Goal: Task Accomplishment & Management: Manage account settings

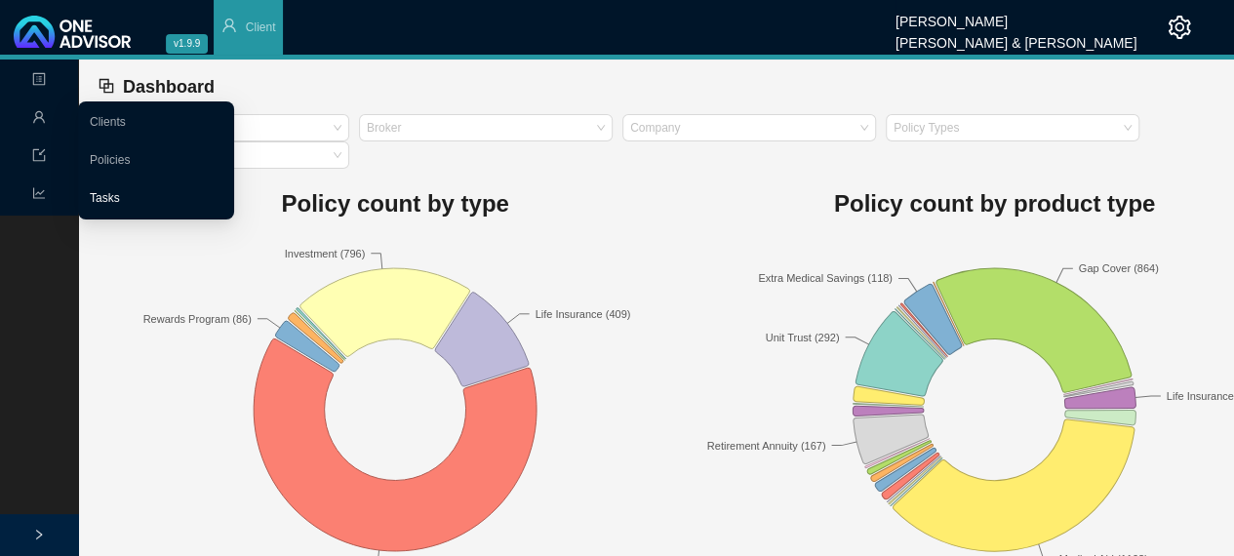
click at [120, 196] on link "Tasks" at bounding box center [105, 198] width 30 height 14
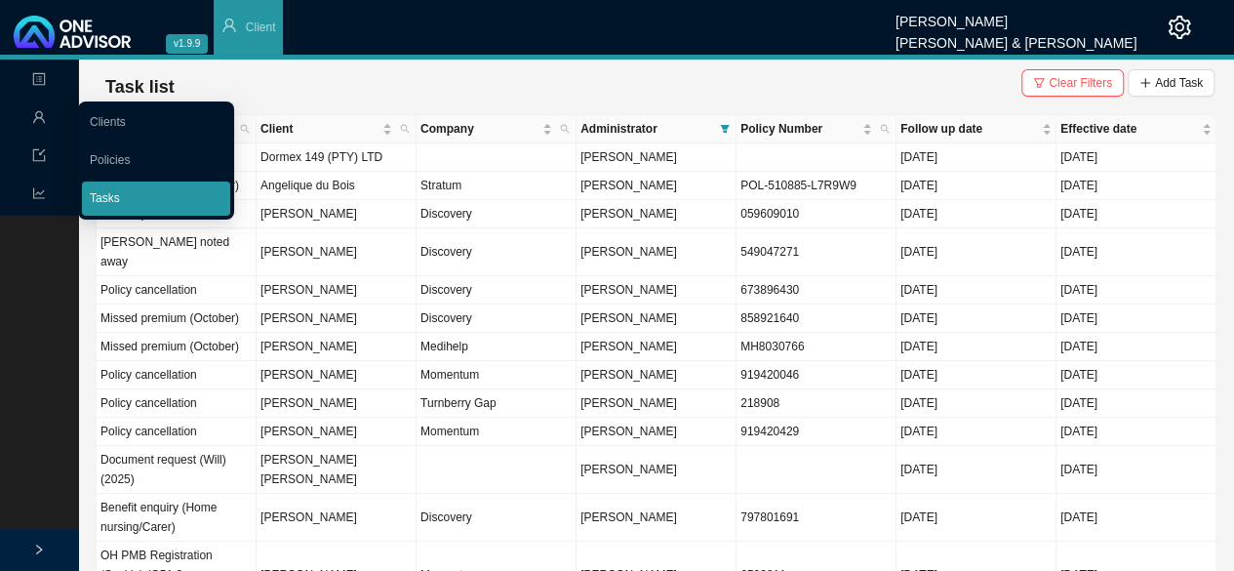
click at [111, 192] on link "Tasks" at bounding box center [105, 198] width 30 height 14
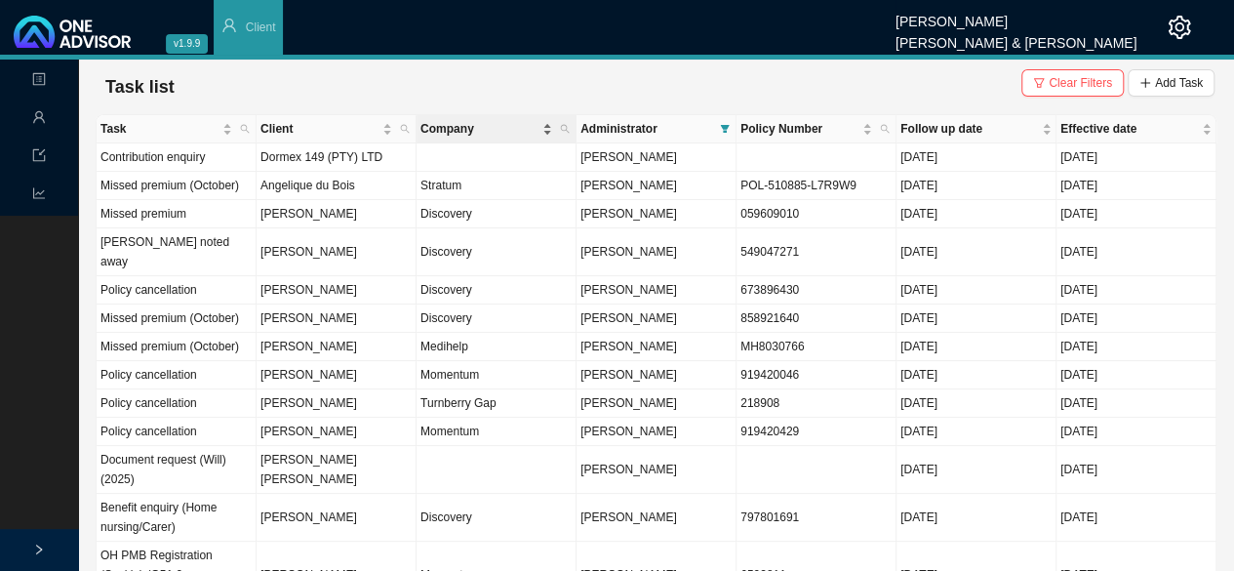
click at [438, 128] on span "Company" at bounding box center [479, 129] width 118 height 20
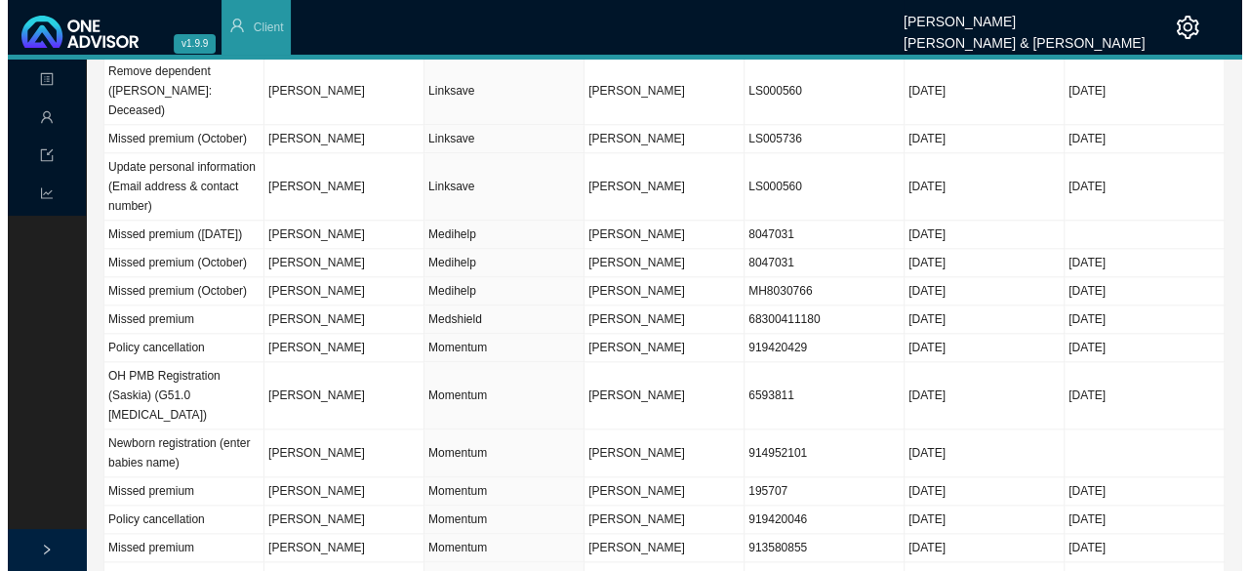
scroll to position [937, 0]
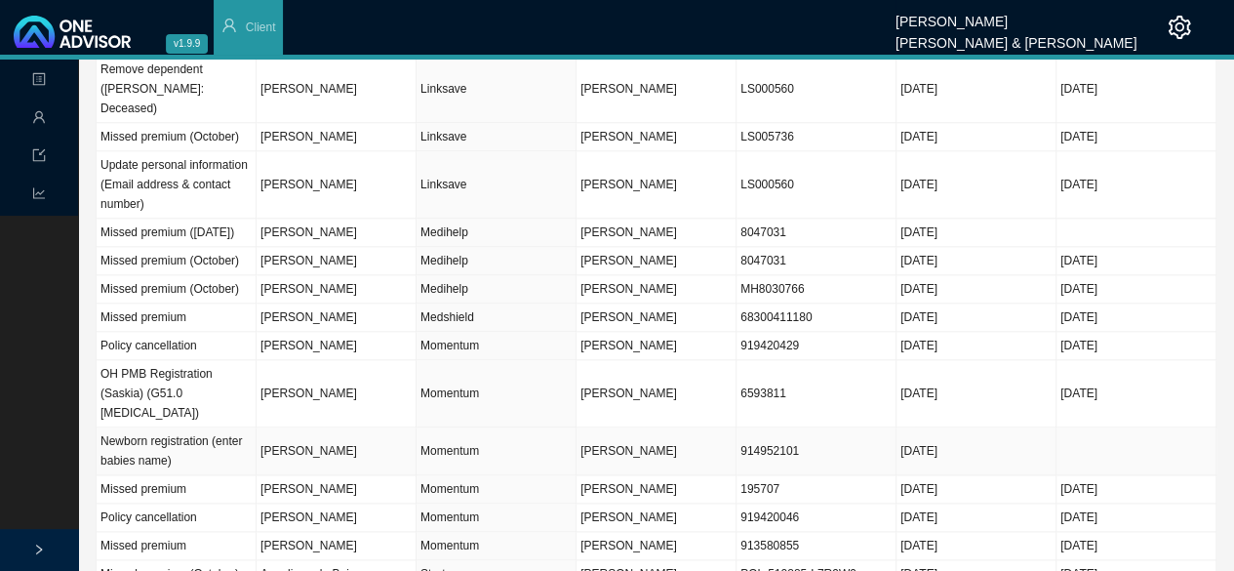
click at [288, 427] on td "[PERSON_NAME]" at bounding box center [337, 451] width 160 height 48
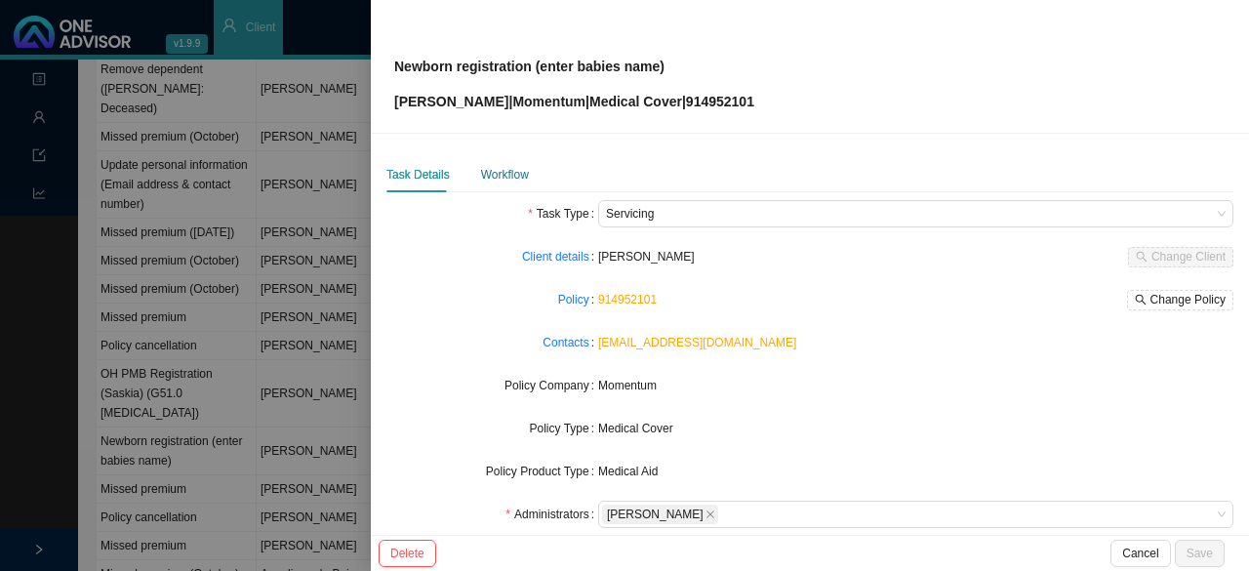
click at [506, 179] on div "Workflow" at bounding box center [505, 175] width 48 height 20
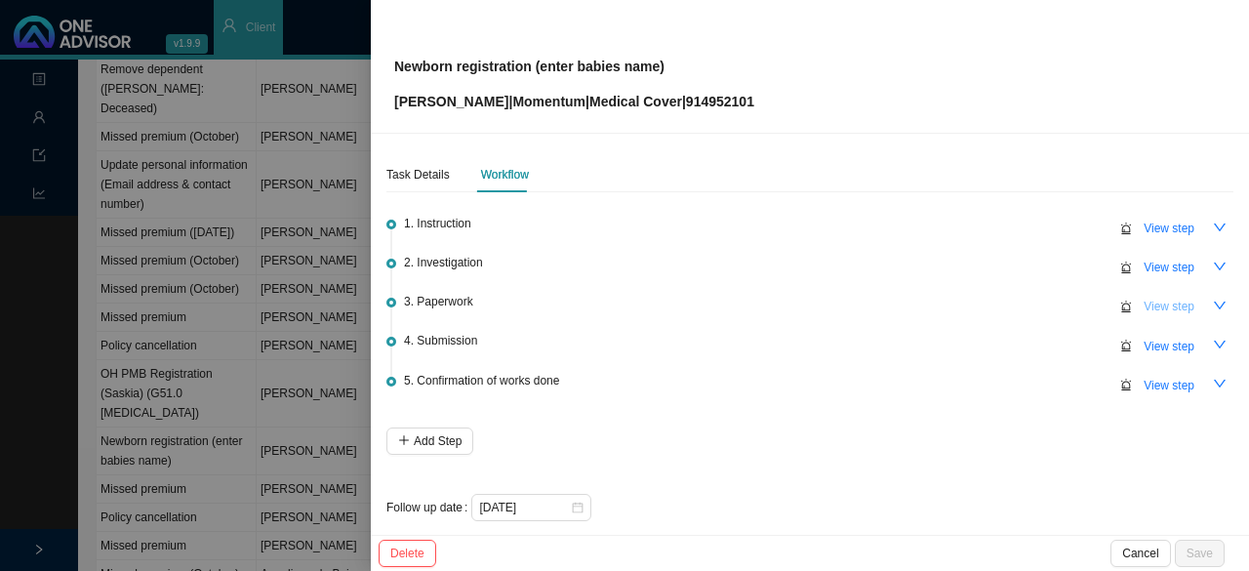
click at [1153, 302] on span "View step" at bounding box center [1168, 307] width 51 height 20
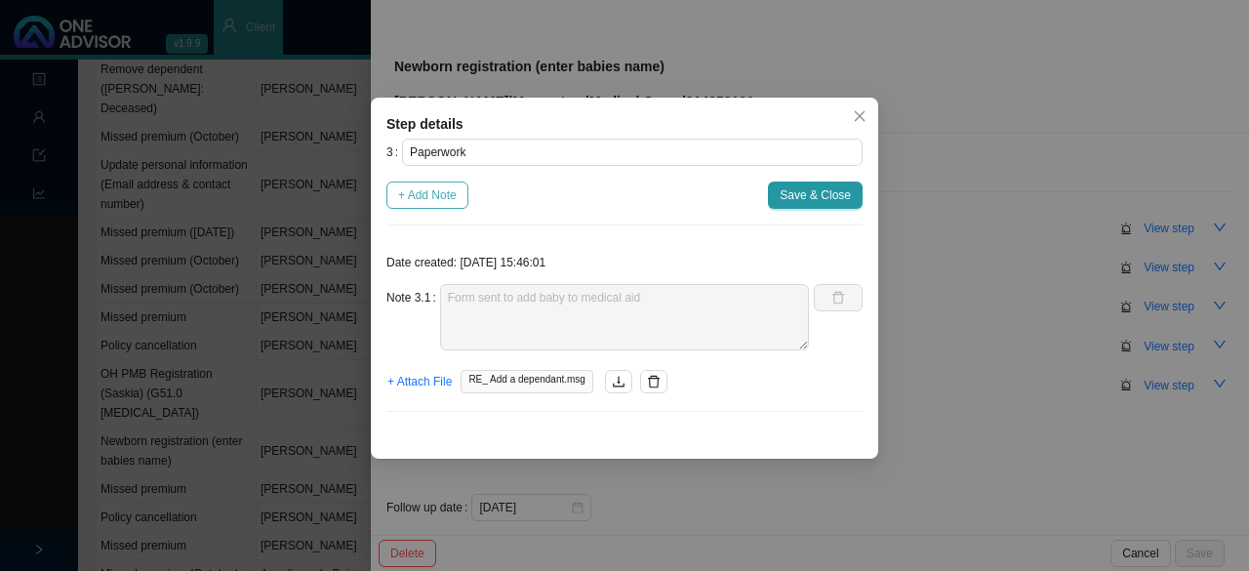
click at [411, 196] on span "+ Add Note" at bounding box center [427, 195] width 59 height 20
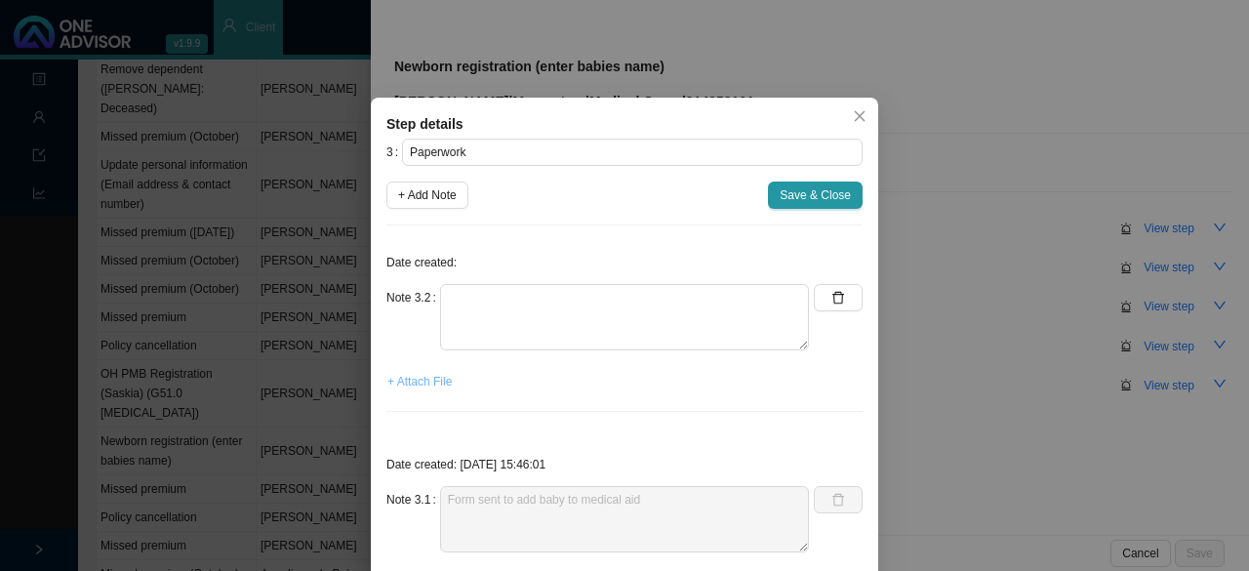
click at [418, 380] on span "+ Attach File" at bounding box center [419, 382] width 64 height 20
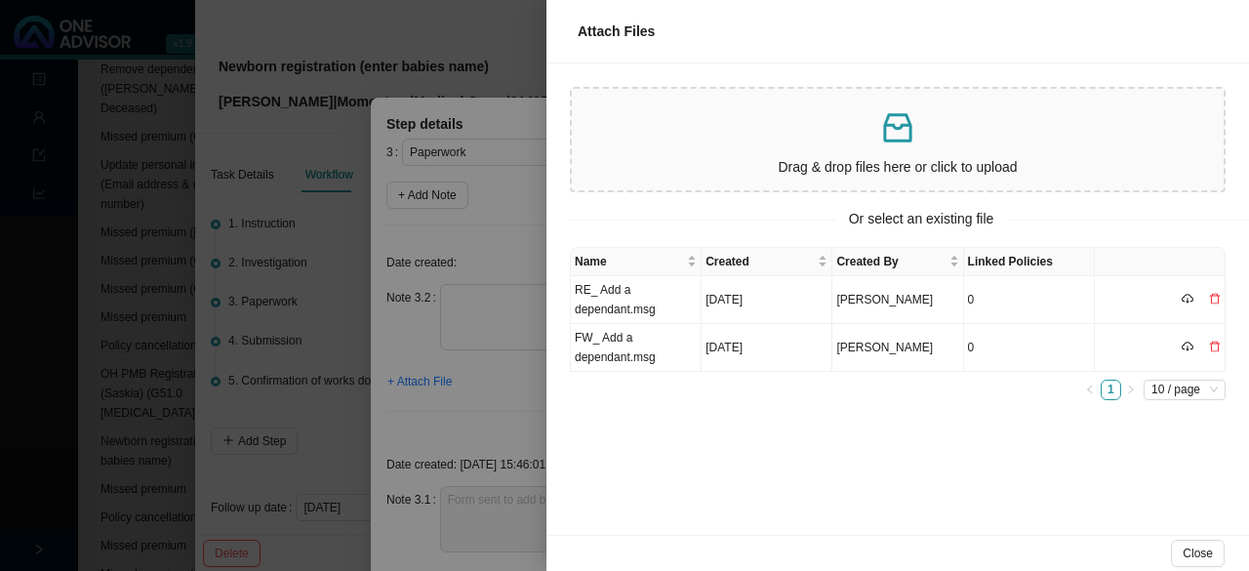
click at [747, 138] on p at bounding box center [897, 128] width 636 height 40
click at [618, 307] on td "Re_ Add a dependant.msg" at bounding box center [636, 300] width 131 height 48
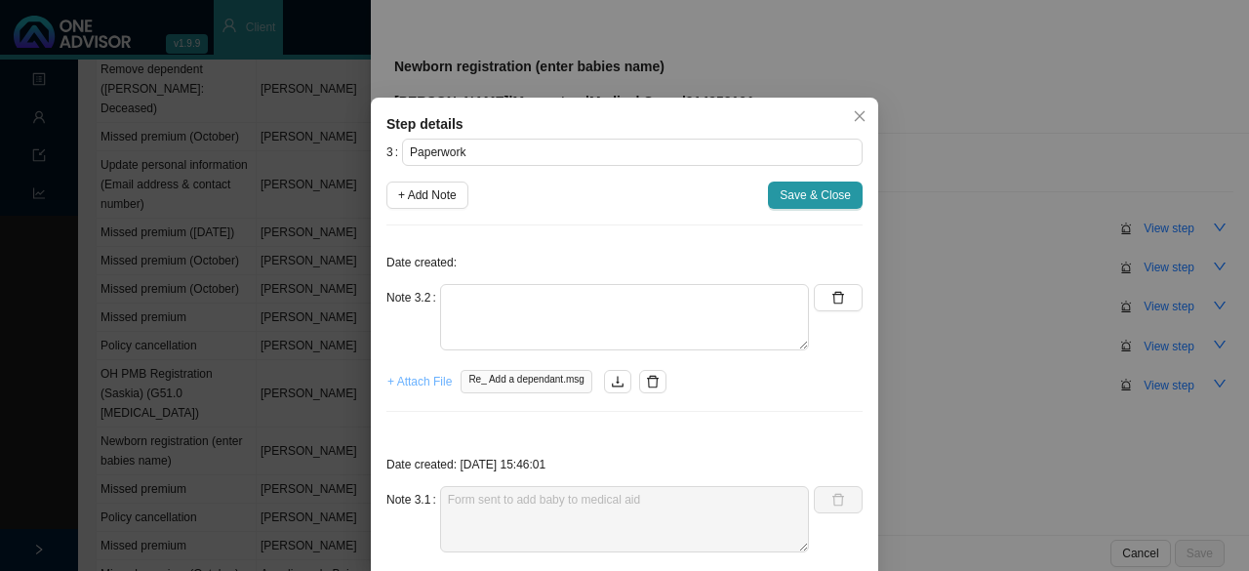
click at [404, 382] on span "+ Attach File" at bounding box center [419, 382] width 64 height 20
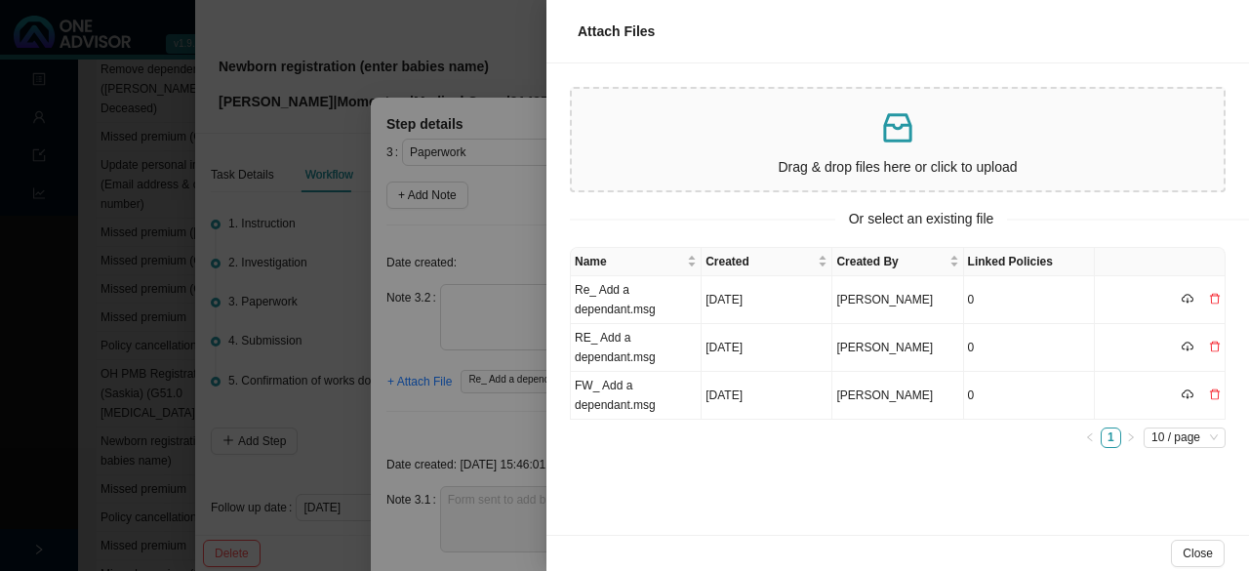
click at [844, 158] on p "Drag & drop files here or click to upload" at bounding box center [897, 167] width 636 height 22
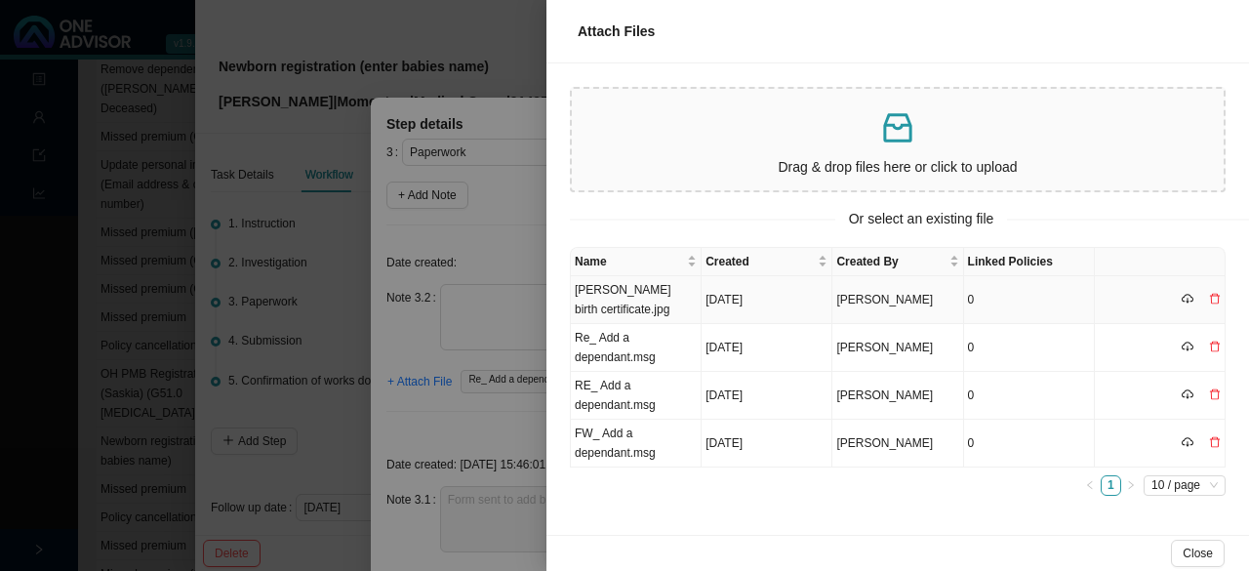
click at [613, 313] on td "William birth certificate.jpg" at bounding box center [636, 300] width 131 height 48
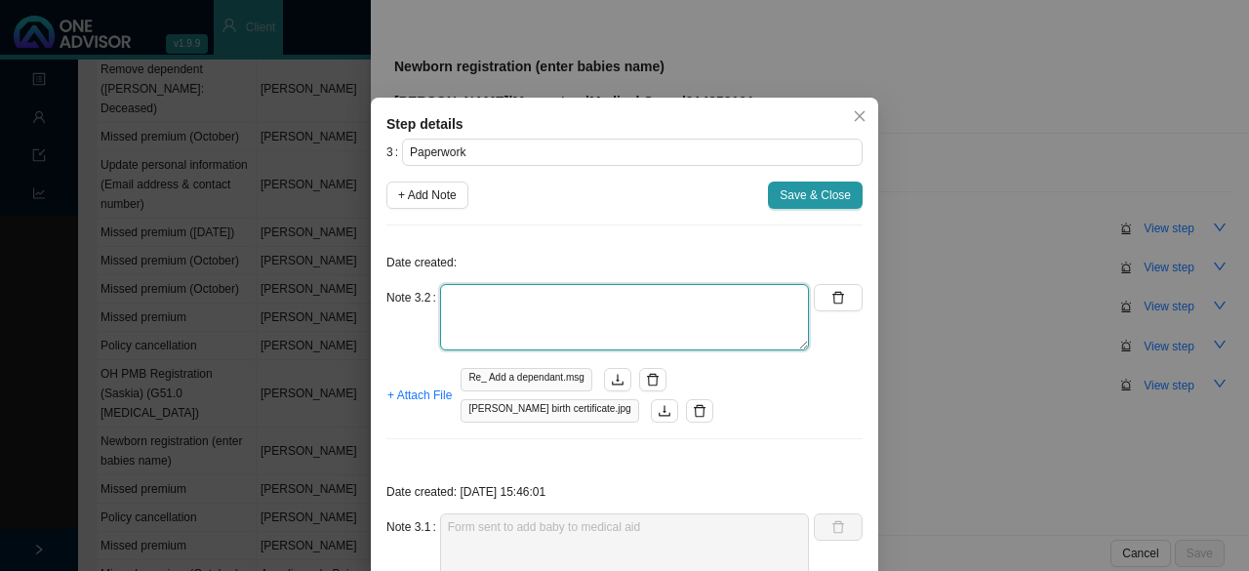
click at [493, 321] on textarea at bounding box center [624, 317] width 369 height 66
type textarea "Form & certificate received"
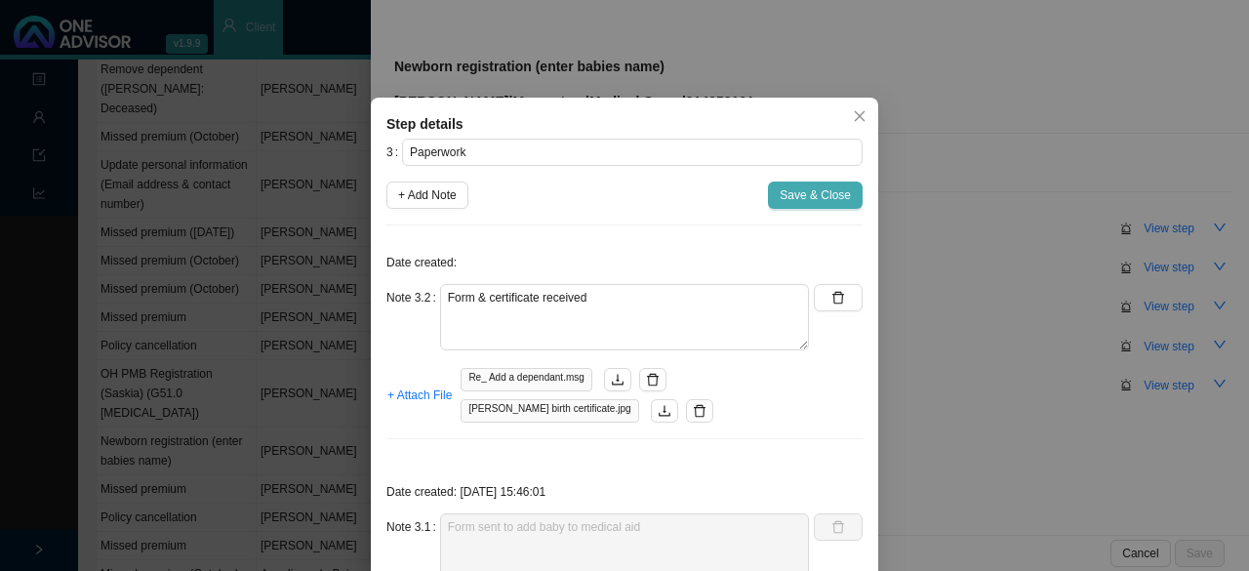
click at [814, 189] on span "Save & Close" at bounding box center [814, 195] width 71 height 20
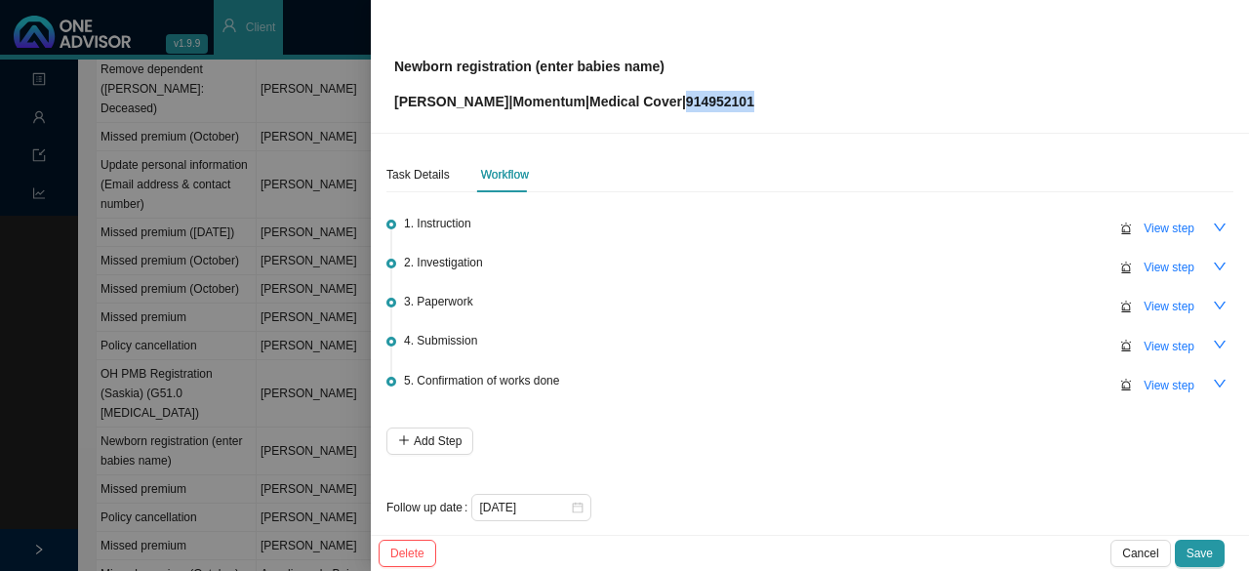
drag, startPoint x: 726, startPoint y: 101, endPoint x: 669, endPoint y: 97, distance: 56.8
click at [669, 97] on div "Newborn registration (enter babies name) Rene Clowes | Momentum | Medical Cover…" at bounding box center [809, 66] width 831 height 92
copy p "914952101"
click at [1213, 306] on icon "down" at bounding box center [1220, 306] width 14 height 14
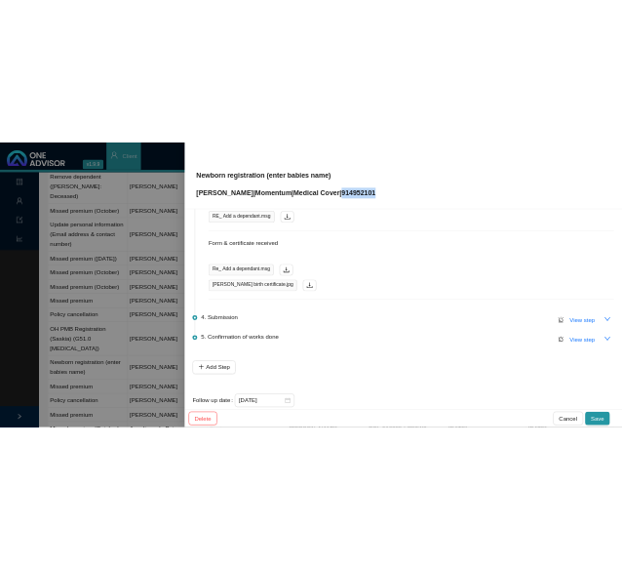
scroll to position [269, 0]
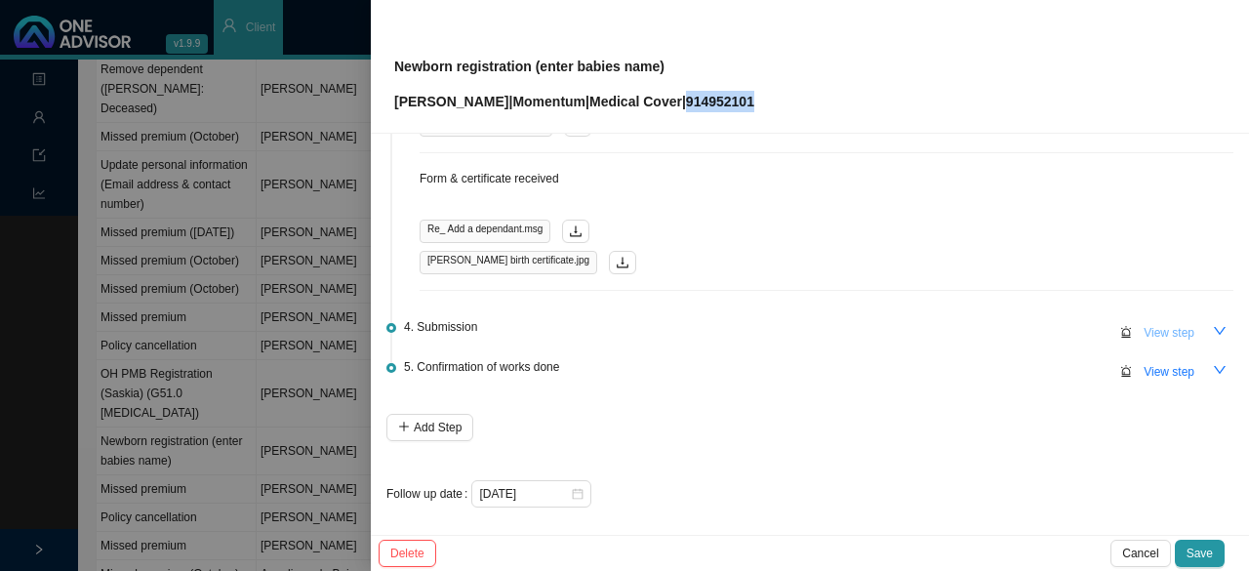
click at [1167, 333] on span "View step" at bounding box center [1168, 333] width 51 height 20
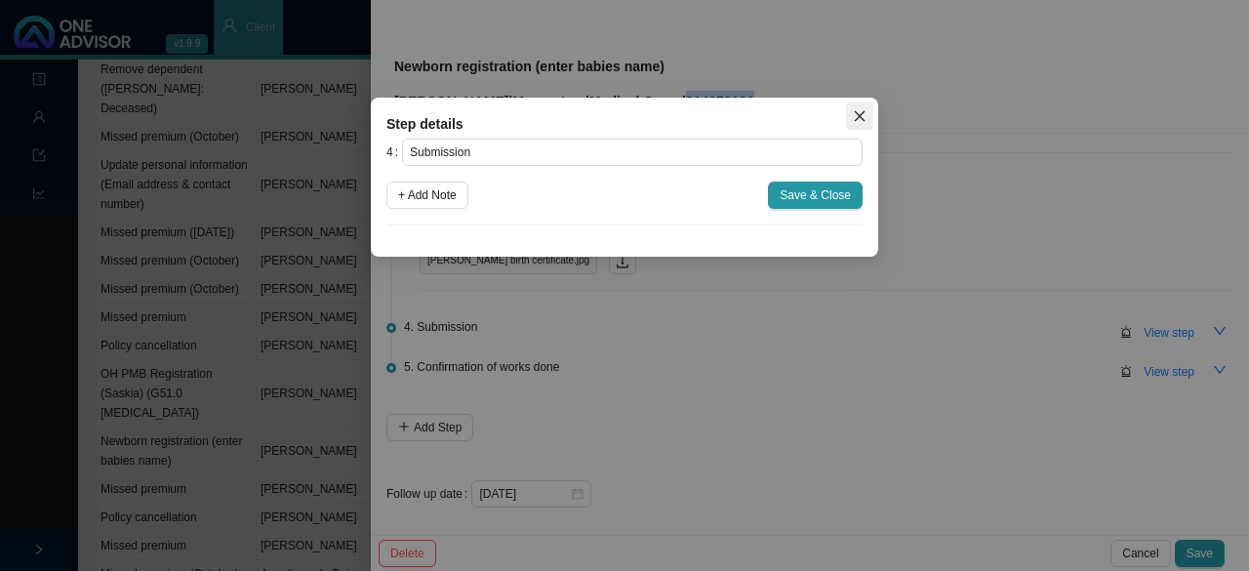
click at [864, 120] on icon "close" at bounding box center [860, 116] width 14 height 14
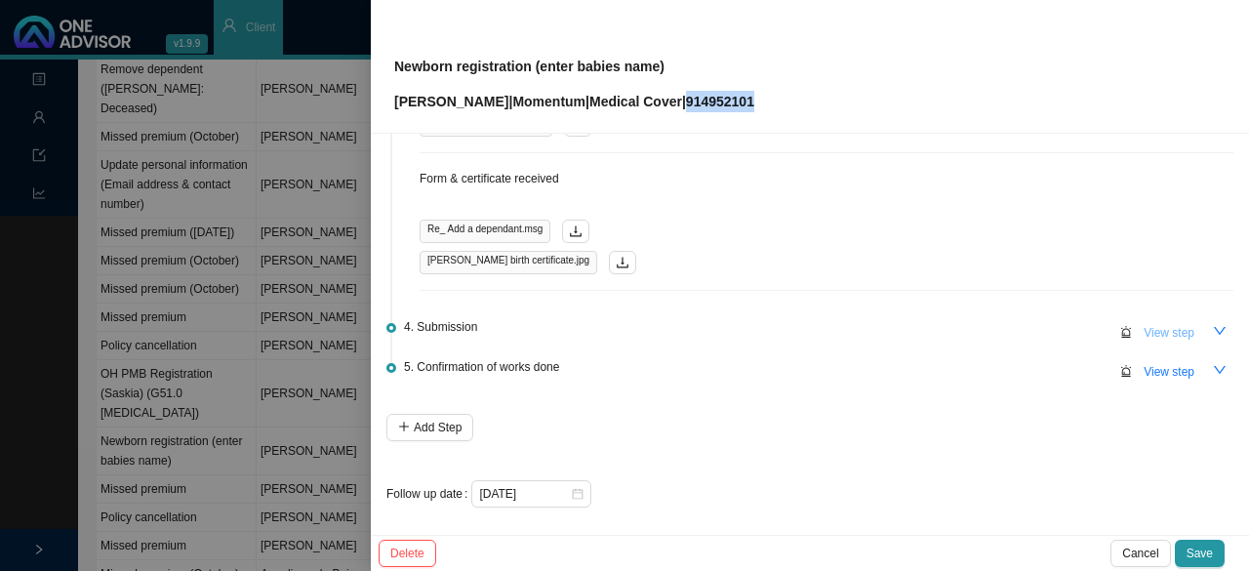
click at [1153, 336] on span "View step" at bounding box center [1168, 333] width 51 height 20
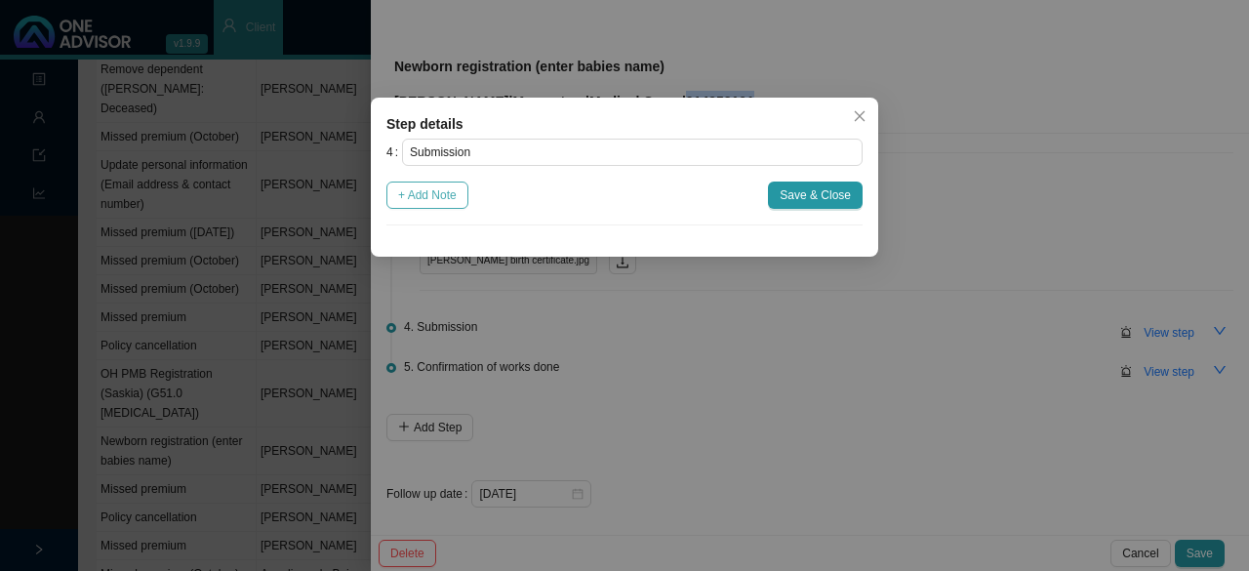
click at [437, 198] on span "+ Add Note" at bounding box center [427, 195] width 59 height 20
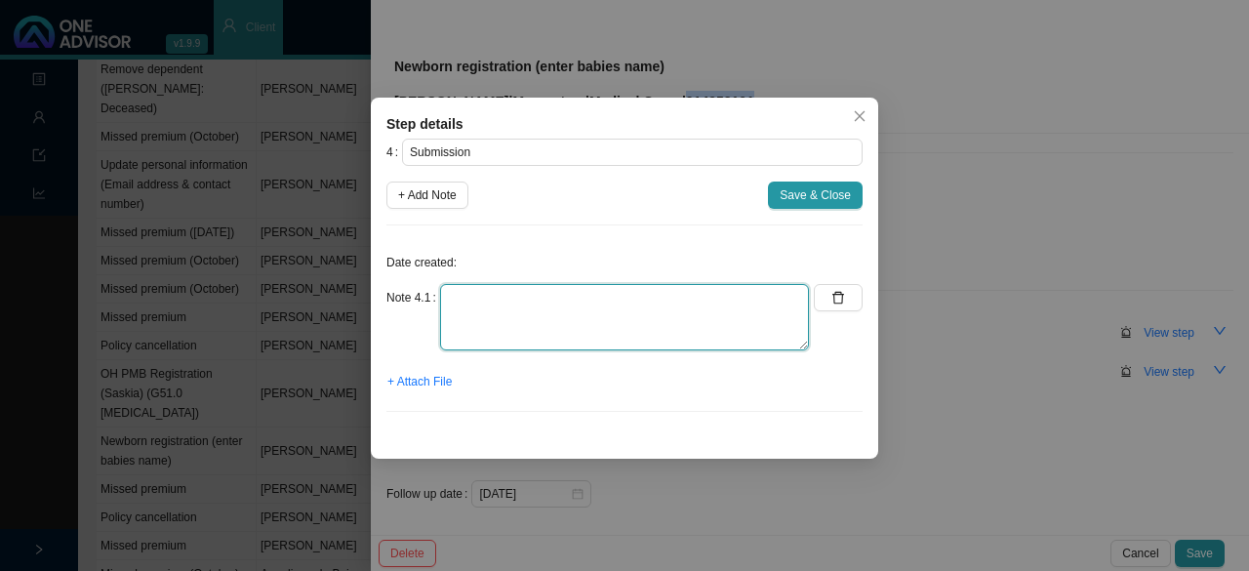
drag, startPoint x: 479, startPoint y: 309, endPoint x: 521, endPoint y: 313, distance: 42.1
click at [483, 311] on textarea at bounding box center [624, 317] width 369 height 66
click at [644, 297] on textarea "Submitted birth certificate & form -" at bounding box center [624, 317] width 369 height 66
drag, startPoint x: 734, startPoint y: 295, endPoint x: 782, endPoint y: 295, distance: 48.8
click at [735, 295] on textarea "Submitted birth certificate & form // Autoreply ref no." at bounding box center [624, 317] width 369 height 66
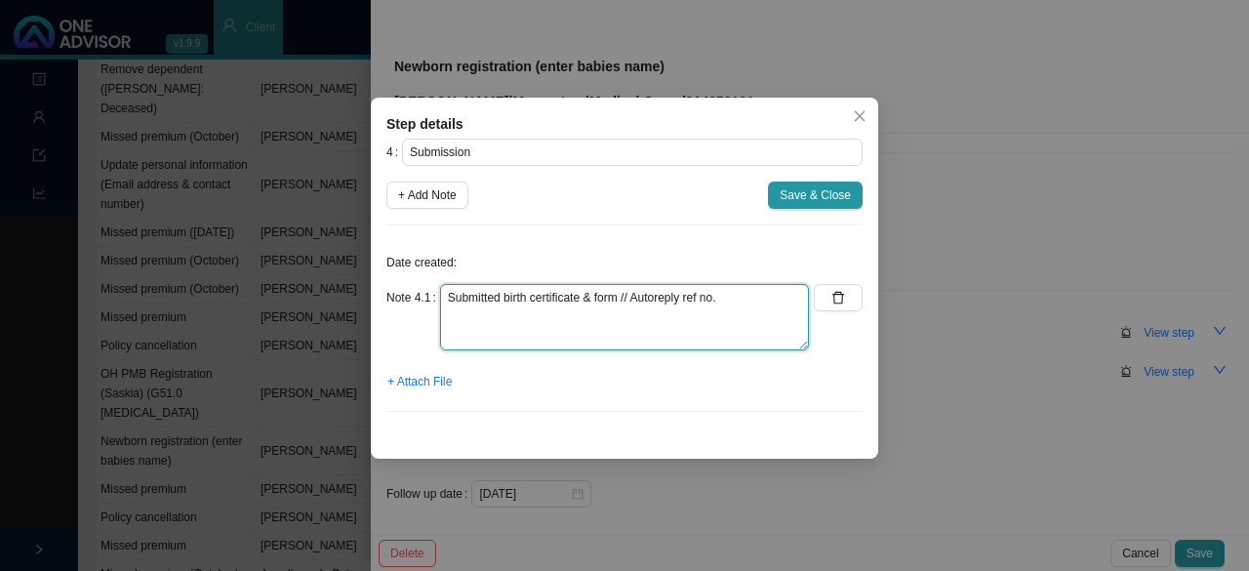
click at [746, 297] on textarea "Submitted birth certificate & form // Autoreply ref no." at bounding box center [624, 317] width 369 height 66
click at [749, 300] on textarea "Submitted birth certificate & form // Autoreply ref no." at bounding box center [624, 317] width 369 height 66
click at [742, 299] on textarea "Submitted birth certificate & form // Autoreply ref no." at bounding box center [624, 317] width 369 height 66
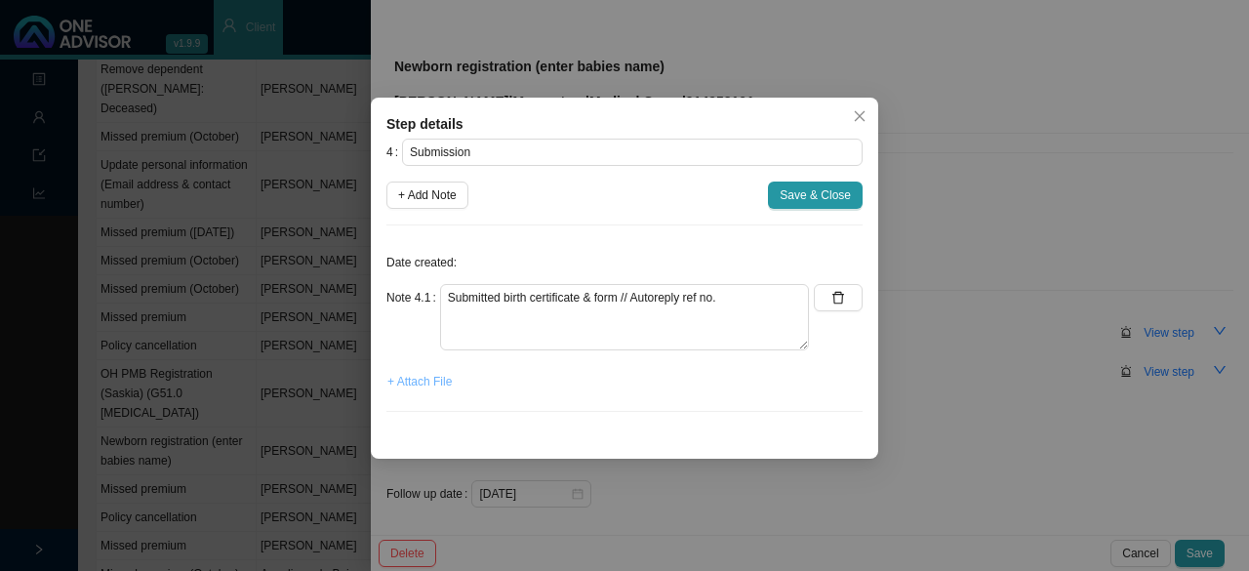
click at [421, 382] on span "+ Attach File" at bounding box center [419, 382] width 64 height 20
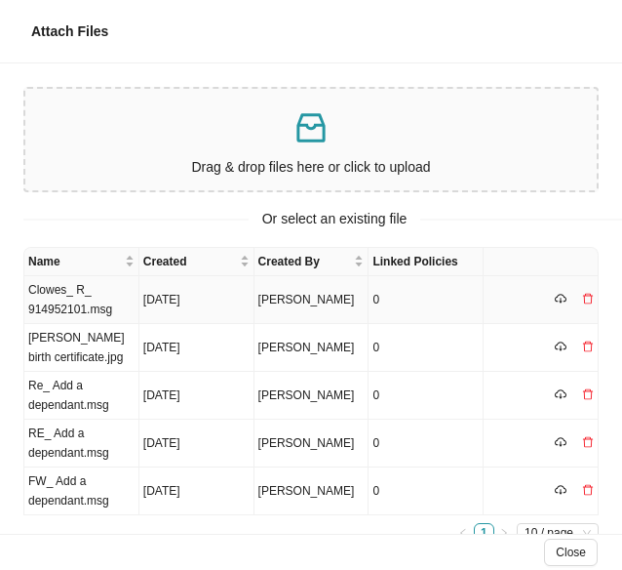
click at [64, 296] on td "Clowes_ R_ 914952101.msg" at bounding box center [81, 300] width 115 height 48
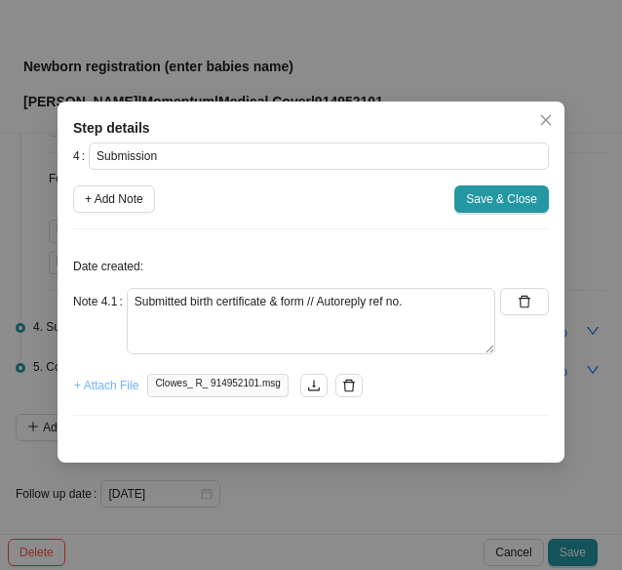
click at [109, 387] on span "+ Attach File" at bounding box center [106, 386] width 64 height 20
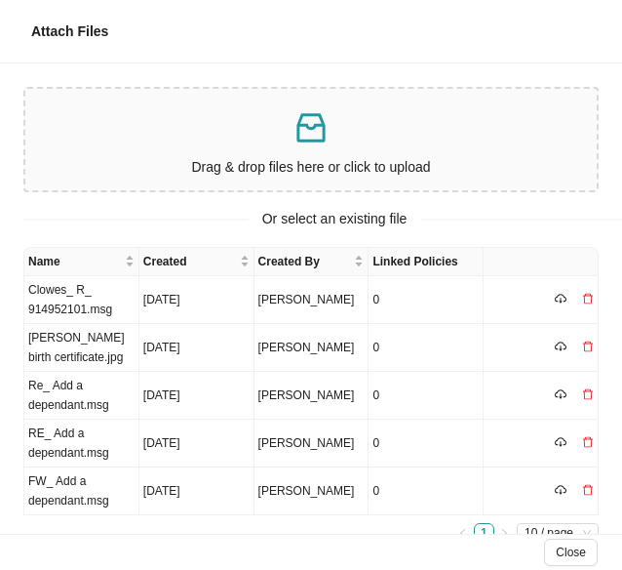
click at [265, 160] on p "Drag & drop files here or click to upload" at bounding box center [311, 167] width 556 height 22
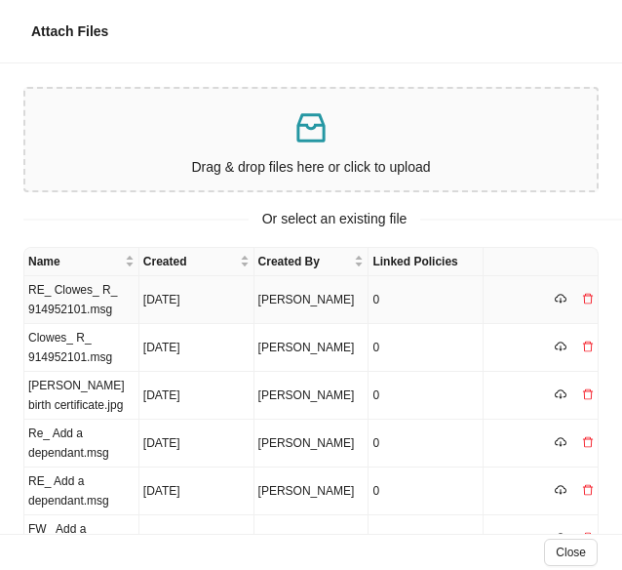
click at [75, 309] on td "RE_ Clowes_ R_ 914952101.msg" at bounding box center [81, 300] width 115 height 48
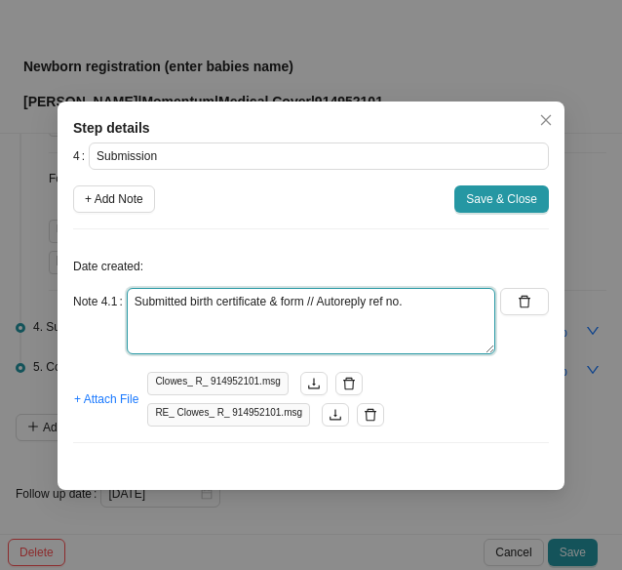
drag, startPoint x: 416, startPoint y: 307, endPoint x: 530, endPoint y: 286, distance: 116.1
click at [416, 307] on textarea "Submitted birth certificate & form // Autoreply ref no." at bounding box center [311, 321] width 369 height 66
paste textarea "701616893"
click at [476, 306] on textarea "Submitted birth certificate & form // Autoreply ref no. 701616893" at bounding box center [311, 321] width 369 height 66
type textarea "Submitted birth certificate & form // Autoreply ref no. 701616893"
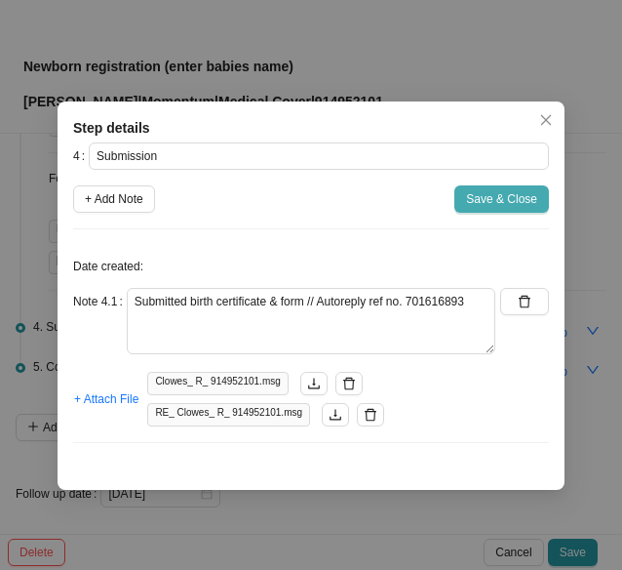
click at [484, 194] on span "Save & Close" at bounding box center [501, 199] width 71 height 20
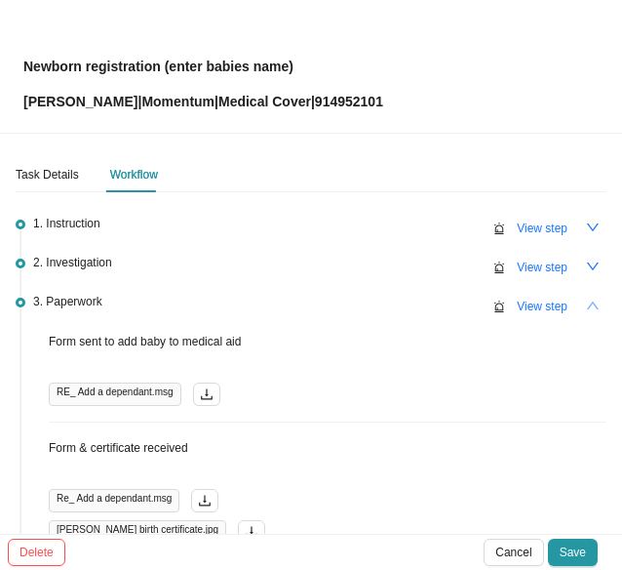
scroll to position [270, 0]
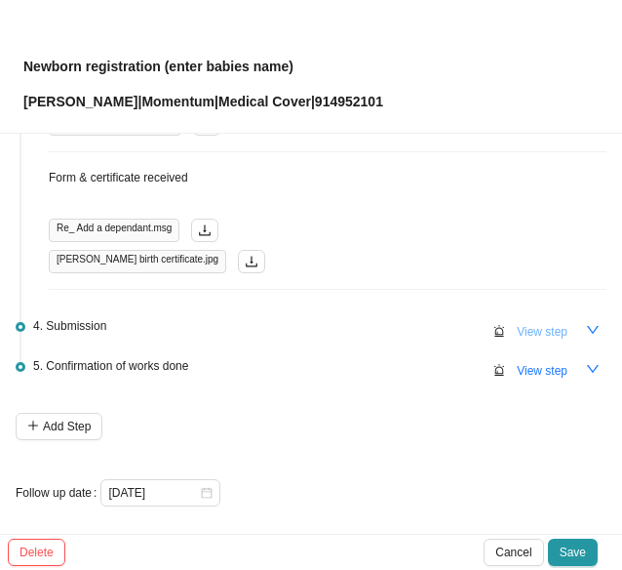
click at [551, 328] on span "View step" at bounding box center [542, 332] width 51 height 20
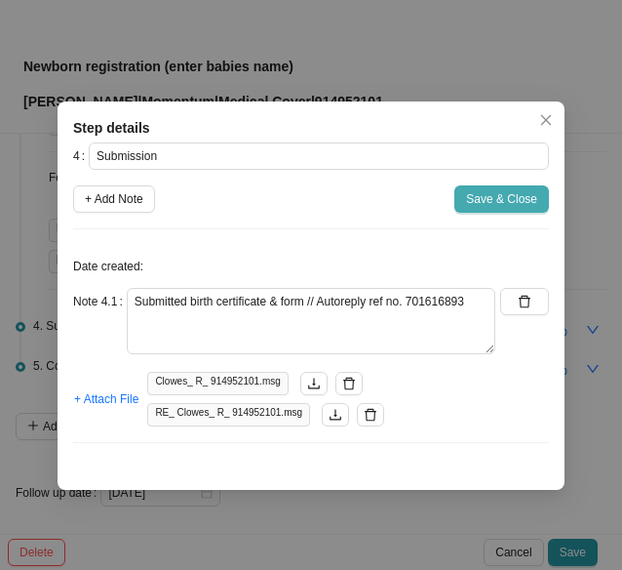
click at [481, 200] on span "Save & Close" at bounding box center [501, 199] width 71 height 20
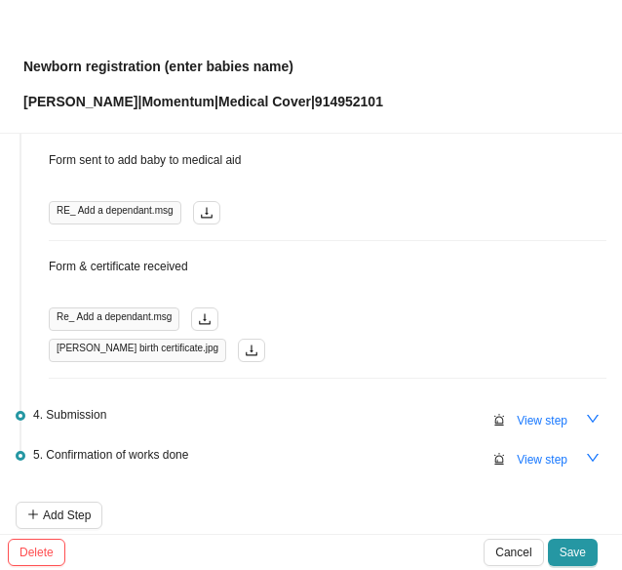
scroll to position [173, 0]
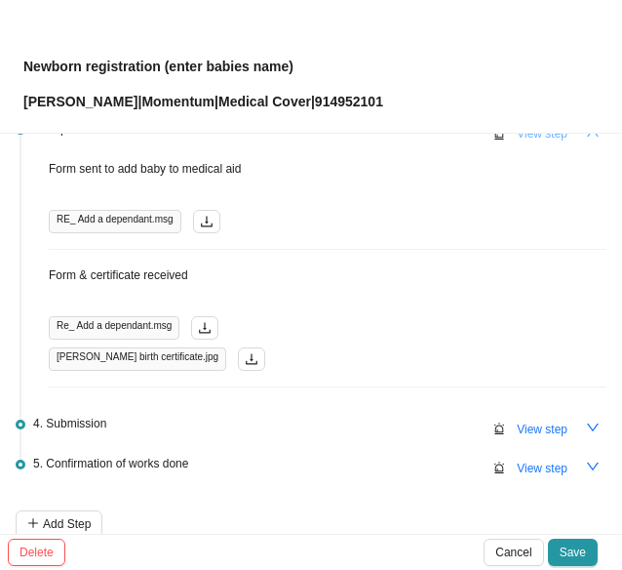
click at [525, 135] on span "View step" at bounding box center [542, 134] width 51 height 20
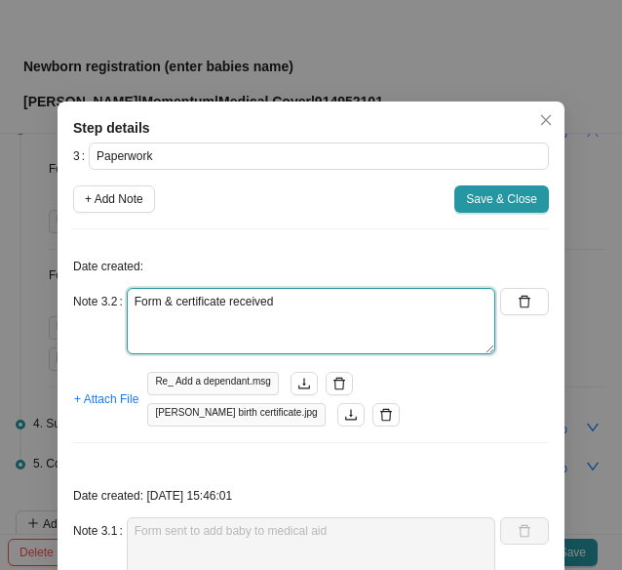
click at [286, 298] on textarea "Form & certificate received" at bounding box center [311, 321] width 369 height 66
type textarea "Form & certificate received // Acknowledged form (sent off to MH)"
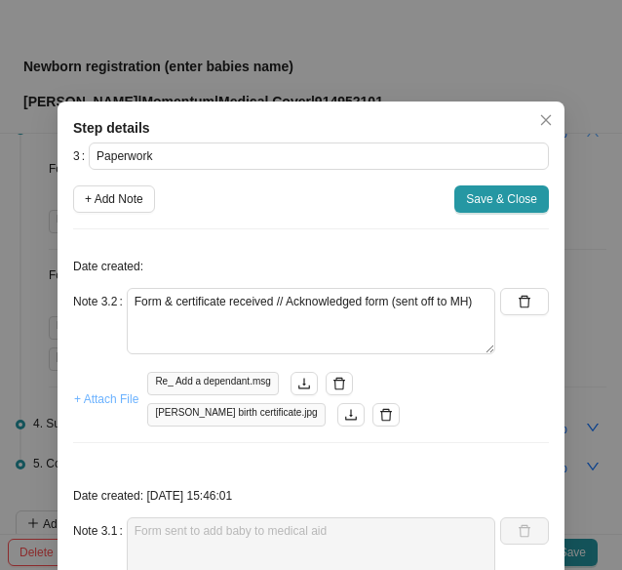
click at [106, 397] on span "+ Attach File" at bounding box center [106, 399] width 64 height 20
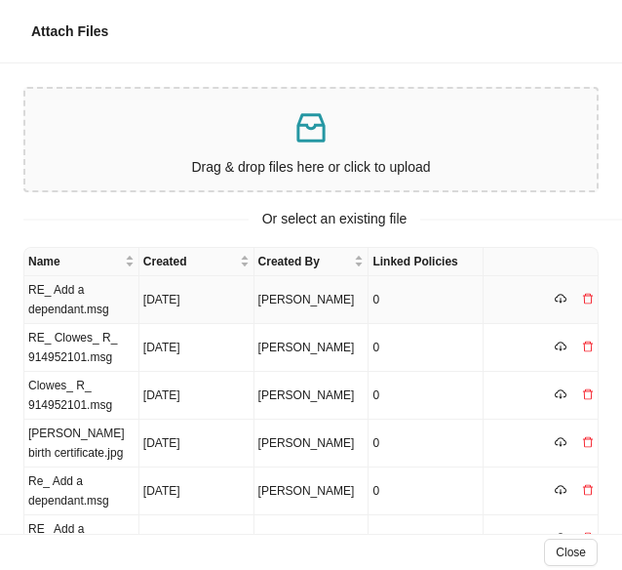
click at [82, 303] on td "RE_ Add a dependant.msg" at bounding box center [81, 300] width 115 height 48
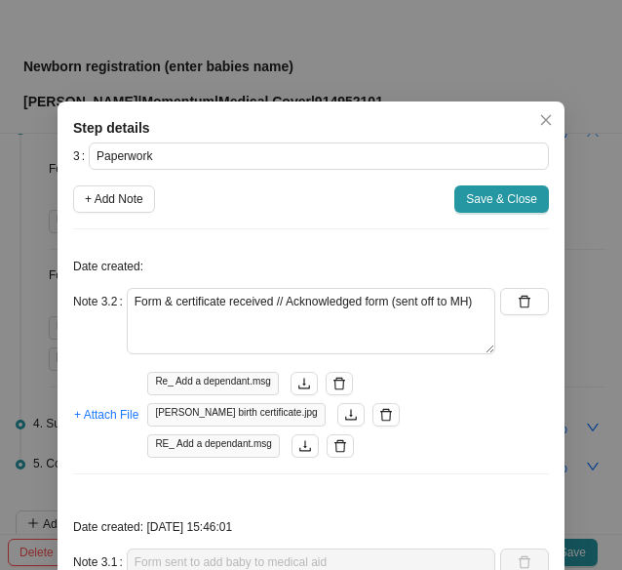
scroll to position [166, 0]
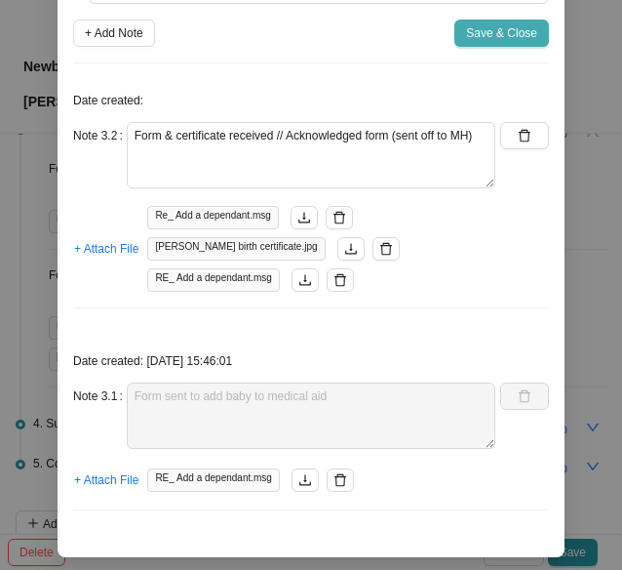
click at [482, 40] on span "Save & Close" at bounding box center [501, 33] width 71 height 20
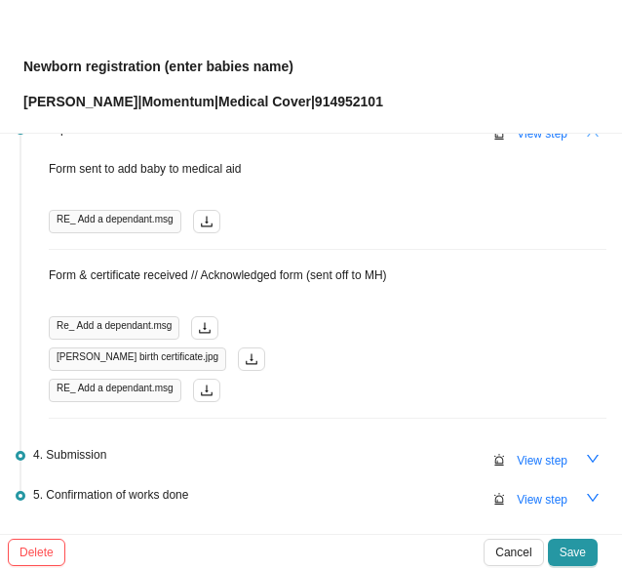
scroll to position [301, 0]
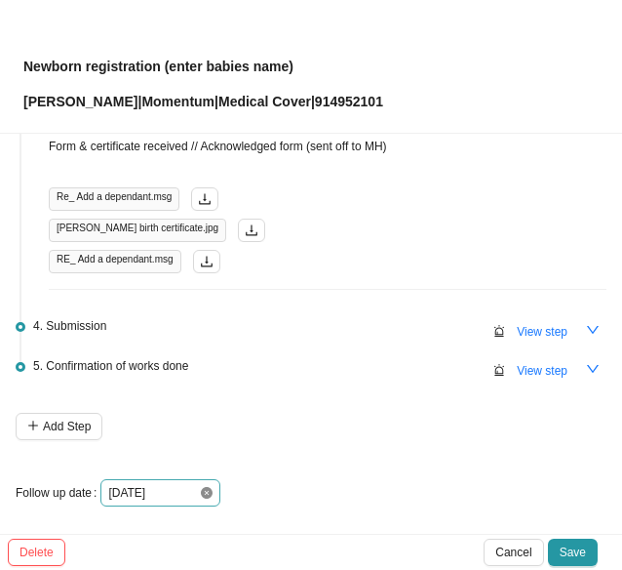
click at [210, 489] on icon "close-circle" at bounding box center [207, 493] width 12 height 12
click at [210, 489] on div at bounding box center [160, 493] width 104 height 20
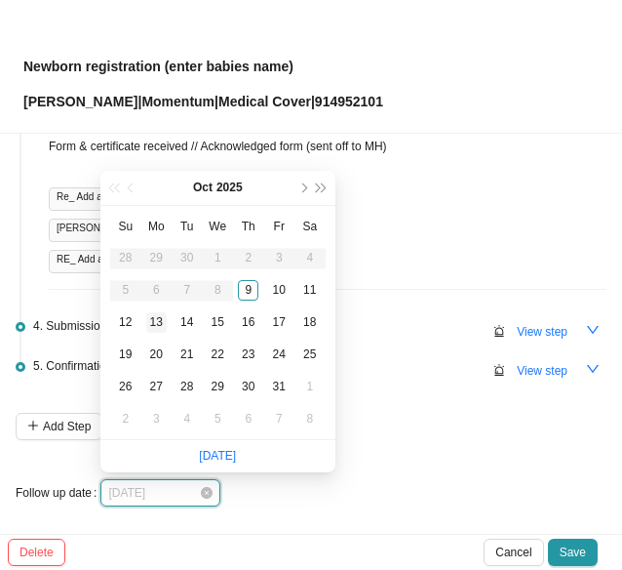
type input "2025-10-13"
click at [156, 317] on div "13" at bounding box center [156, 322] width 20 height 20
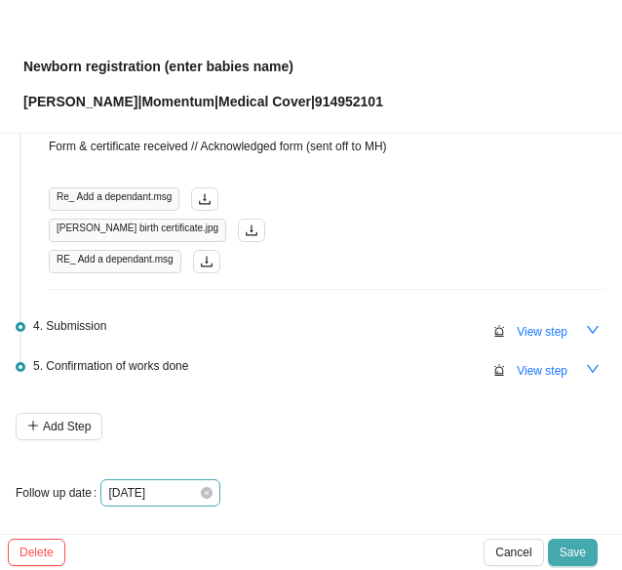
click at [571, 553] on span "Save" at bounding box center [573, 552] width 26 height 20
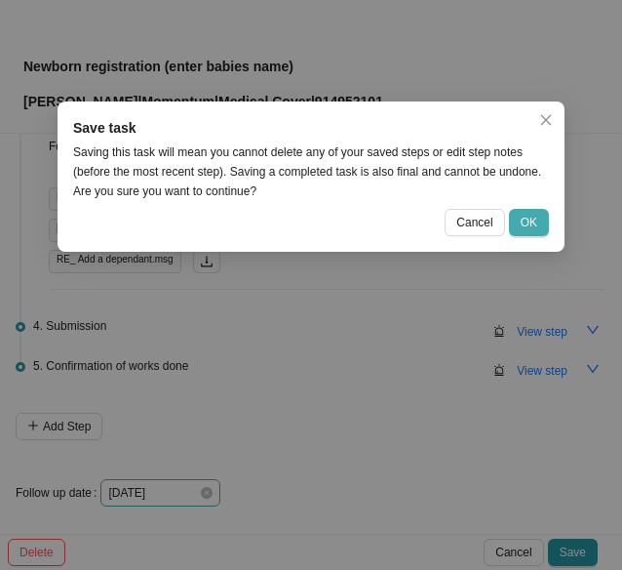
click at [533, 231] on span "OK" at bounding box center [529, 223] width 17 height 20
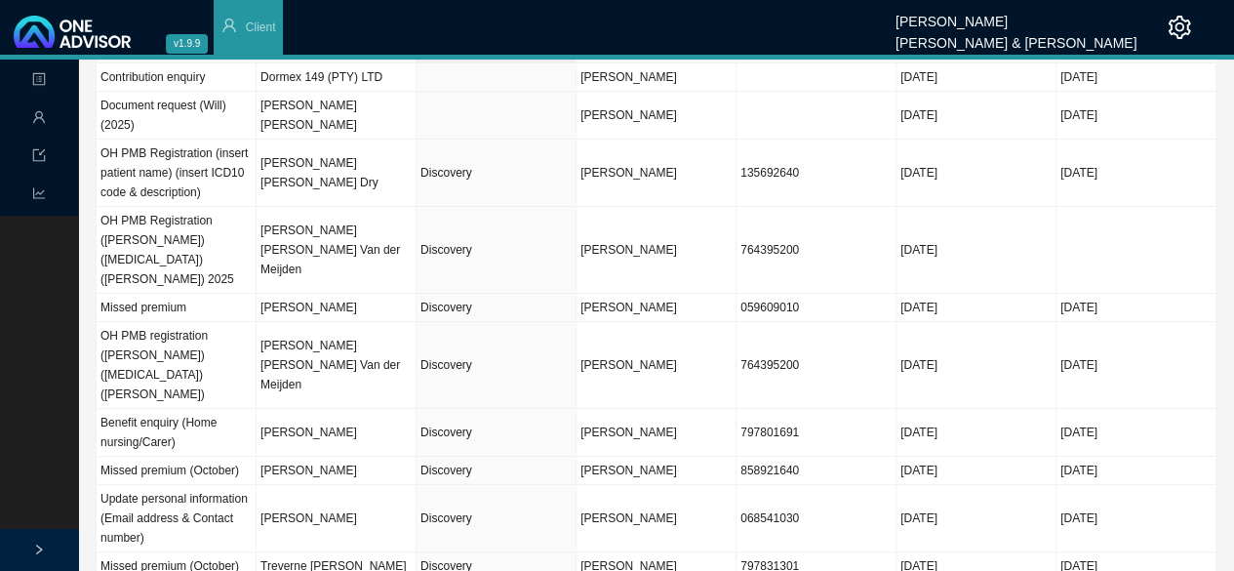
scroll to position [0, 0]
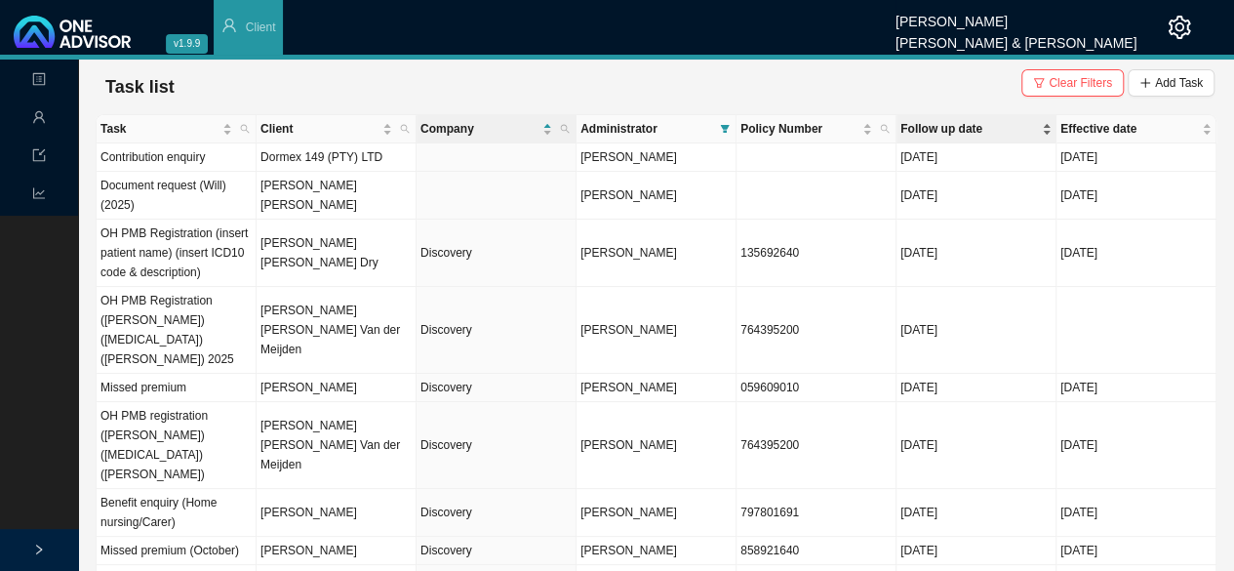
click at [912, 128] on span "Follow up date" at bounding box center [969, 129] width 138 height 20
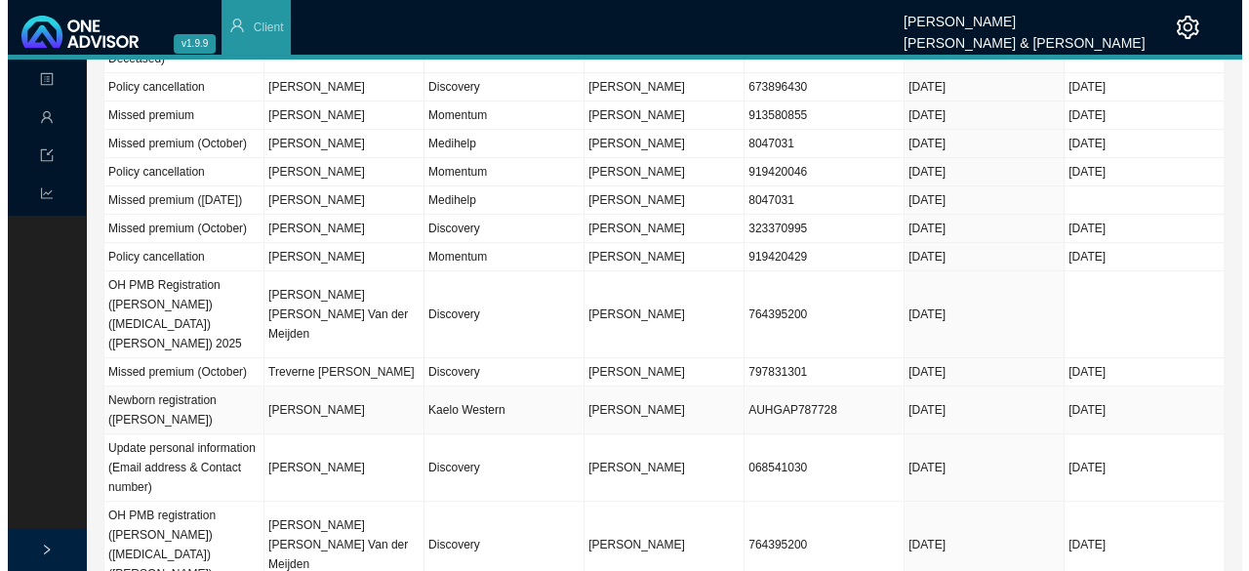
scroll to position [488, 0]
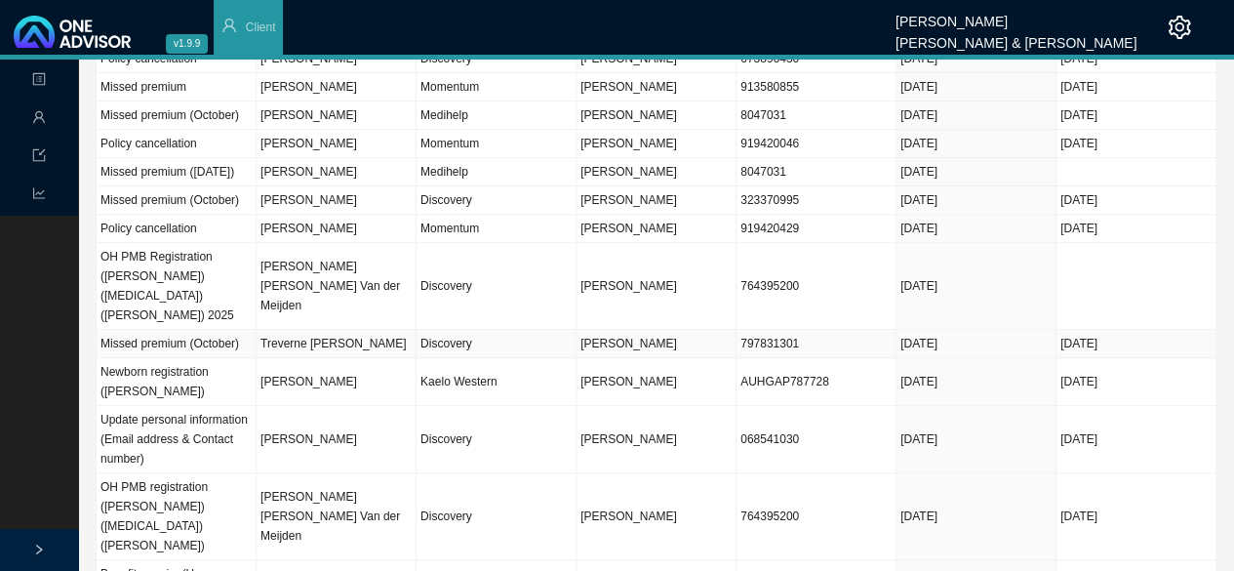
click at [463, 330] on td "Discovery" at bounding box center [497, 344] width 160 height 28
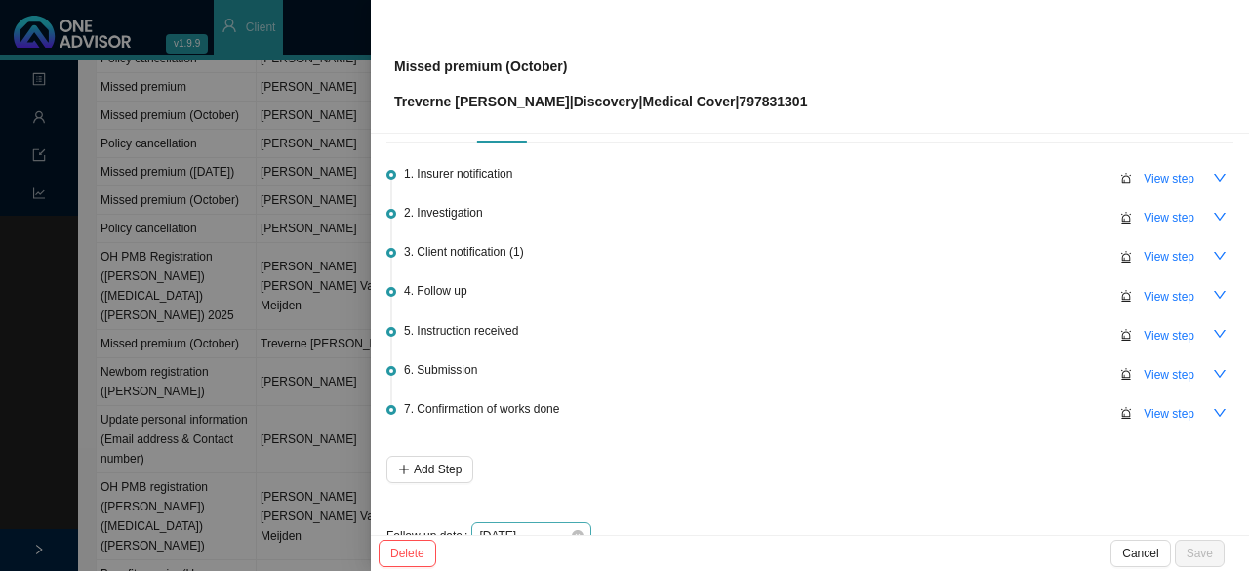
scroll to position [91, 0]
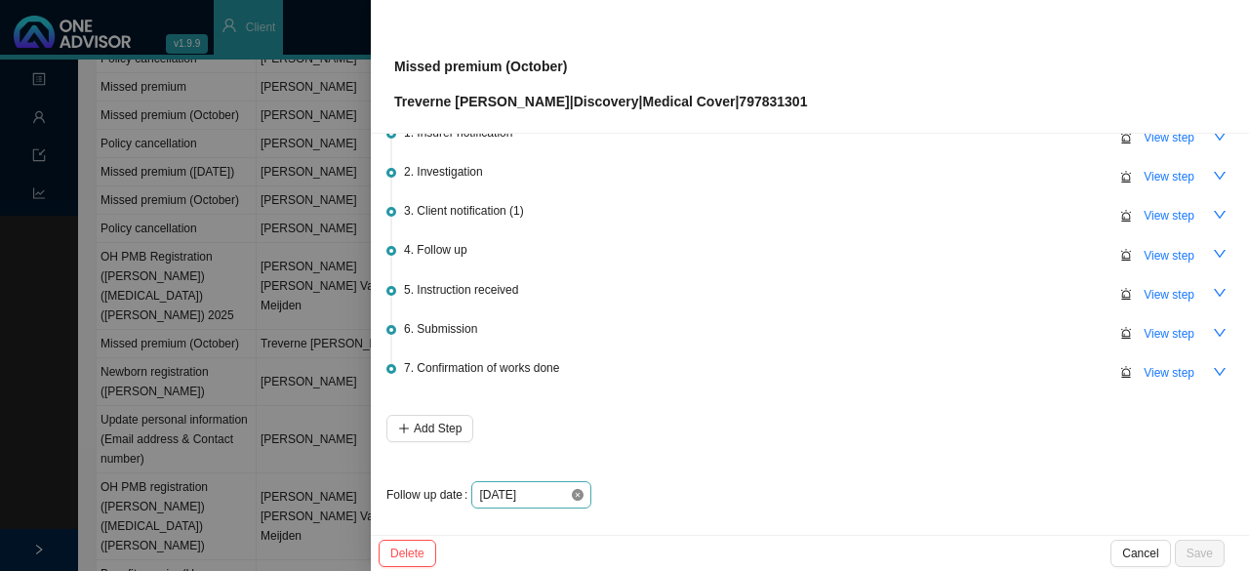
click at [578, 491] on icon "close-circle" at bounding box center [578, 495] width 12 height 12
click at [578, 491] on div at bounding box center [531, 495] width 104 height 20
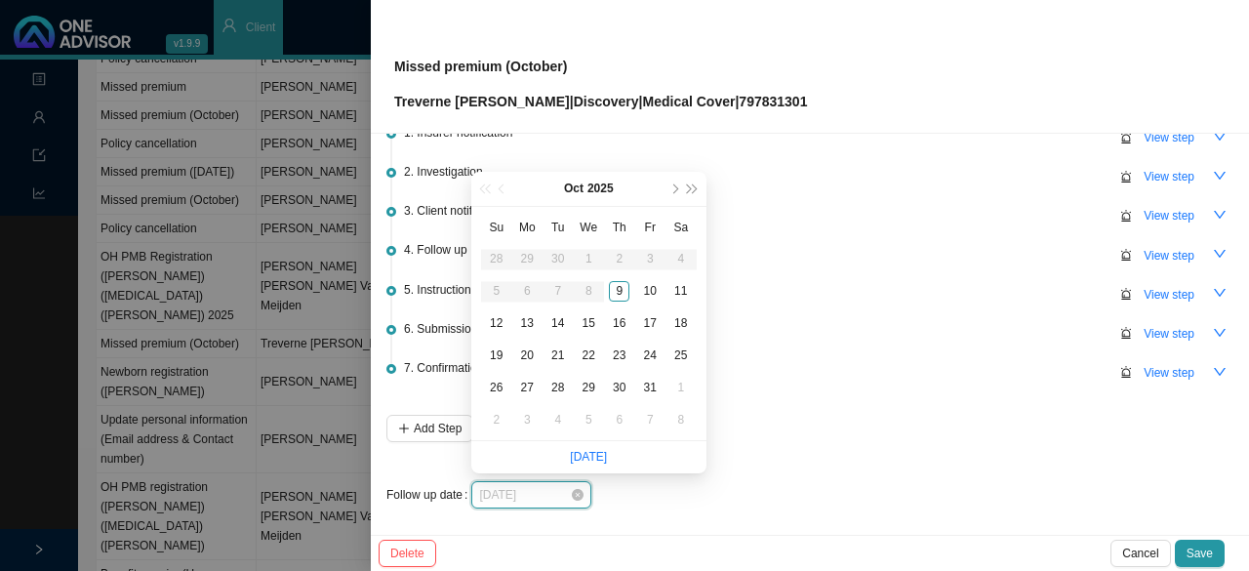
type input "[DATE]"
type input "2025-10-13"
click at [528, 317] on div "13" at bounding box center [527, 323] width 20 height 20
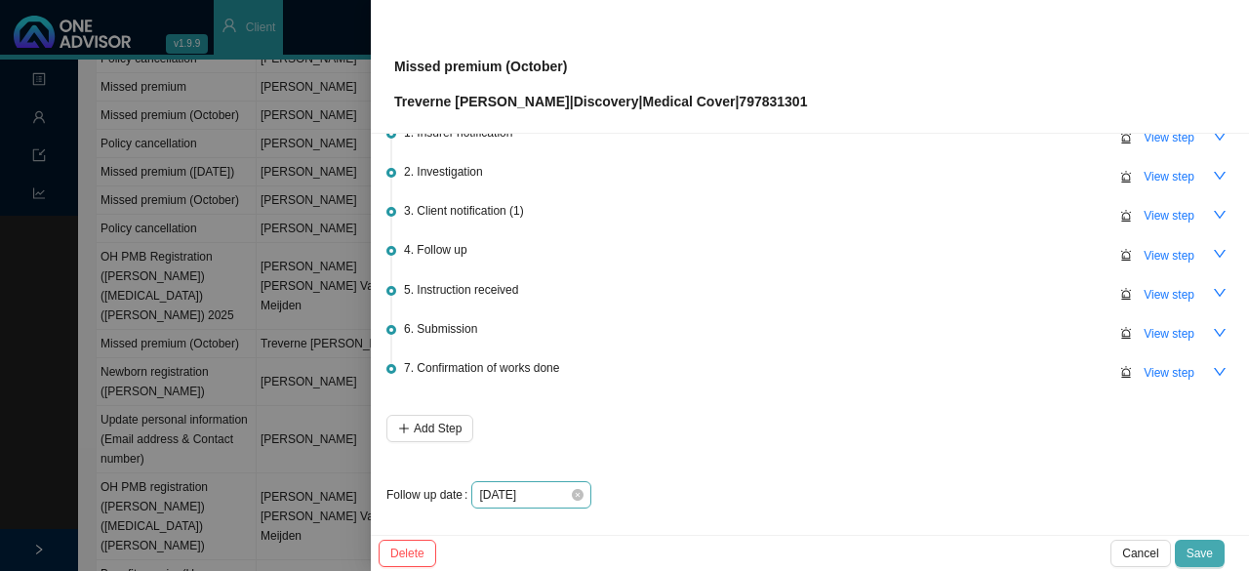
click at [1196, 543] on span "Save" at bounding box center [1199, 553] width 26 height 20
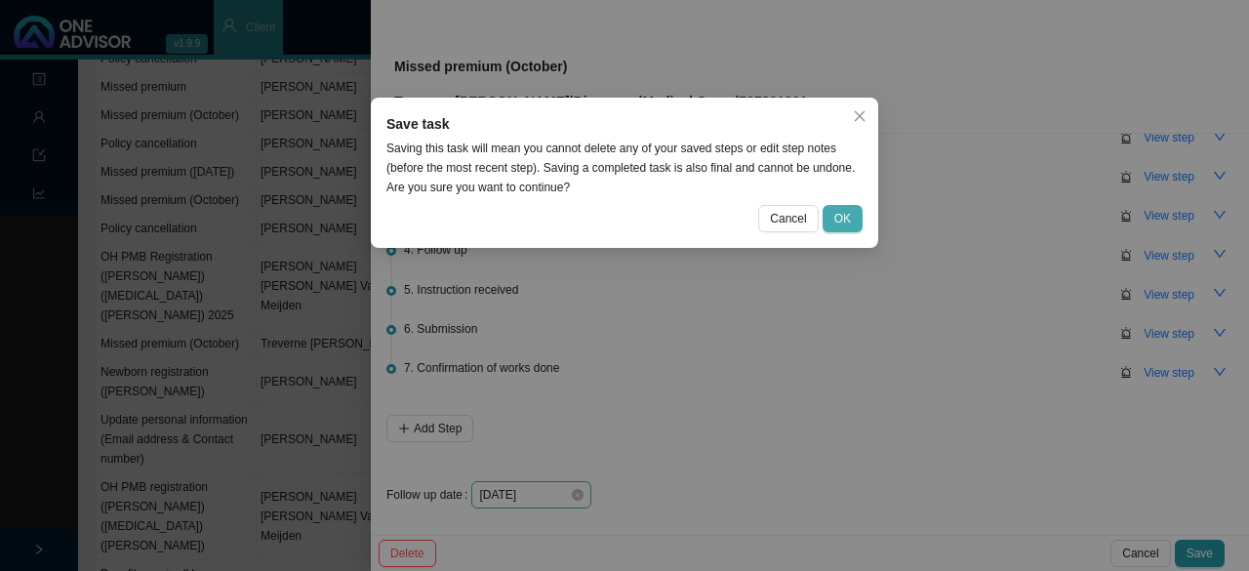
click at [842, 223] on span "OK" at bounding box center [842, 219] width 17 height 20
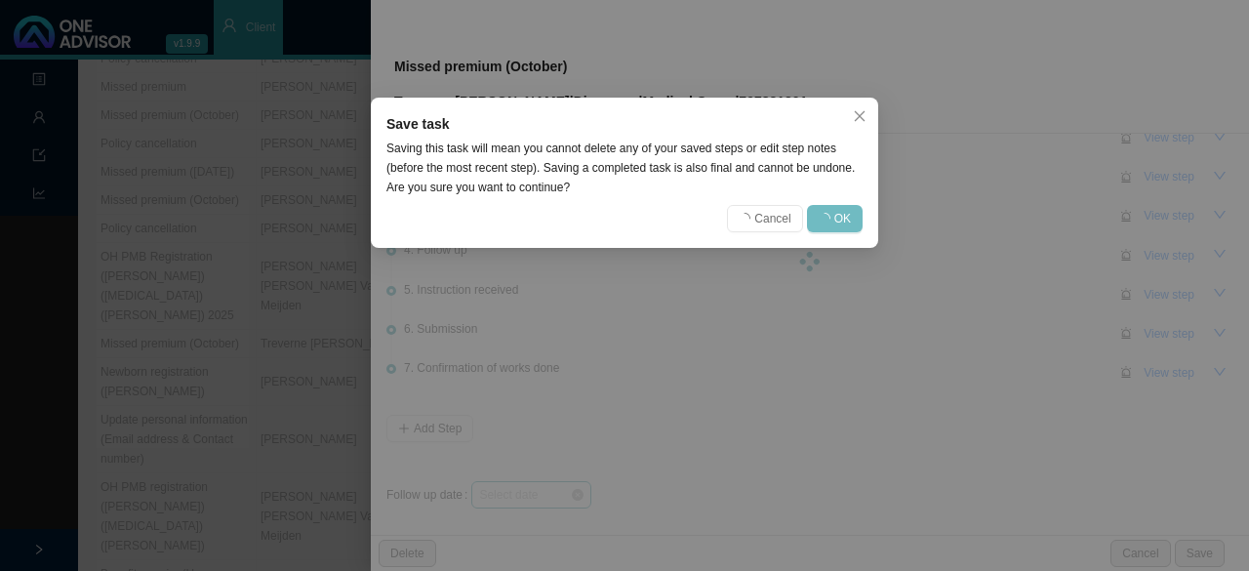
scroll to position [0, 0]
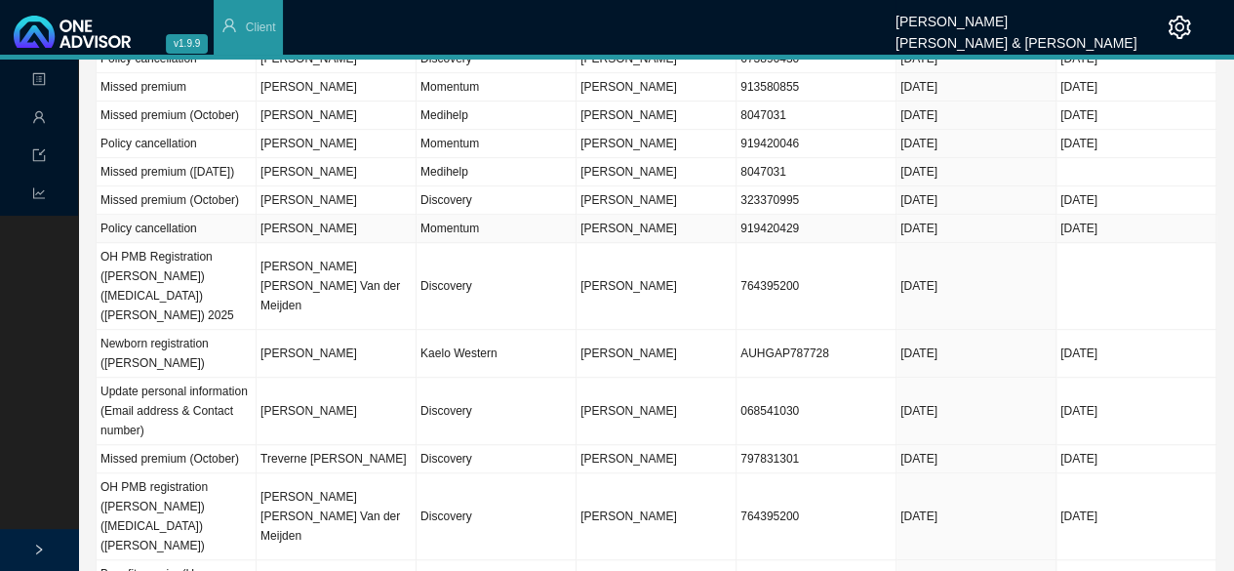
click at [369, 215] on td "[PERSON_NAME]" at bounding box center [337, 229] width 160 height 28
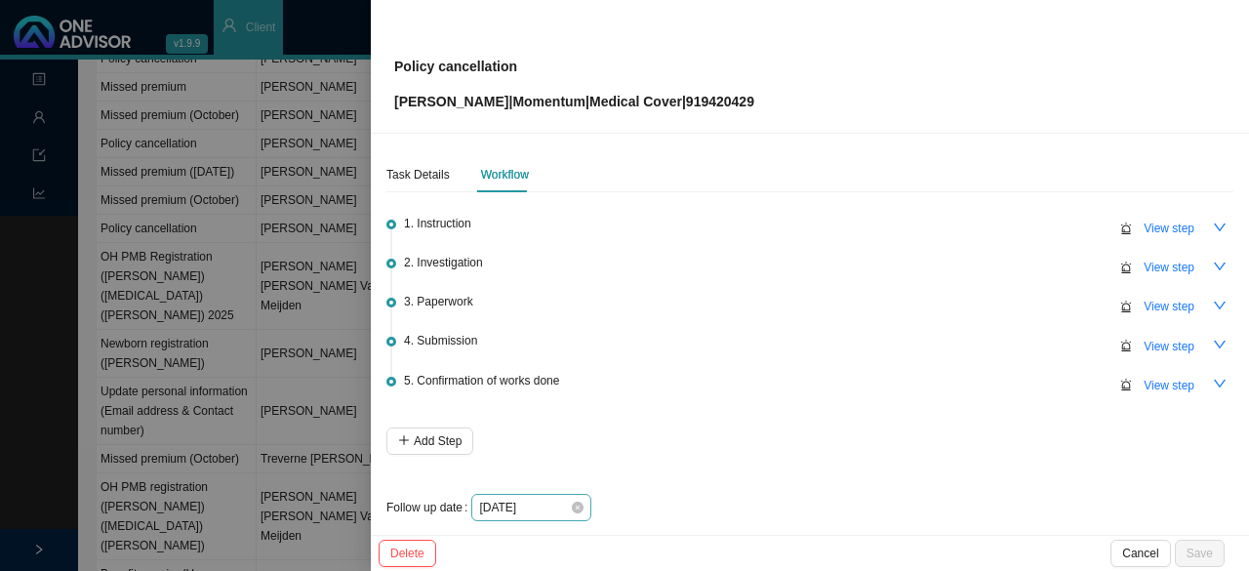
click at [578, 513] on div "[DATE]" at bounding box center [531, 508] width 104 height 20
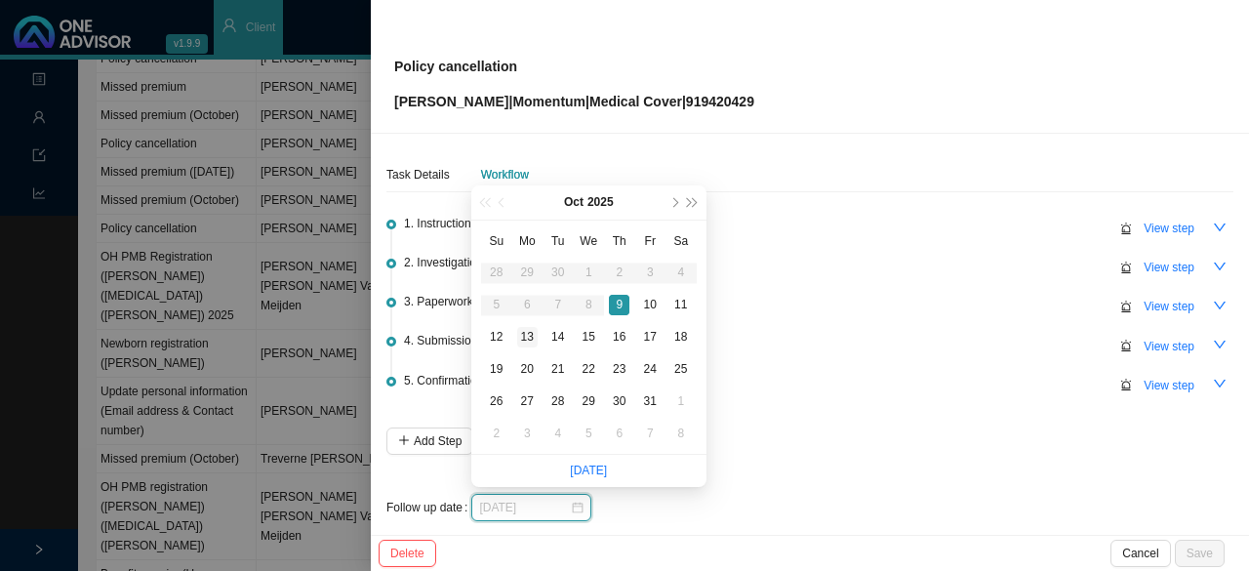
type input "2025-10-13"
drag, startPoint x: 529, startPoint y: 333, endPoint x: 615, endPoint y: 344, distance: 86.6
click at [533, 333] on div "13" at bounding box center [527, 337] width 20 height 20
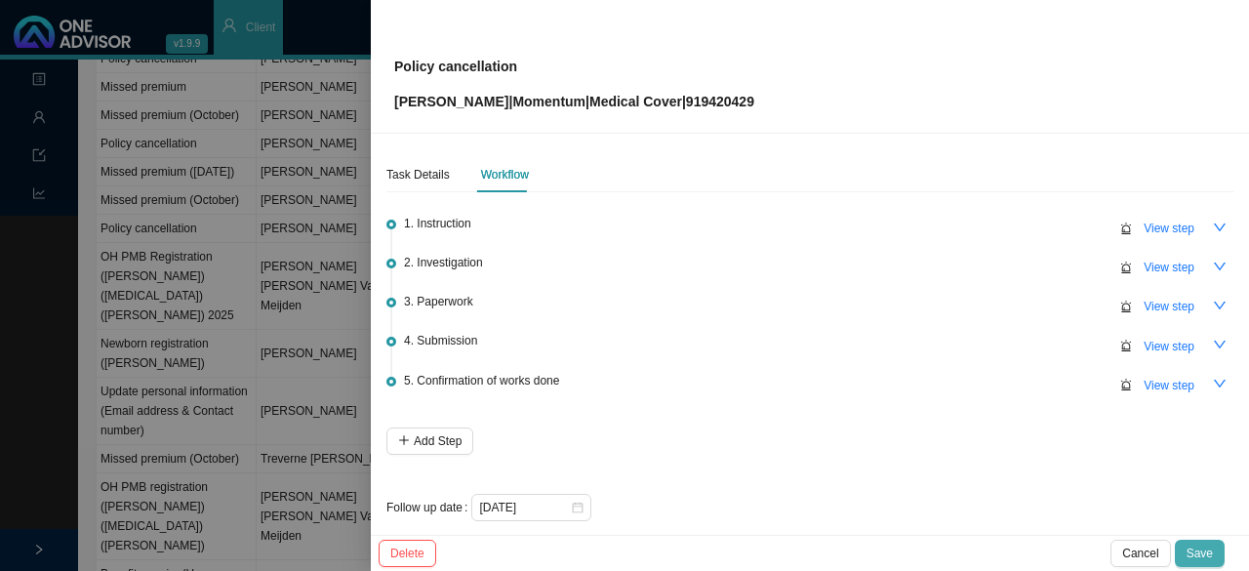
click at [1190, 550] on span "Save" at bounding box center [1199, 553] width 26 height 20
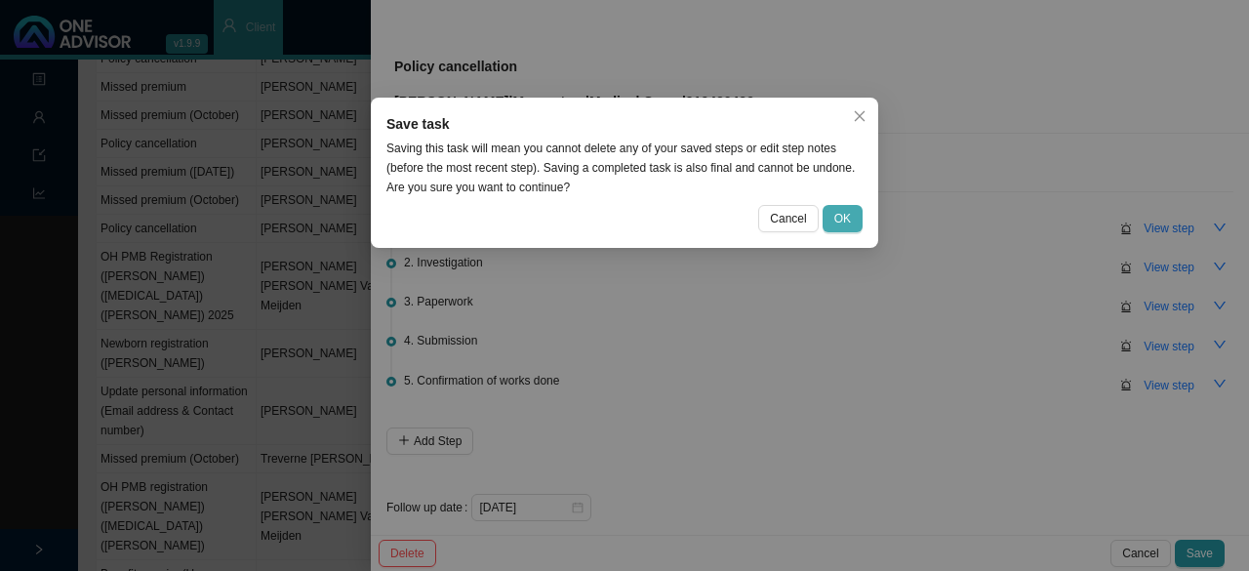
click at [851, 221] on span "OK" at bounding box center [842, 219] width 17 height 20
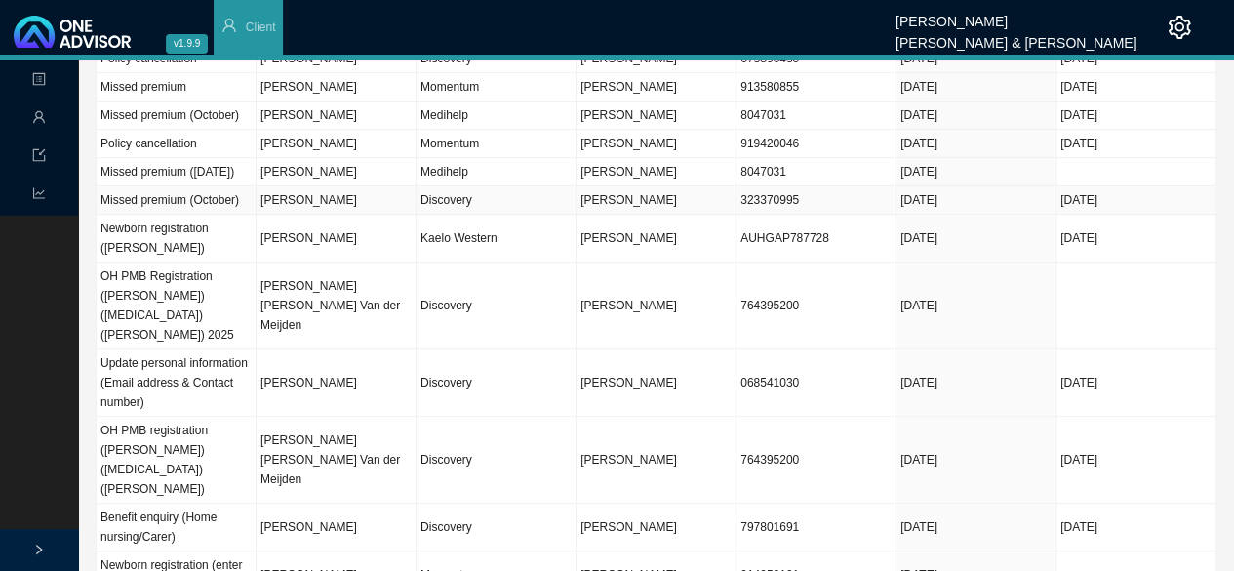
click at [473, 186] on td "Discovery" at bounding box center [497, 200] width 160 height 28
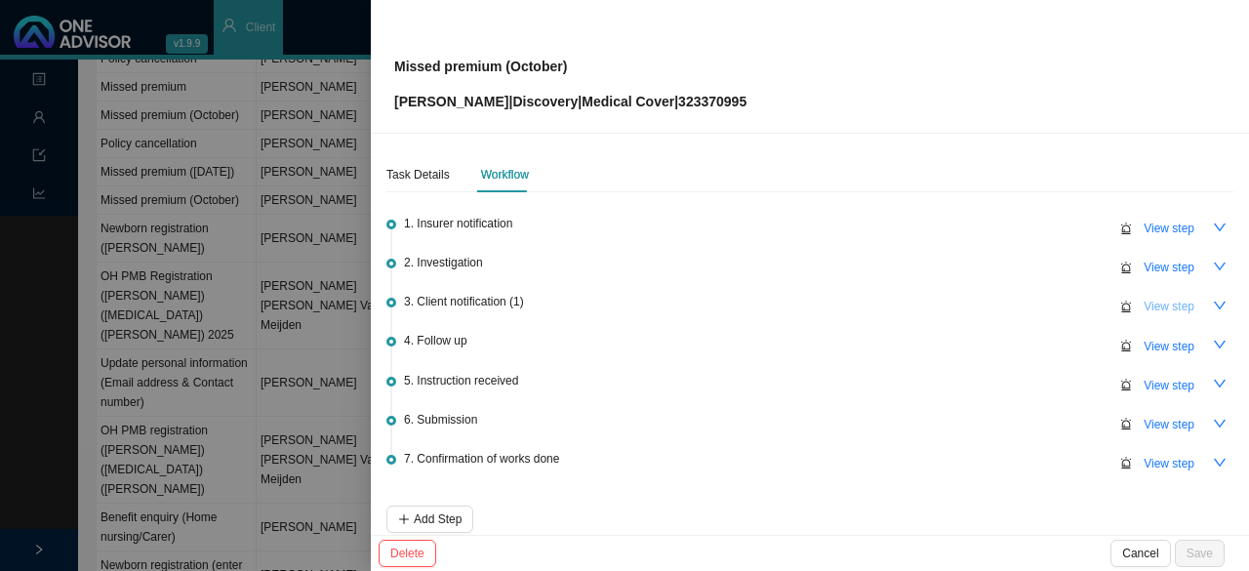
click at [1159, 299] on span "View step" at bounding box center [1168, 307] width 51 height 20
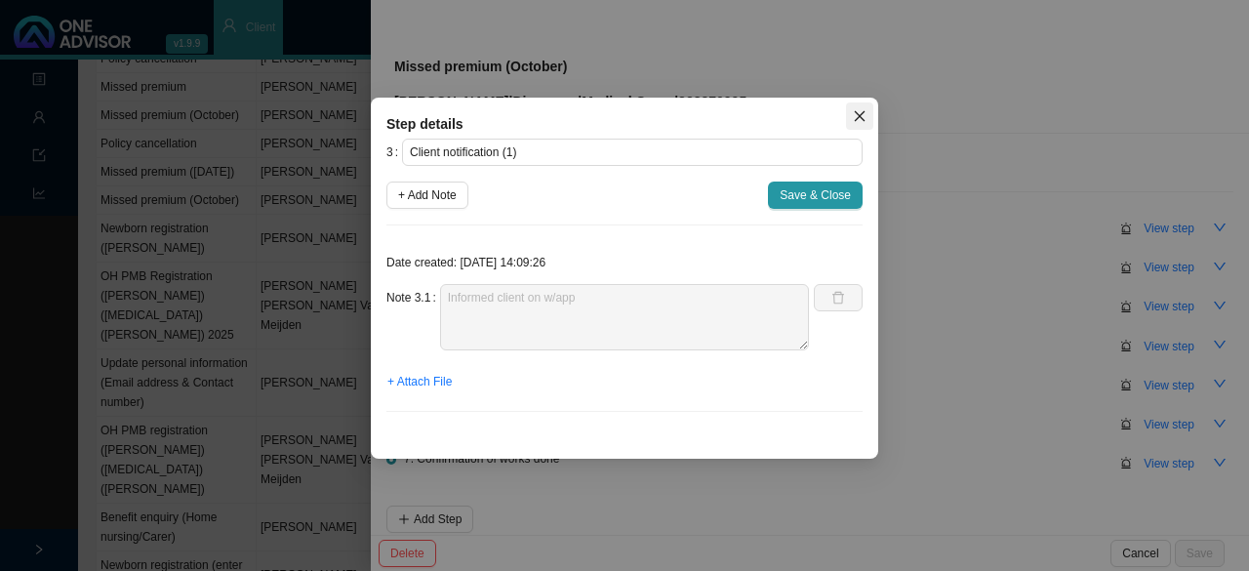
click at [859, 119] on icon "close" at bounding box center [860, 116] width 14 height 14
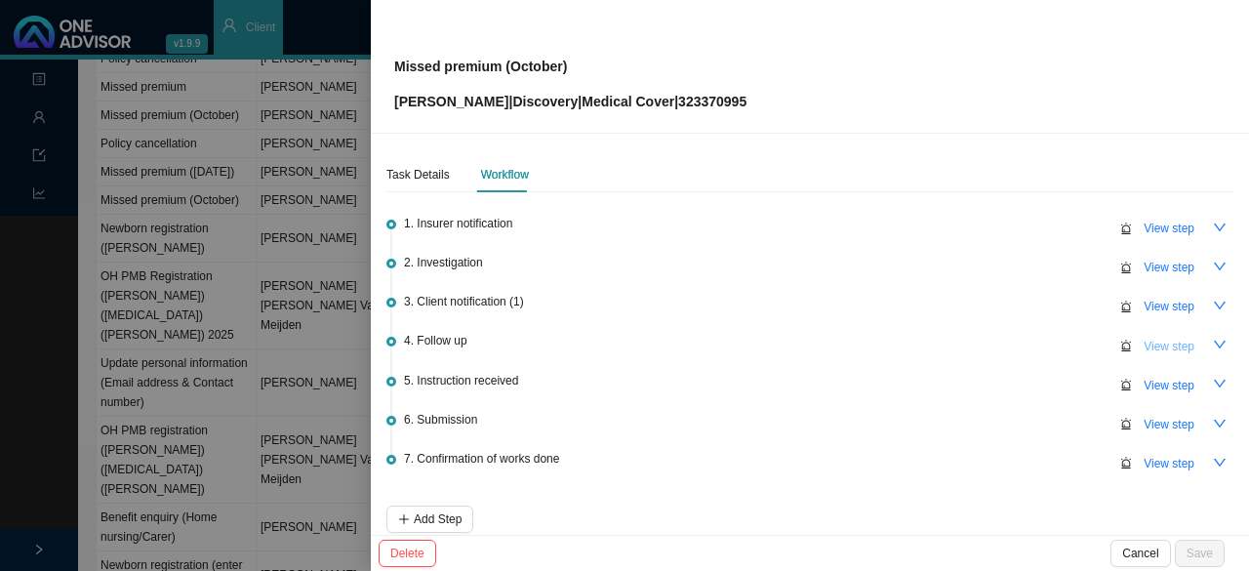
click at [1165, 343] on span "View step" at bounding box center [1168, 347] width 51 height 20
type input "Follow up"
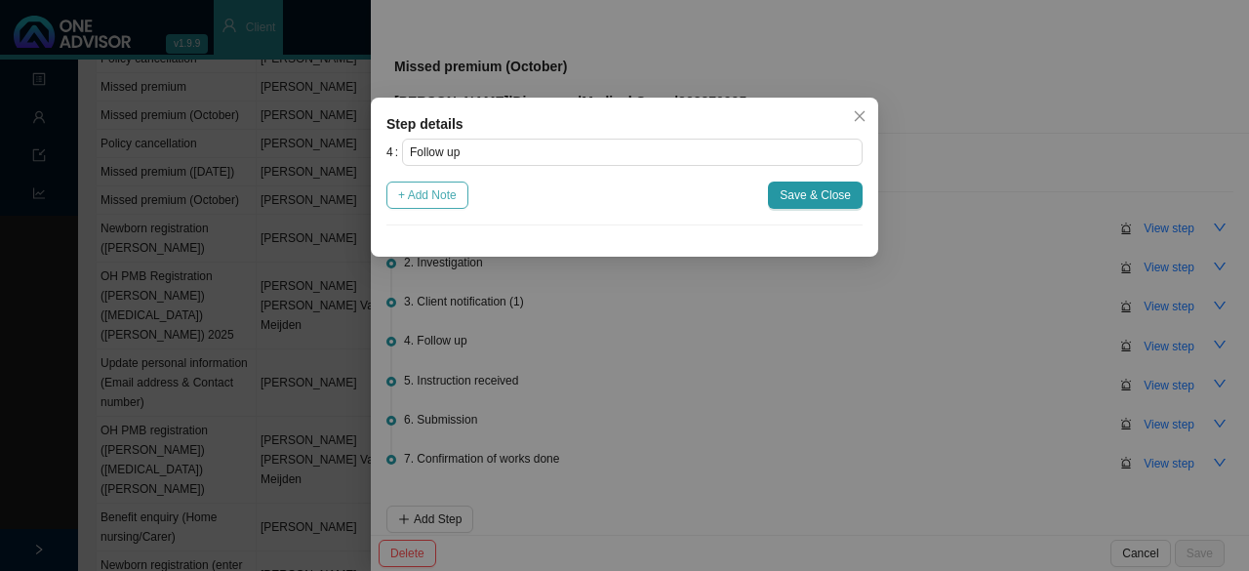
click at [436, 198] on span "+ Add Note" at bounding box center [427, 195] width 59 height 20
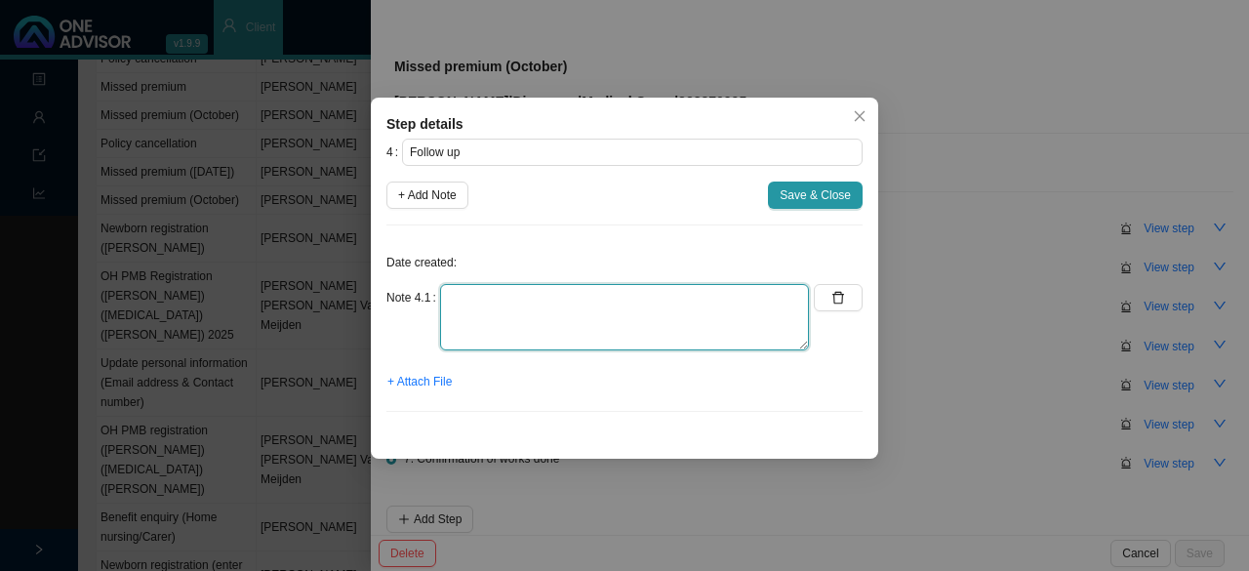
click at [487, 309] on textarea at bounding box center [624, 317] width 369 height 66
type textarea "Member will send POP as soon as"
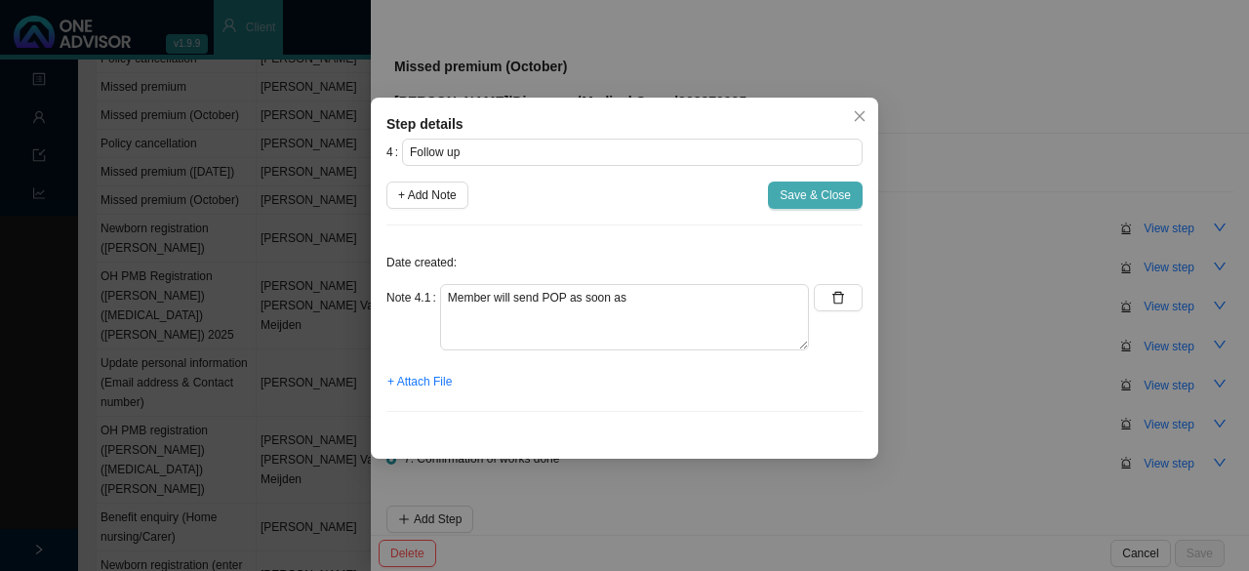
click at [829, 189] on span "Save & Close" at bounding box center [814, 195] width 71 height 20
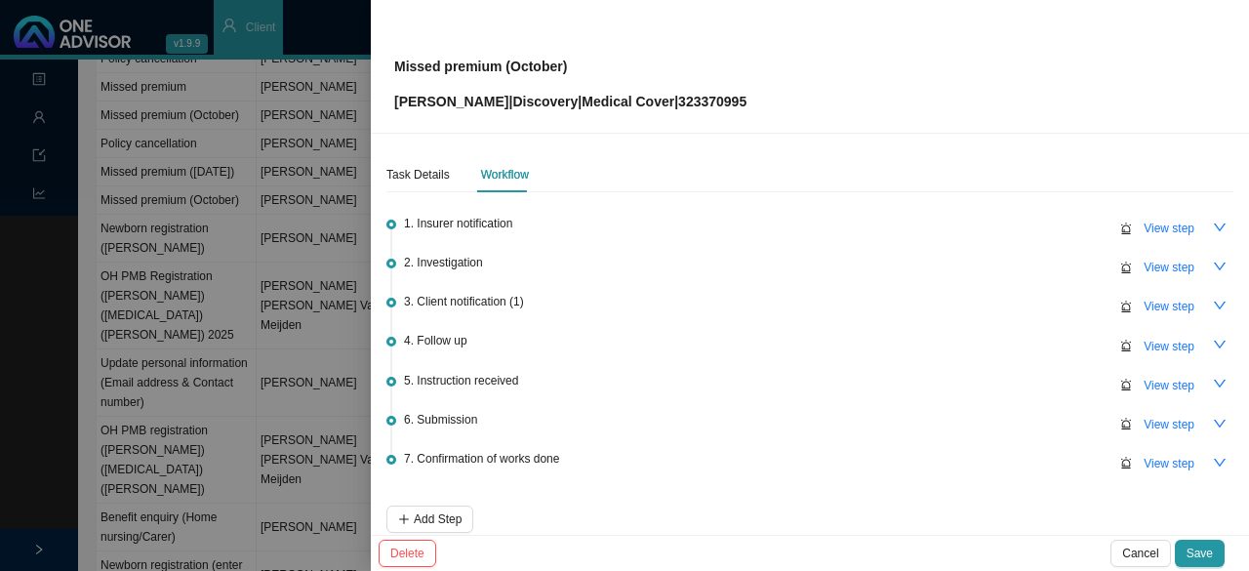
scroll to position [91, 0]
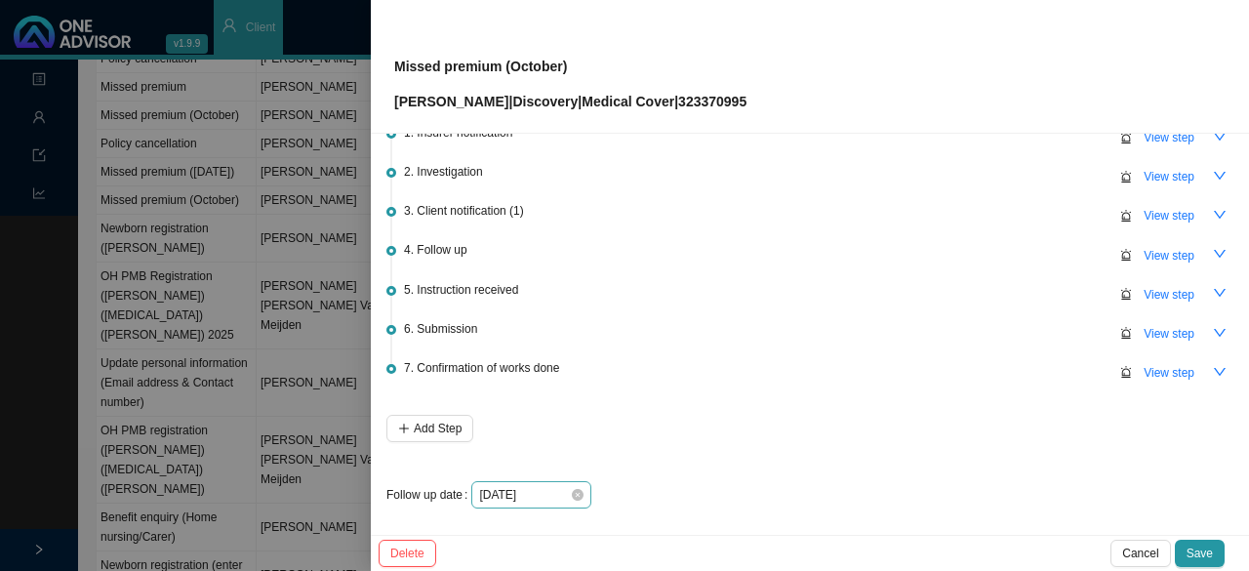
click at [577, 494] on icon "close-circle" at bounding box center [578, 495] width 12 height 12
click at [577, 495] on div at bounding box center [531, 495] width 104 height 20
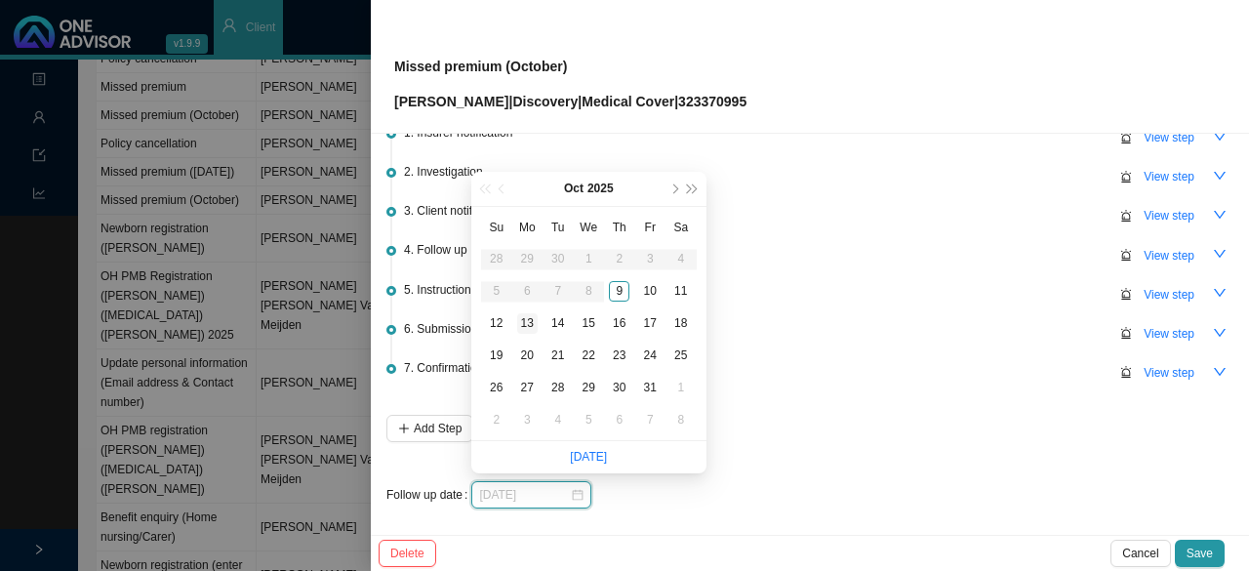
type input "2025-10-13"
drag, startPoint x: 527, startPoint y: 313, endPoint x: 538, endPoint y: 311, distance: 10.9
click at [531, 313] on div "13" at bounding box center [527, 323] width 20 height 20
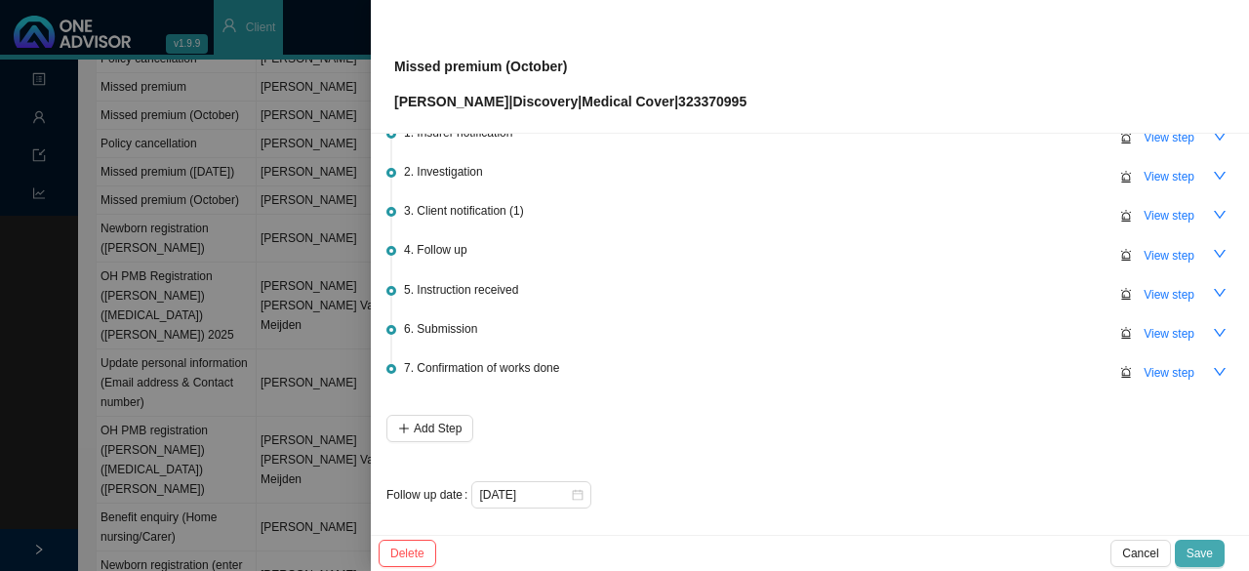
click at [1214, 545] on button "Save" at bounding box center [1200, 552] width 50 height 27
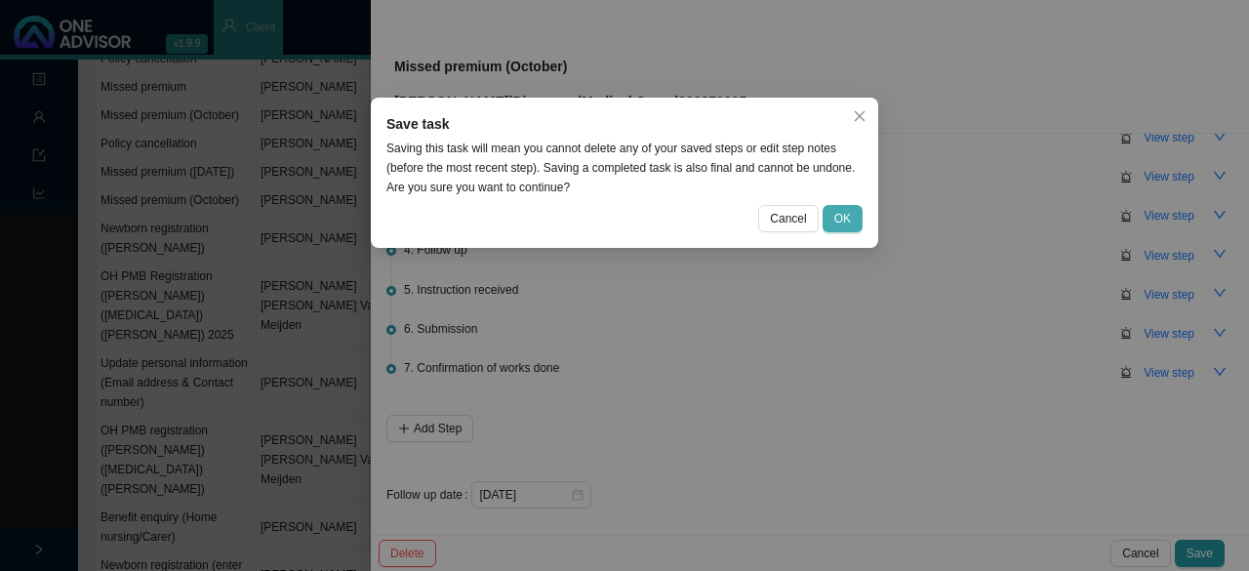
click at [845, 219] on span "OK" at bounding box center [842, 219] width 17 height 20
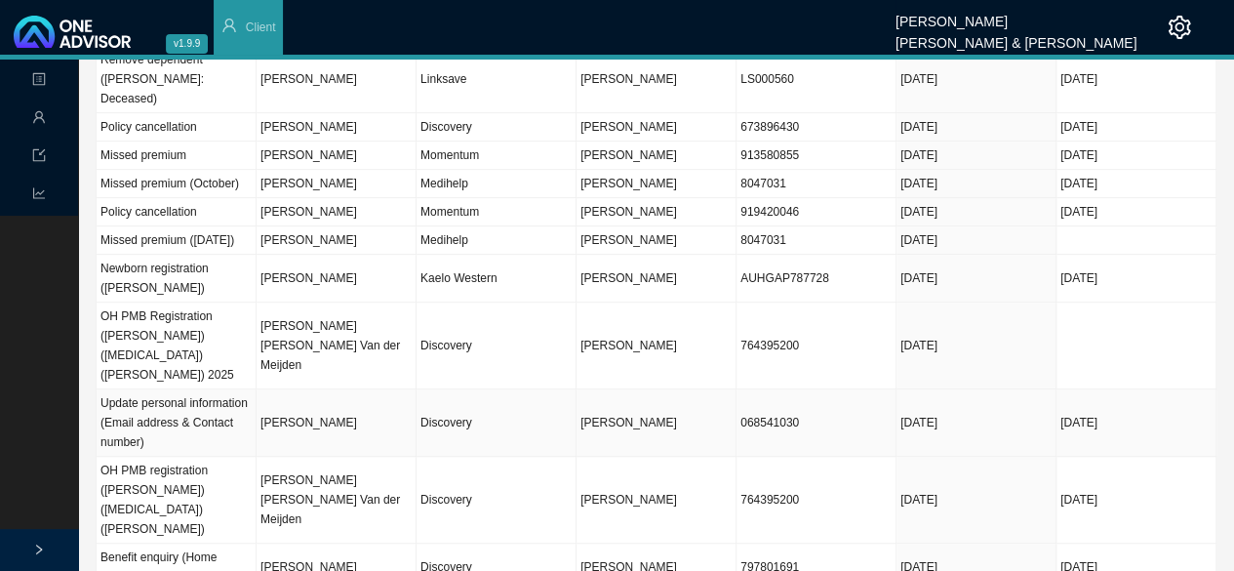
scroll to position [390, 0]
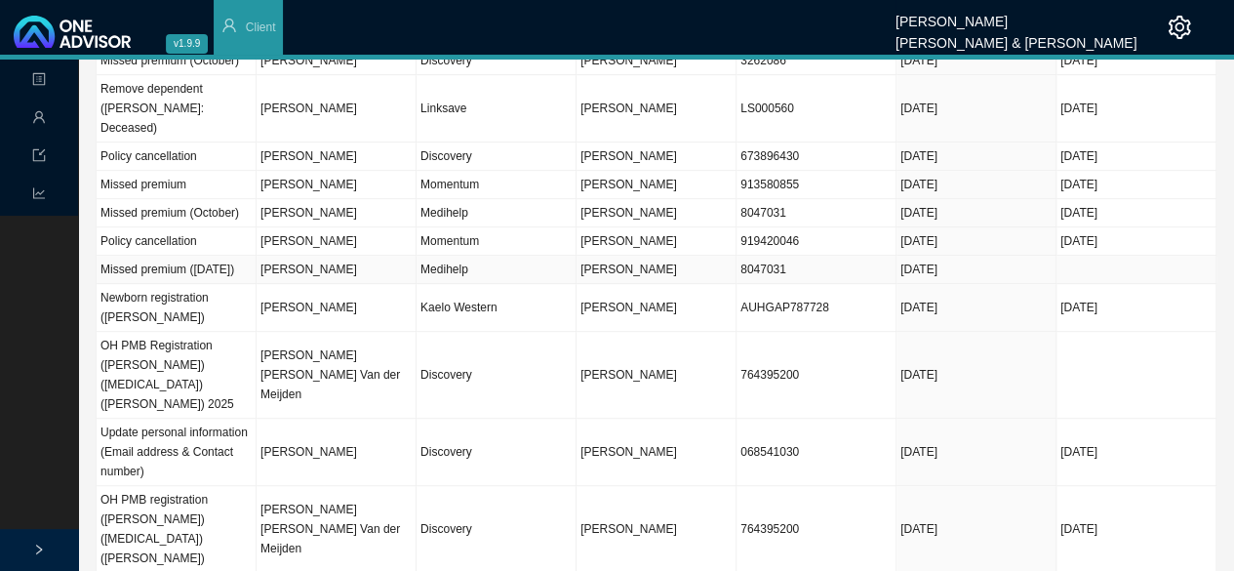
click at [456, 256] on td "Medihelp" at bounding box center [497, 270] width 160 height 28
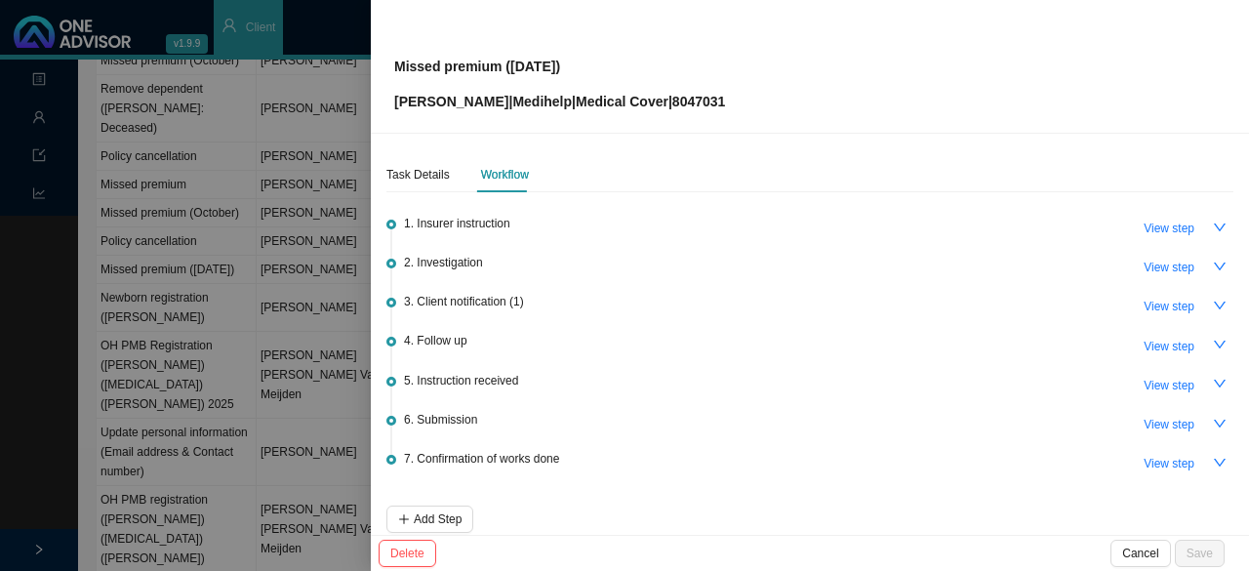
click at [292, 102] on div at bounding box center [624, 285] width 1249 height 571
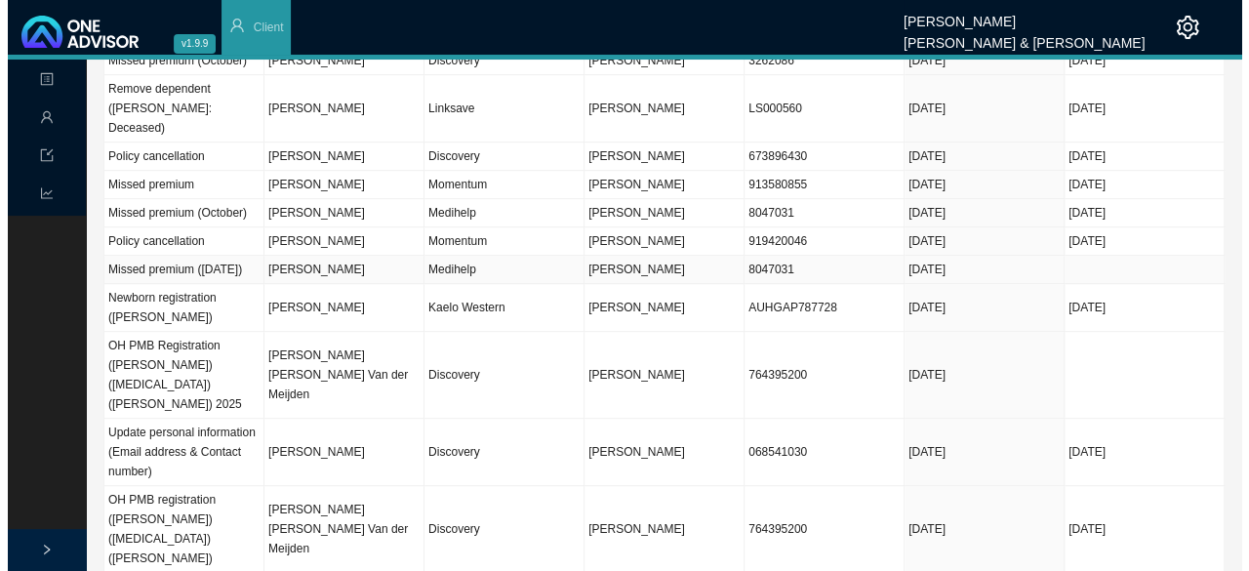
scroll to position [293, 0]
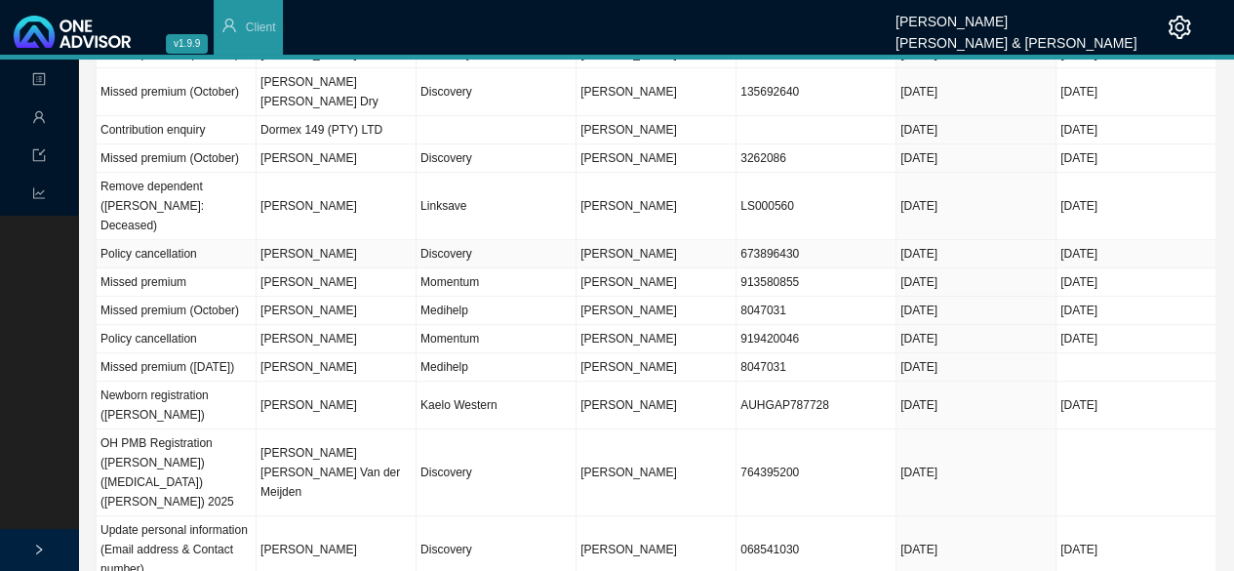
click at [300, 240] on td "[PERSON_NAME]" at bounding box center [337, 254] width 160 height 28
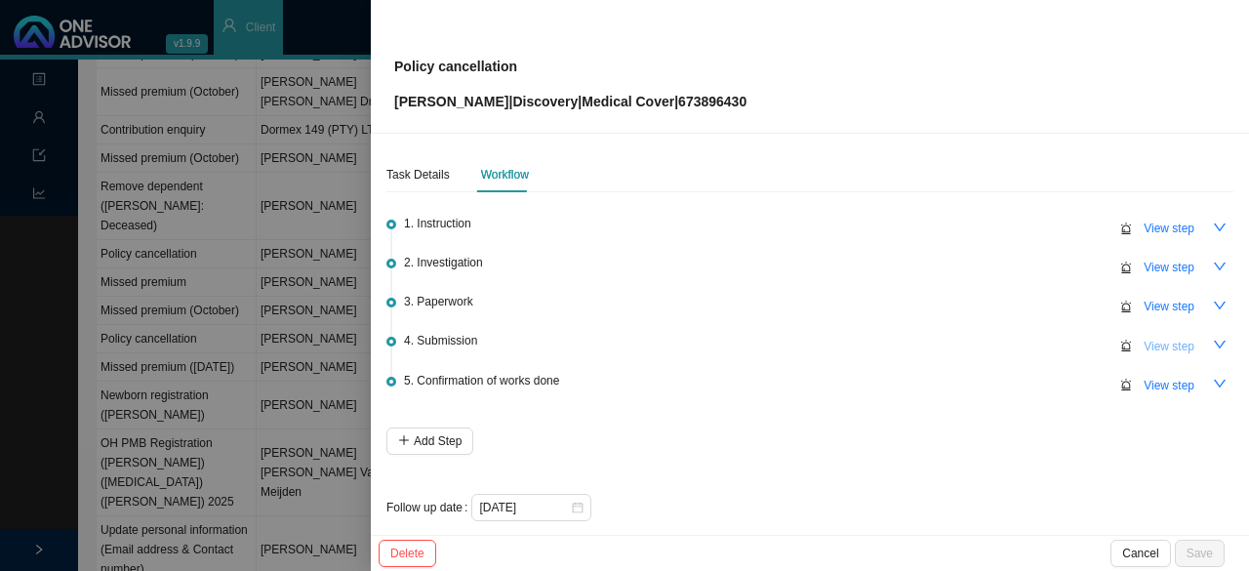
click at [1167, 342] on span "View step" at bounding box center [1168, 347] width 51 height 20
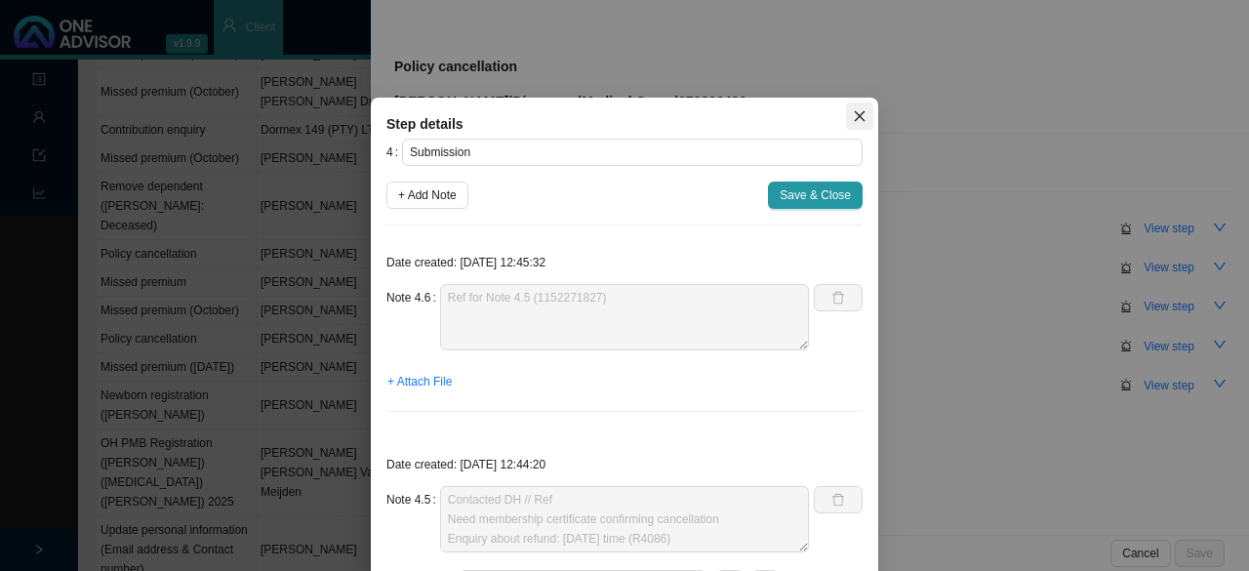
click at [853, 118] on icon "close" at bounding box center [860, 116] width 14 height 14
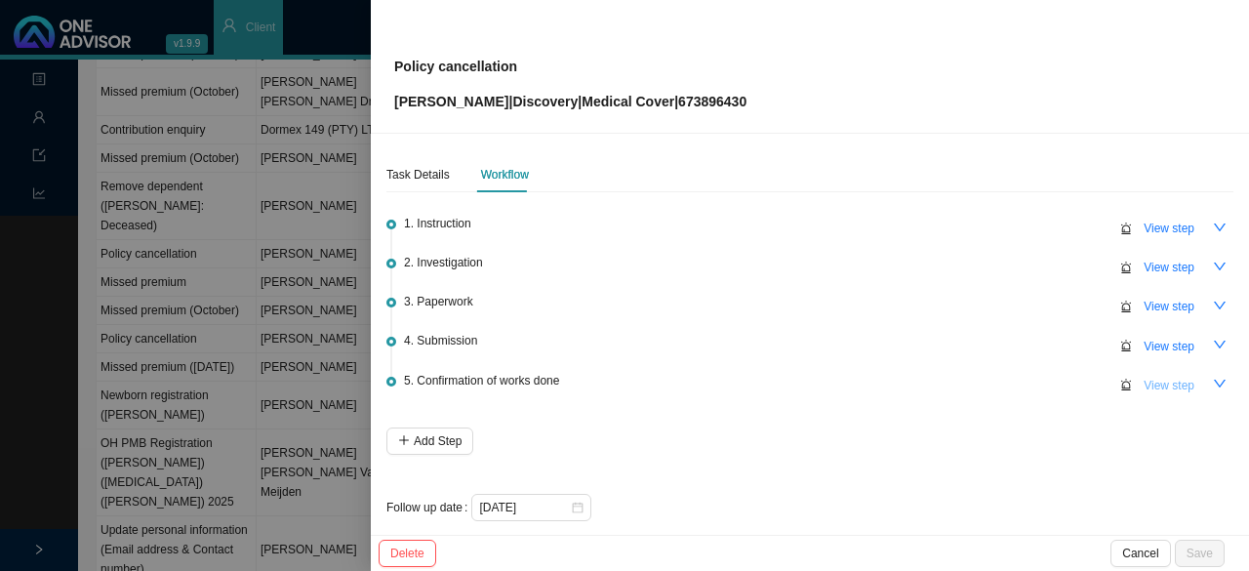
click at [1151, 379] on span "View step" at bounding box center [1168, 386] width 51 height 20
type input "Confirmation of works done"
type textarea "Feedback to Natalie - Refund initiated. Refund amount: R4086. Thank you from cl…"
type textarea "Response from Natalie // Bank details received Contacted DH // 11524574477 // C…"
type textarea "Informed client: - Termination effective 30.09.2025 - Refund due - Backdate req…"
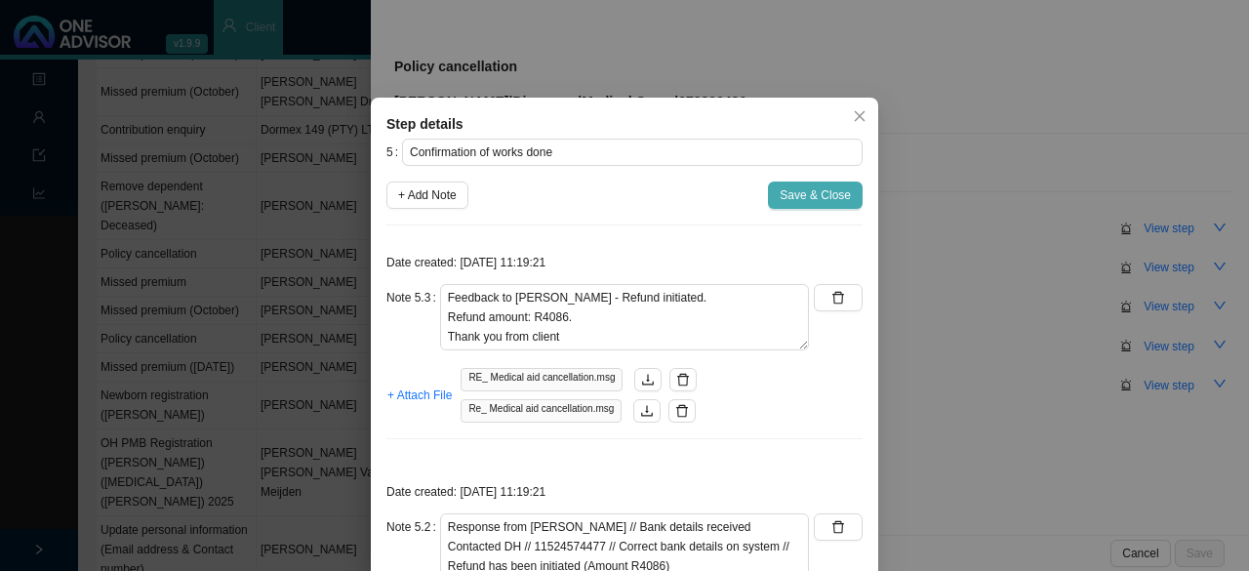
click at [787, 191] on span "Save & Close" at bounding box center [814, 195] width 71 height 20
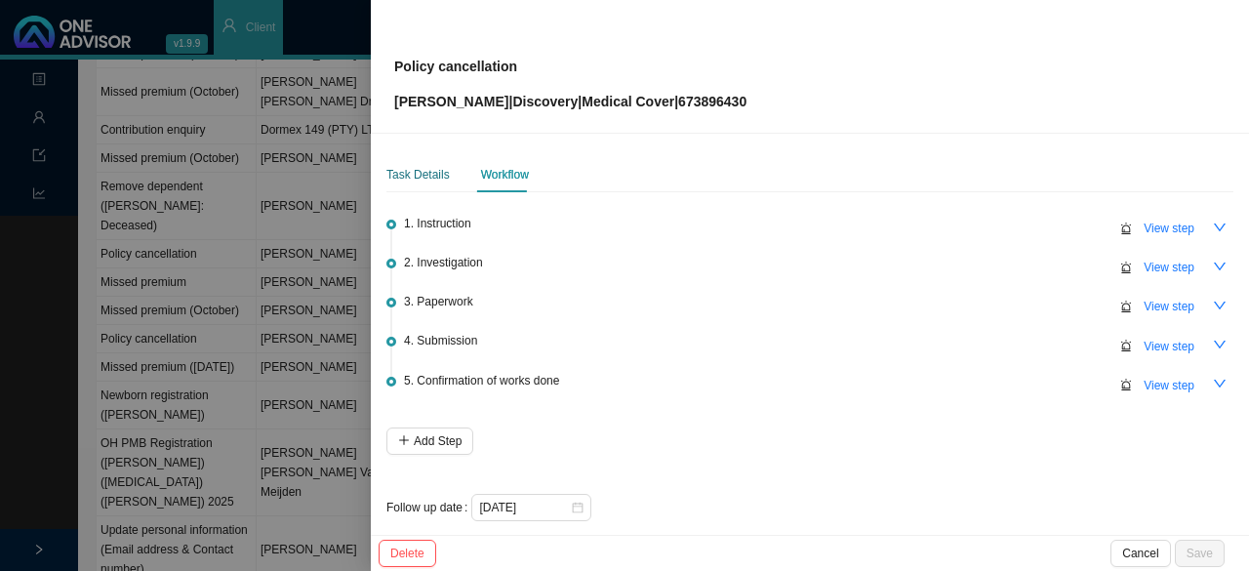
click at [419, 178] on div "Task Details" at bounding box center [417, 175] width 63 height 20
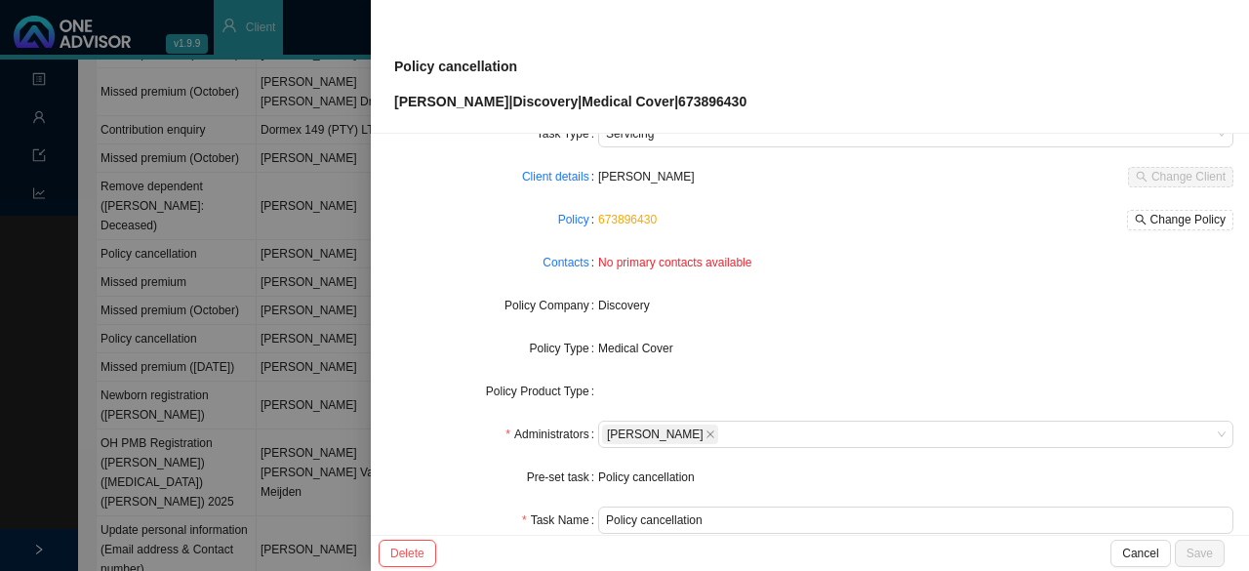
scroll to position [195, 0]
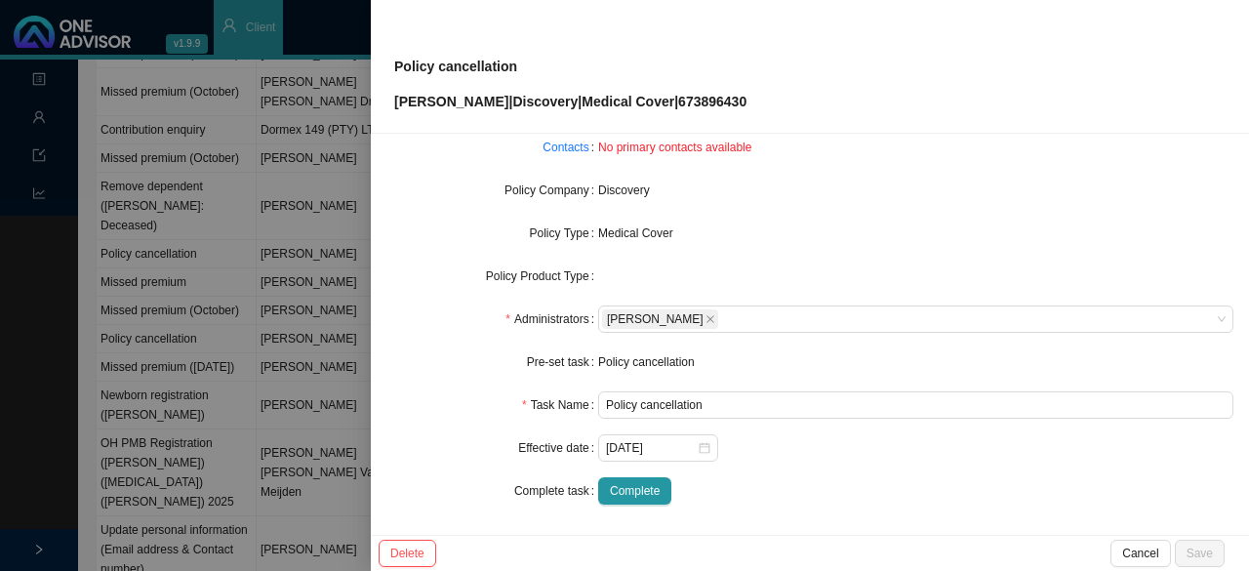
click at [232, 203] on div at bounding box center [624, 285] width 1249 height 571
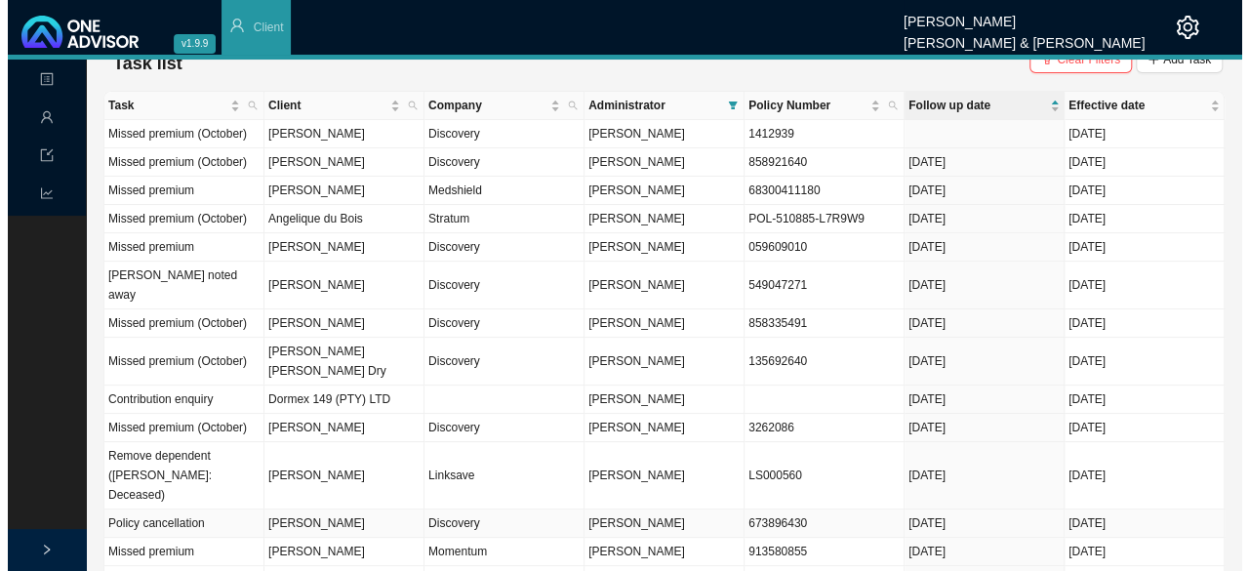
scroll to position [0, 0]
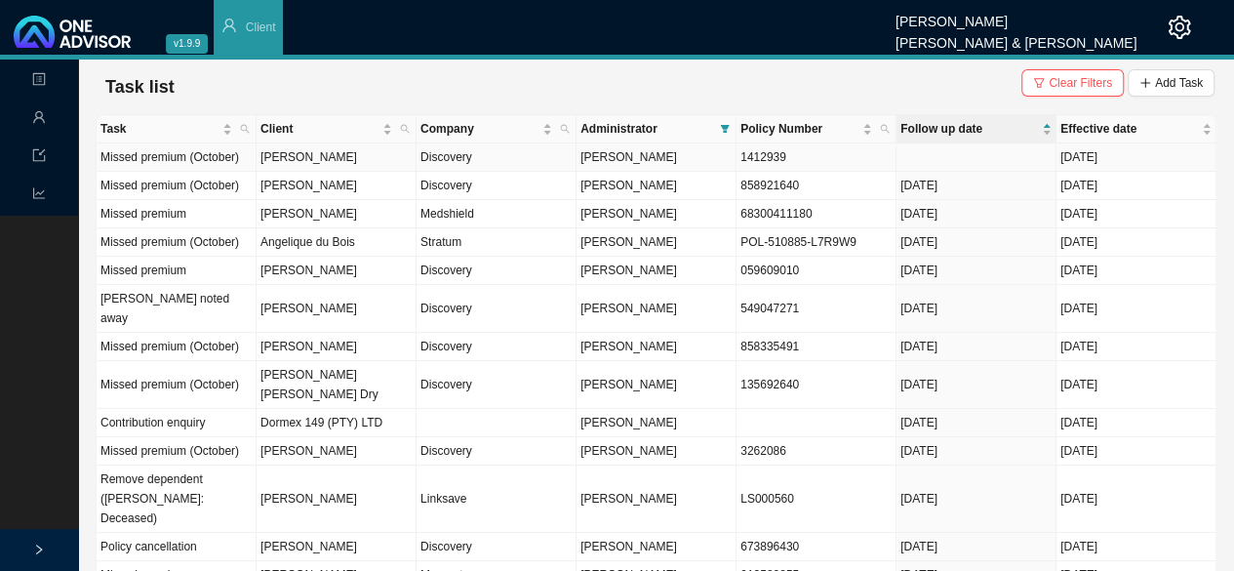
click at [624, 162] on span "[PERSON_NAME]" at bounding box center [628, 157] width 97 height 14
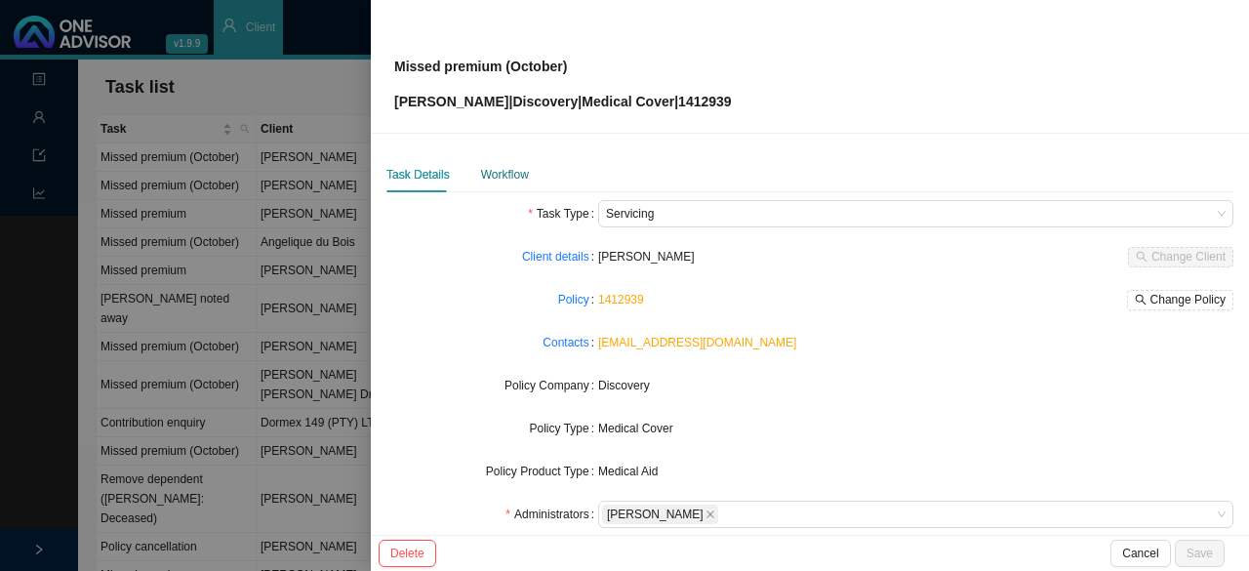
click at [505, 180] on div "Workflow" at bounding box center [505, 175] width 48 height 20
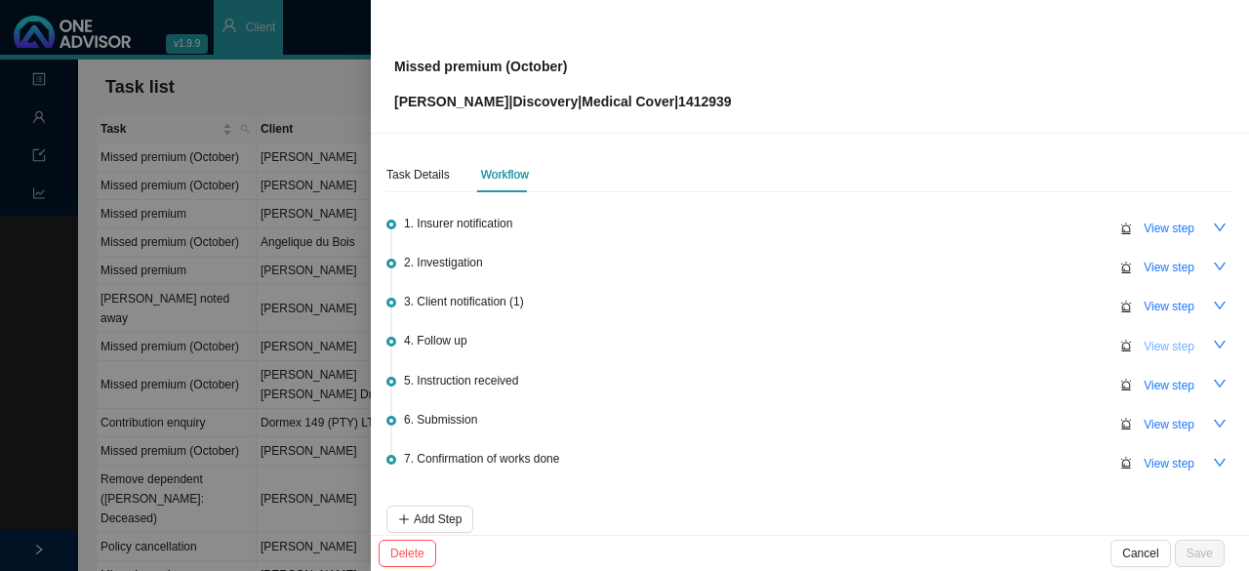
click at [1143, 341] on span "View step" at bounding box center [1168, 347] width 51 height 20
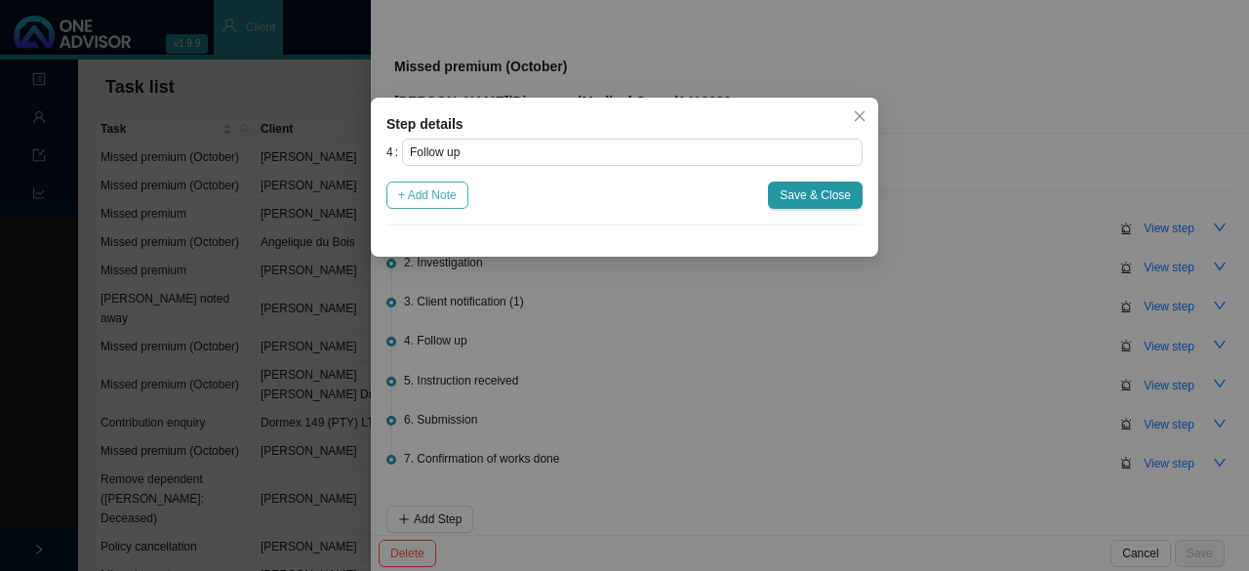
drag, startPoint x: 443, startPoint y: 199, endPoint x: 475, endPoint y: 238, distance: 50.6
click at [444, 199] on span "+ Add Note" at bounding box center [427, 195] width 59 height 20
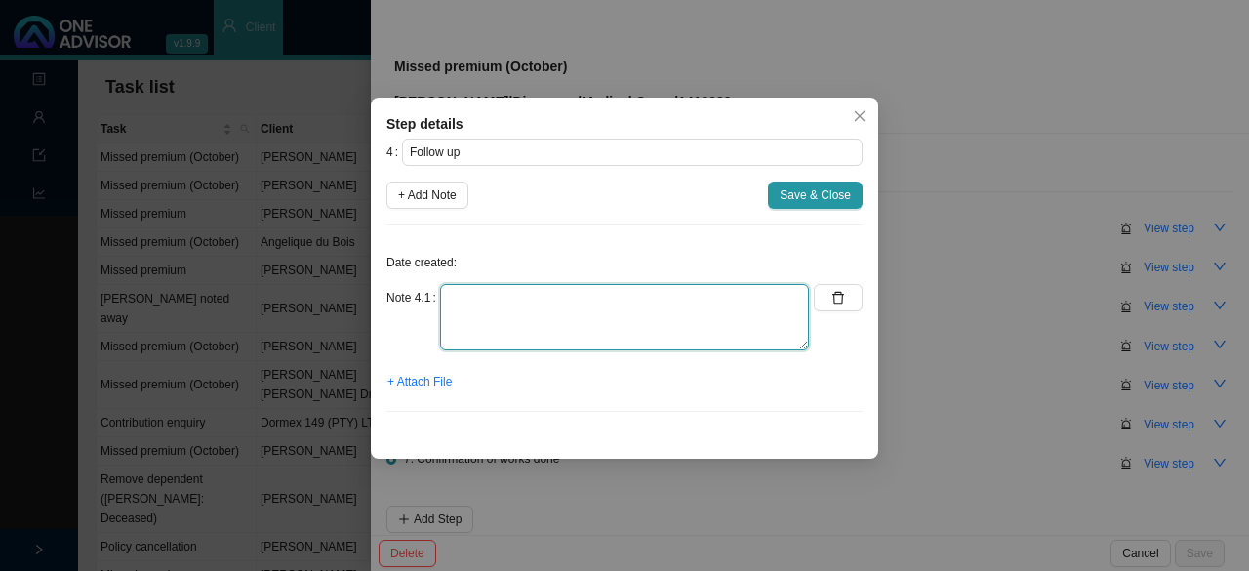
click at [494, 308] on textarea at bounding box center [624, 317] width 369 height 66
type textarea "M"
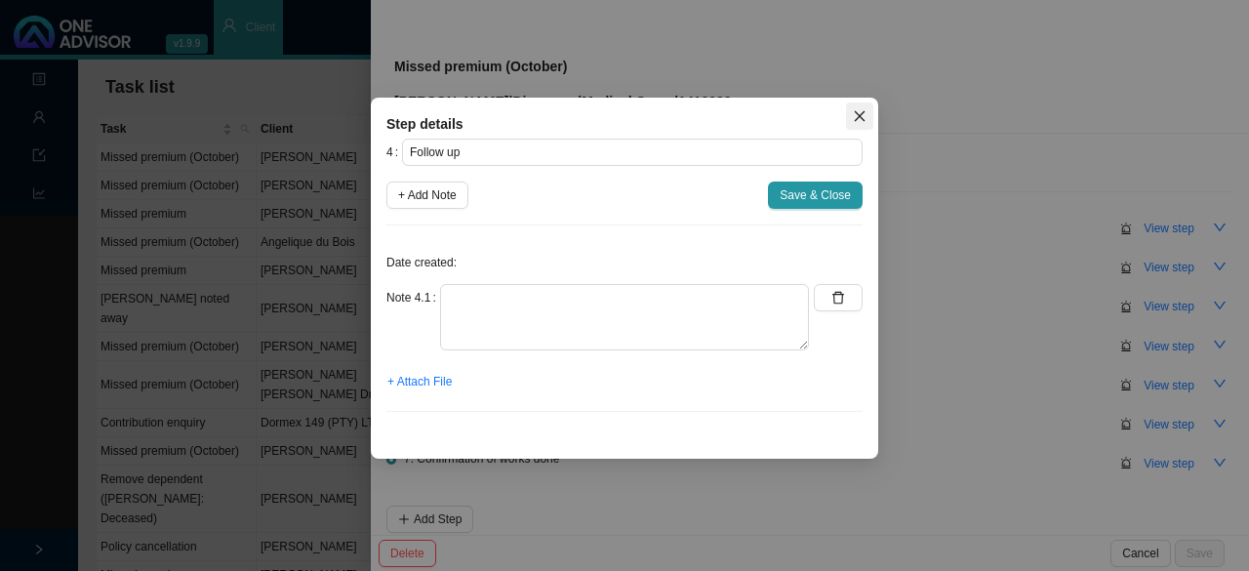
click at [860, 118] on icon "close" at bounding box center [860, 116] width 14 height 14
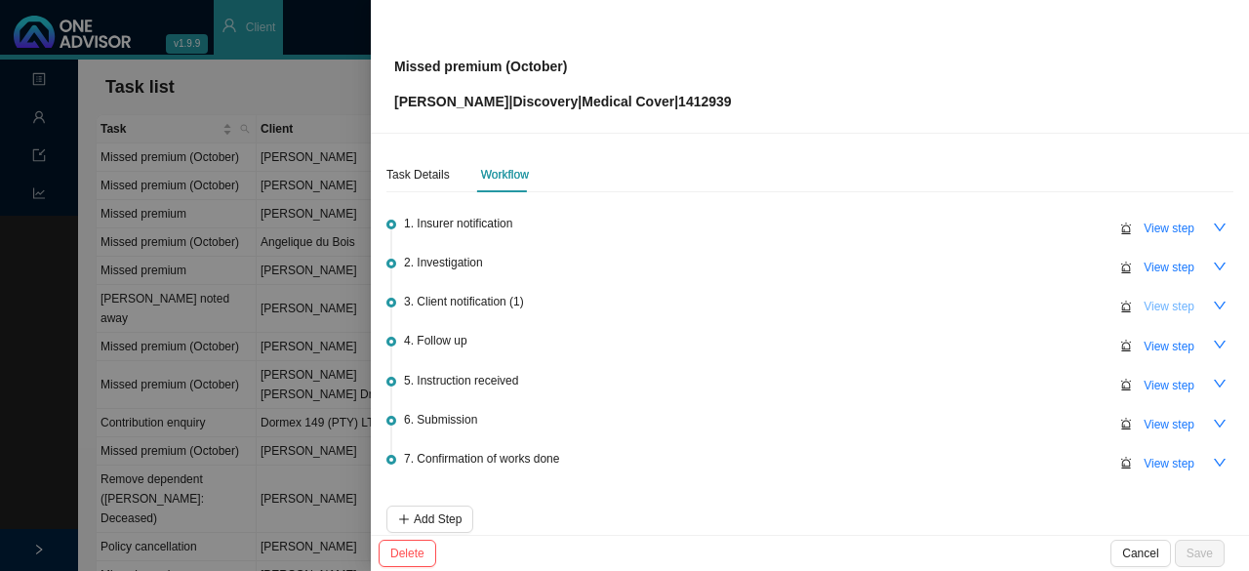
click at [1154, 305] on span "View step" at bounding box center [1168, 307] width 51 height 20
type input "Client notification (1)"
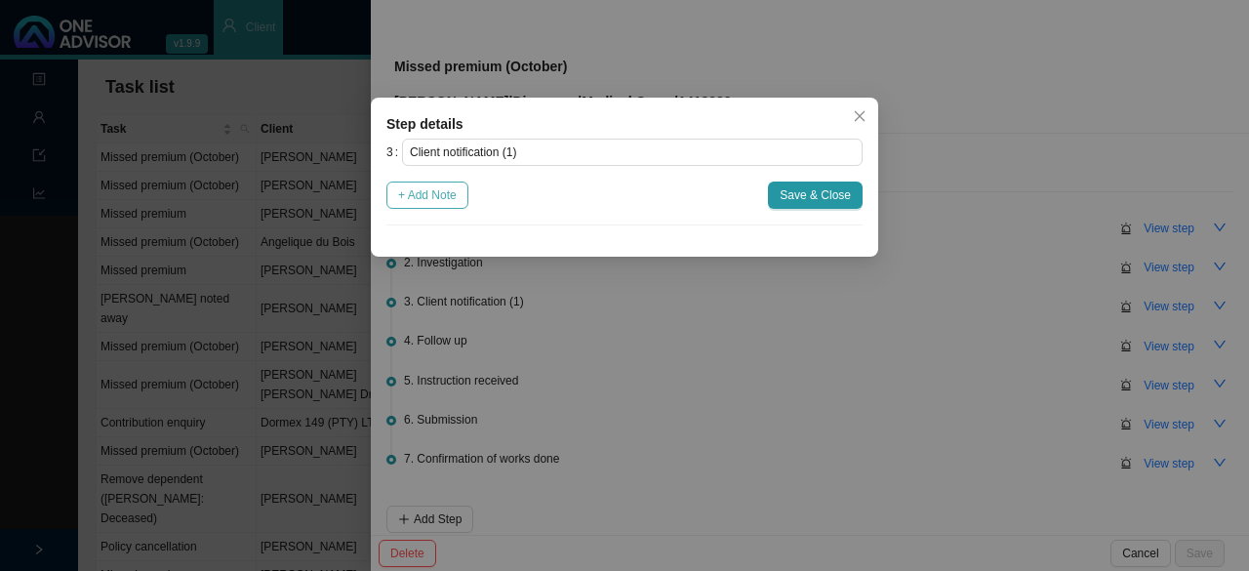
click at [427, 192] on span "+ Add Note" at bounding box center [427, 195] width 59 height 20
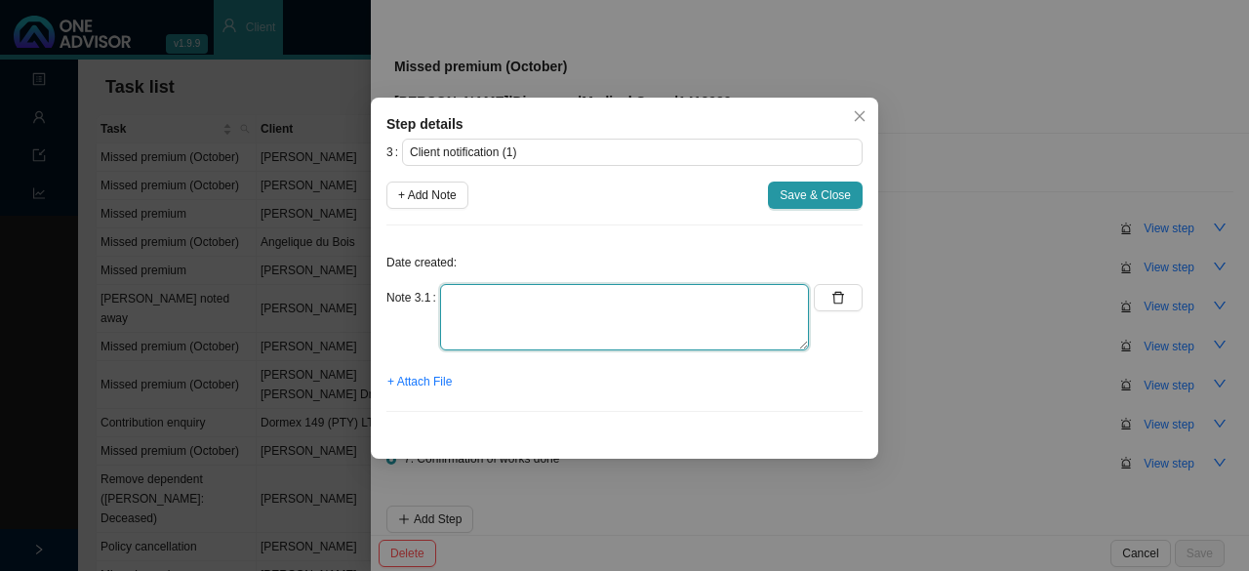
click at [480, 303] on textarea at bounding box center [624, 317] width 369 height 66
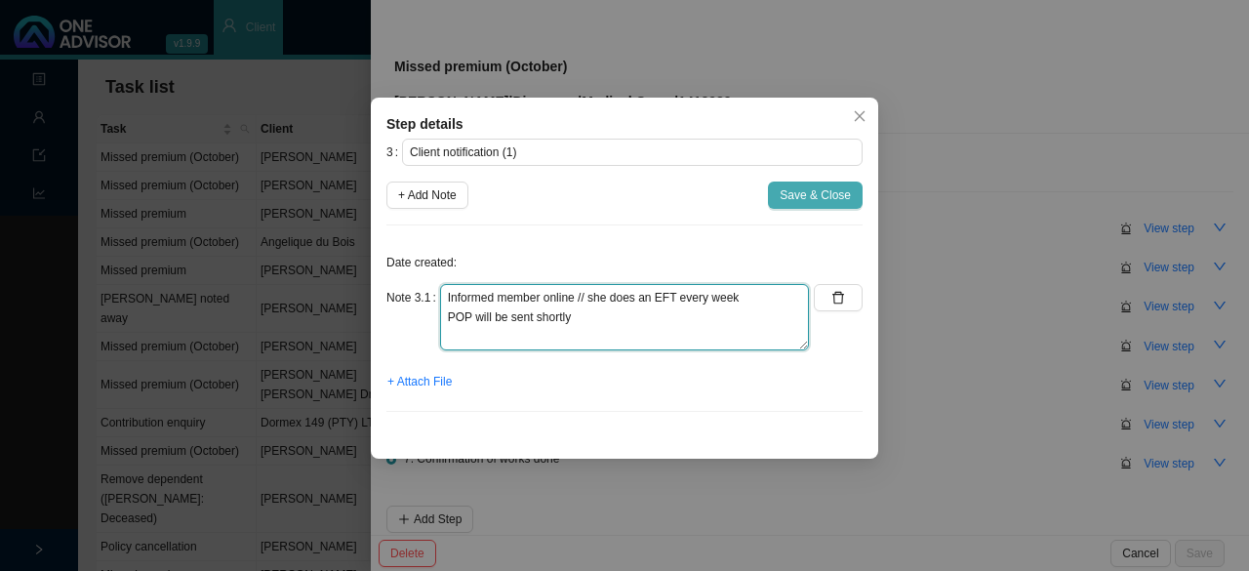
type textarea "Informed member online // she does an EFT every week POP will be sent shortly"
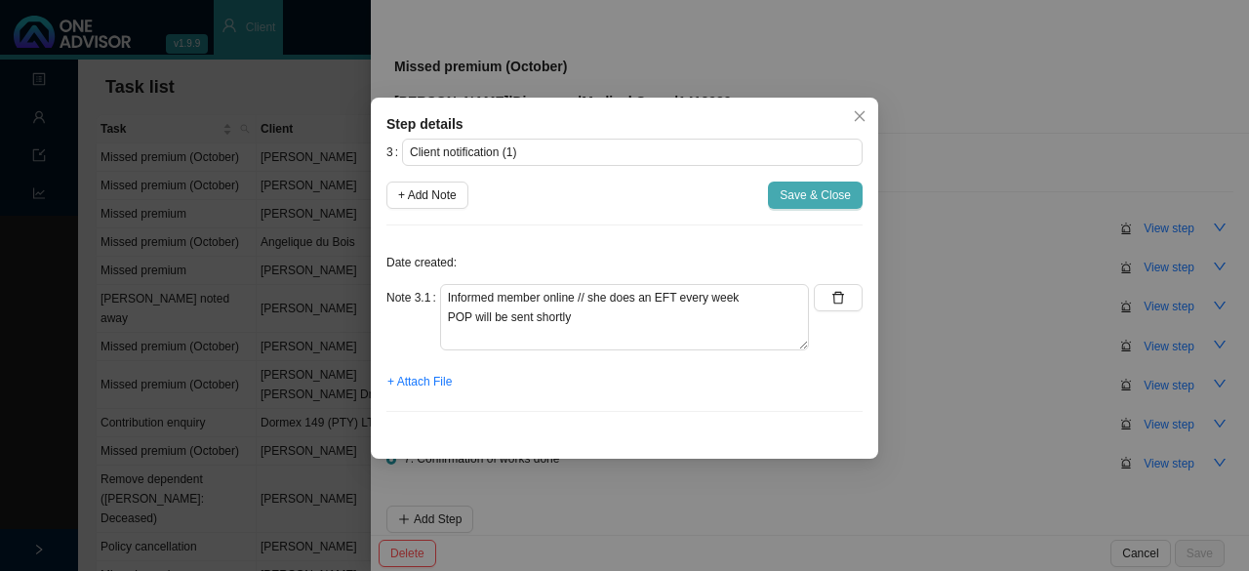
click at [814, 192] on span "Save & Close" at bounding box center [814, 195] width 71 height 20
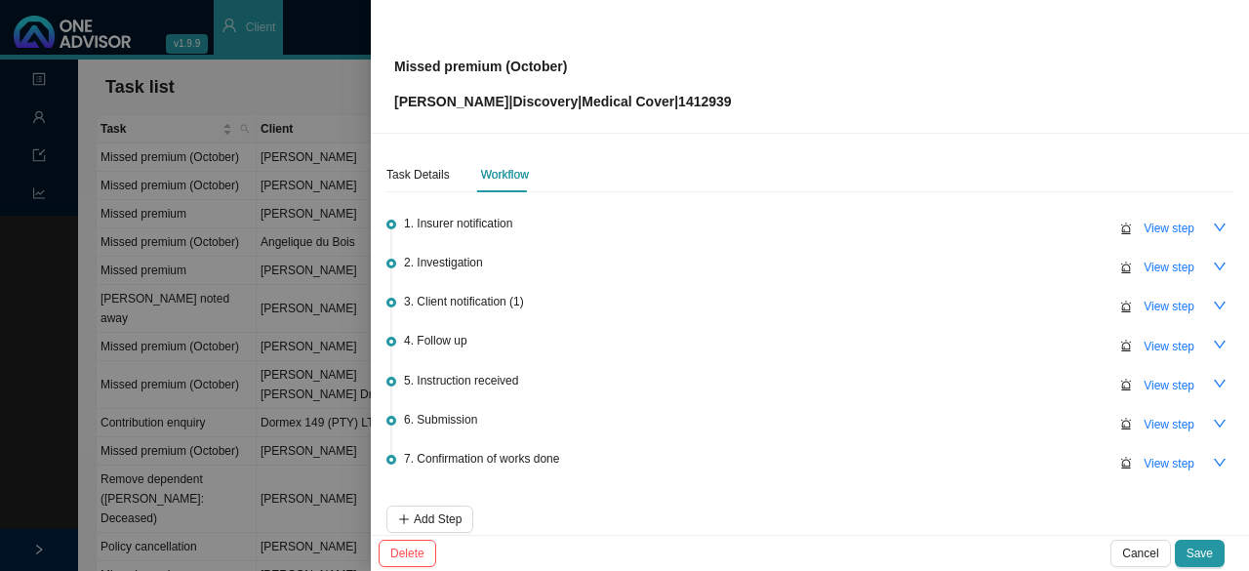
scroll to position [91, 0]
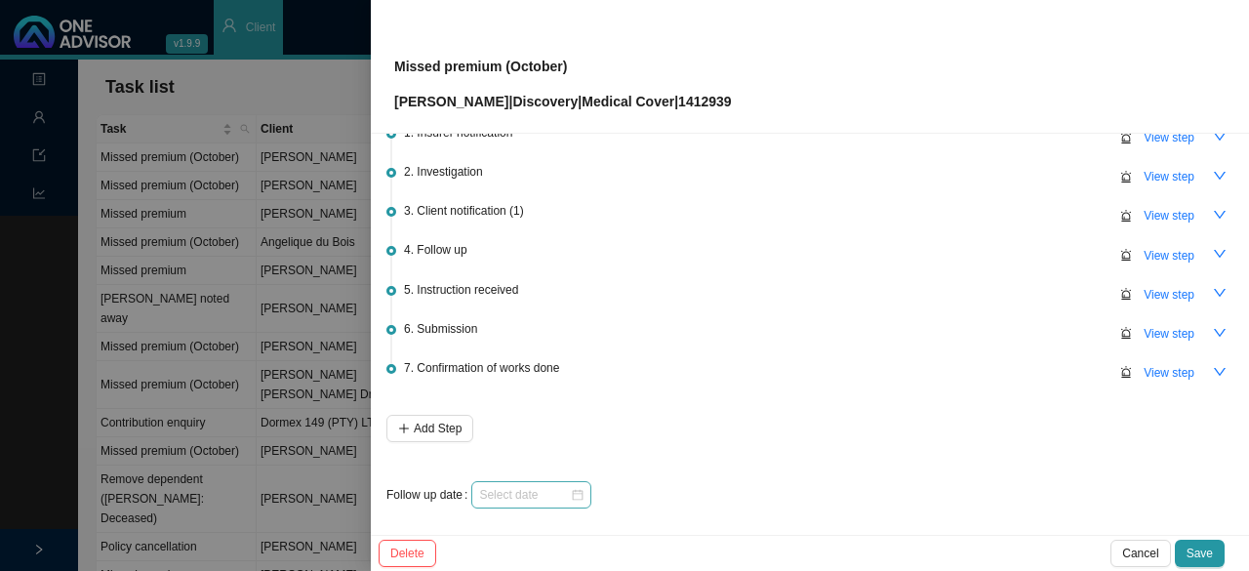
drag, startPoint x: 568, startPoint y: 490, endPoint x: 582, endPoint y: 493, distance: 14.9
click at [568, 490] on div at bounding box center [531, 495] width 104 height 20
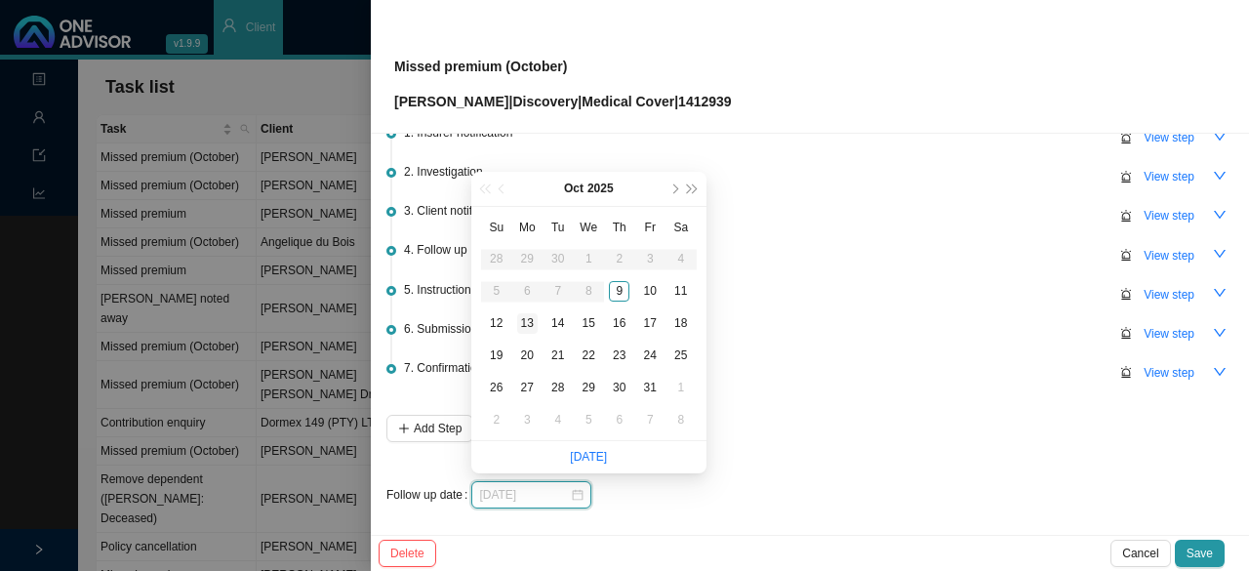
type input "2025-10-13"
click at [527, 321] on div "13" at bounding box center [527, 323] width 20 height 20
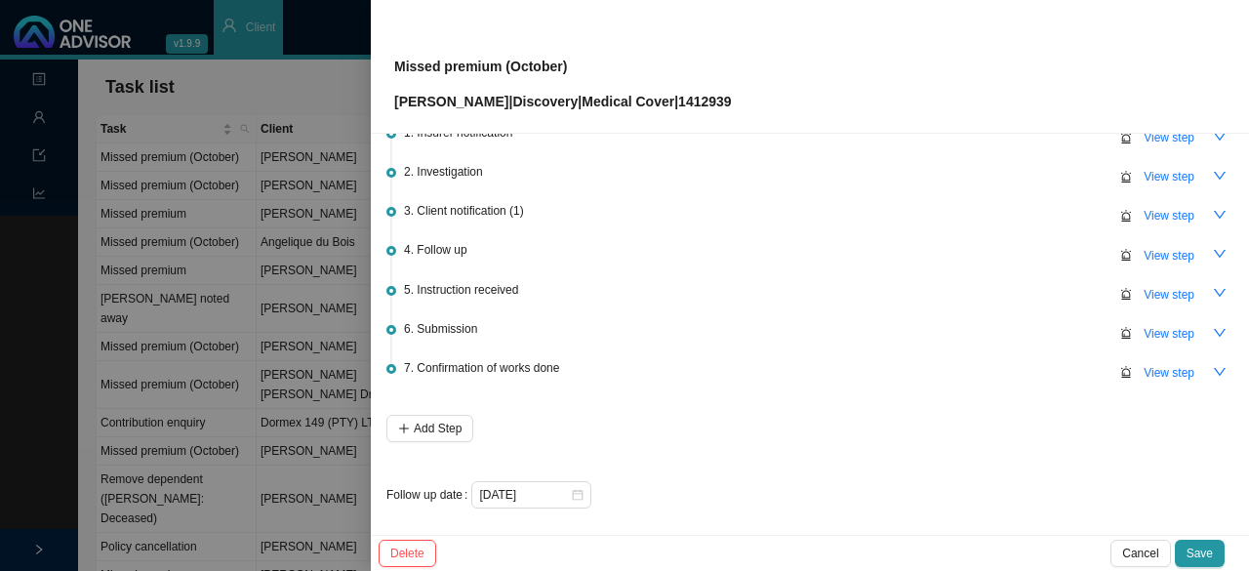
click at [1200, 551] on span "Save" at bounding box center [1199, 553] width 26 height 20
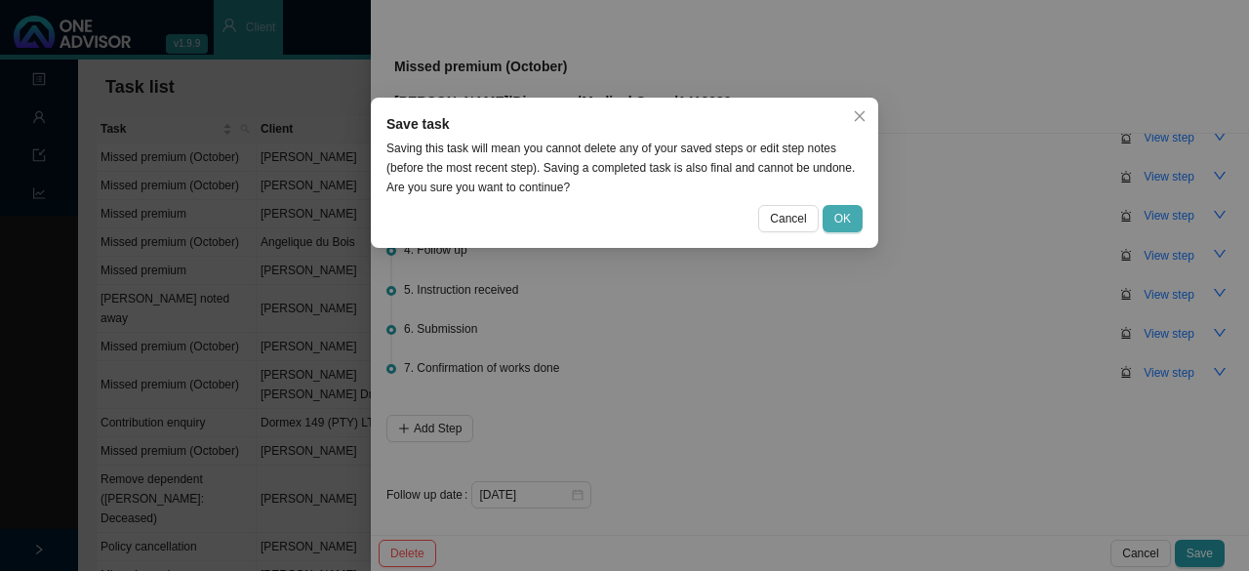
drag, startPoint x: 847, startPoint y: 216, endPoint x: 823, endPoint y: 227, distance: 26.2
click at [847, 216] on span "OK" at bounding box center [842, 219] width 17 height 20
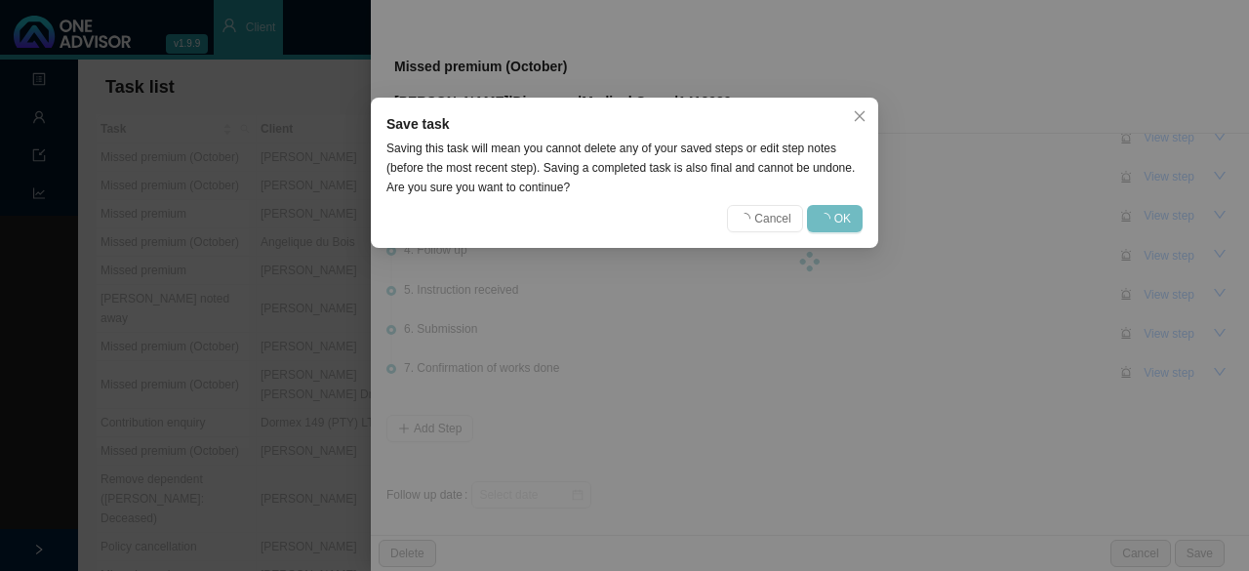
scroll to position [0, 0]
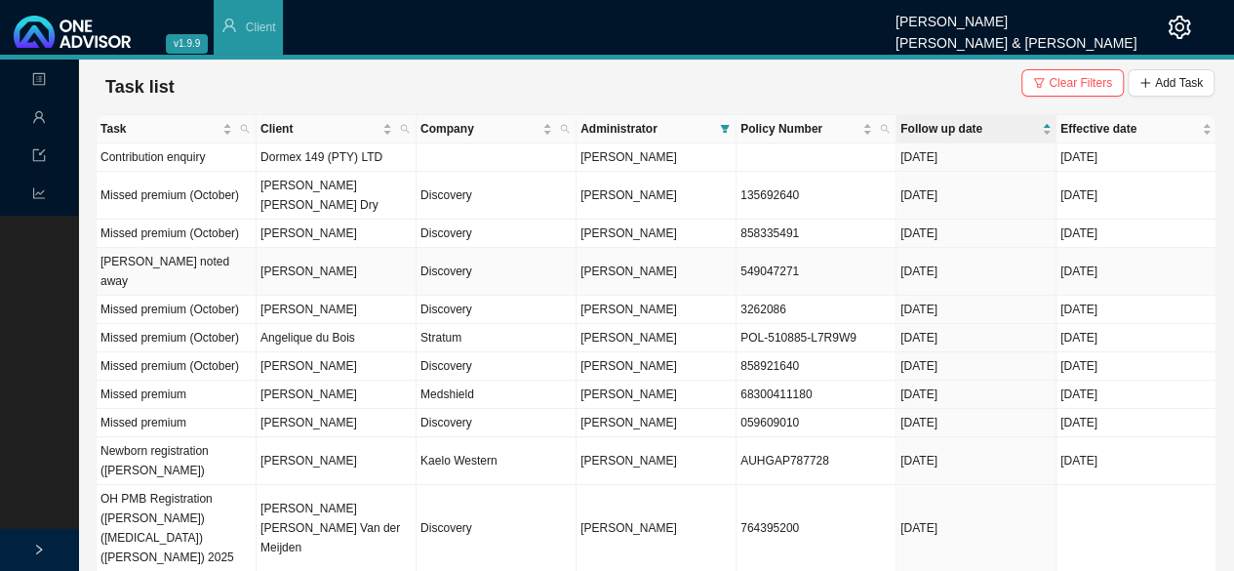
click at [379, 248] on td "[PERSON_NAME]" at bounding box center [337, 272] width 160 height 48
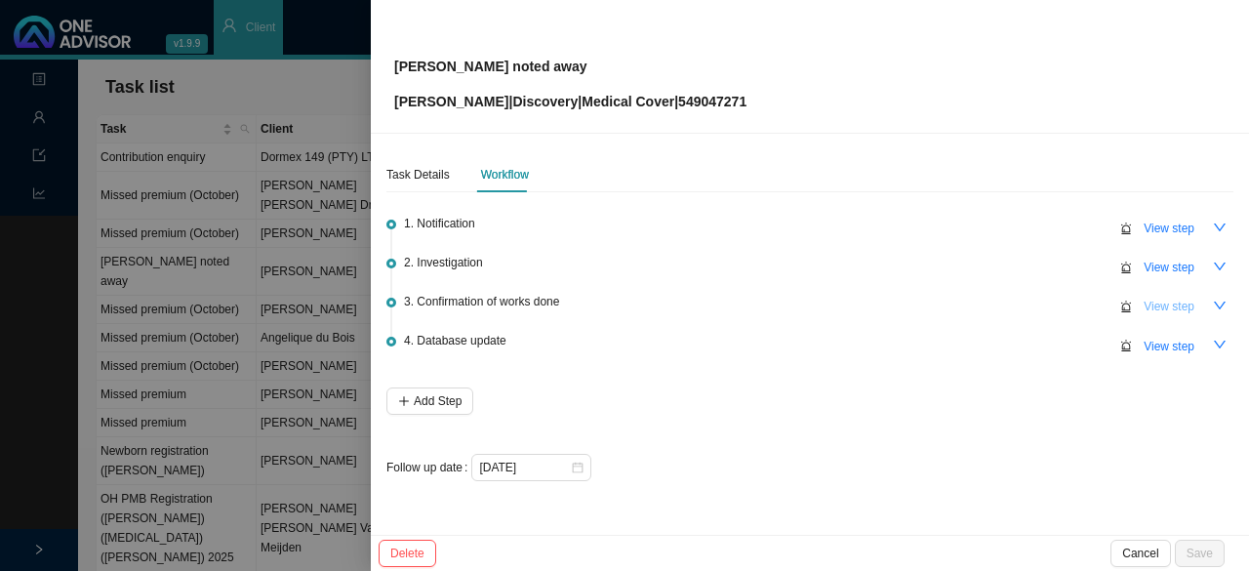
click at [1161, 304] on span "View step" at bounding box center [1168, 307] width 51 height 20
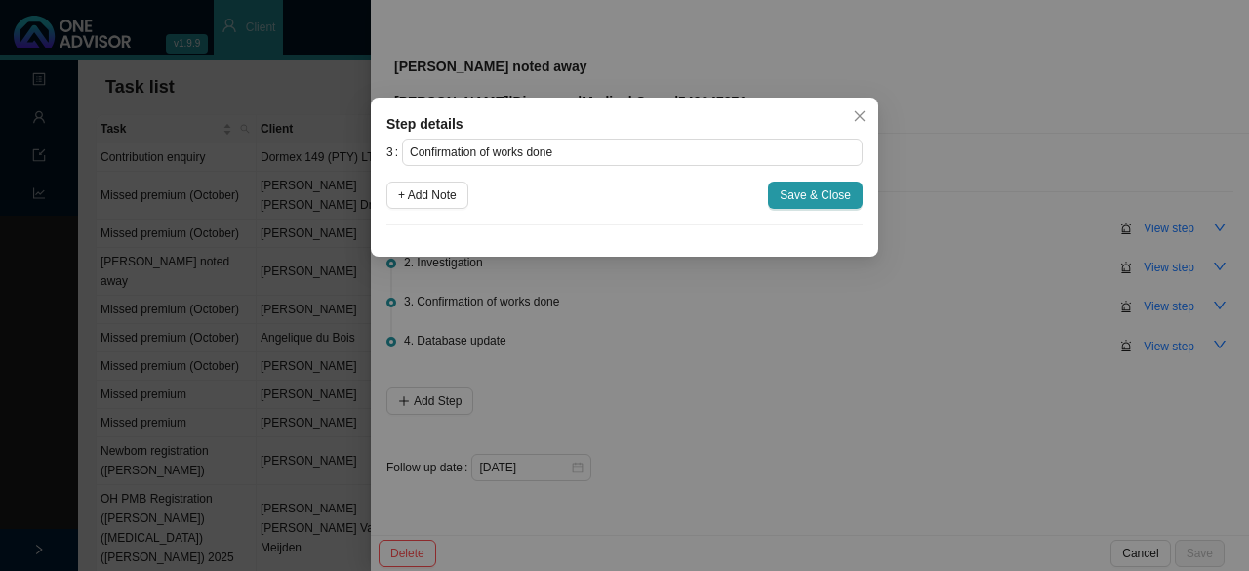
drag, startPoint x: 861, startPoint y: 113, endPoint x: 839, endPoint y: 122, distance: 24.1
click at [861, 112] on icon "close" at bounding box center [860, 116] width 14 height 14
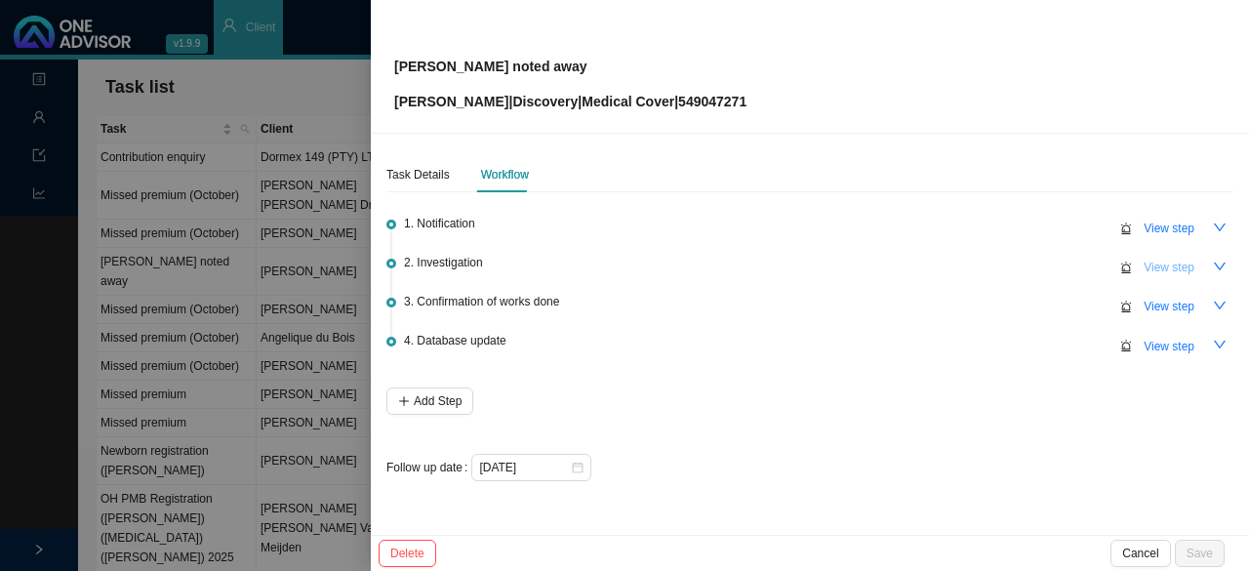
click at [1158, 267] on span "View step" at bounding box center [1168, 268] width 51 height 20
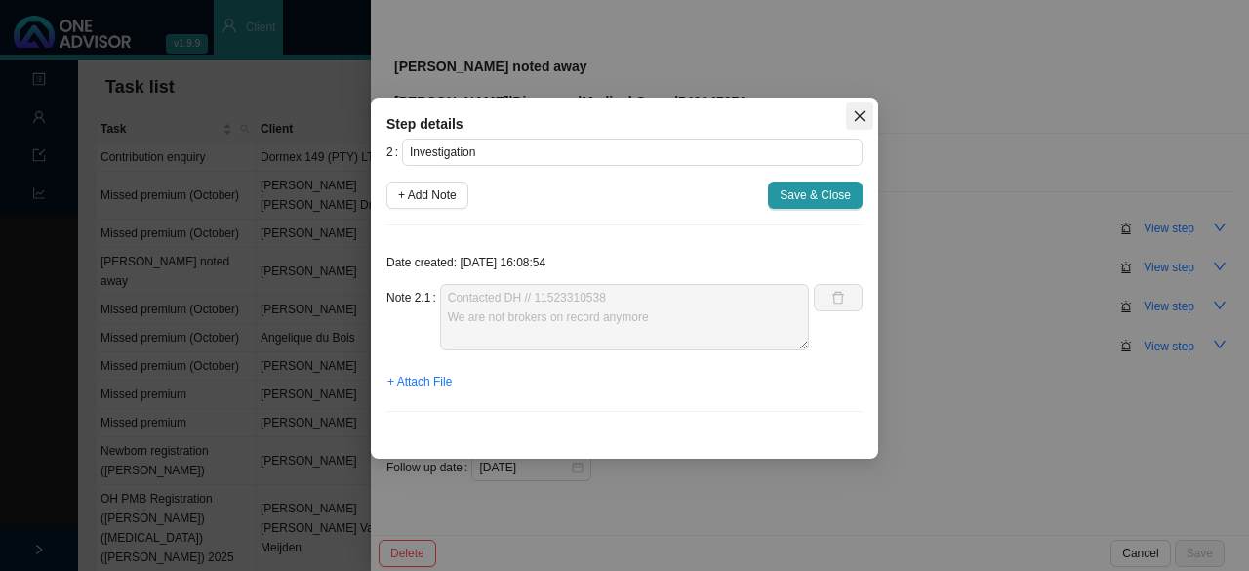
drag, startPoint x: 858, startPoint y: 115, endPoint x: 1009, endPoint y: 160, distance: 156.8
click at [858, 115] on icon "close" at bounding box center [860, 116] width 11 height 11
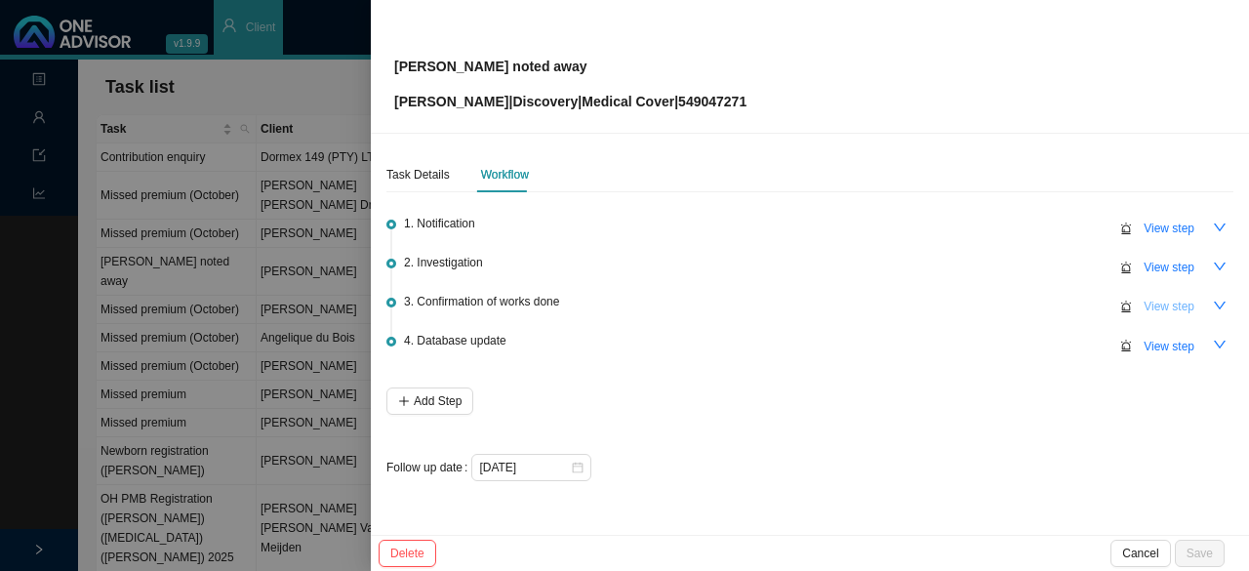
click at [1175, 303] on span "View step" at bounding box center [1168, 307] width 51 height 20
type input "Confirmation of works done"
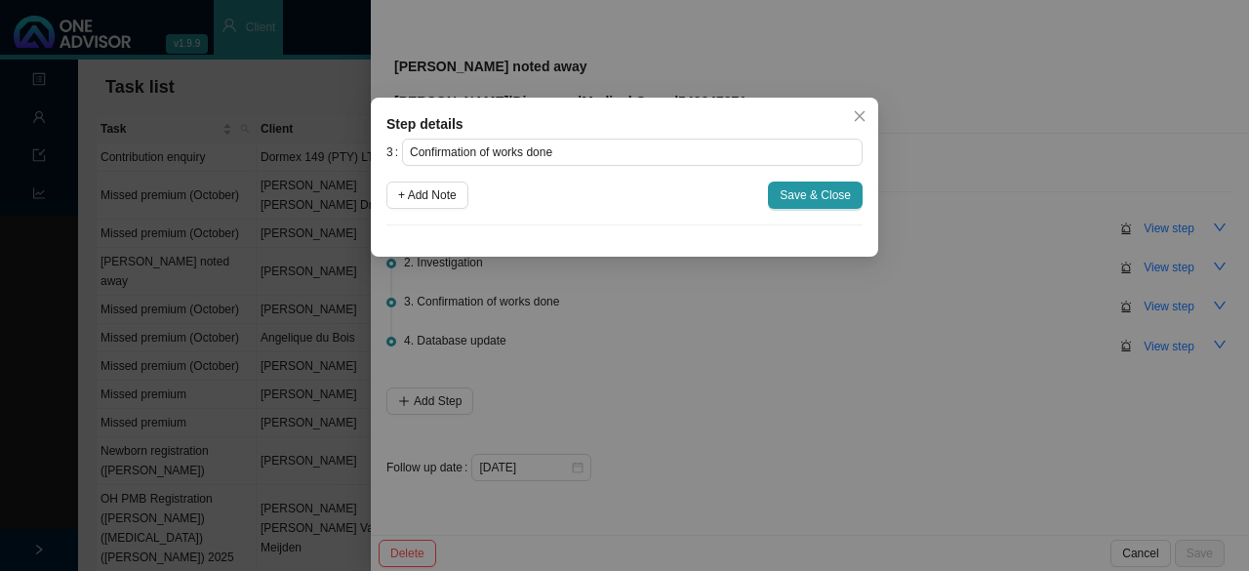
drag, startPoint x: 429, startPoint y: 198, endPoint x: 446, endPoint y: 231, distance: 37.1
click at [430, 198] on span "+ Add Note" at bounding box center [427, 195] width 59 height 20
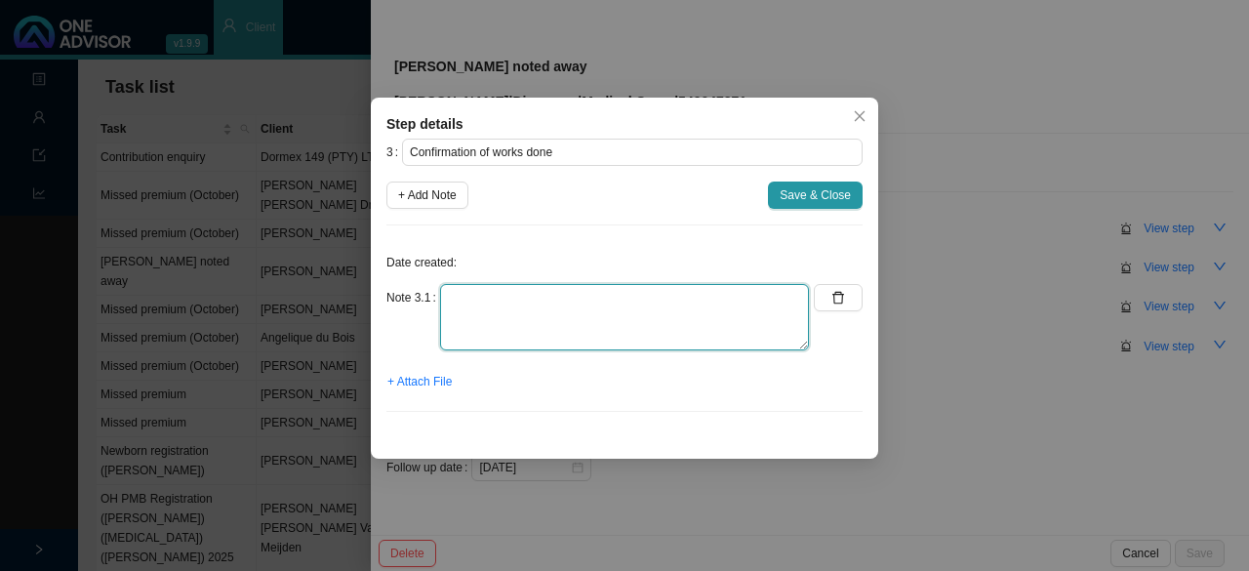
click at [466, 307] on textarea at bounding box center [624, 317] width 369 height 66
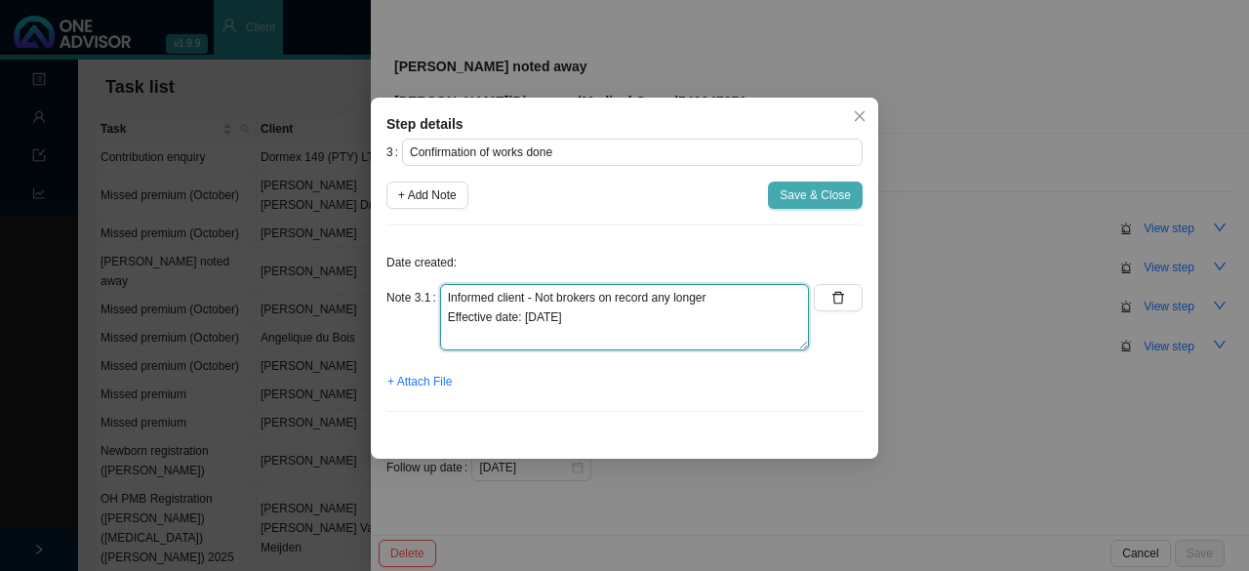
type textarea "Informed client - Not brokers on record any longer Effective date: 01.09.2025"
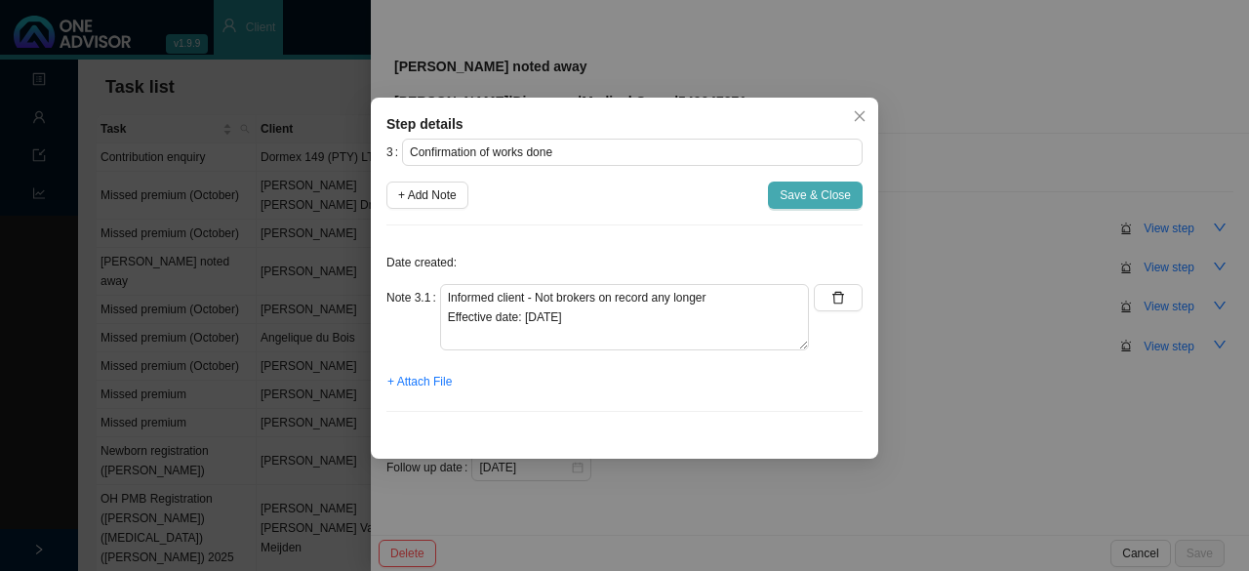
click at [819, 198] on span "Save & Close" at bounding box center [814, 195] width 71 height 20
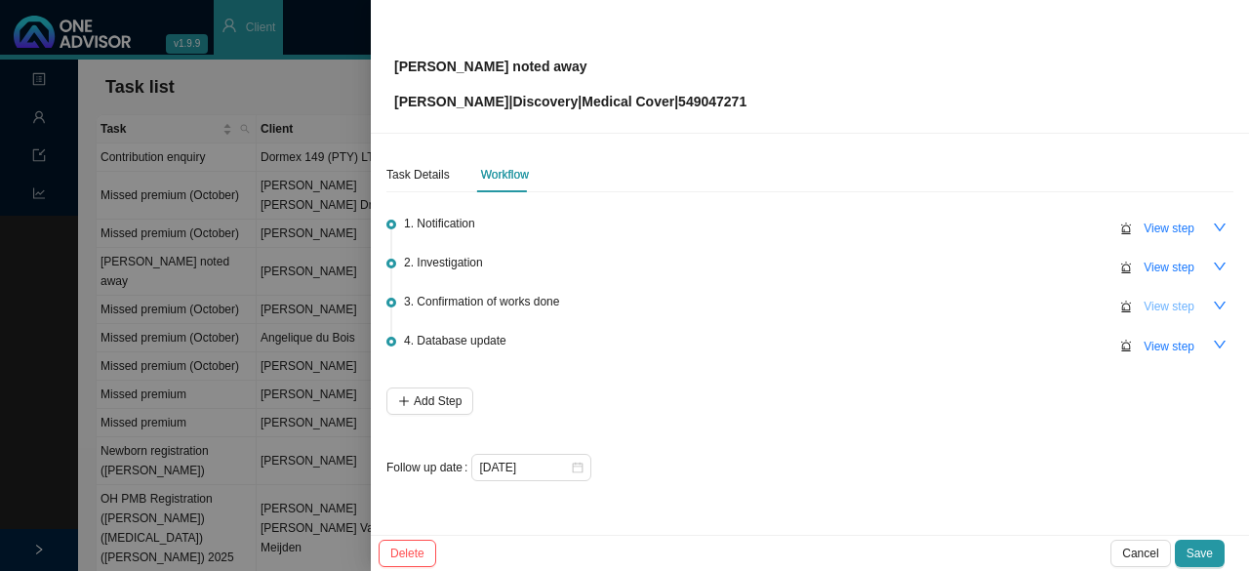
click at [1184, 307] on span "View step" at bounding box center [1168, 307] width 51 height 20
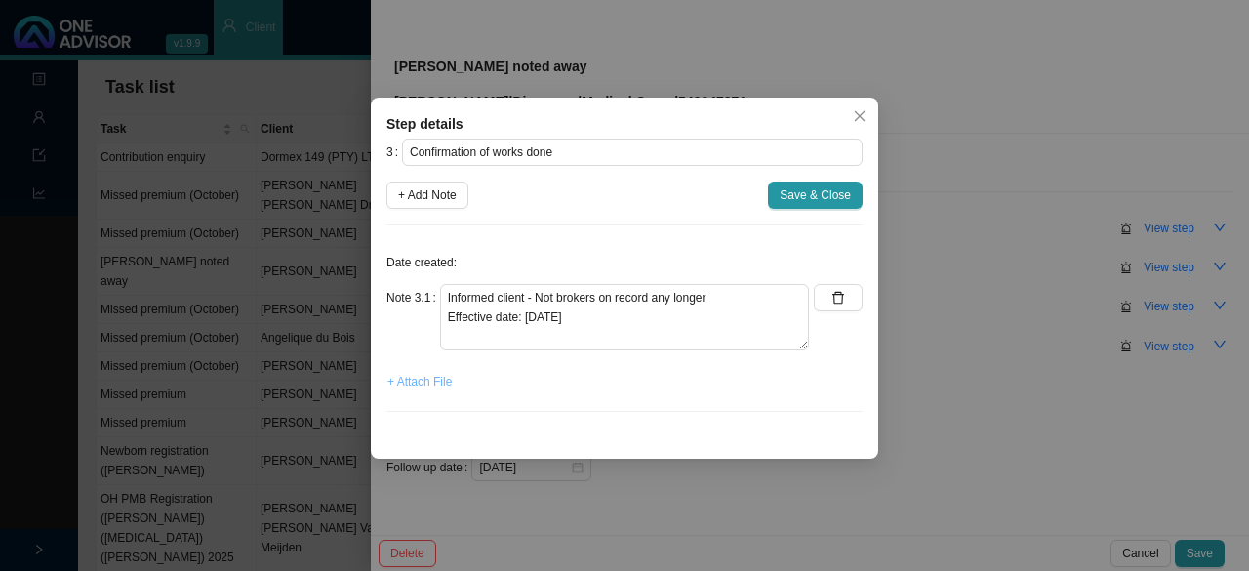
click at [431, 378] on span "+ Attach File" at bounding box center [419, 382] width 64 height 20
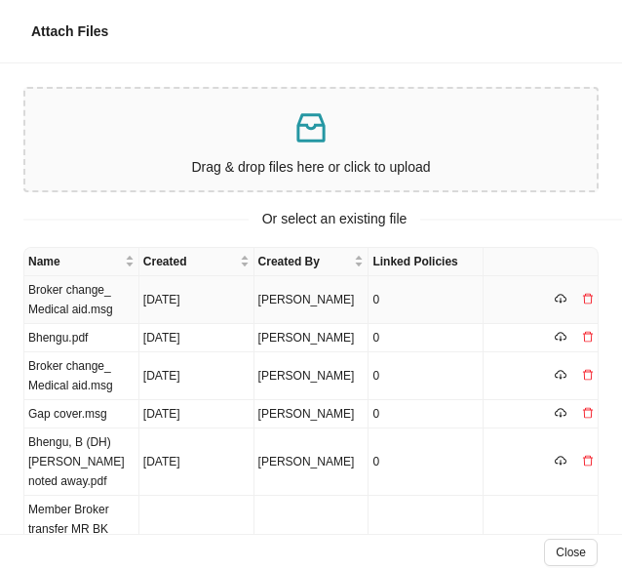
click at [88, 309] on td "Broker change_ Medical aid.msg" at bounding box center [81, 300] width 115 height 48
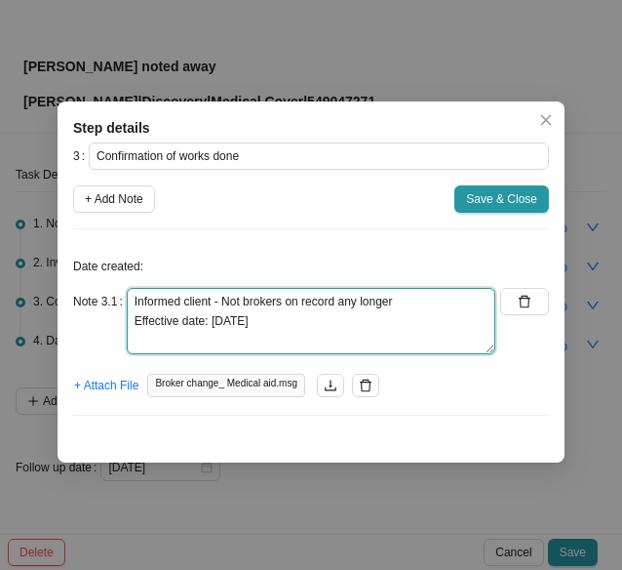
click at [289, 326] on textarea "Informed client - Not brokers on record any longer Effective date: 01.09.2025" at bounding box center [311, 321] width 369 height 66
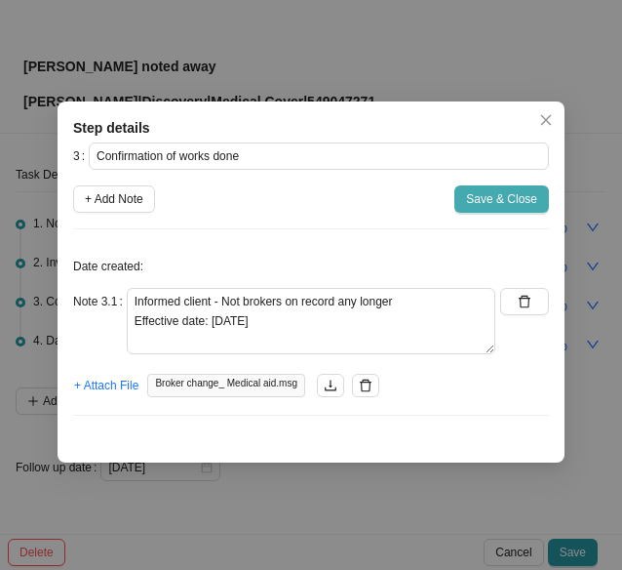
click at [496, 200] on span "Save & Close" at bounding box center [501, 199] width 71 height 20
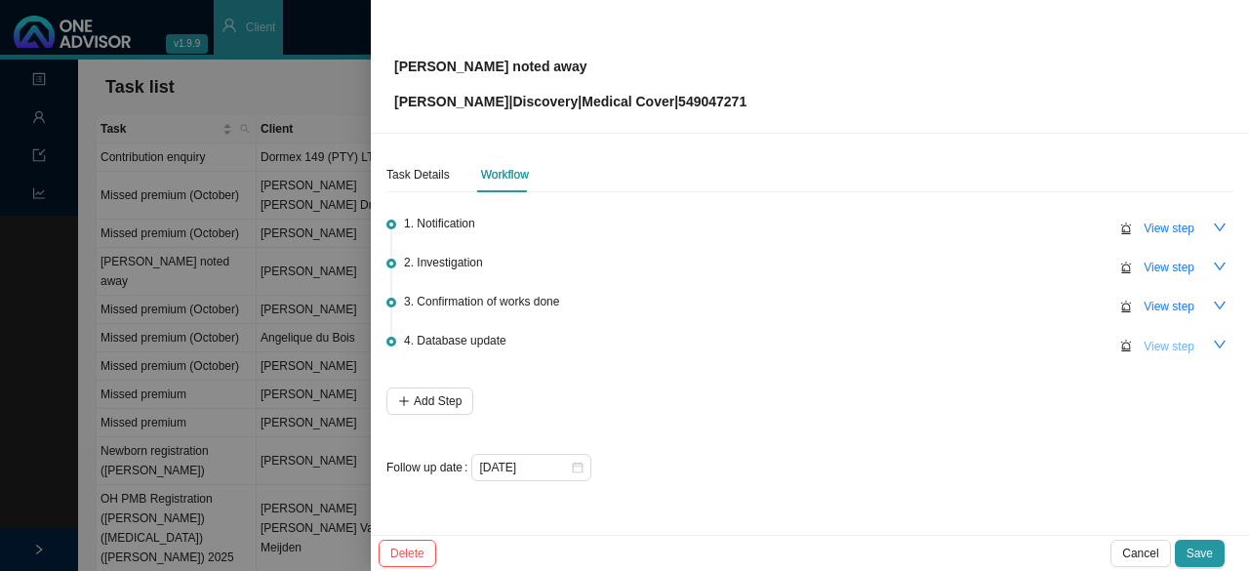
click at [1173, 340] on span "View step" at bounding box center [1168, 347] width 51 height 20
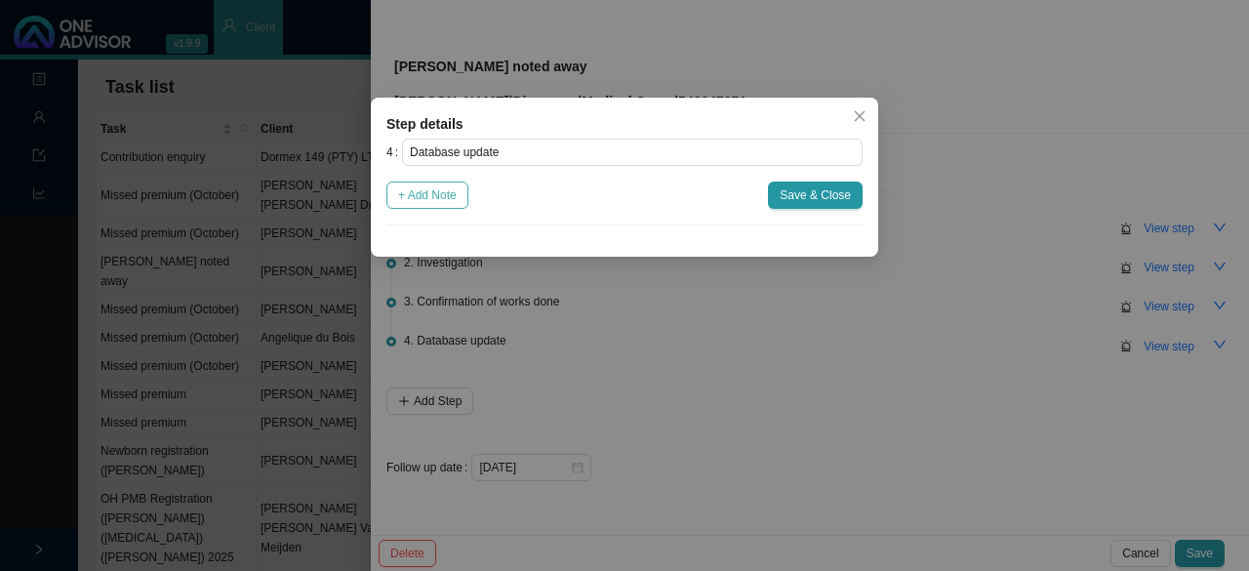
click at [442, 195] on span "+ Add Note" at bounding box center [427, 195] width 59 height 20
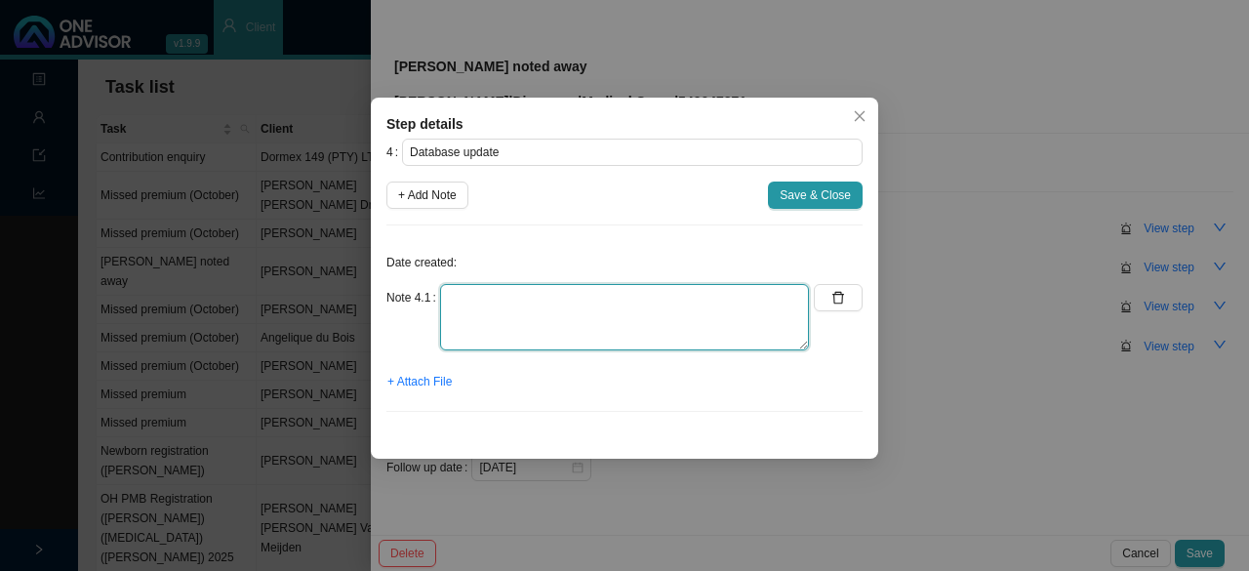
click at [486, 306] on textarea at bounding box center [624, 317] width 369 height 66
type textarea "OA // Client docs // Membership list = done"
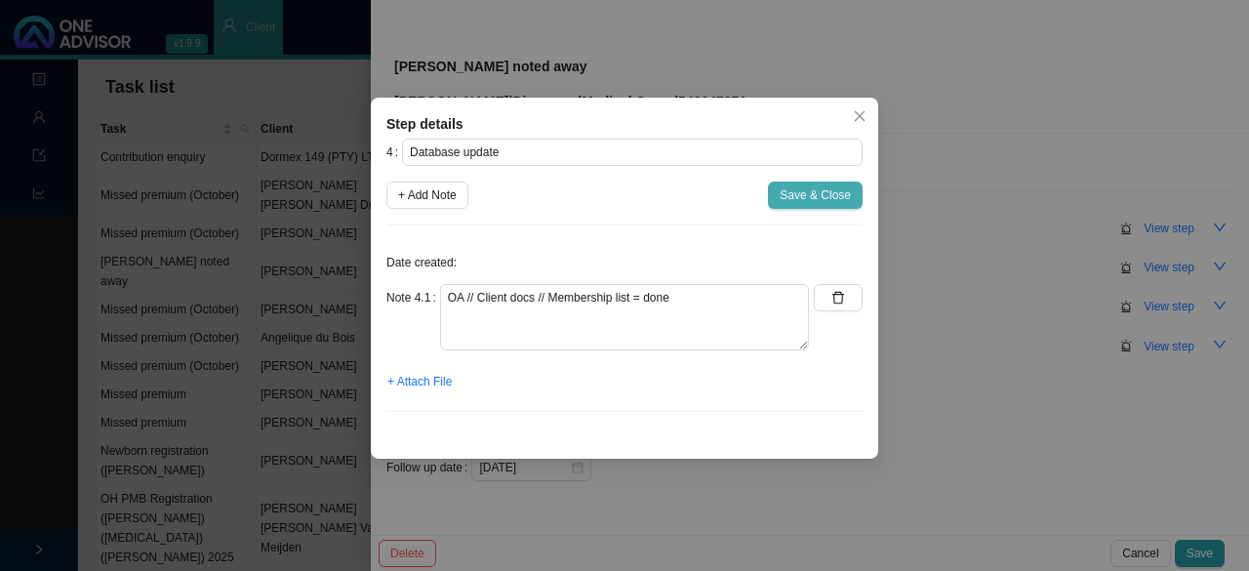
click at [810, 204] on span "Save & Close" at bounding box center [814, 195] width 71 height 20
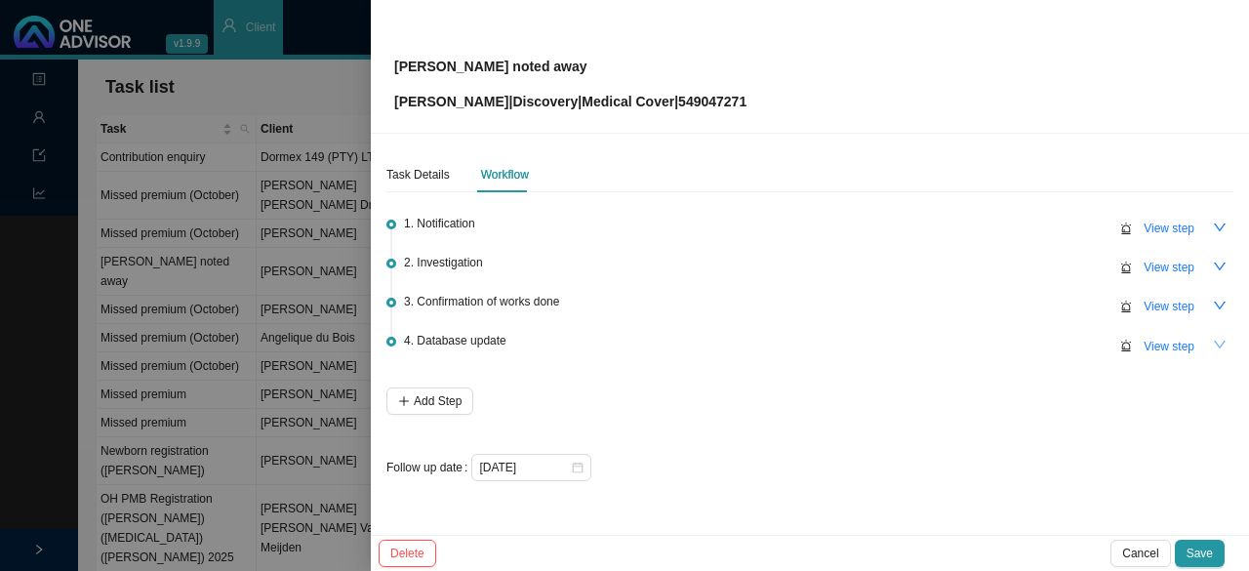
click at [1217, 347] on icon "down" at bounding box center [1220, 345] width 14 height 14
click at [1213, 307] on icon "down" at bounding box center [1220, 306] width 14 height 14
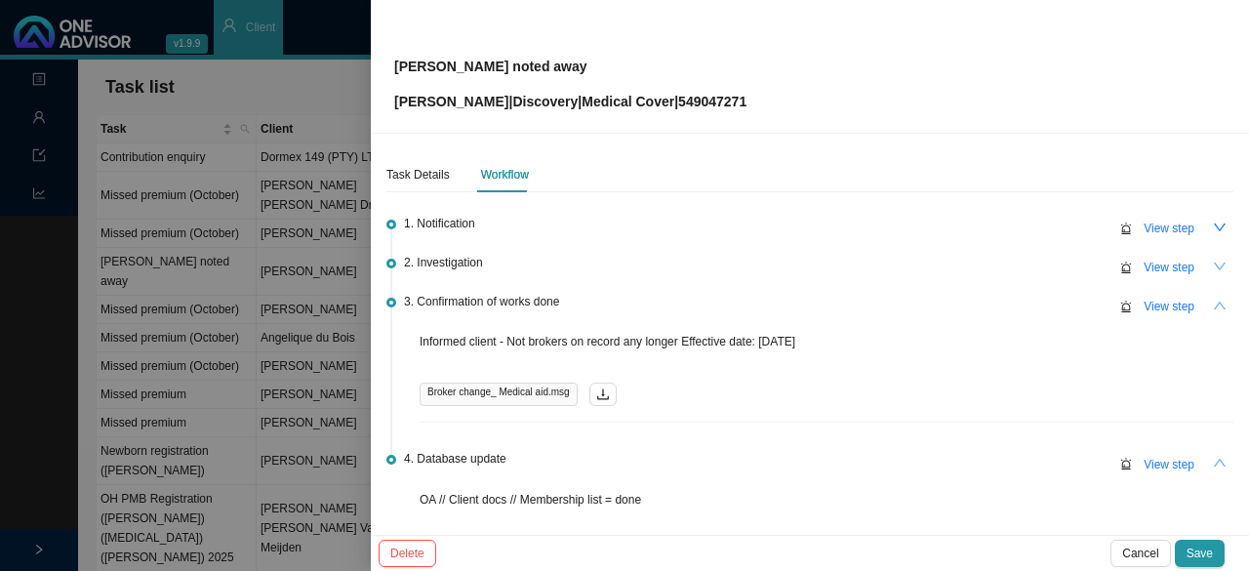
click at [1213, 263] on icon "down" at bounding box center [1220, 266] width 14 height 14
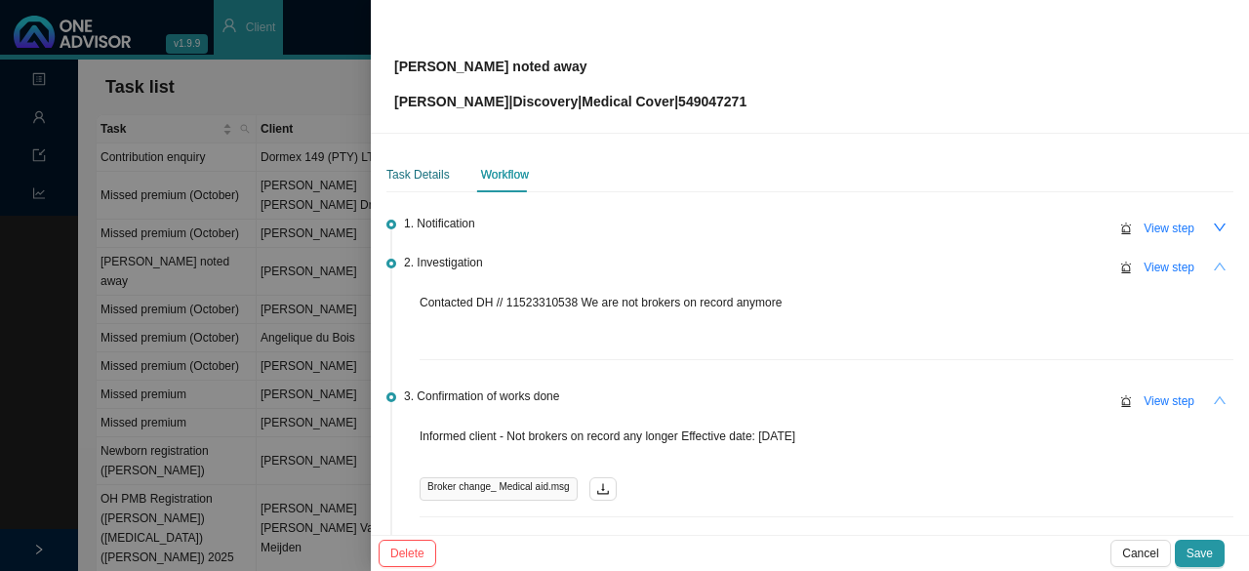
click at [417, 169] on div "Task Details" at bounding box center [417, 175] width 63 height 20
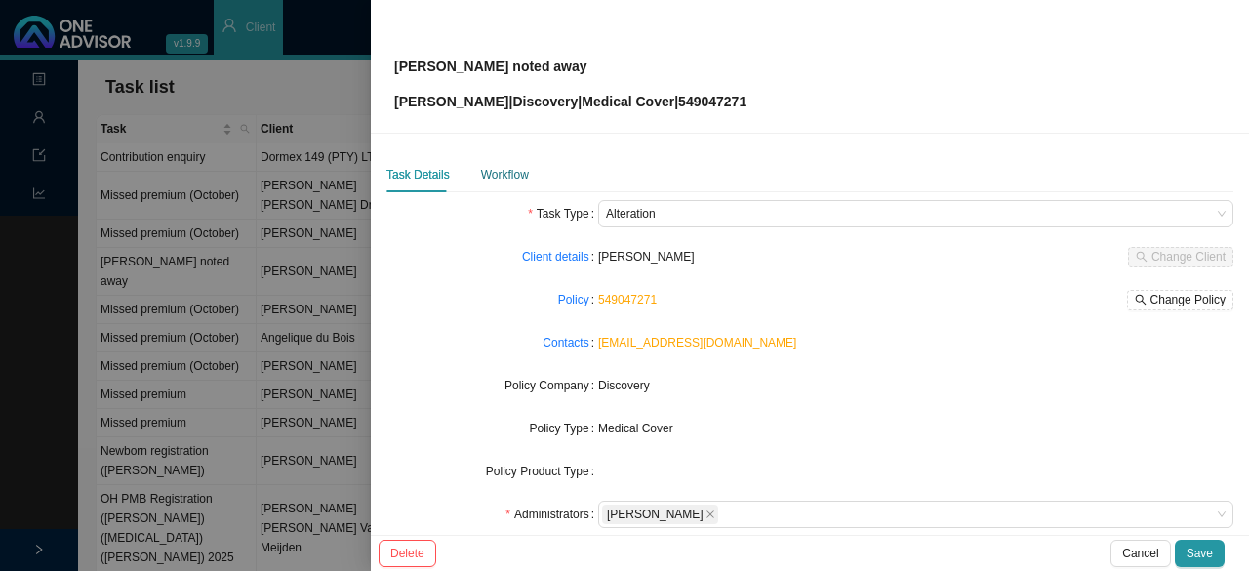
drag, startPoint x: 503, startPoint y: 179, endPoint x: 556, endPoint y: 178, distance: 52.7
click at [502, 178] on div "Workflow" at bounding box center [505, 175] width 48 height 20
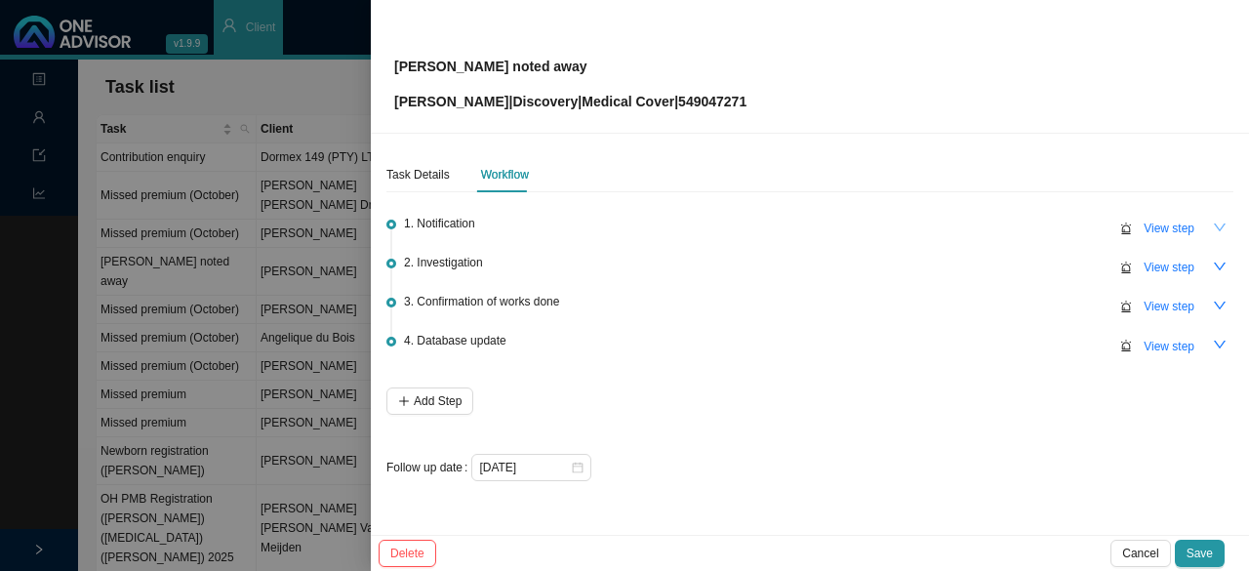
click at [1214, 224] on icon "down" at bounding box center [1220, 227] width 14 height 14
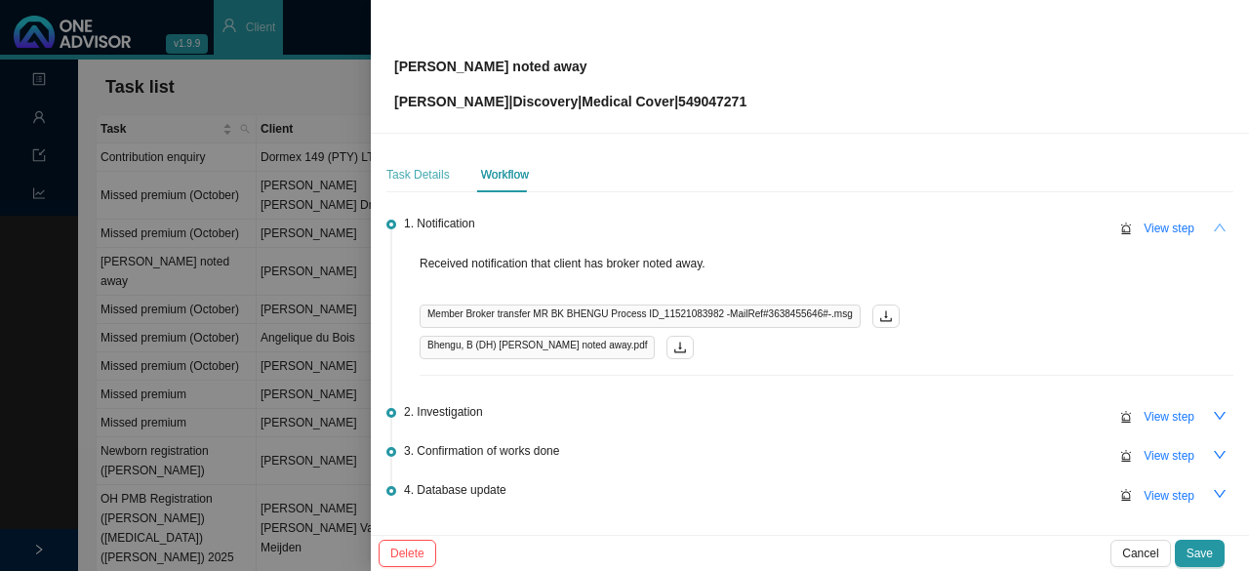
click at [419, 161] on div "Task Details" at bounding box center [417, 174] width 63 height 35
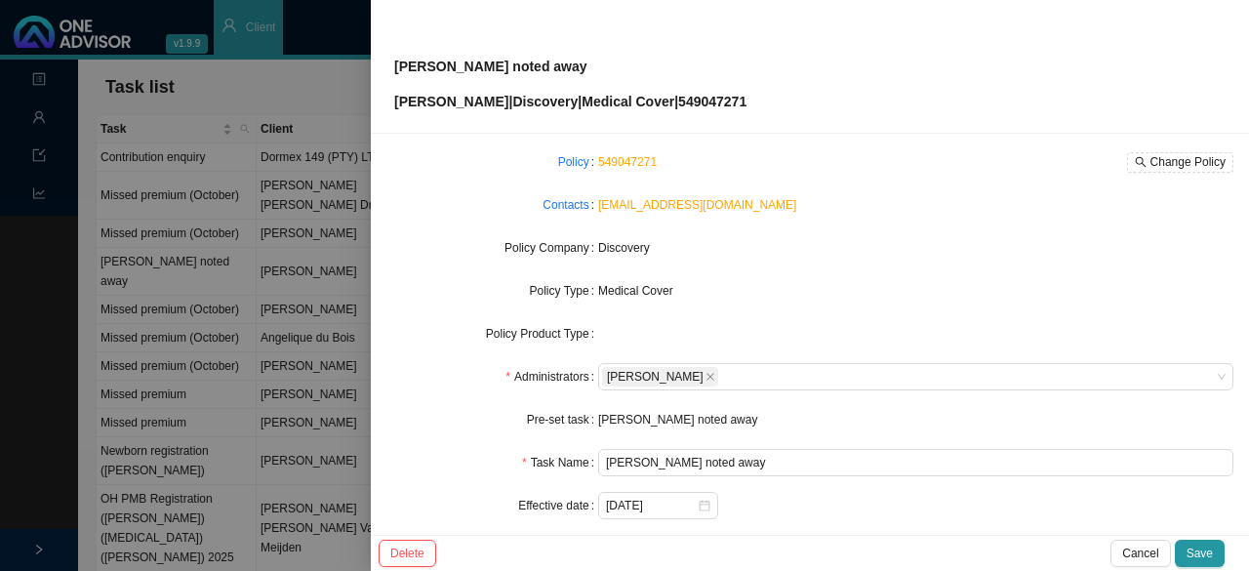
scroll to position [195, 0]
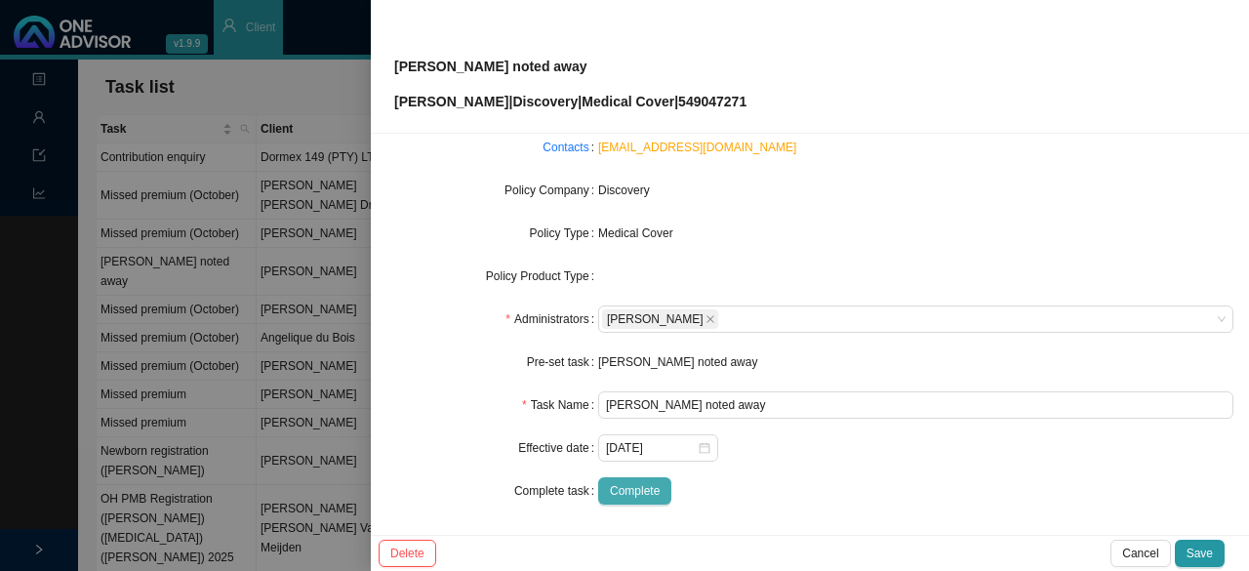
click at [649, 486] on span "Complete" at bounding box center [635, 491] width 50 height 20
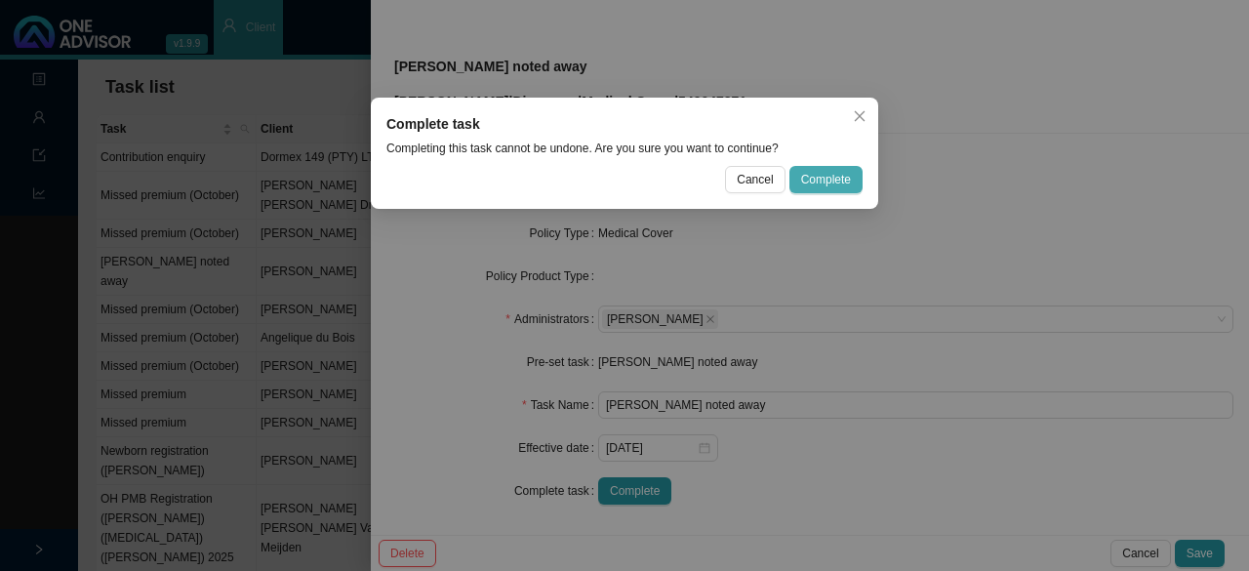
click at [845, 182] on span "Complete" at bounding box center [826, 180] width 50 height 20
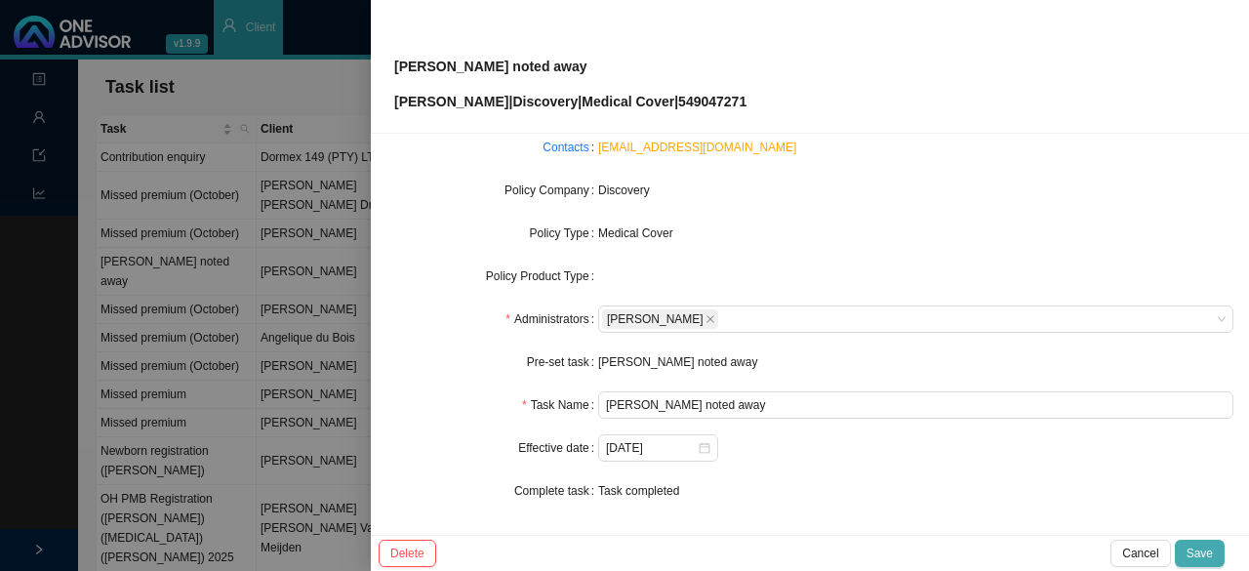
click at [1210, 553] on span "Save" at bounding box center [1199, 553] width 26 height 20
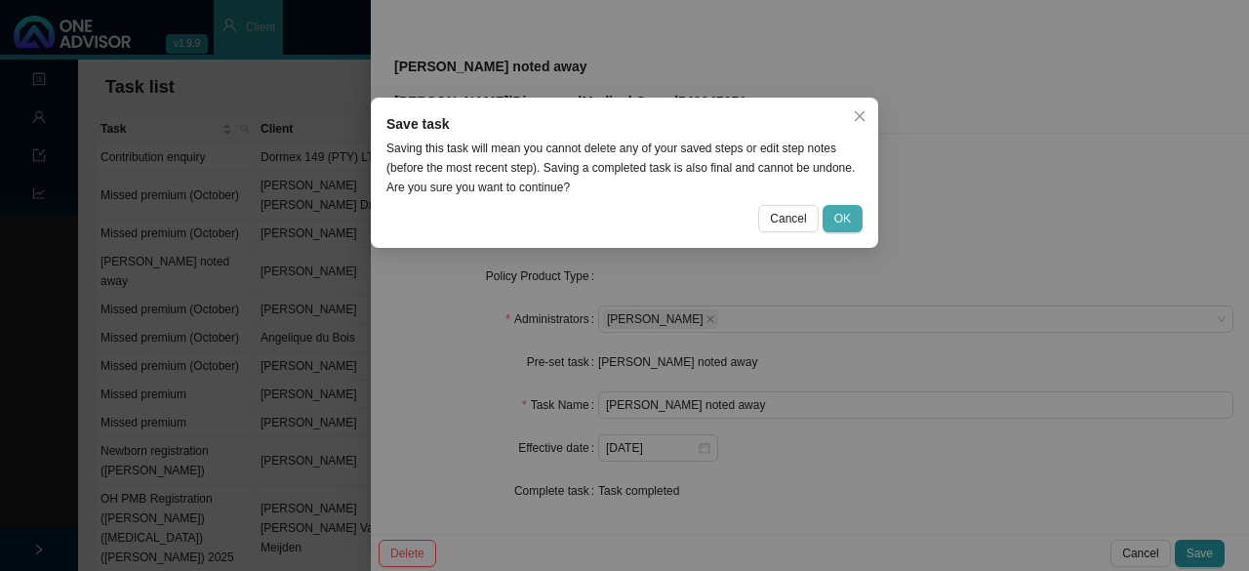
click at [833, 225] on button "OK" at bounding box center [842, 218] width 40 height 27
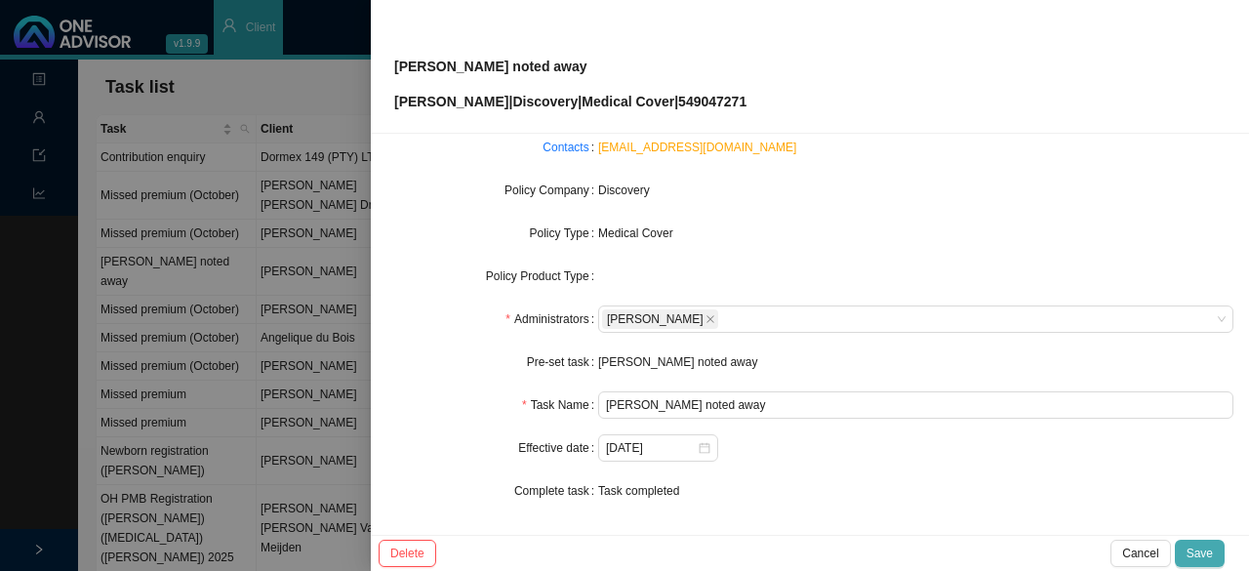
click at [1208, 543] on span "Save" at bounding box center [1199, 553] width 26 height 20
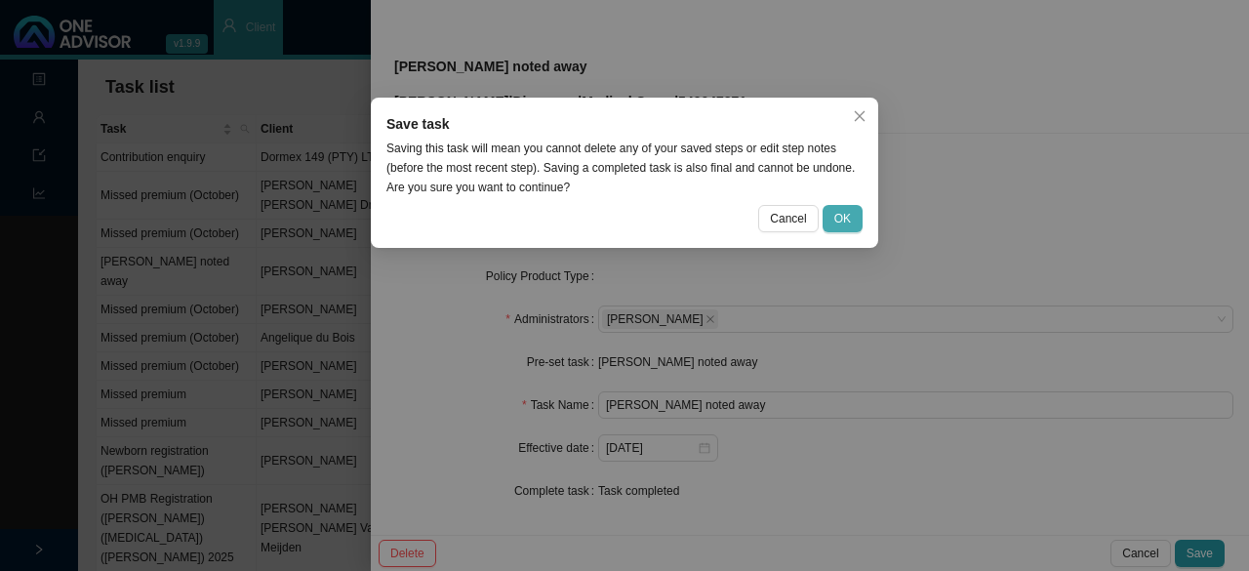
click at [838, 216] on span "OK" at bounding box center [842, 219] width 17 height 20
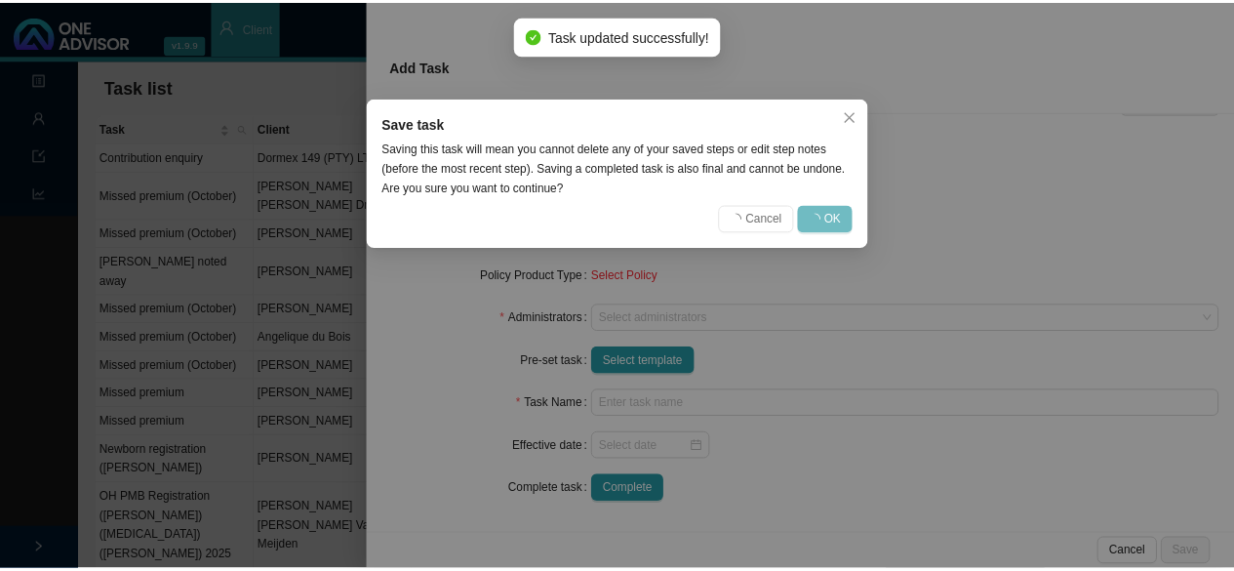
scroll to position [174, 0]
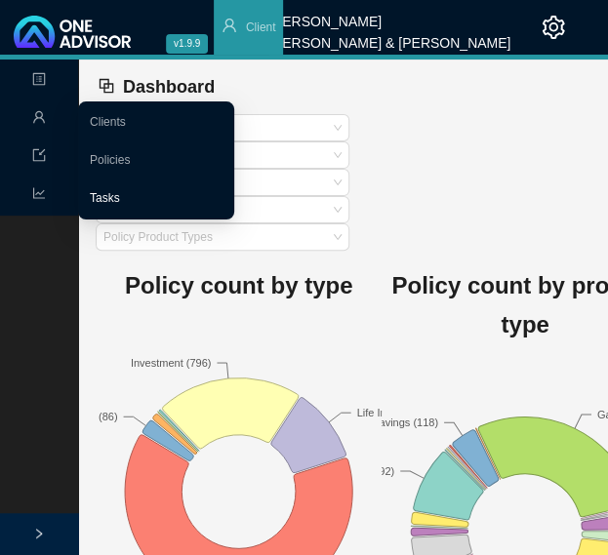
click at [113, 198] on link "Tasks" at bounding box center [105, 198] width 30 height 14
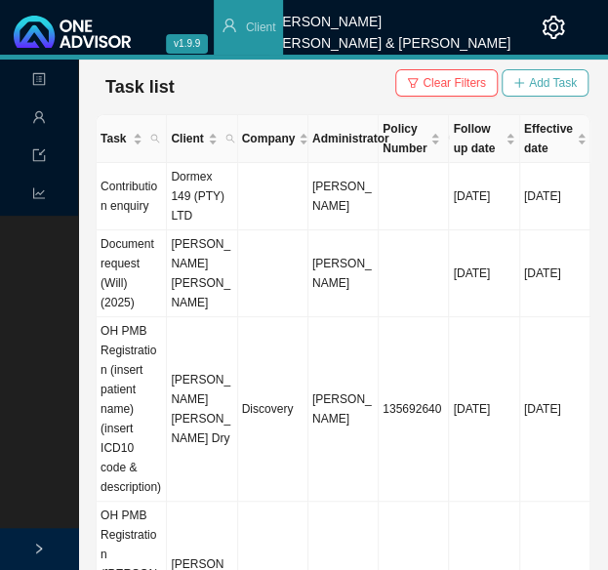
click at [536, 77] on span "Add Task" at bounding box center [553, 83] width 48 height 20
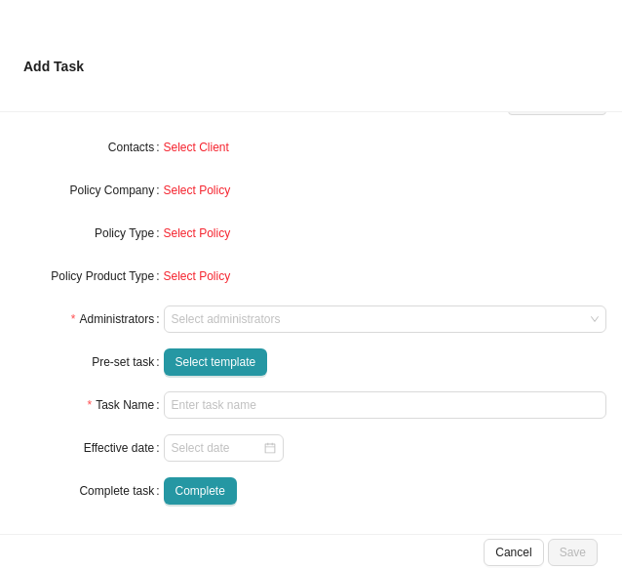
scroll to position [175, 0]
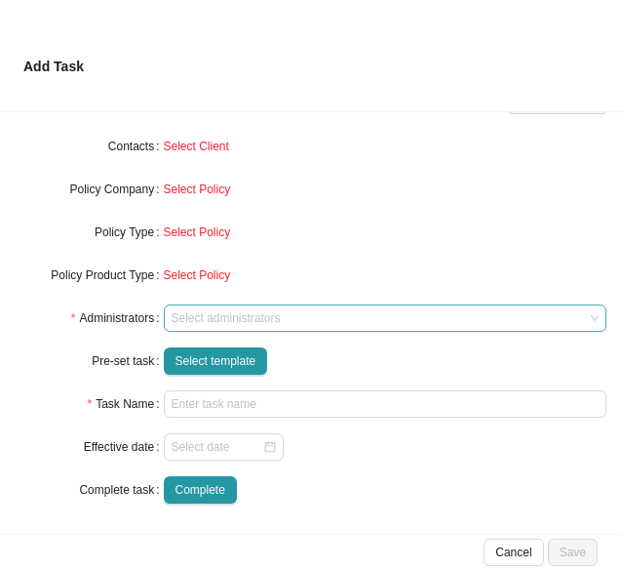
click at [194, 321] on div at bounding box center [377, 318] width 418 height 15
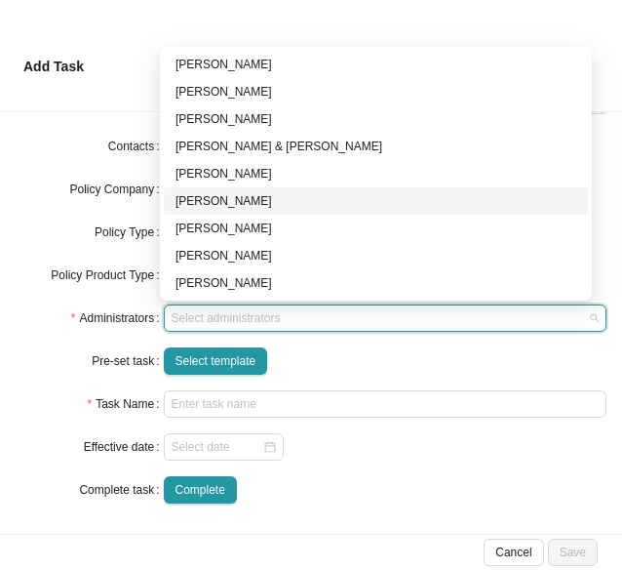
click at [211, 199] on div "[PERSON_NAME]" at bounding box center [376, 201] width 401 height 20
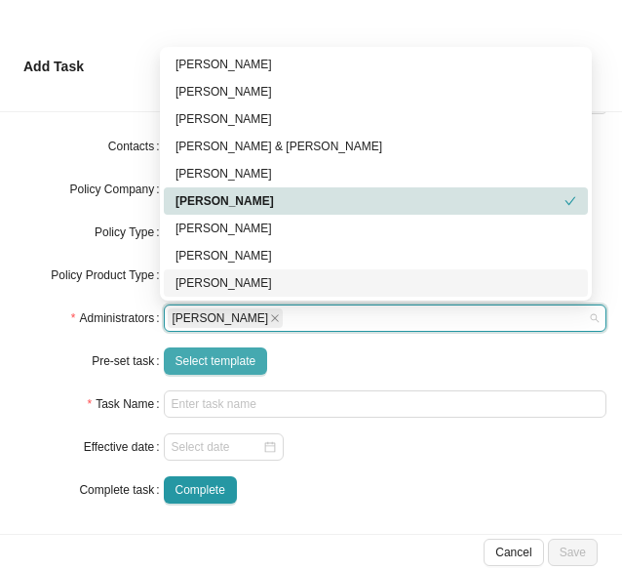
click at [194, 357] on span "Select template" at bounding box center [216, 361] width 81 height 20
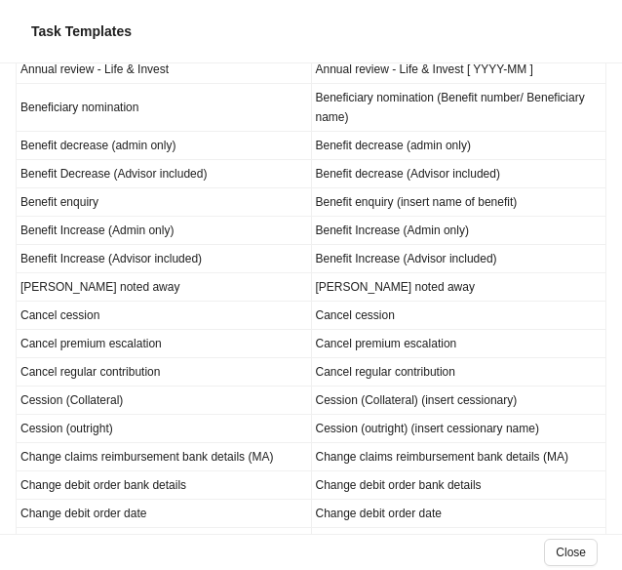
scroll to position [0, 0]
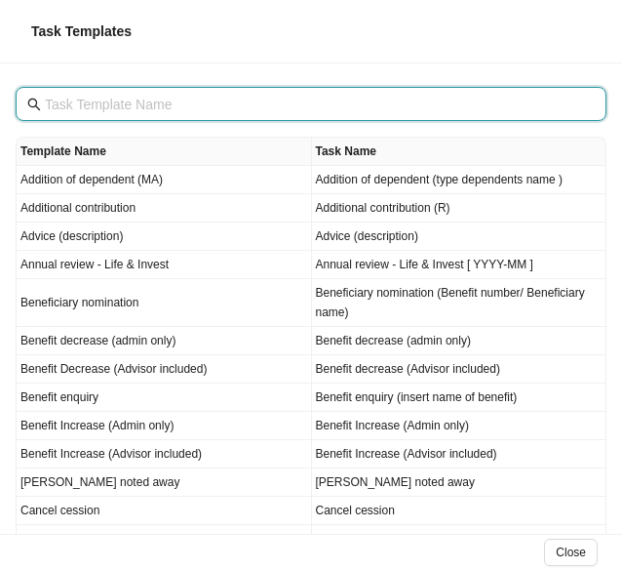
click at [98, 94] on input "text" at bounding box center [313, 104] width 537 height 21
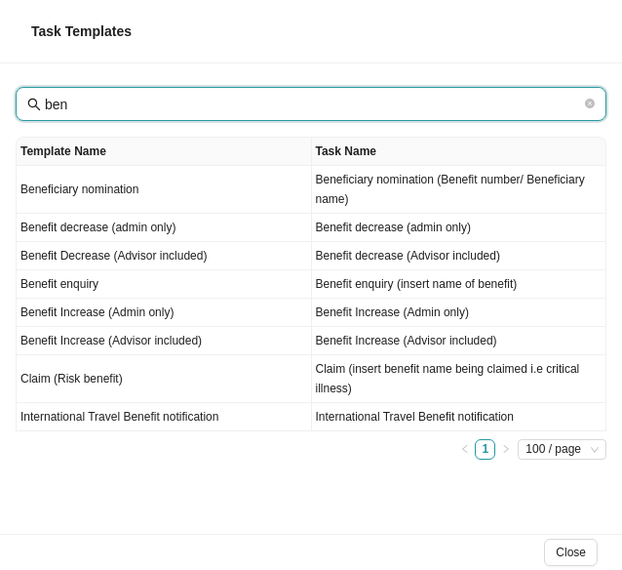
drag, startPoint x: 96, startPoint y: 105, endPoint x: 2, endPoint y: 89, distance: 95.1
click at [0, 89] on html "v1.9.9 [PERSON_NAME] & [PERSON_NAME] Client Landing Management Data Reports Tas…" at bounding box center [311, 285] width 622 height 570
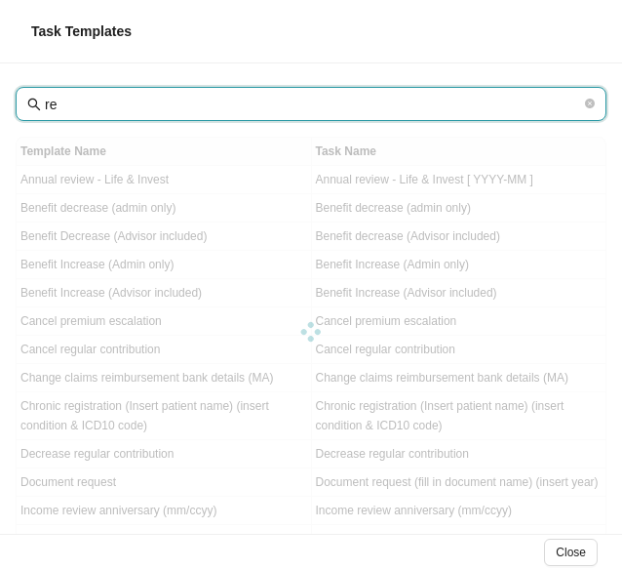
type input "r"
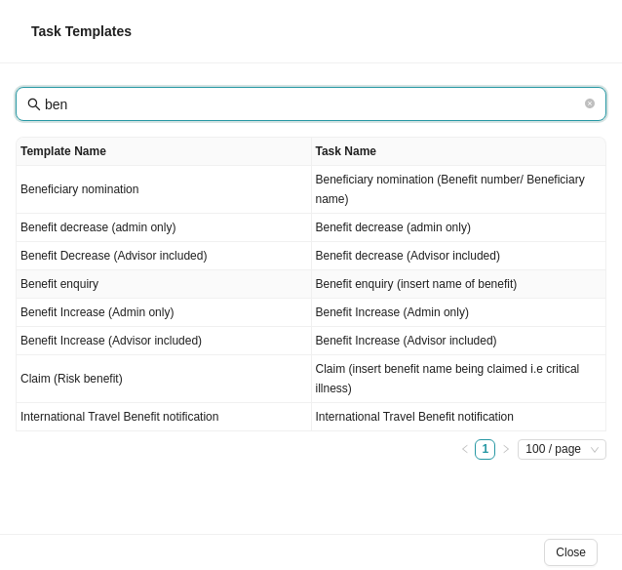
type input "ben"
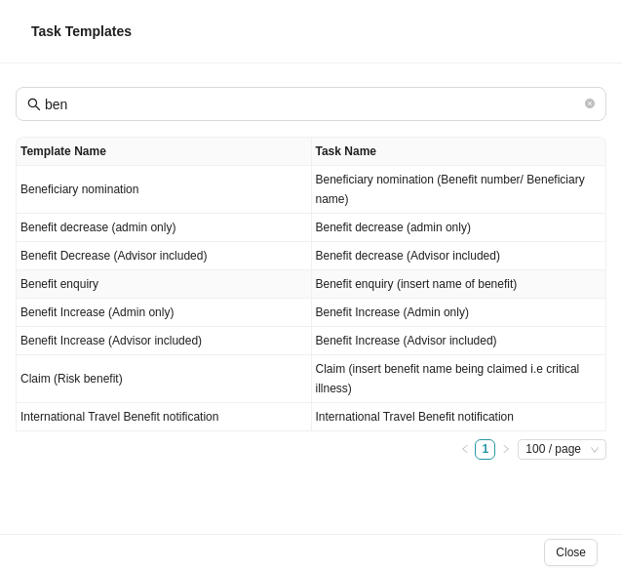
drag, startPoint x: 98, startPoint y: 275, endPoint x: 272, endPoint y: 274, distance: 174.6
click at [98, 275] on td "Benefit enquiry" at bounding box center [165, 284] width 296 height 28
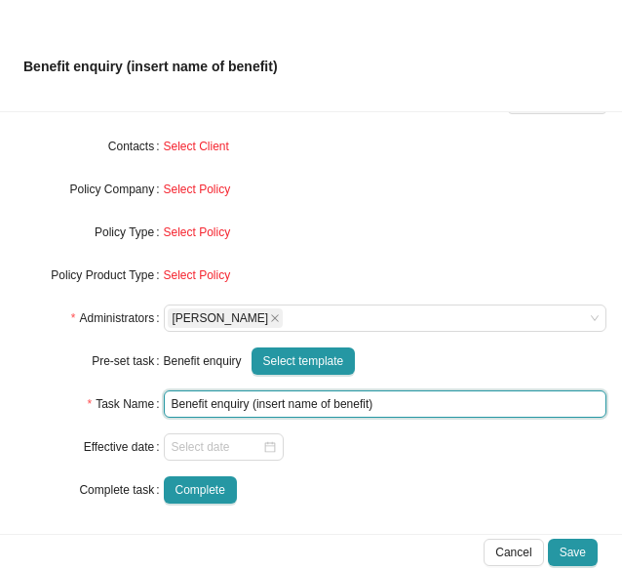
click at [353, 400] on input "Benefit enquiry (insert name of benefit)" at bounding box center [386, 403] width 444 height 27
drag, startPoint x: 365, startPoint y: 402, endPoint x: 253, endPoint y: 403, distance: 112.2
click at [253, 403] on input "Benefit enquiry (insert name of benefit)" at bounding box center [386, 403] width 444 height 27
click at [265, 450] on div at bounding box center [224, 447] width 104 height 20
type input "Benefit enquiry (Multiply: flights)"
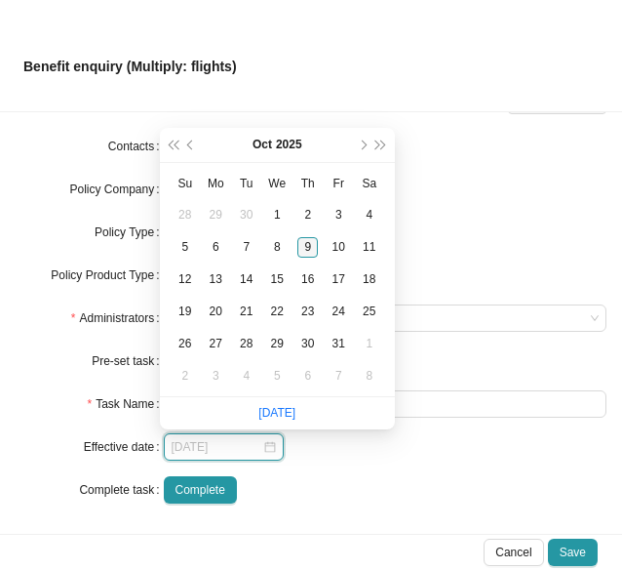
type input "[DATE]"
click at [305, 241] on div "9" at bounding box center [308, 247] width 20 height 20
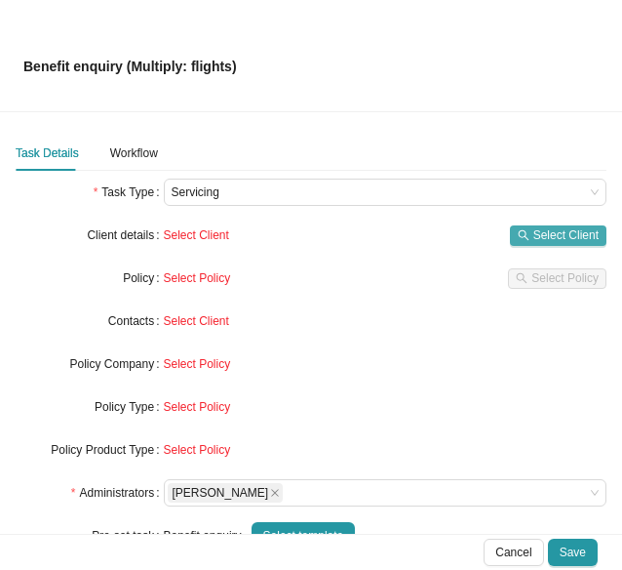
click at [534, 237] on span "Select Client" at bounding box center [566, 235] width 65 height 20
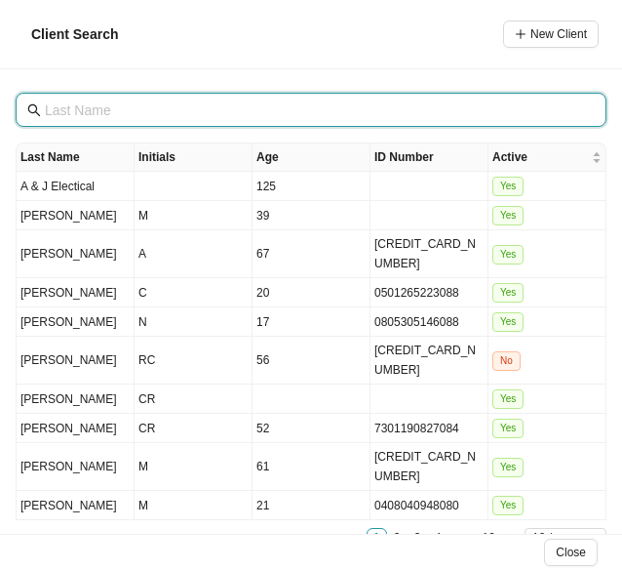
drag, startPoint x: 65, startPoint y: 112, endPoint x: 75, endPoint y: 110, distance: 9.9
click at [66, 112] on input "text" at bounding box center [313, 110] width 537 height 21
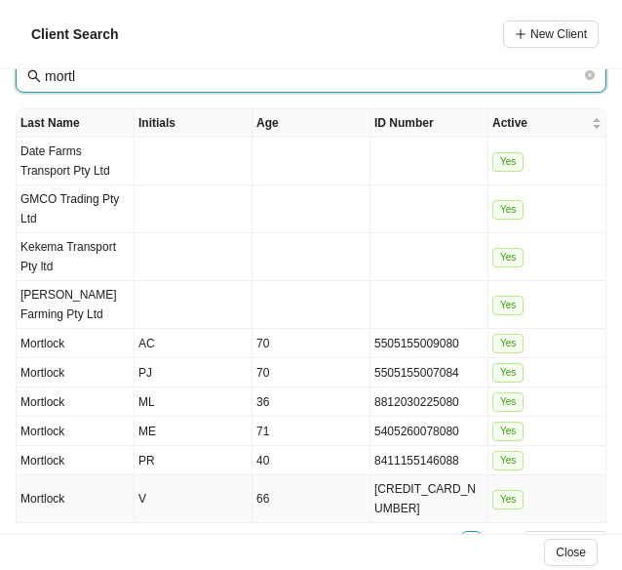
scroll to position [49, 0]
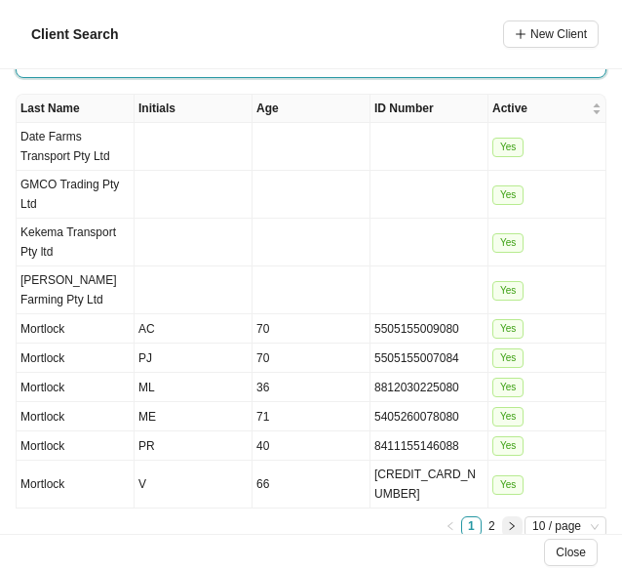
type input "mortl"
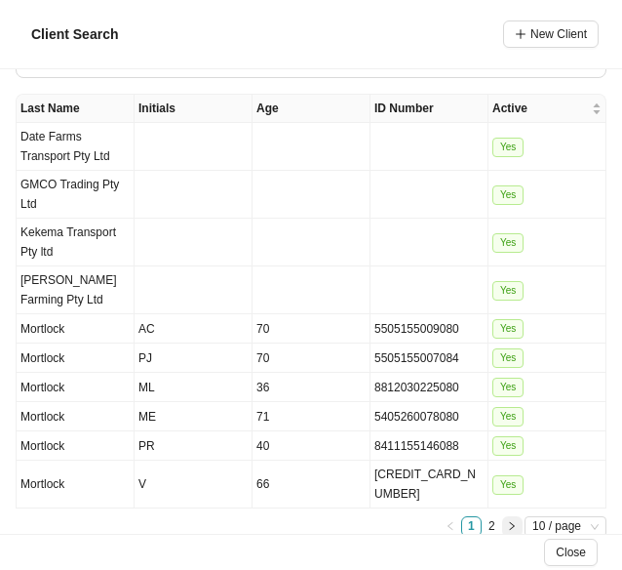
click at [507, 521] on icon "right" at bounding box center [512, 526] width 10 height 10
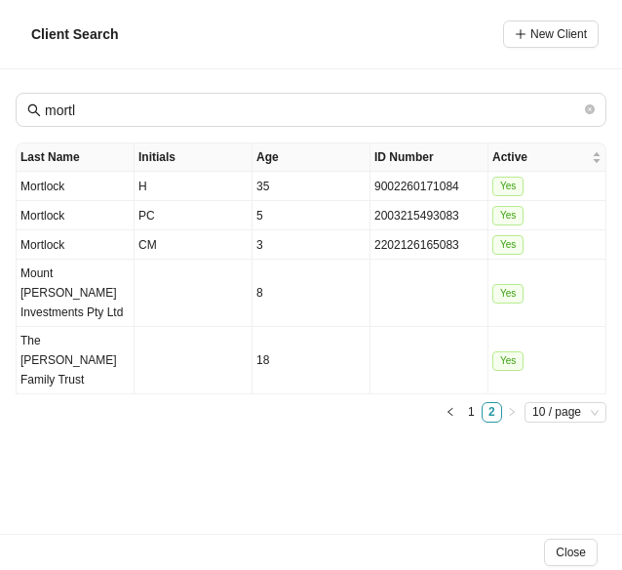
scroll to position [0, 0]
click at [60, 188] on td "Mortlock" at bounding box center [76, 186] width 118 height 29
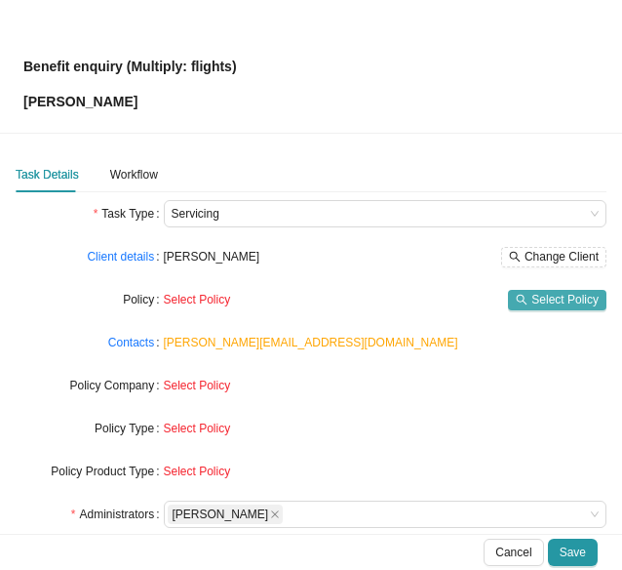
click at [517, 303] on button "Select Policy" at bounding box center [557, 300] width 99 height 20
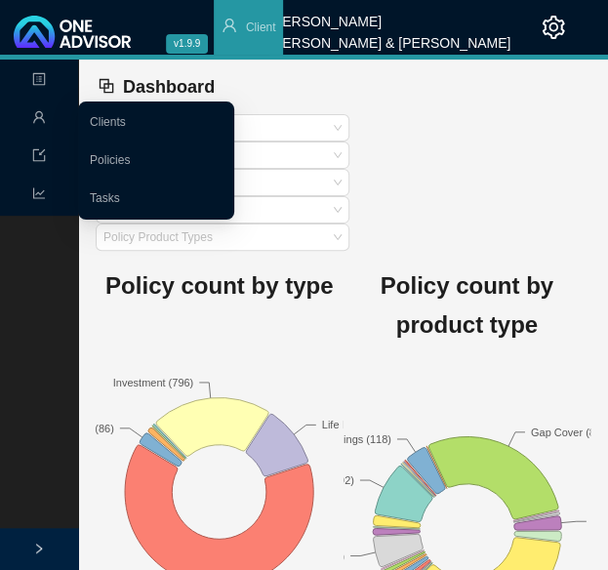
click at [56, 118] on span "Management" at bounding box center [89, 118] width 68 height 34
click at [109, 200] on link "Tasks" at bounding box center [105, 198] width 30 height 14
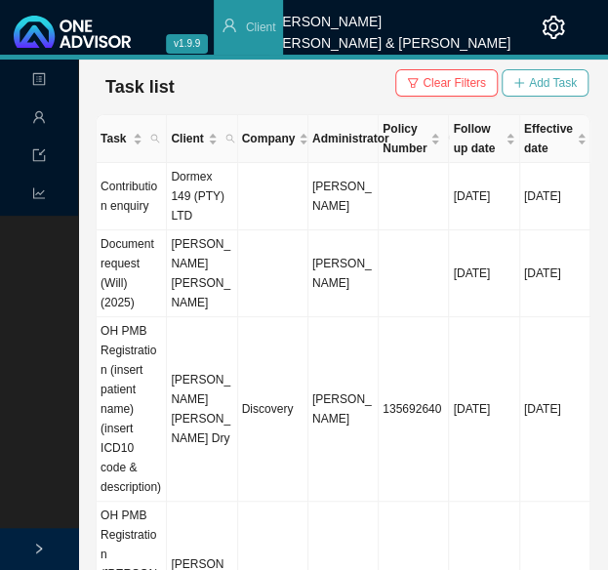
click at [546, 83] on span "Add Task" at bounding box center [553, 83] width 48 height 20
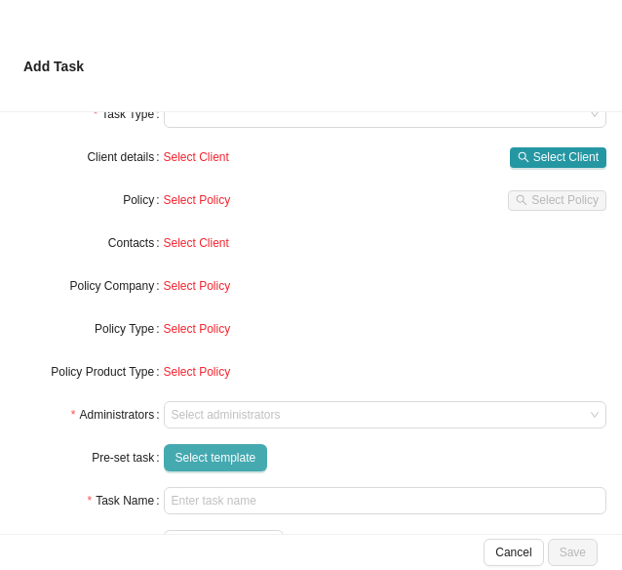
scroll to position [175, 0]
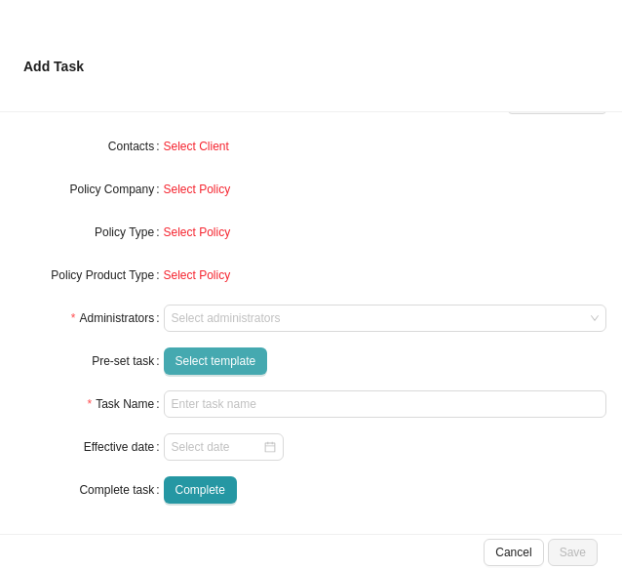
click at [187, 355] on span "Select template" at bounding box center [216, 361] width 81 height 20
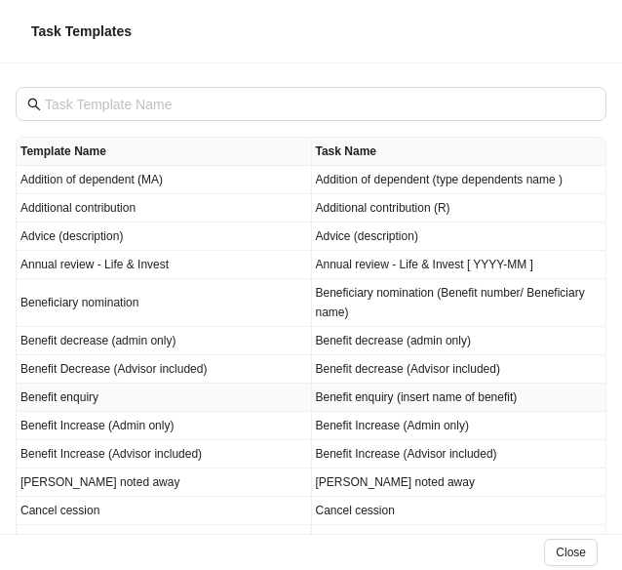
click at [61, 397] on td "Benefit enquiry" at bounding box center [165, 397] width 296 height 28
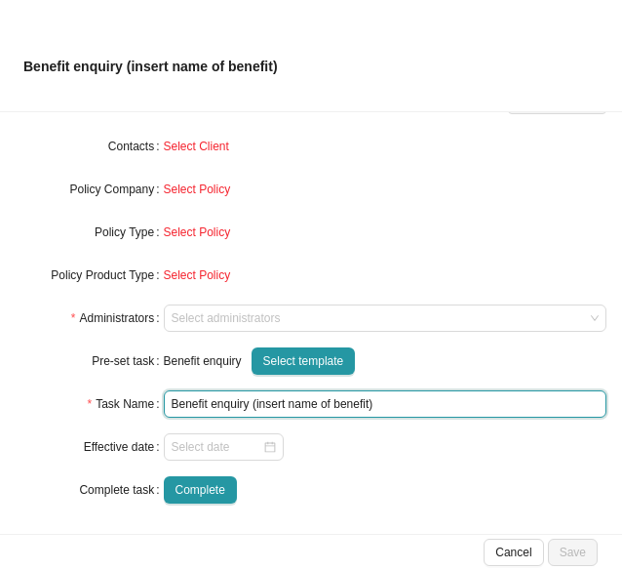
click at [353, 403] on input "Benefit enquiry (insert name of benefit)" at bounding box center [386, 403] width 444 height 27
drag, startPoint x: 364, startPoint y: 405, endPoint x: 251, endPoint y: 406, distance: 113.2
click at [251, 406] on input "Benefit enquiry (insert name of benefit)" at bounding box center [386, 403] width 444 height 27
type input "Benefit enquiry (Multiply: Flights)"
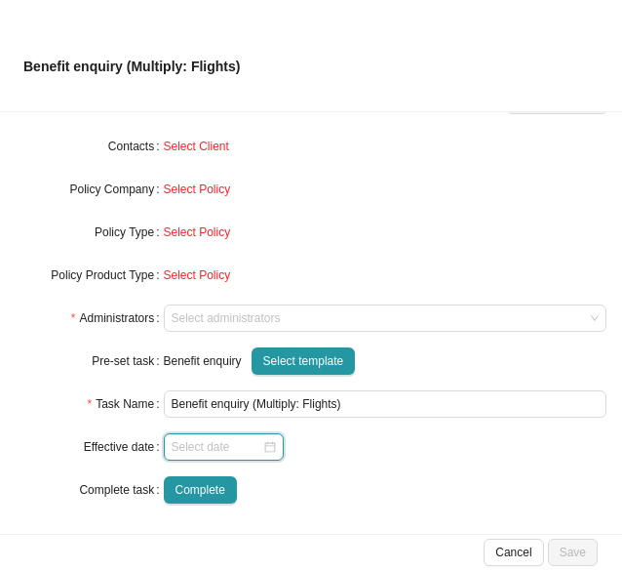
click at [234, 437] on input at bounding box center [217, 447] width 91 height 20
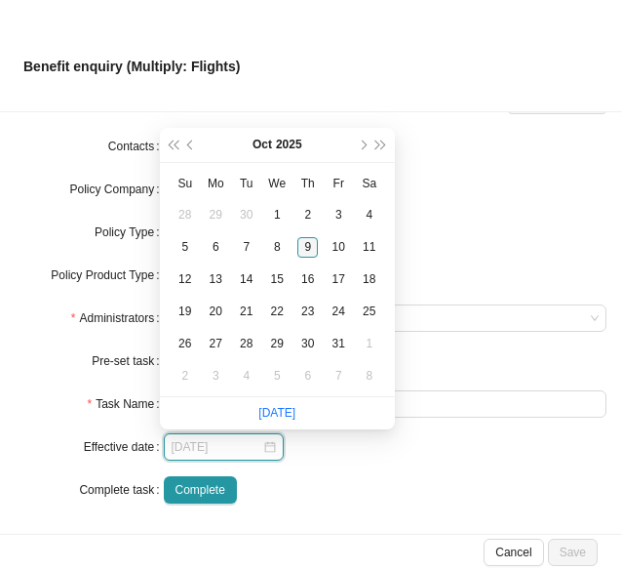
type input "[DATE]"
click at [306, 245] on div "9" at bounding box center [308, 247] width 20 height 20
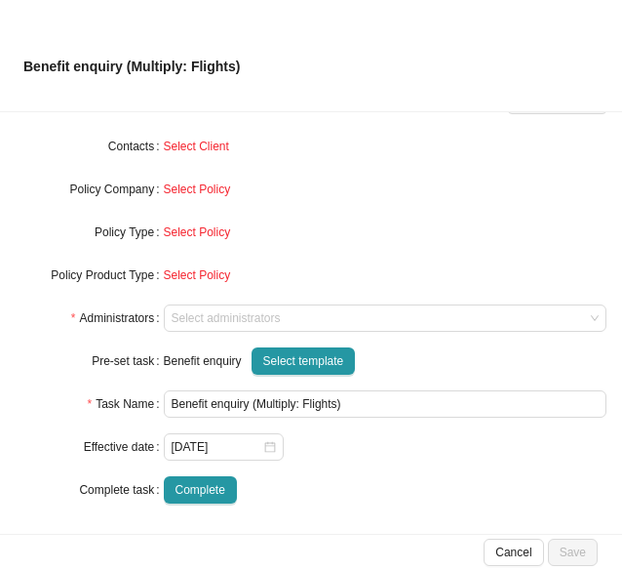
scroll to position [0, 0]
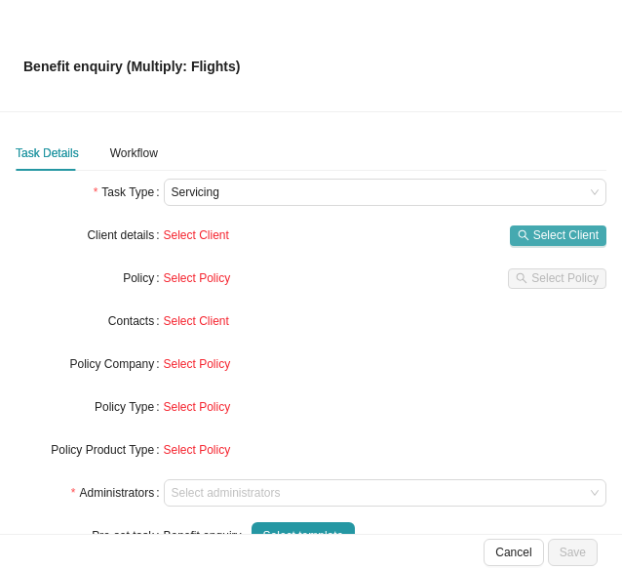
click at [518, 235] on icon "search" at bounding box center [524, 235] width 12 height 12
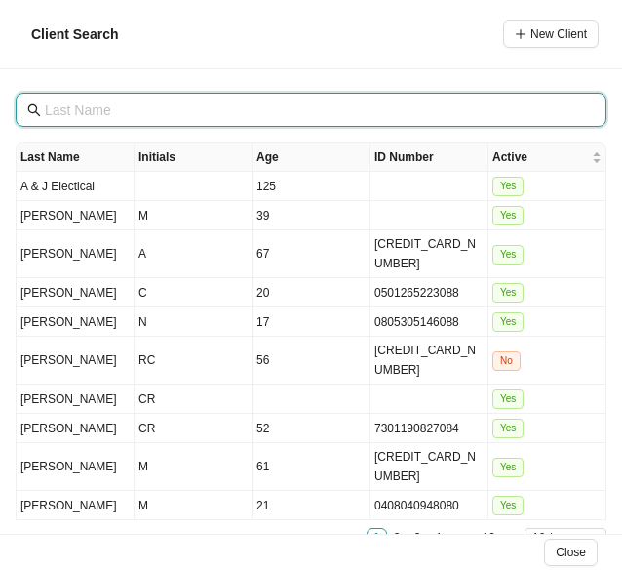
click at [135, 111] on input "text" at bounding box center [313, 110] width 537 height 21
type input "o"
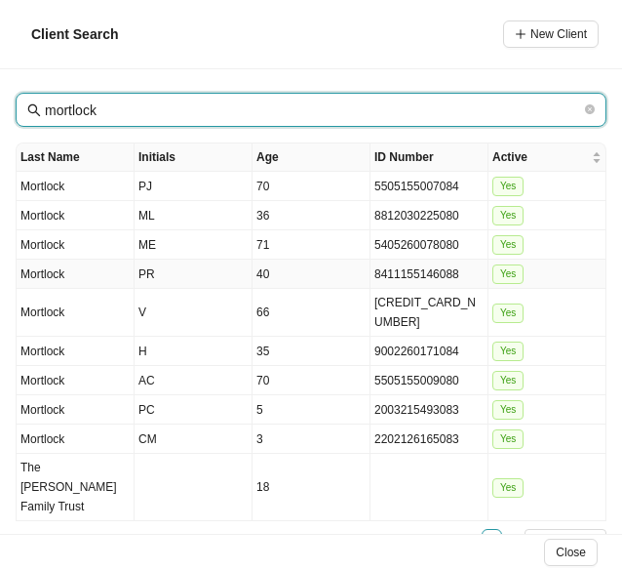
type input "mortlock"
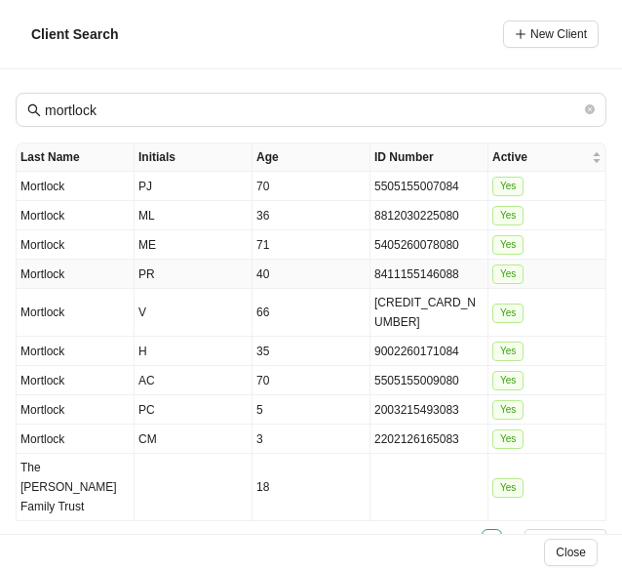
click at [77, 266] on td "Mortlock" at bounding box center [76, 273] width 118 height 29
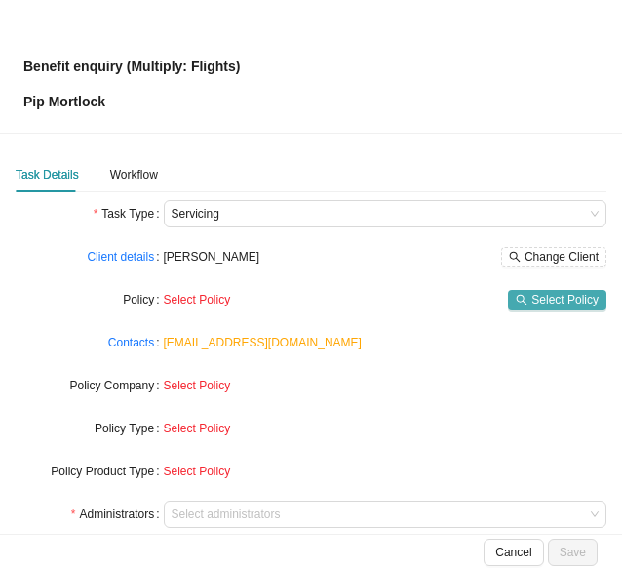
click at [551, 298] on span "Select Policy" at bounding box center [565, 300] width 67 height 20
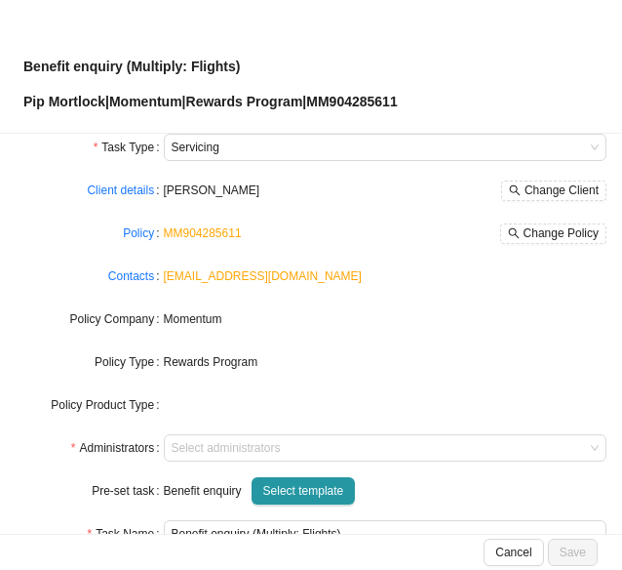
scroll to position [98, 0]
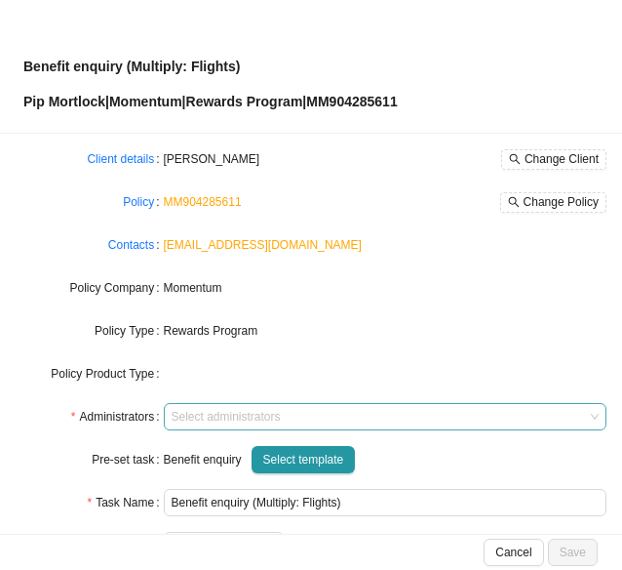
click at [186, 421] on div at bounding box center [377, 417] width 418 height 15
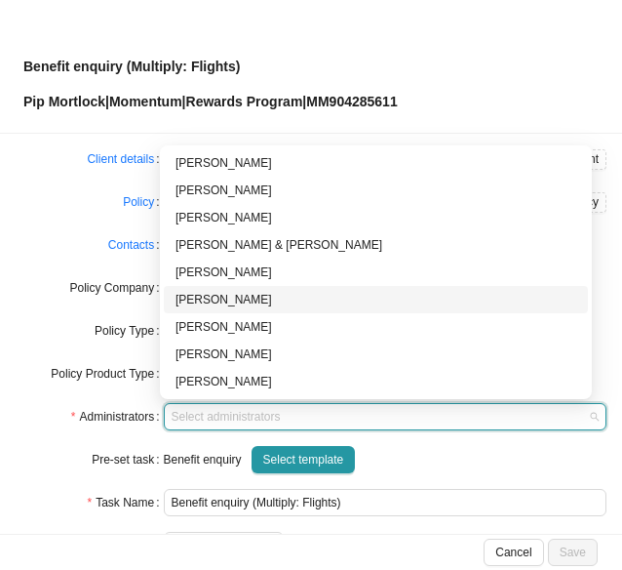
click at [205, 299] on div "[PERSON_NAME]" at bounding box center [376, 300] width 401 height 20
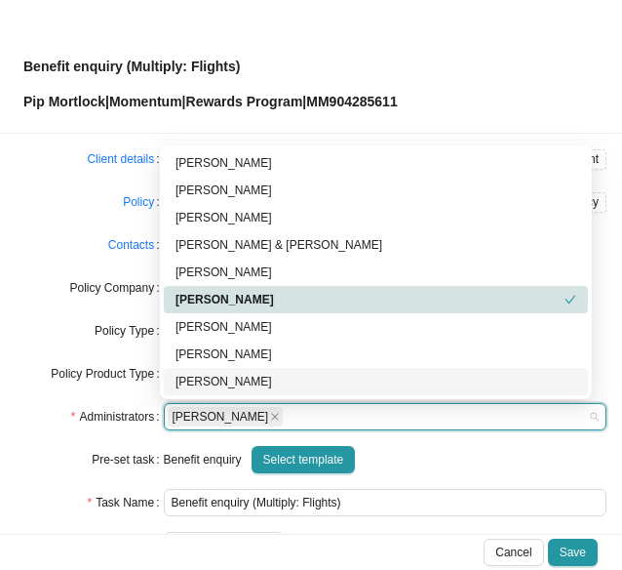
click at [404, 460] on div "Benefit enquiry Select template" at bounding box center [386, 459] width 444 height 27
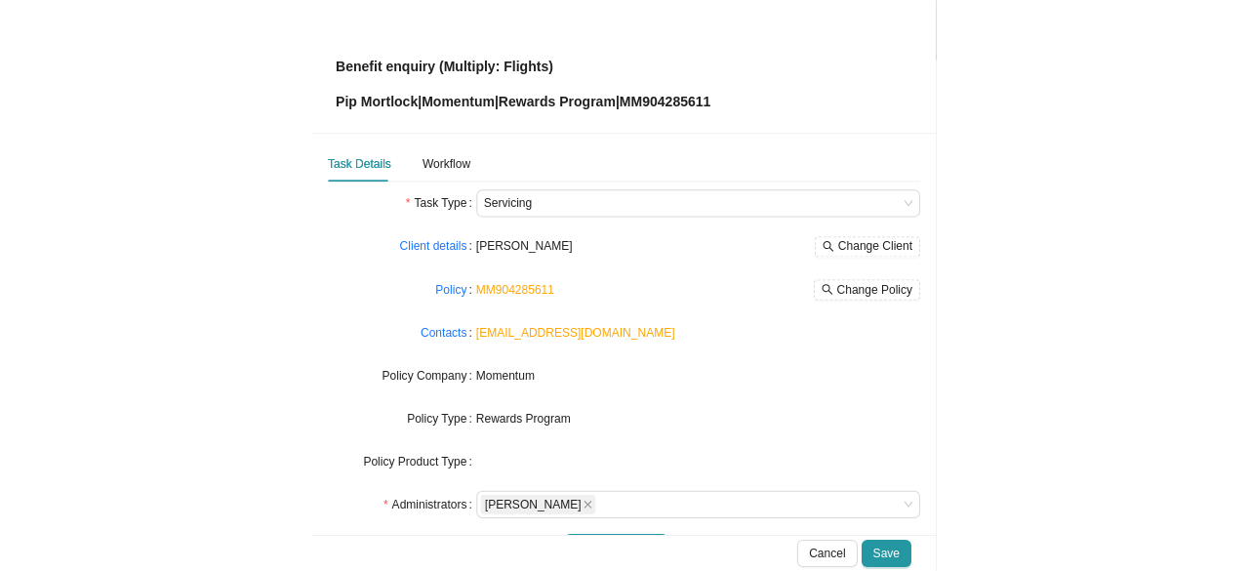
scroll to position [0, 0]
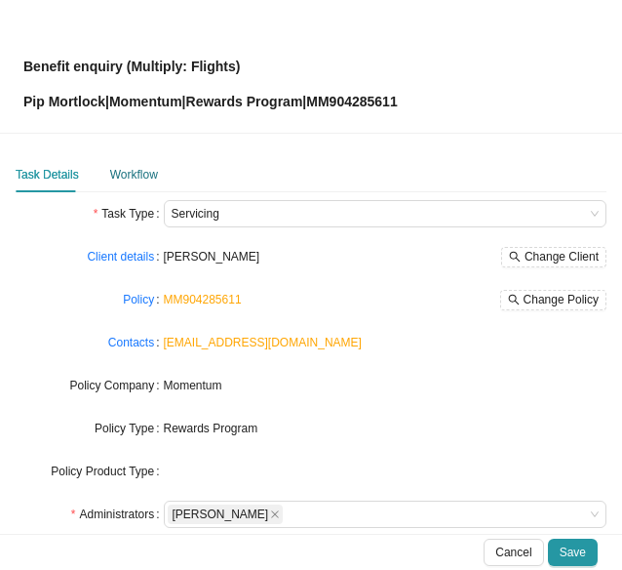
click at [129, 173] on div "Workflow" at bounding box center [134, 175] width 48 height 20
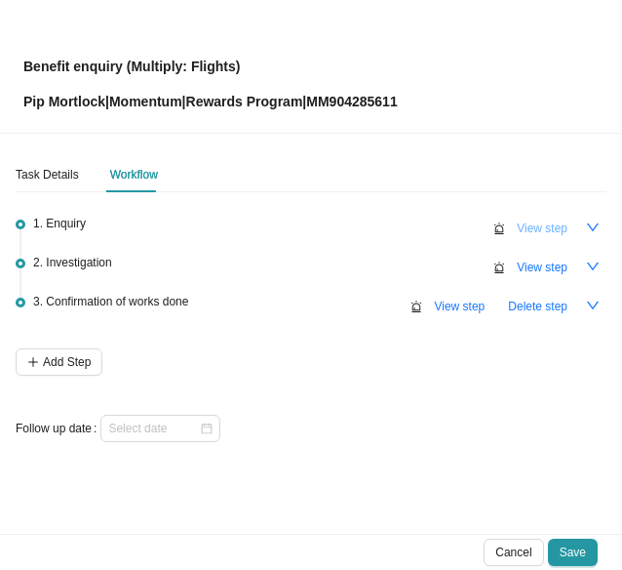
click at [533, 225] on span "View step" at bounding box center [542, 229] width 51 height 20
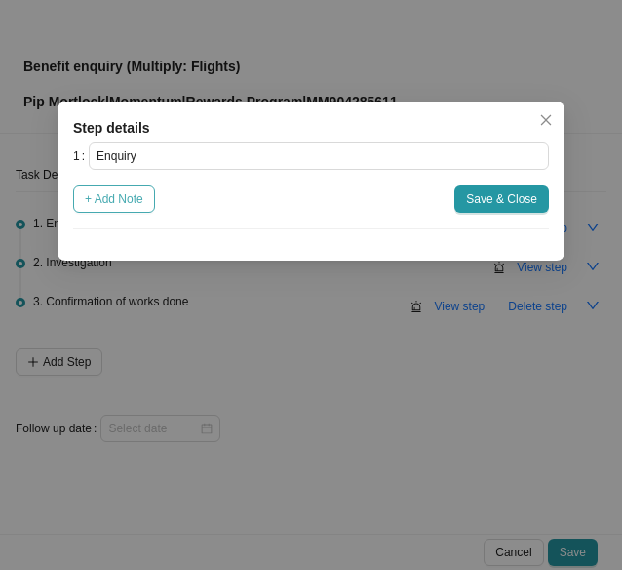
click at [123, 205] on span "+ Add Note" at bounding box center [114, 199] width 59 height 20
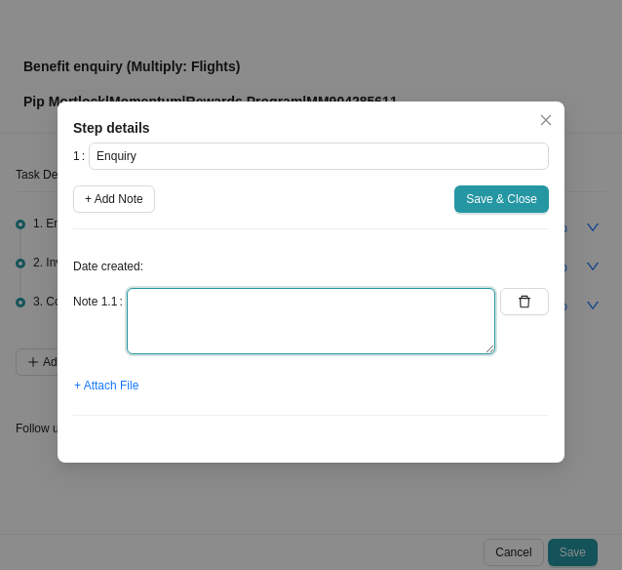
click at [186, 304] on textarea at bounding box center [311, 321] width 369 height 66
click at [347, 303] on textarea "[PERSON_NAME] asking about flight discounts" at bounding box center [311, 321] width 369 height 66
type textarea "[PERSON_NAME] asking about flight discounts"
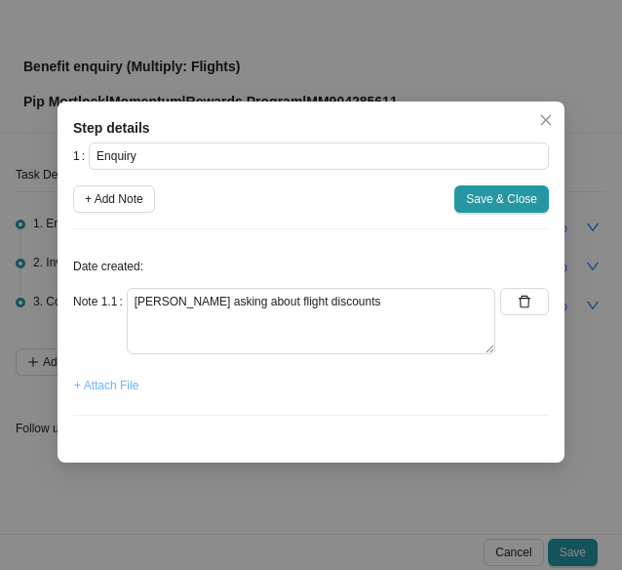
click at [111, 385] on span "+ Attach File" at bounding box center [106, 386] width 64 height 20
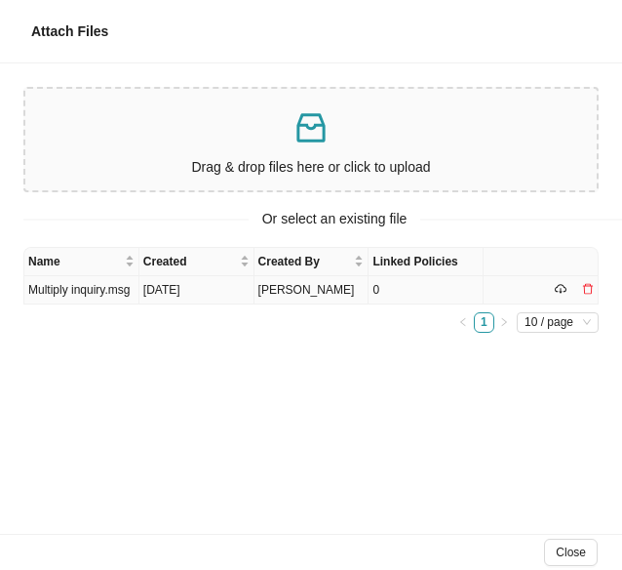
click at [63, 294] on td "Multiply inquiry.msg" at bounding box center [81, 290] width 115 height 28
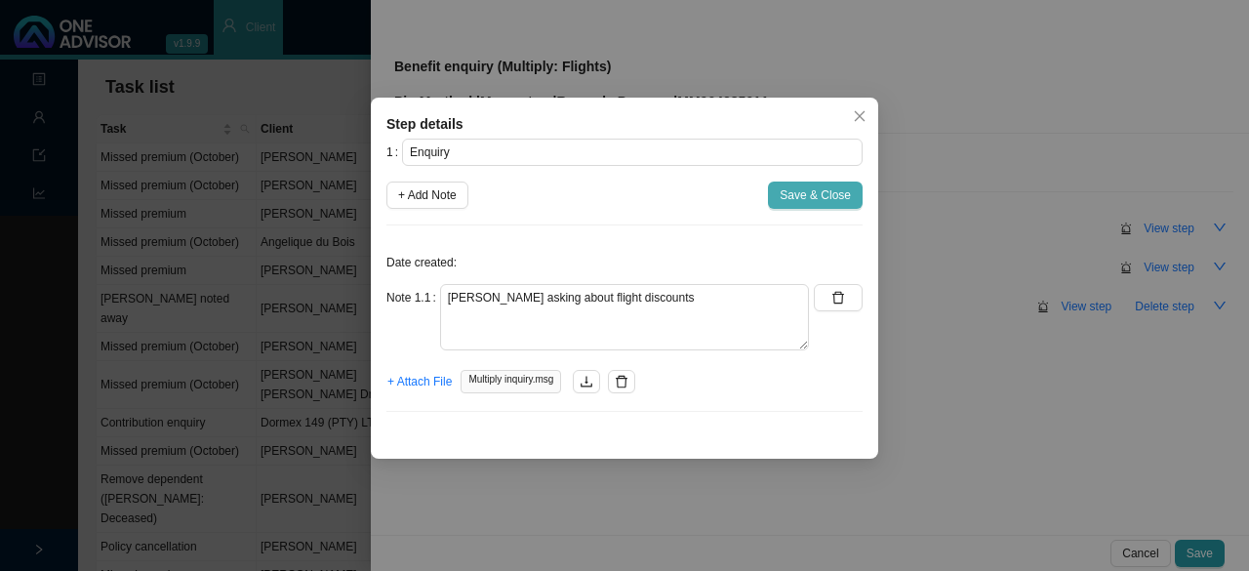
click at [621, 195] on span "Save & Close" at bounding box center [814, 195] width 71 height 20
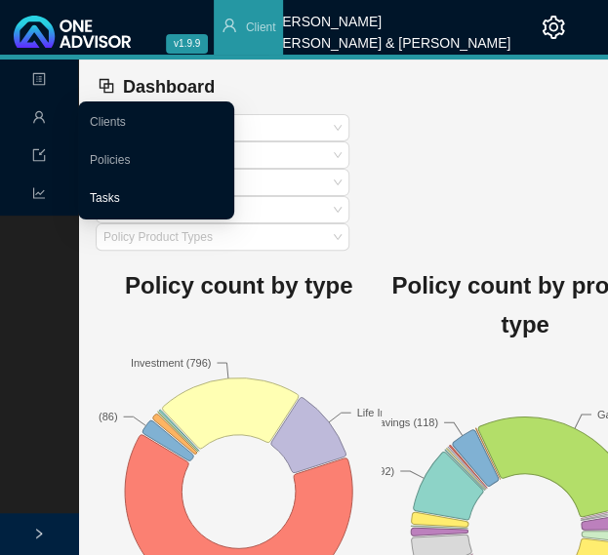
drag, startPoint x: 115, startPoint y: 200, endPoint x: 129, endPoint y: 200, distance: 13.7
click at [115, 200] on link "Tasks" at bounding box center [105, 198] width 30 height 14
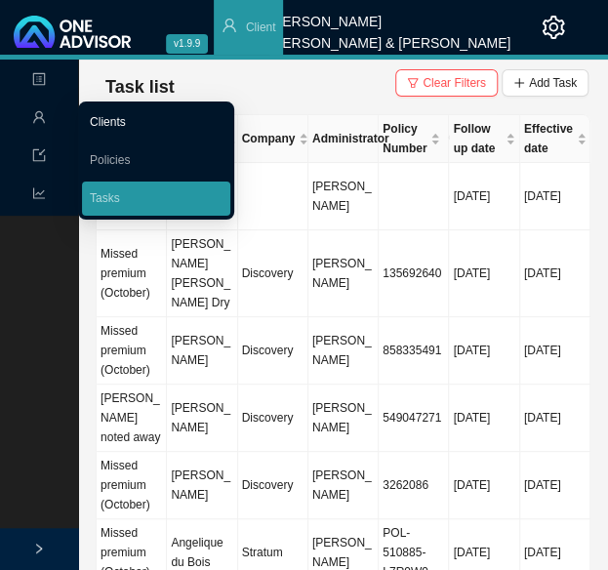
click at [126, 118] on link "Clients" at bounding box center [108, 122] width 36 height 14
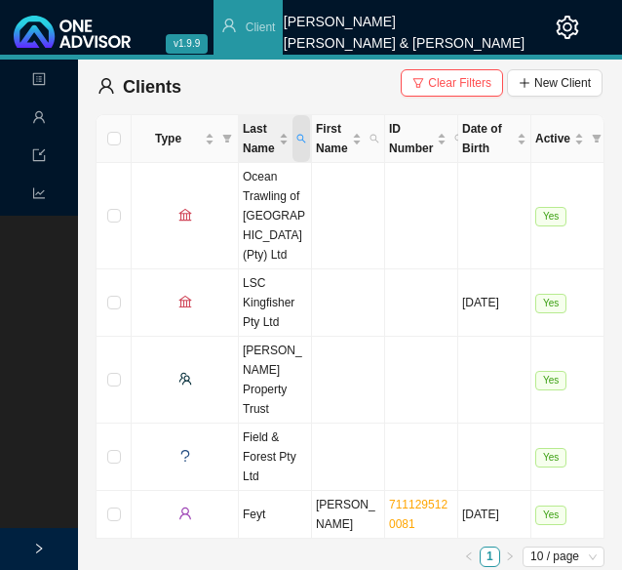
click at [299, 137] on icon "search" at bounding box center [302, 139] width 10 height 10
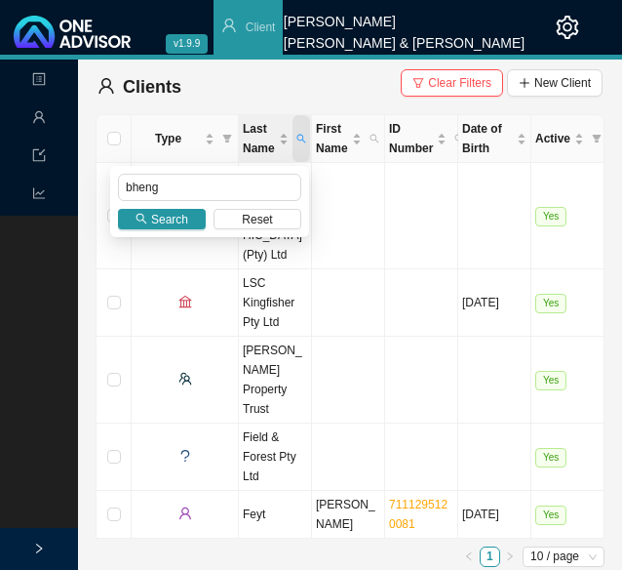
type input "bheng"
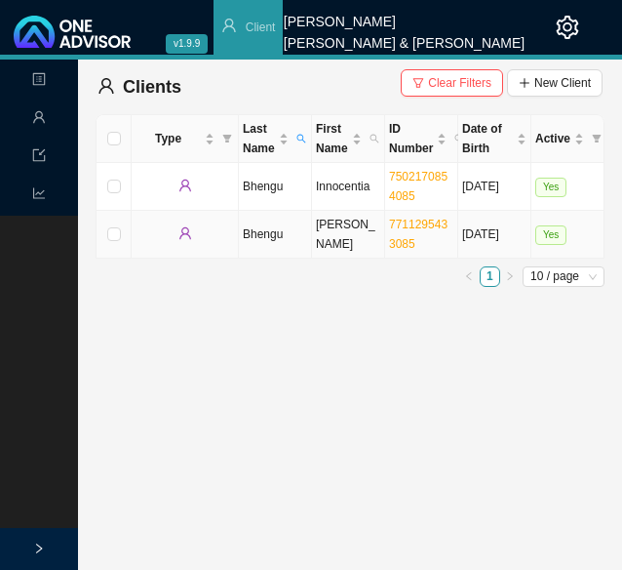
click at [348, 243] on td "Bongani Kenneth" at bounding box center [348, 235] width 73 height 48
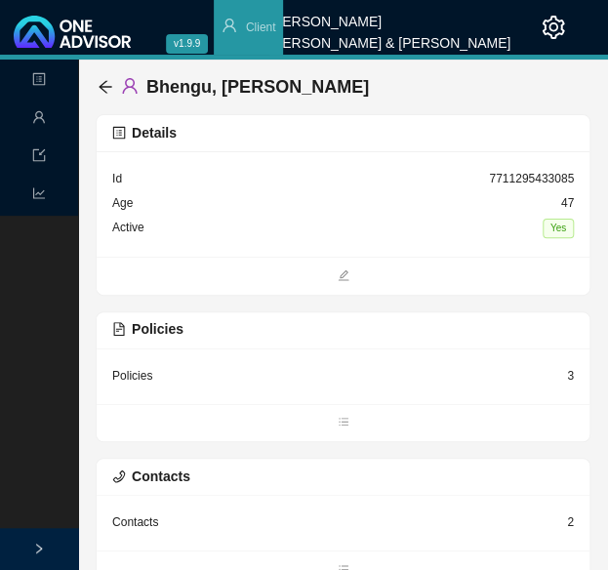
click at [143, 370] on div "Policies" at bounding box center [132, 376] width 40 height 20
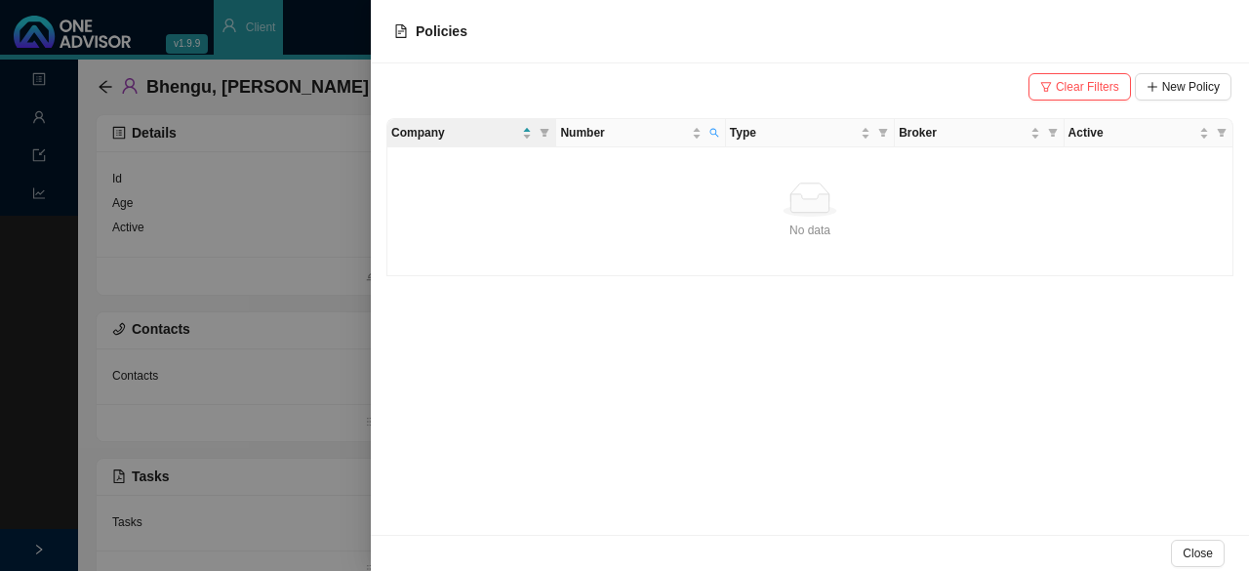
click at [495, 277] on div "Clear Filters New Policy Company Number Type Broker Active No data No data" at bounding box center [810, 298] width 878 height 471
click at [199, 499] on div at bounding box center [624, 285] width 1249 height 571
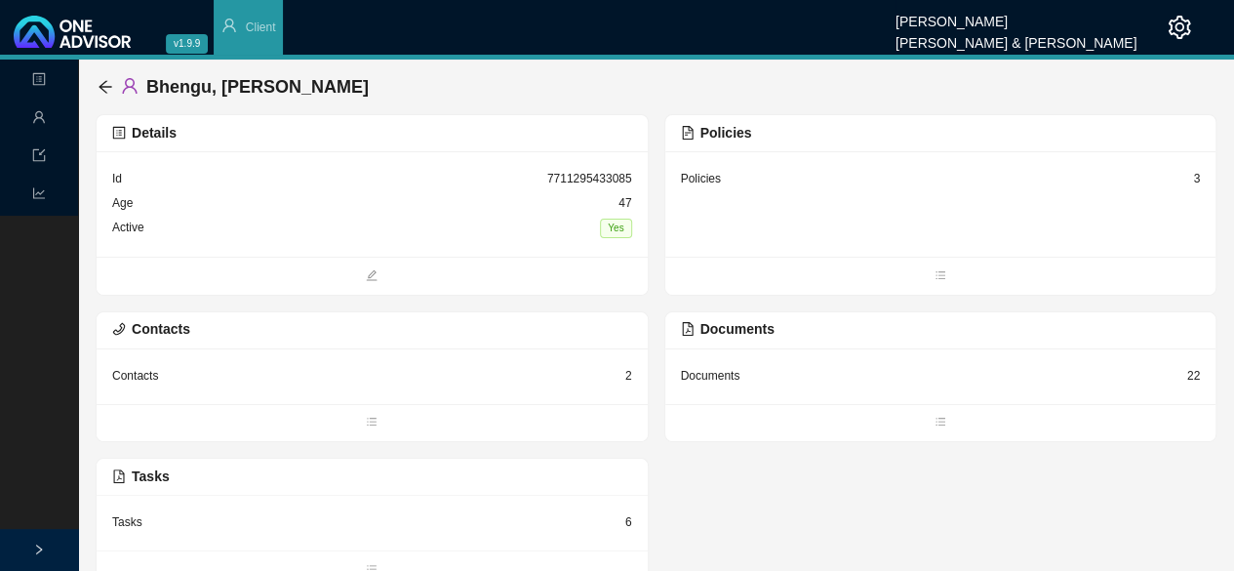
click at [621, 176] on div "Policies 3" at bounding box center [941, 179] width 520 height 24
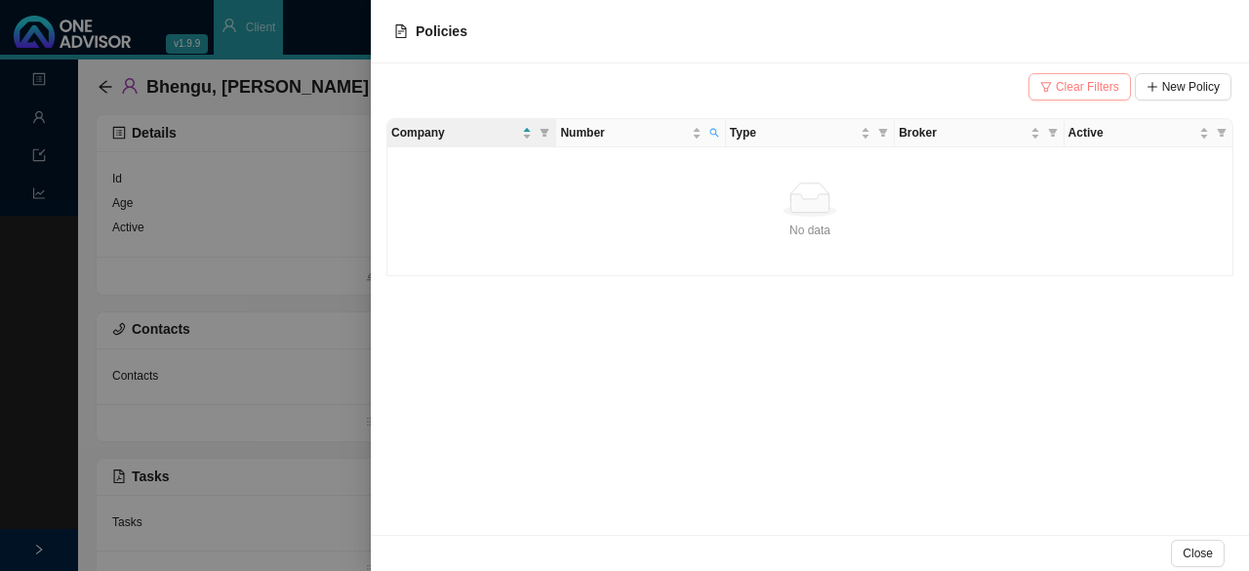
click at [621, 91] on span "Clear Filters" at bounding box center [1087, 87] width 63 height 20
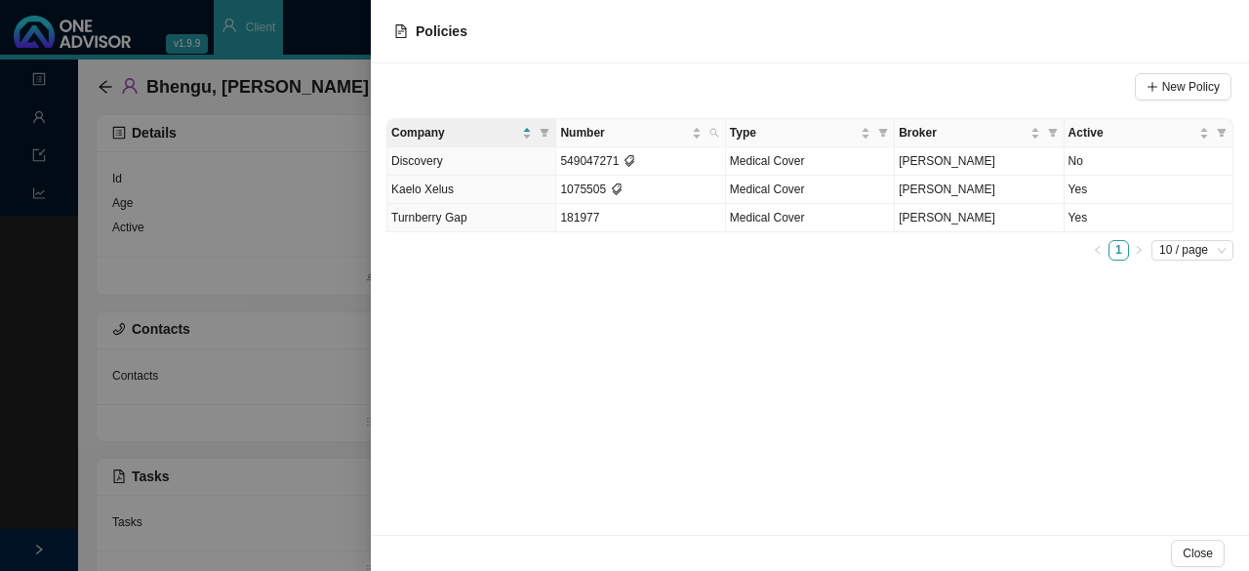
click at [248, 248] on div at bounding box center [624, 285] width 1249 height 571
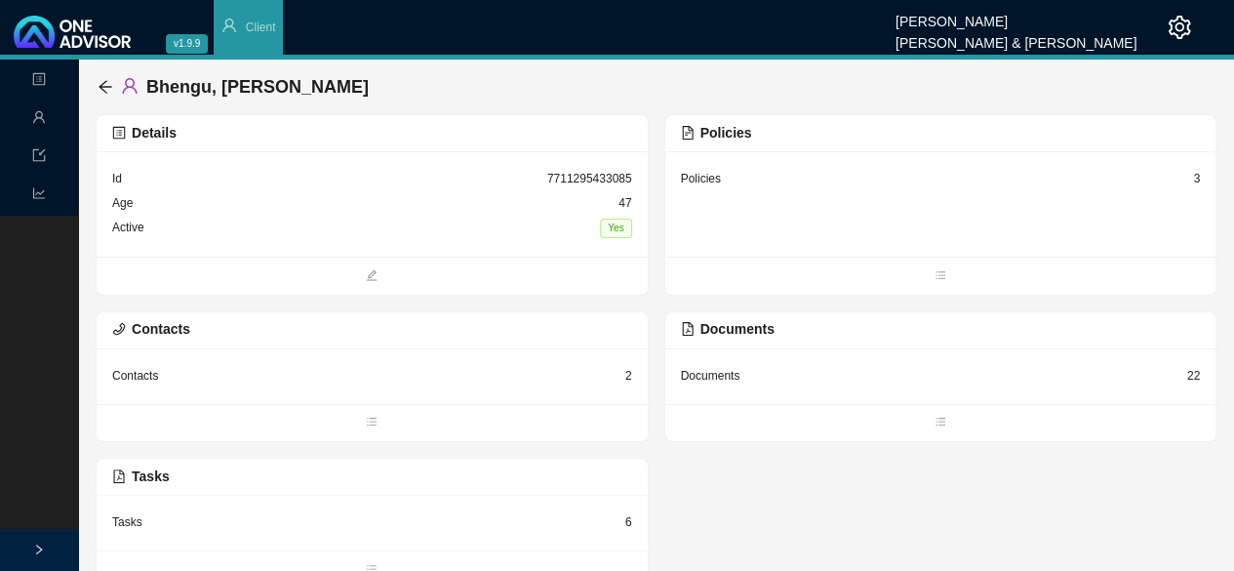
click at [621, 177] on div "Policies 3" at bounding box center [941, 179] width 520 height 24
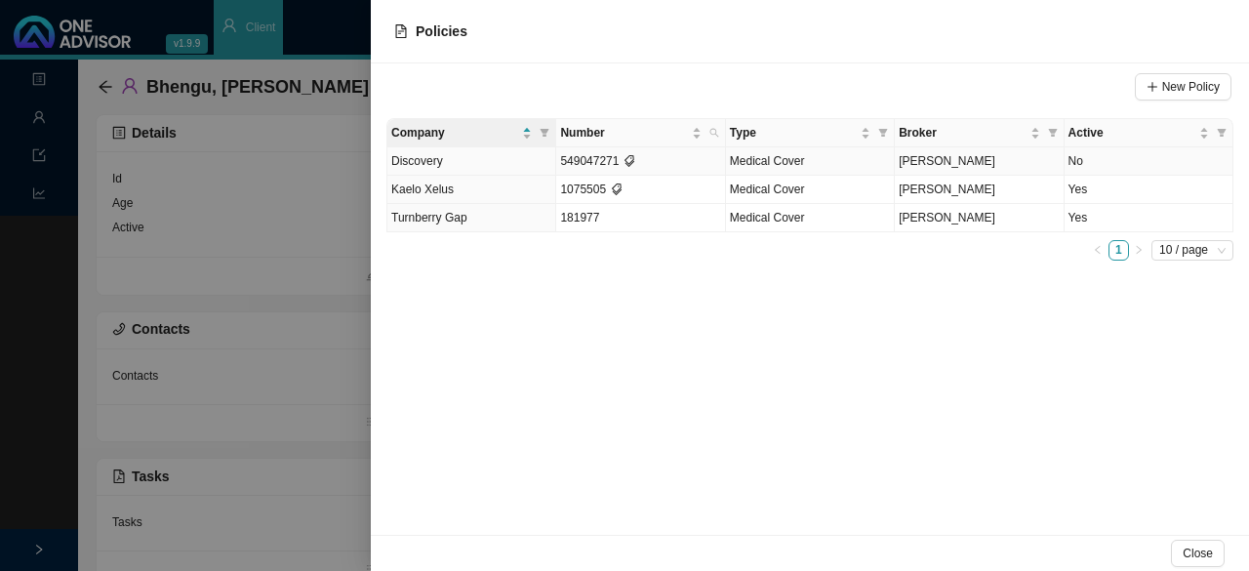
click at [621, 159] on td "No" at bounding box center [1148, 161] width 169 height 28
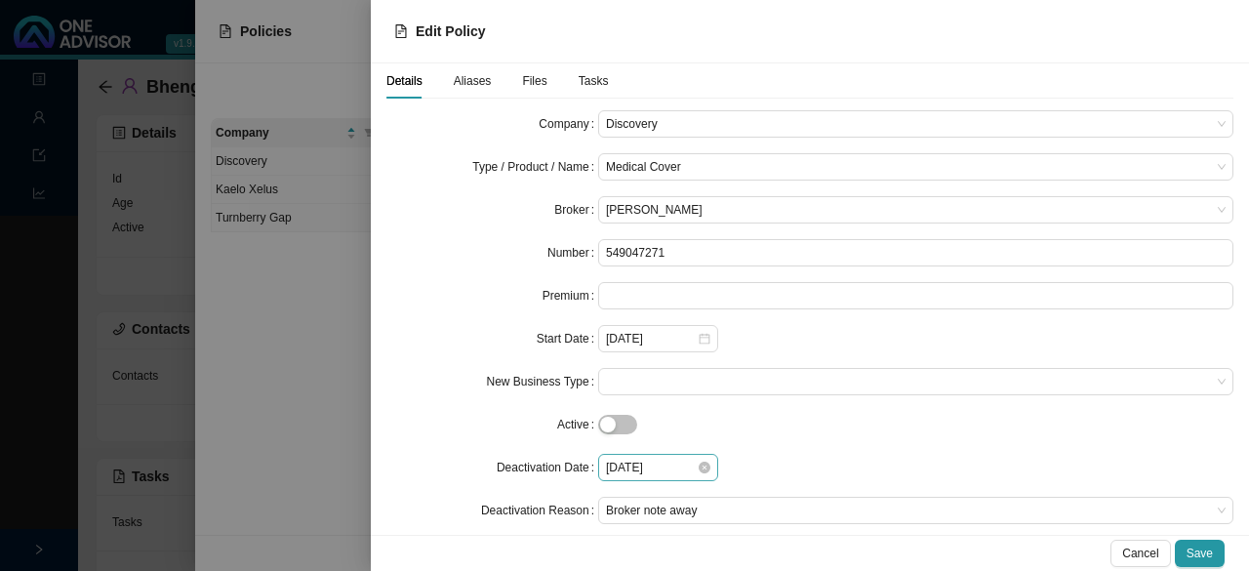
scroll to position [59, 0]
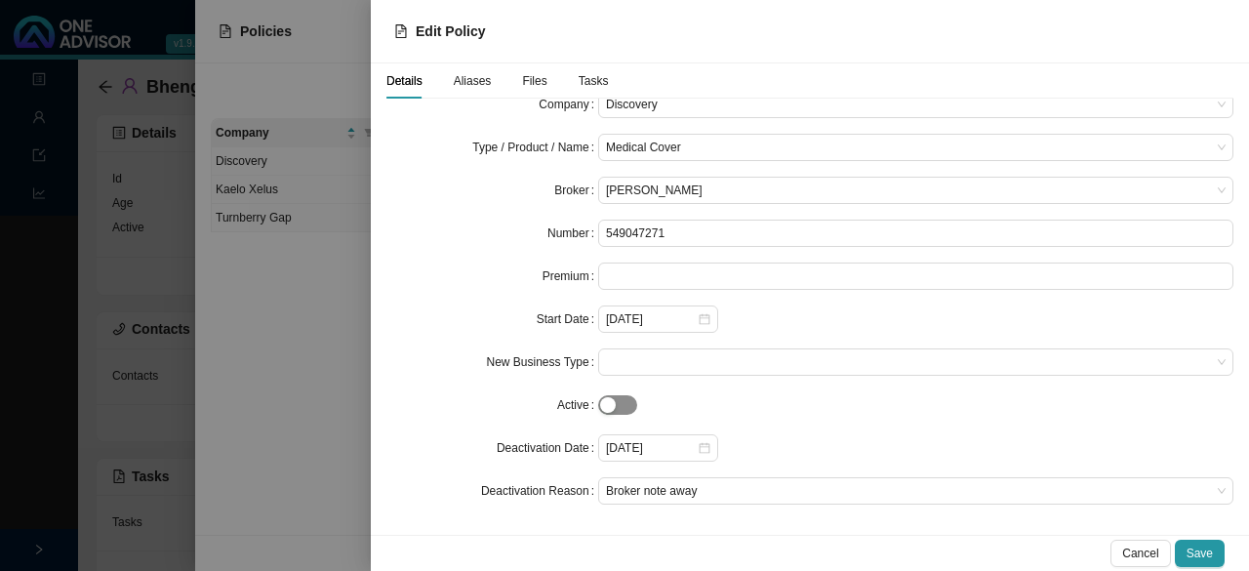
click at [621, 399] on span "button" at bounding box center [617, 405] width 39 height 20
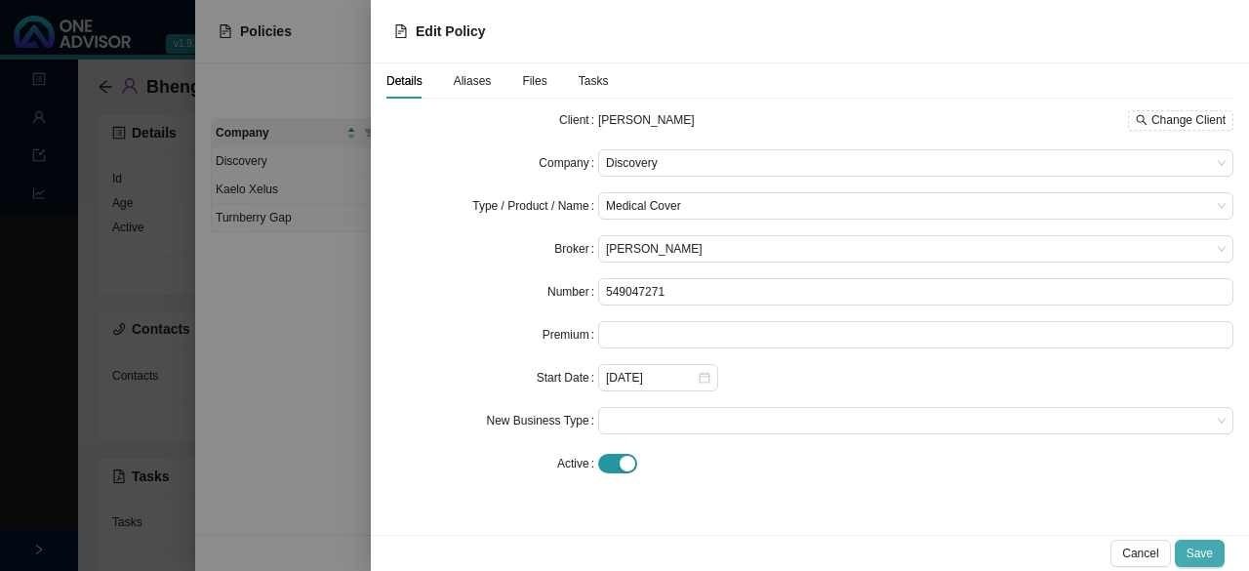
click at [621, 543] on span "Save" at bounding box center [1199, 553] width 26 height 20
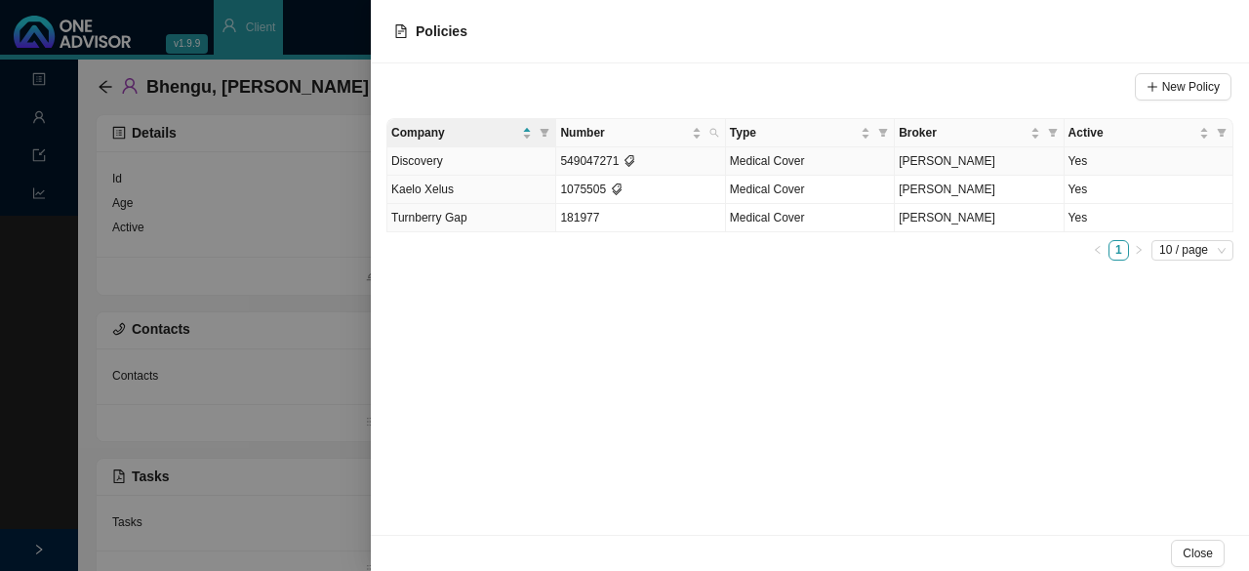
click at [621, 167] on span "[PERSON_NAME]" at bounding box center [946, 161] width 97 height 14
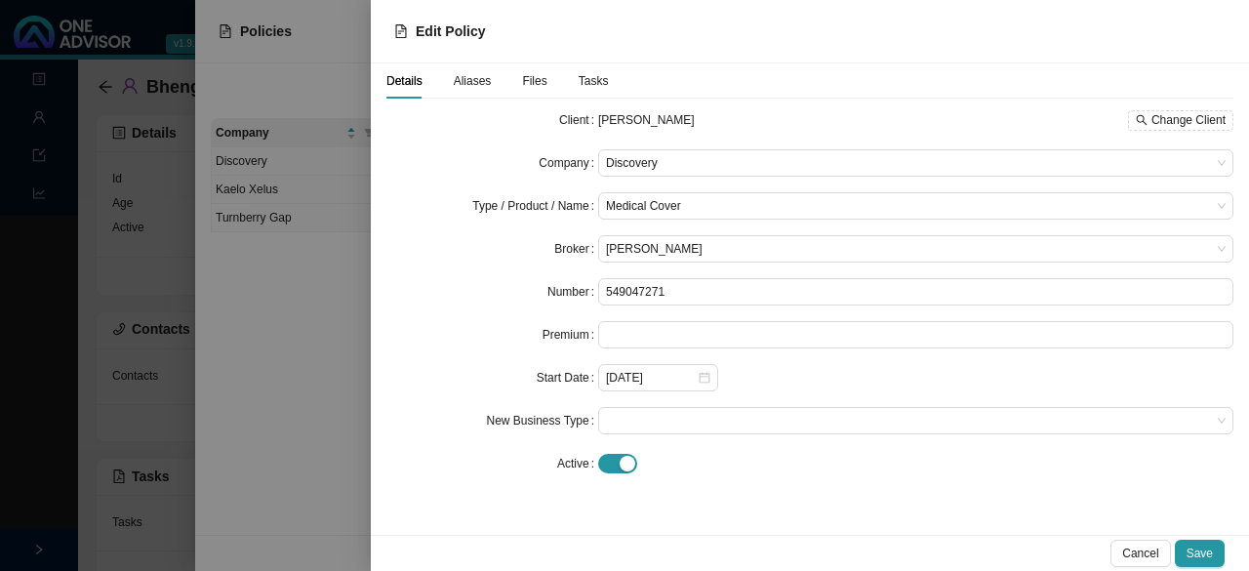
click at [578, 69] on div "Tasks" at bounding box center [593, 80] width 30 height 35
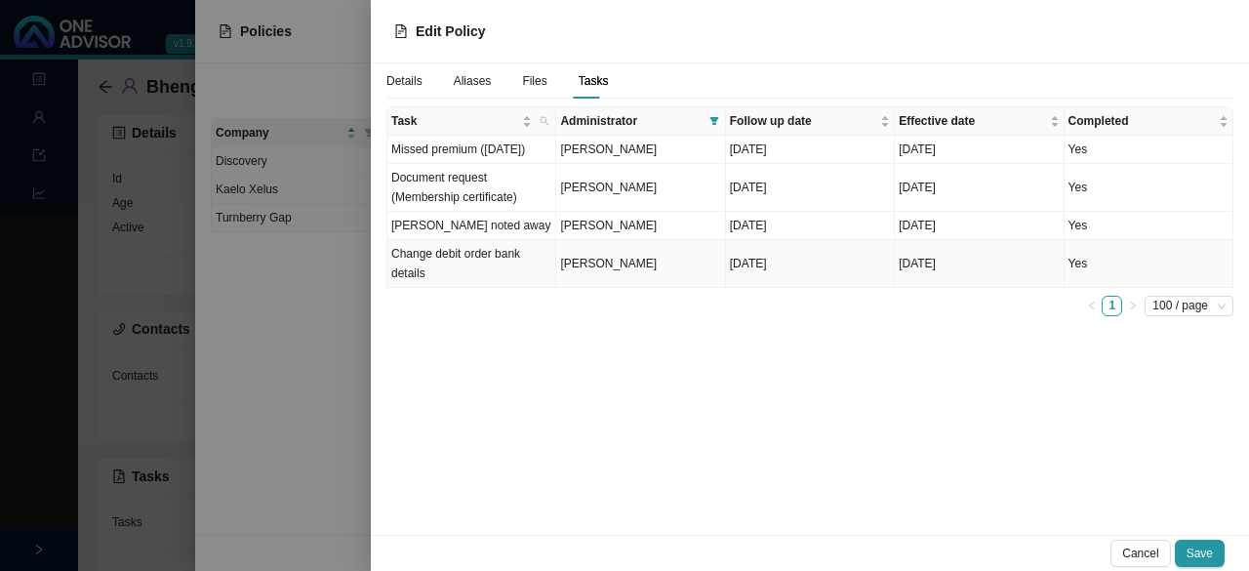
click at [514, 282] on td "Change debit order bank details" at bounding box center [471, 264] width 169 height 48
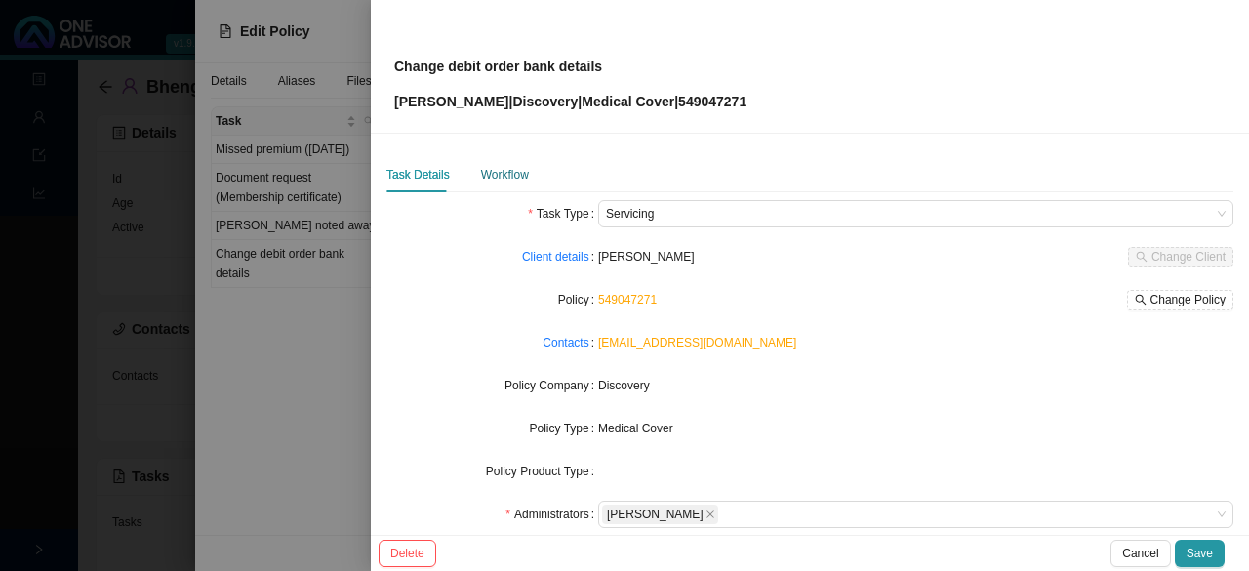
click at [502, 175] on div "Workflow" at bounding box center [505, 175] width 48 height 20
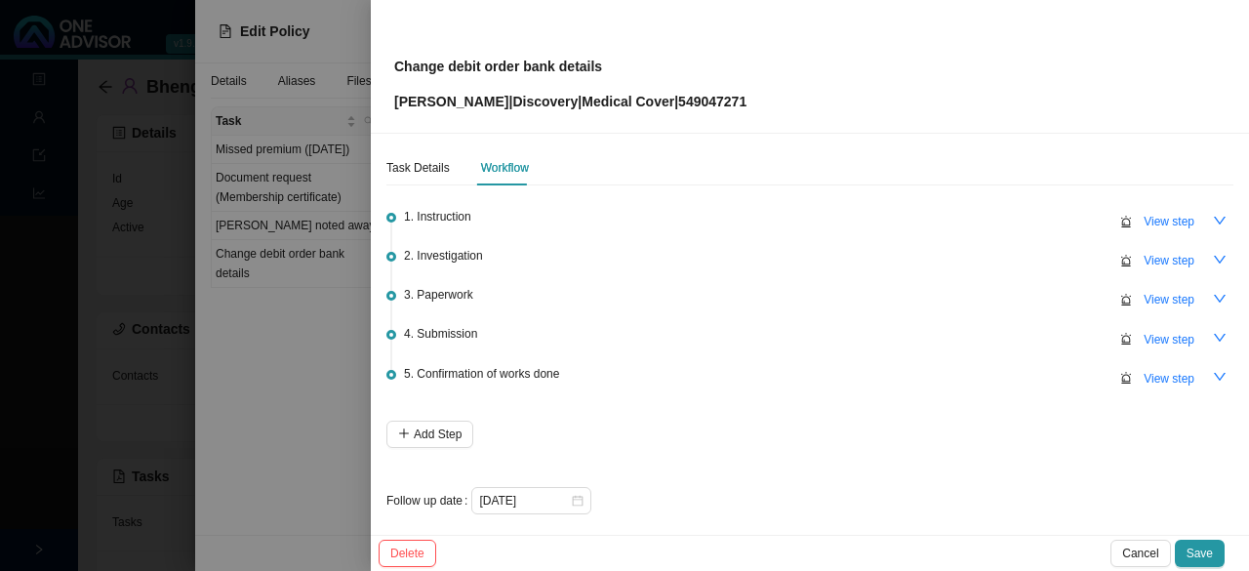
scroll to position [14, 0]
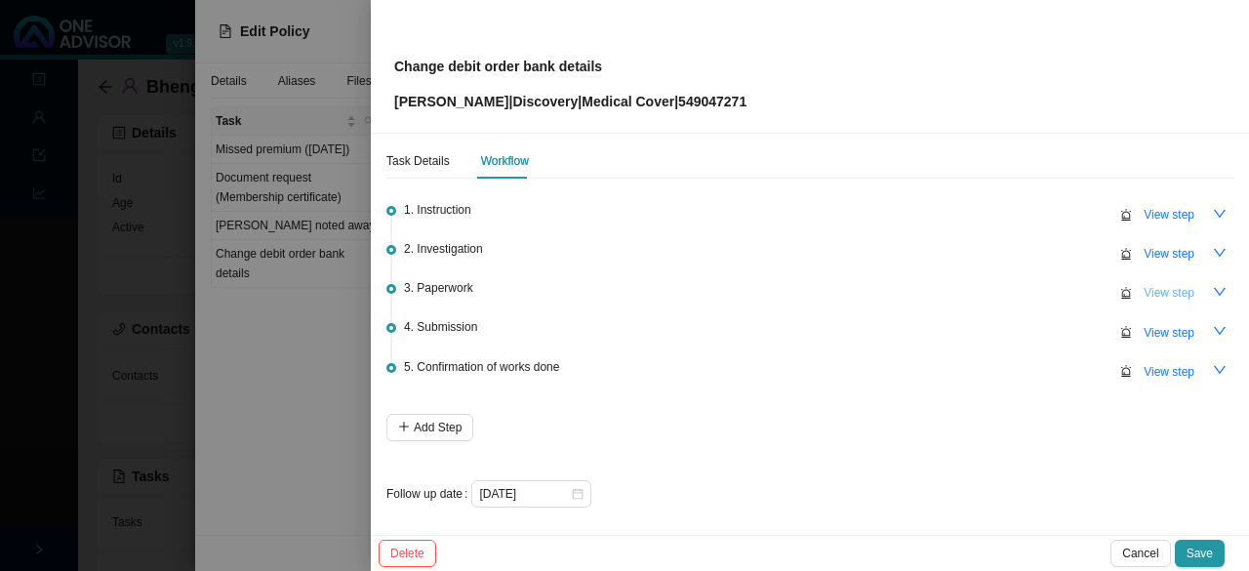
click at [621, 292] on span "View step" at bounding box center [1168, 293] width 51 height 20
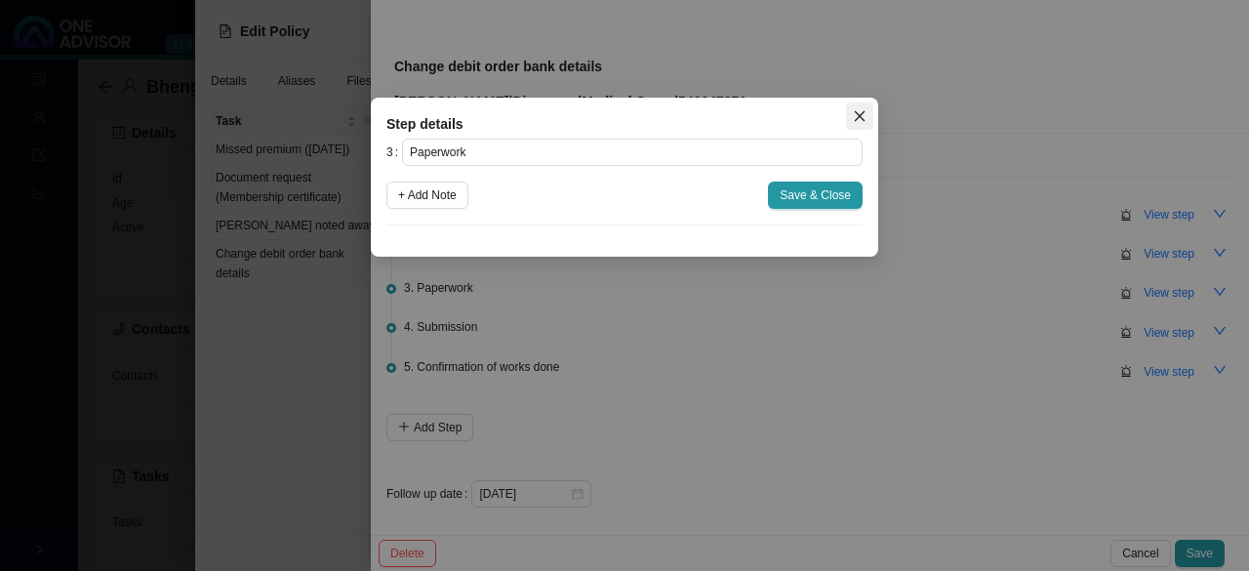
click at [621, 112] on span "Close" at bounding box center [859, 116] width 27 height 14
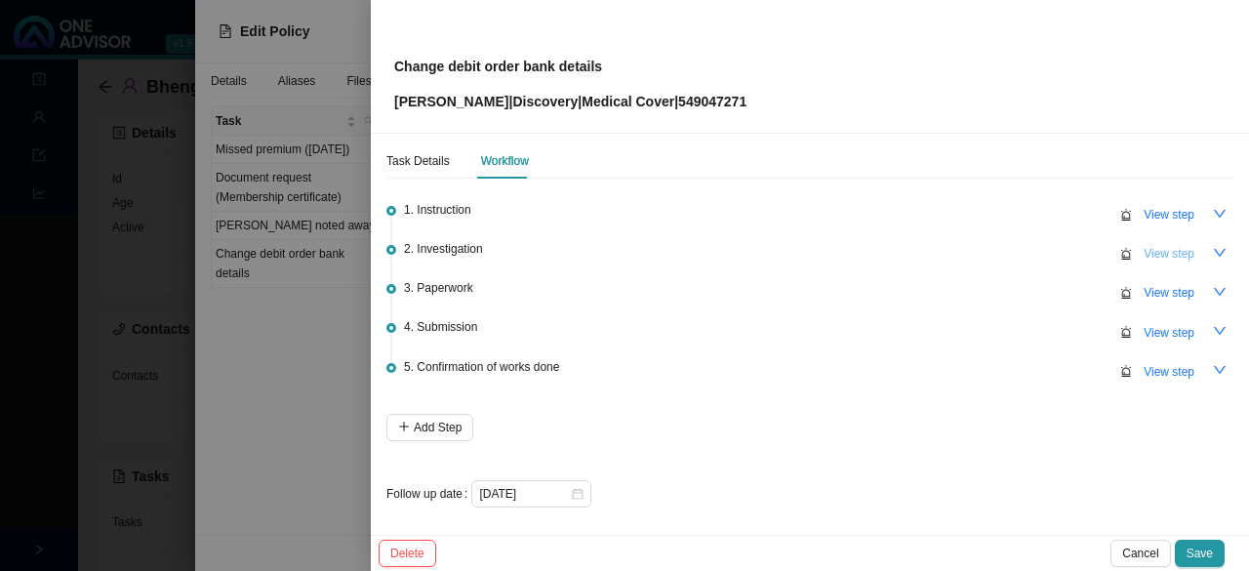
drag, startPoint x: 1158, startPoint y: 252, endPoint x: 1102, endPoint y: 251, distance: 55.6
click at [621, 253] on span "View step" at bounding box center [1168, 254] width 51 height 20
type input "Investigation"
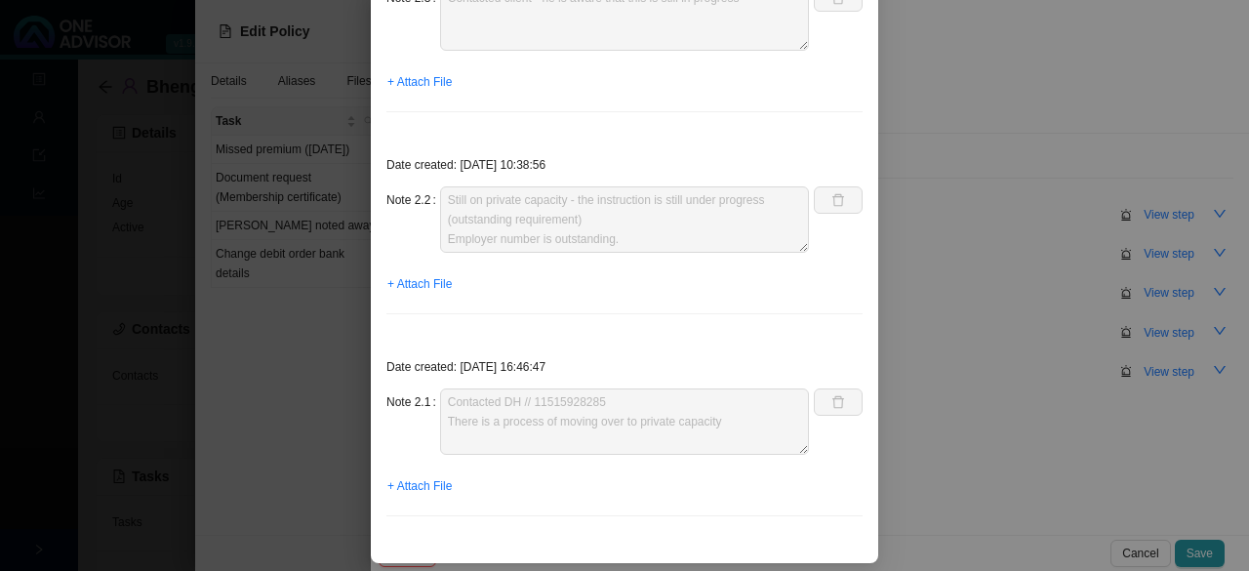
scroll to position [504, 0]
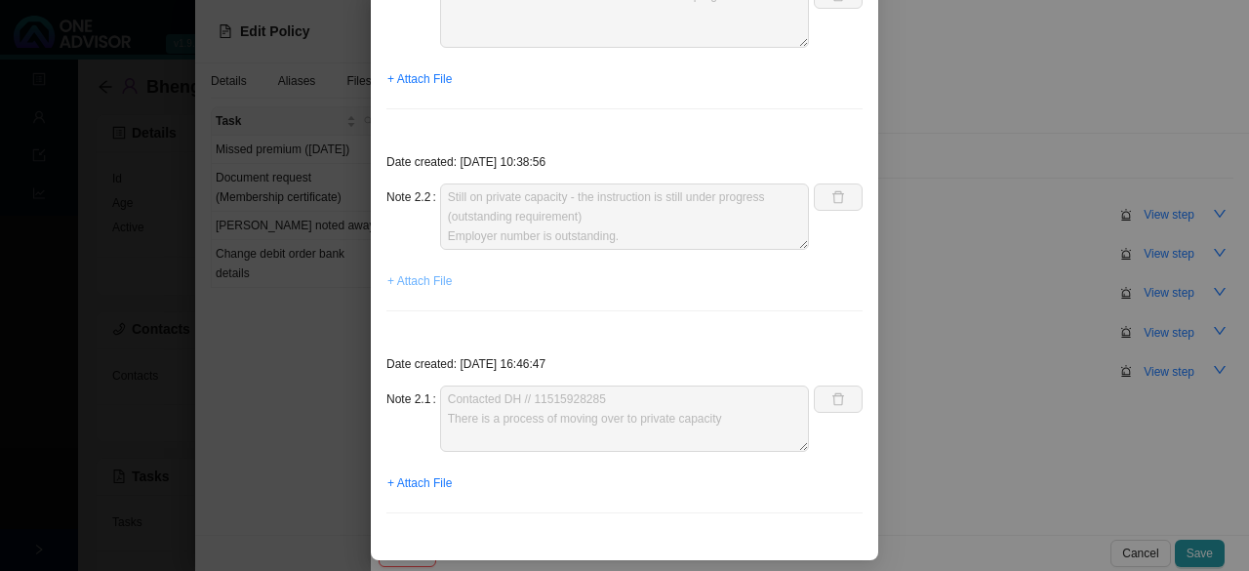
click at [418, 280] on span "+ Attach File" at bounding box center [419, 281] width 64 height 20
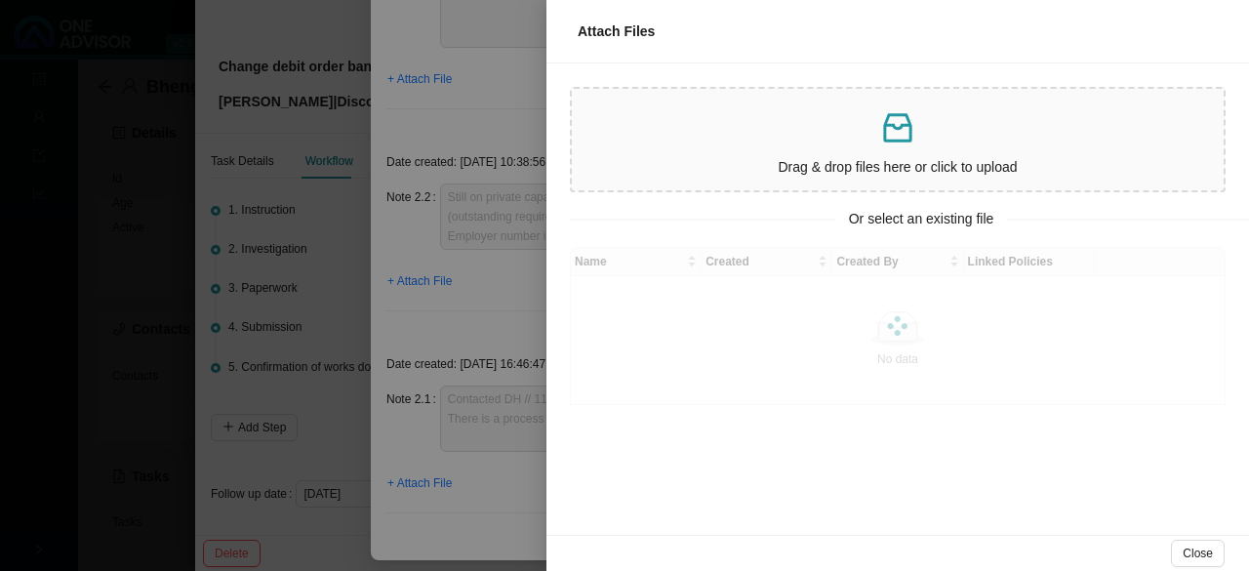
click at [621, 145] on p at bounding box center [897, 128] width 636 height 40
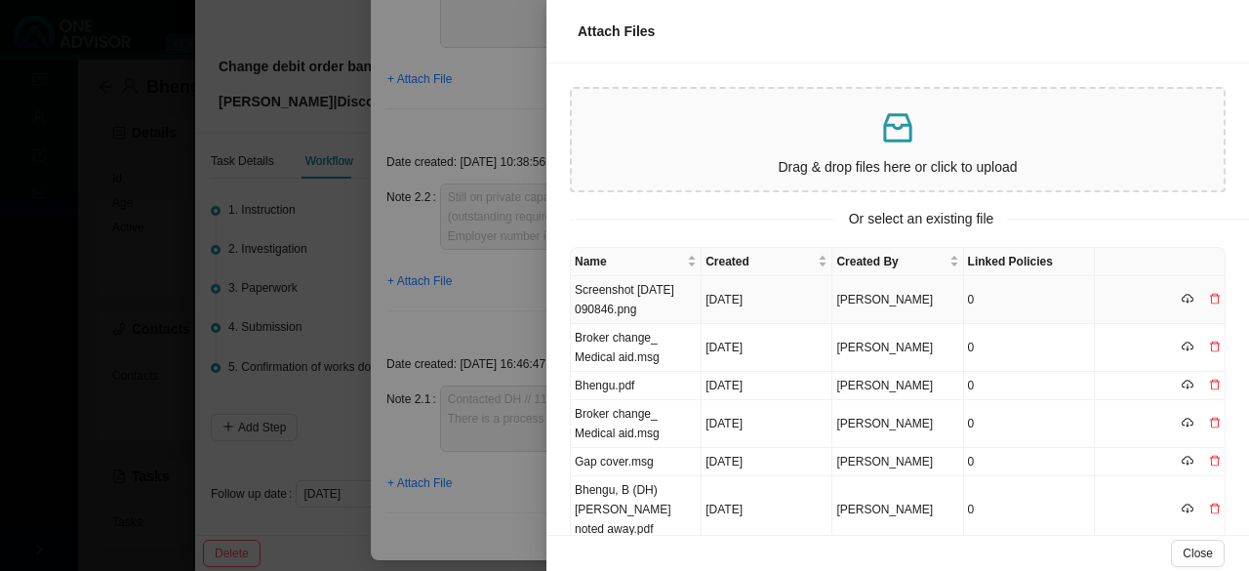
click at [621, 314] on td "Screenshot 2025-10-09 090846.png" at bounding box center [636, 300] width 131 height 48
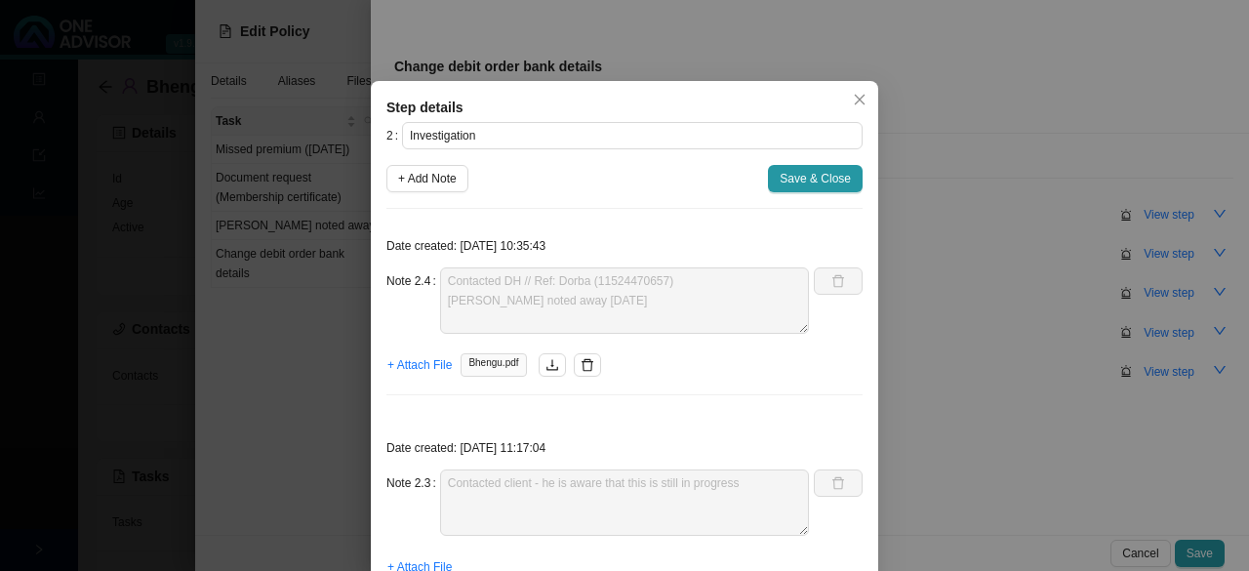
scroll to position [0, 0]
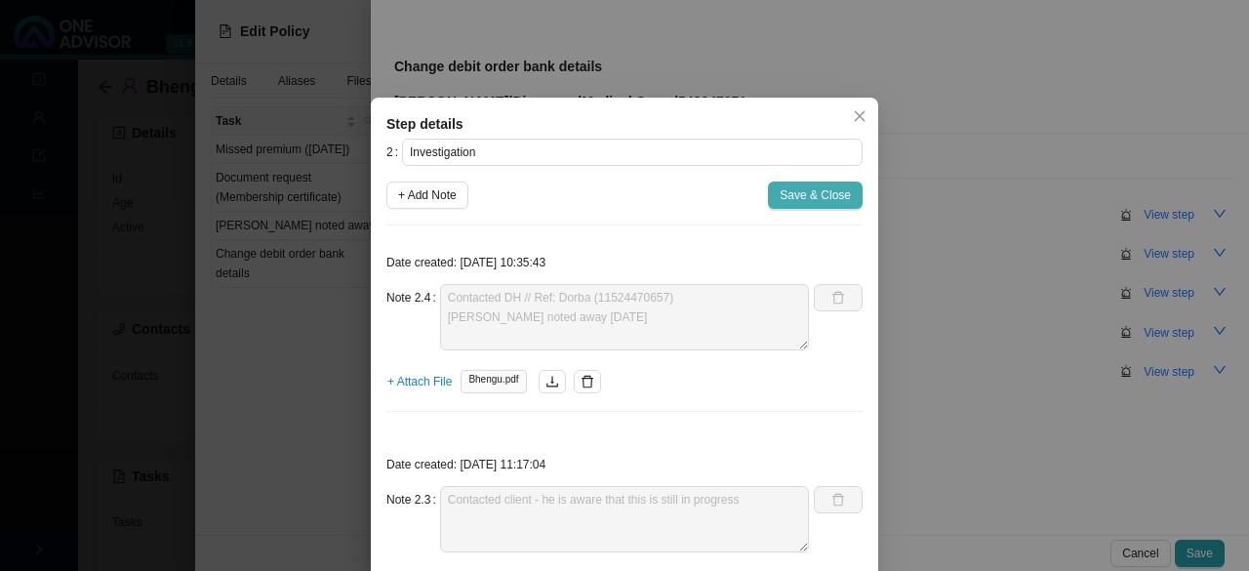
click at [621, 190] on span "Save & Close" at bounding box center [814, 195] width 71 height 20
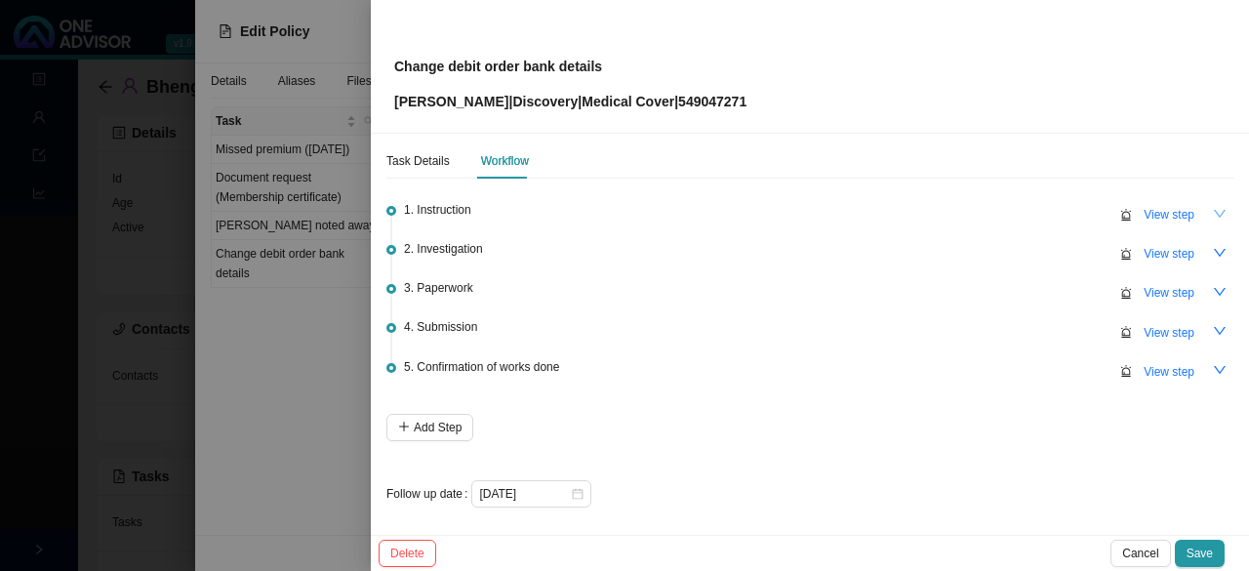
click at [621, 213] on icon "down" at bounding box center [1220, 214] width 14 height 14
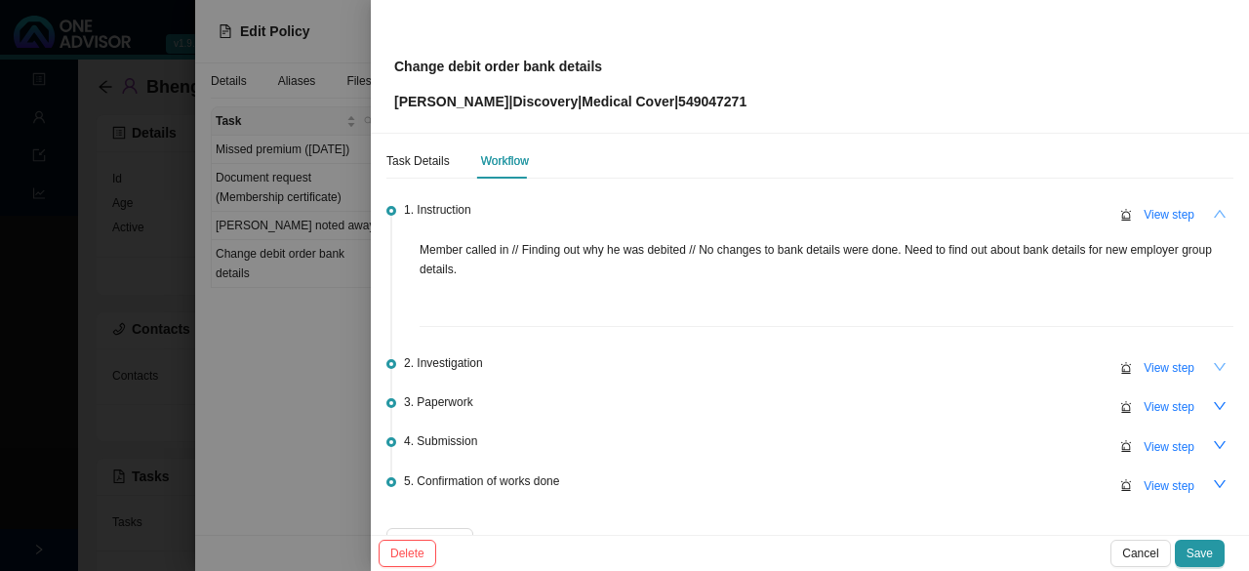
click at [621, 364] on icon "down" at bounding box center [1220, 367] width 14 height 14
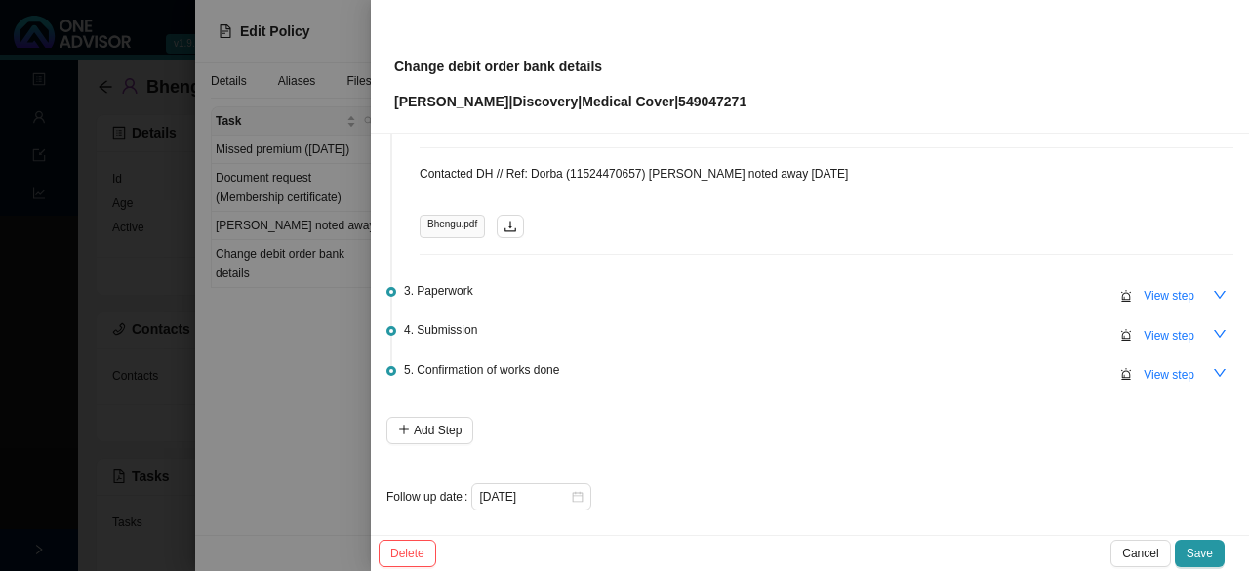
scroll to position [537, 0]
click at [621, 292] on icon "down" at bounding box center [1220, 293] width 14 height 14
click at [621, 291] on icon "up" at bounding box center [1220, 293] width 14 height 14
click at [621, 286] on span "View step" at bounding box center [1168, 294] width 51 height 20
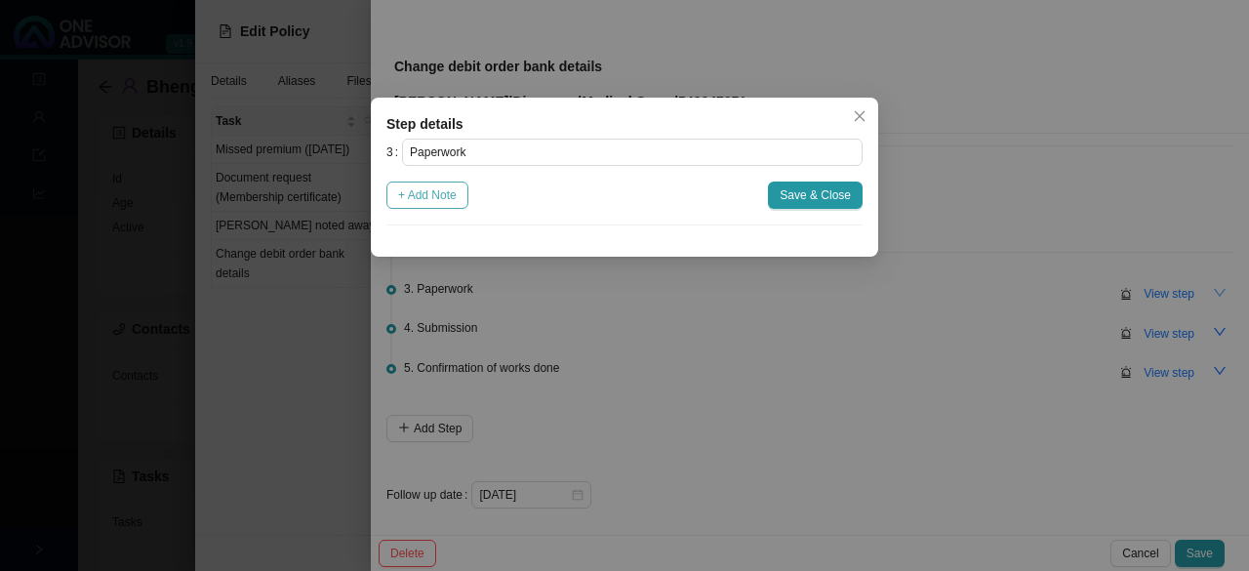
click at [459, 202] on button "+ Add Note" at bounding box center [427, 194] width 82 height 27
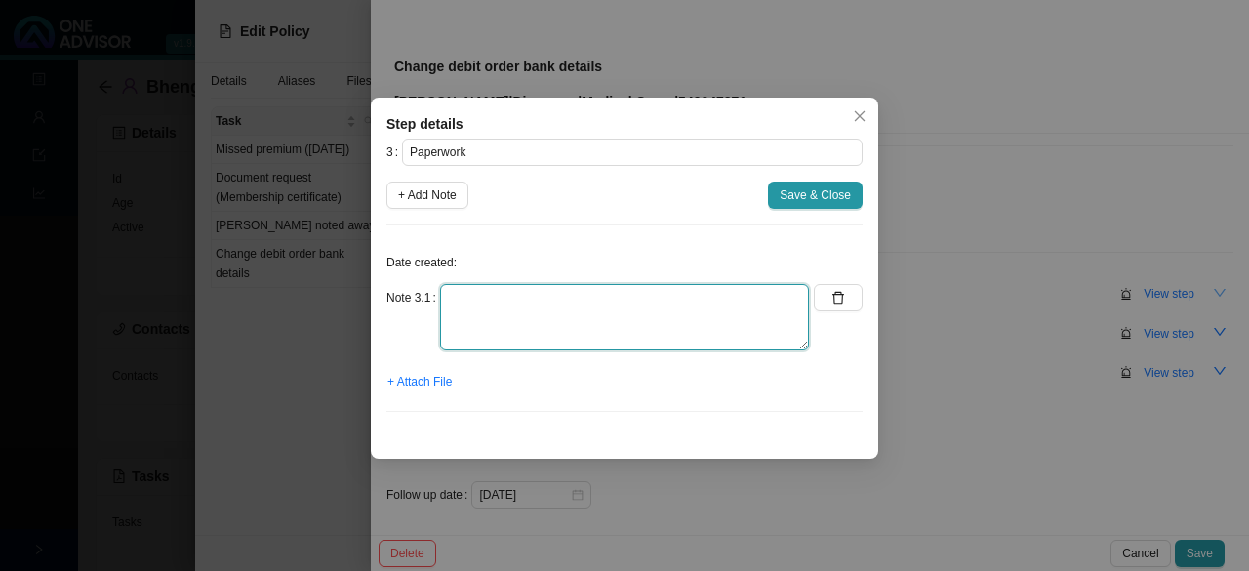
click at [483, 309] on textarea at bounding box center [624, 317] width 369 height 66
type textarea "N/A"
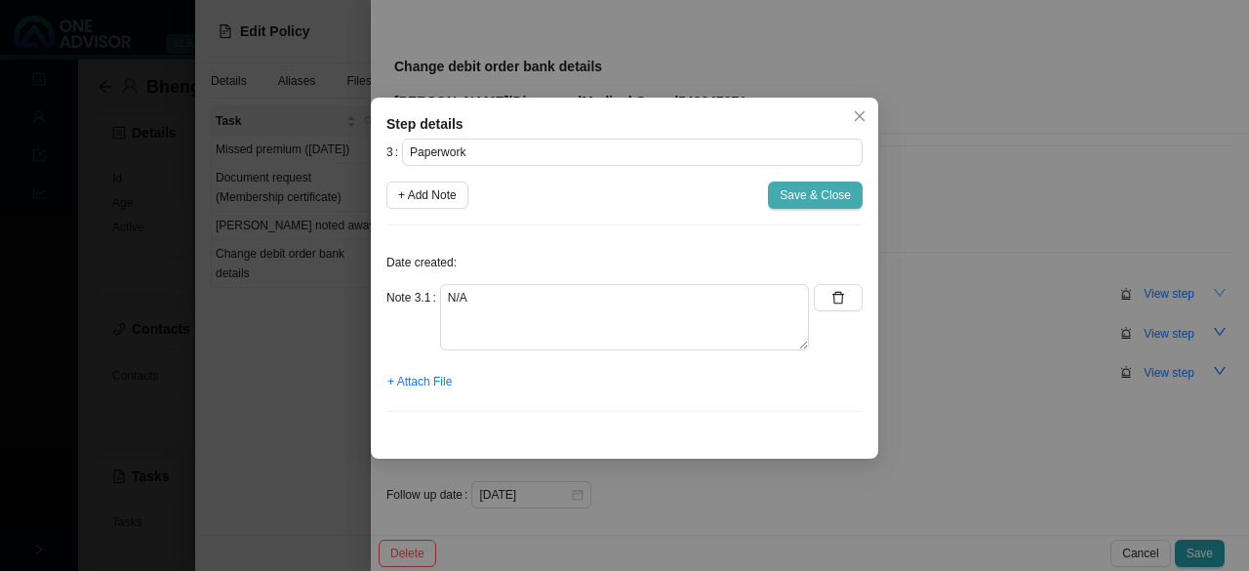
click at [621, 192] on span "Save & Close" at bounding box center [814, 195] width 71 height 20
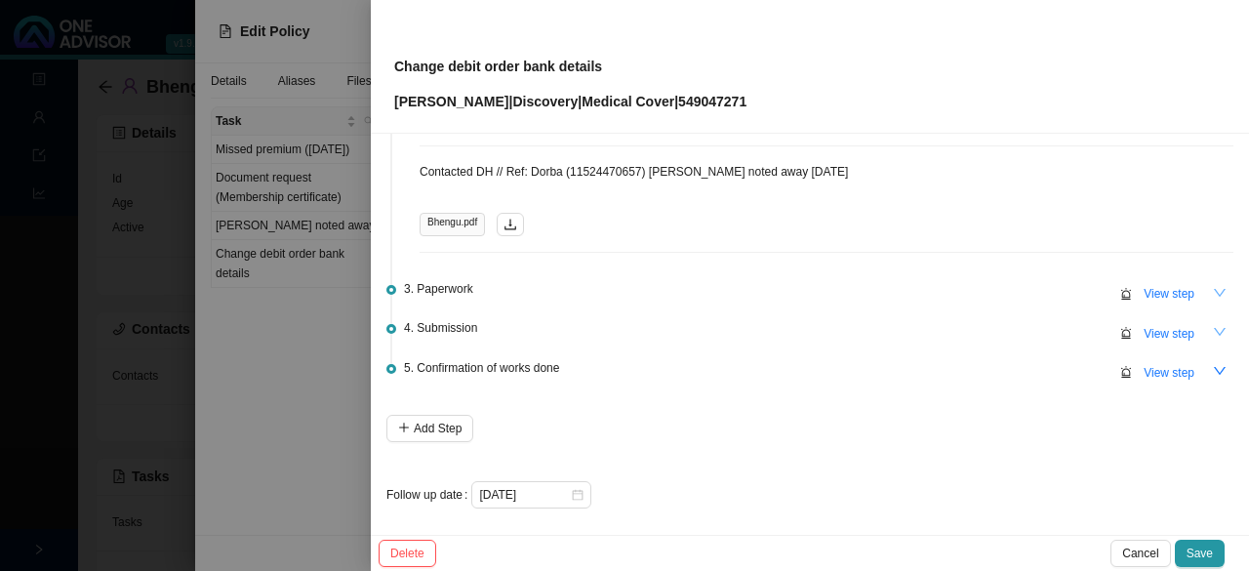
click at [621, 319] on button "button" at bounding box center [1219, 331] width 27 height 27
click at [621, 331] on span "View step" at bounding box center [1168, 334] width 51 height 20
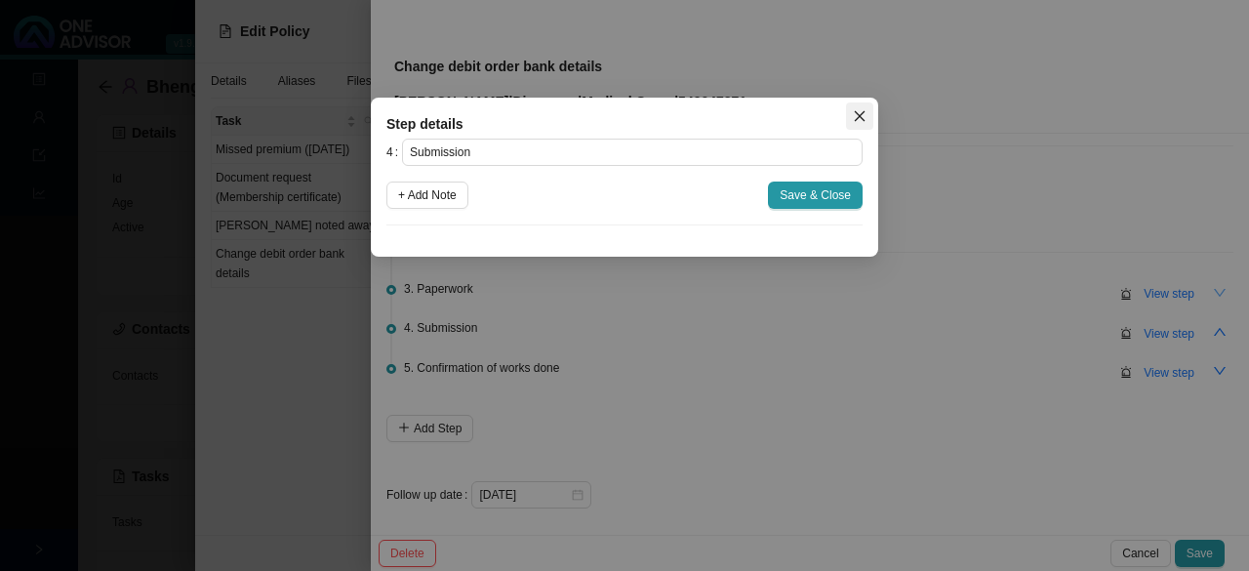
click at [621, 118] on span "Close" at bounding box center [859, 116] width 27 height 14
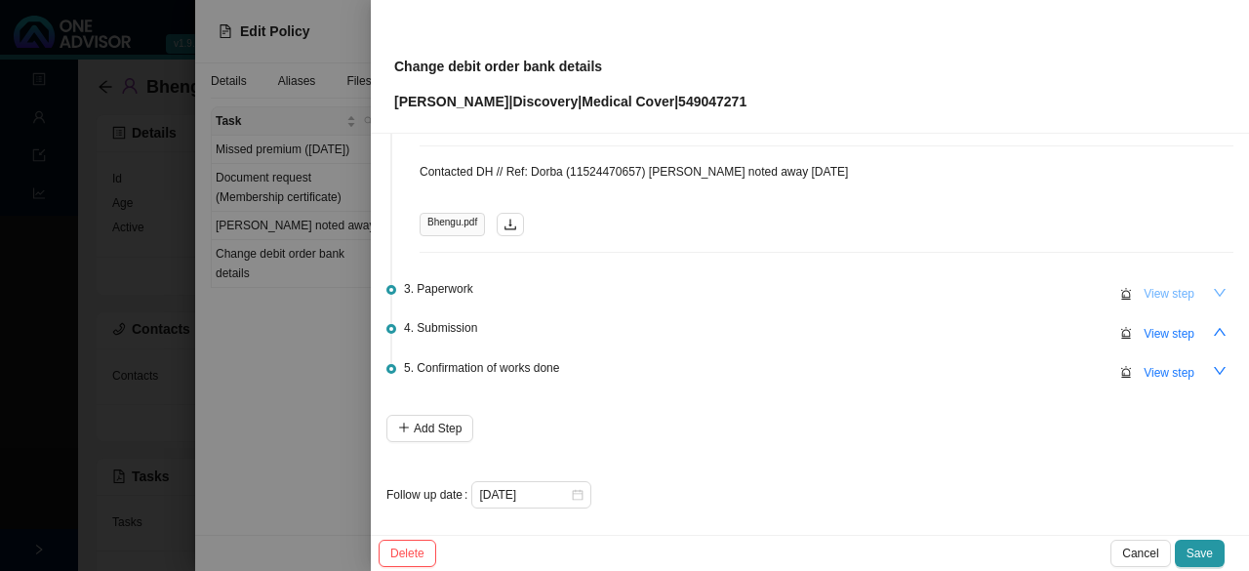
click at [621, 291] on span "View step" at bounding box center [1168, 294] width 51 height 20
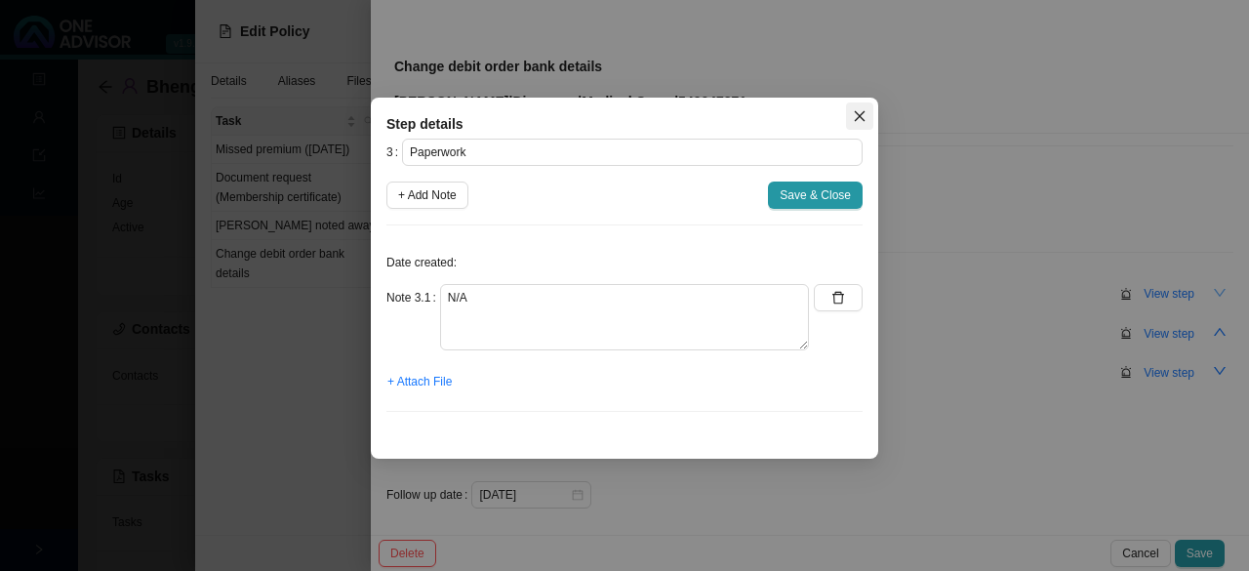
click at [621, 122] on span "Close" at bounding box center [859, 116] width 27 height 14
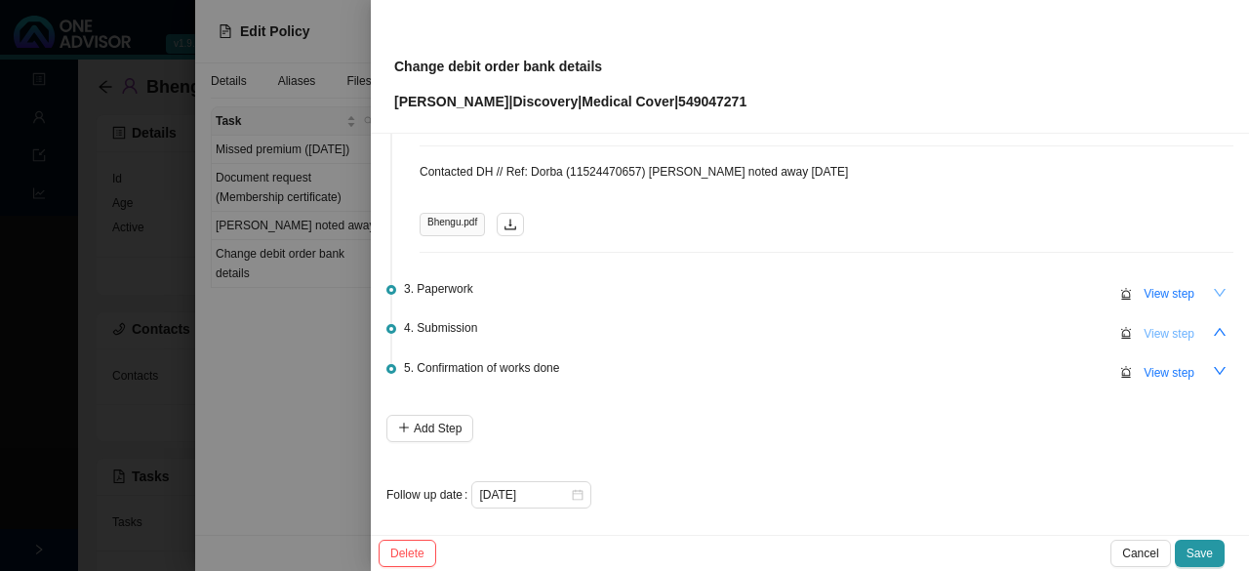
click at [621, 327] on span "View step" at bounding box center [1168, 334] width 51 height 20
type input "Submission"
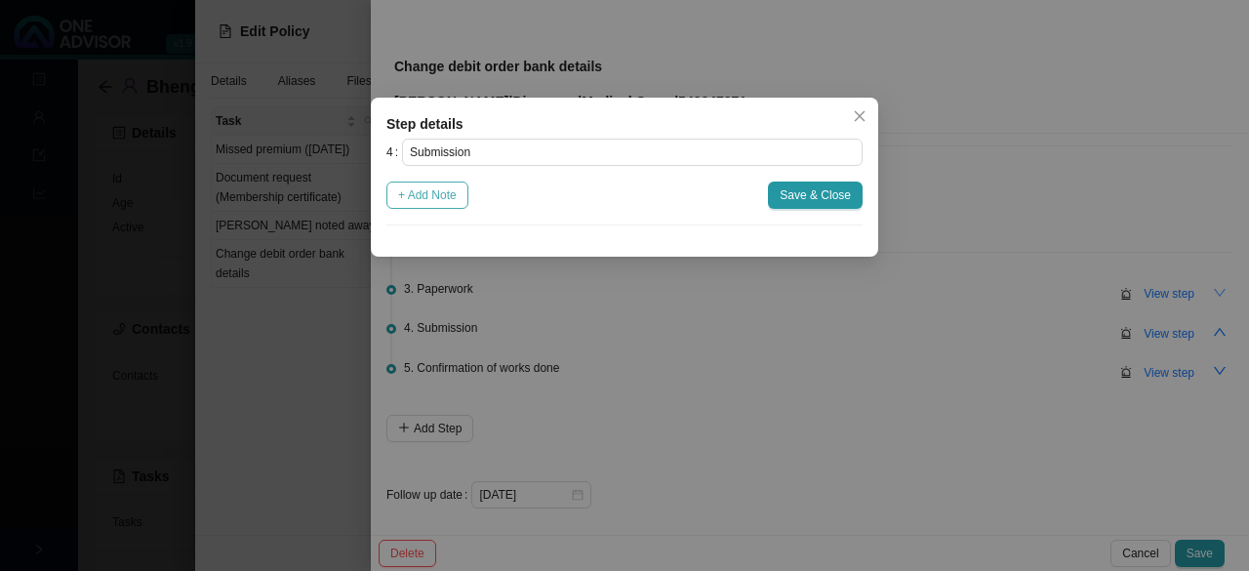
drag, startPoint x: 450, startPoint y: 198, endPoint x: 466, endPoint y: 226, distance: 32.8
click at [451, 200] on span "+ Add Note" at bounding box center [427, 195] width 59 height 20
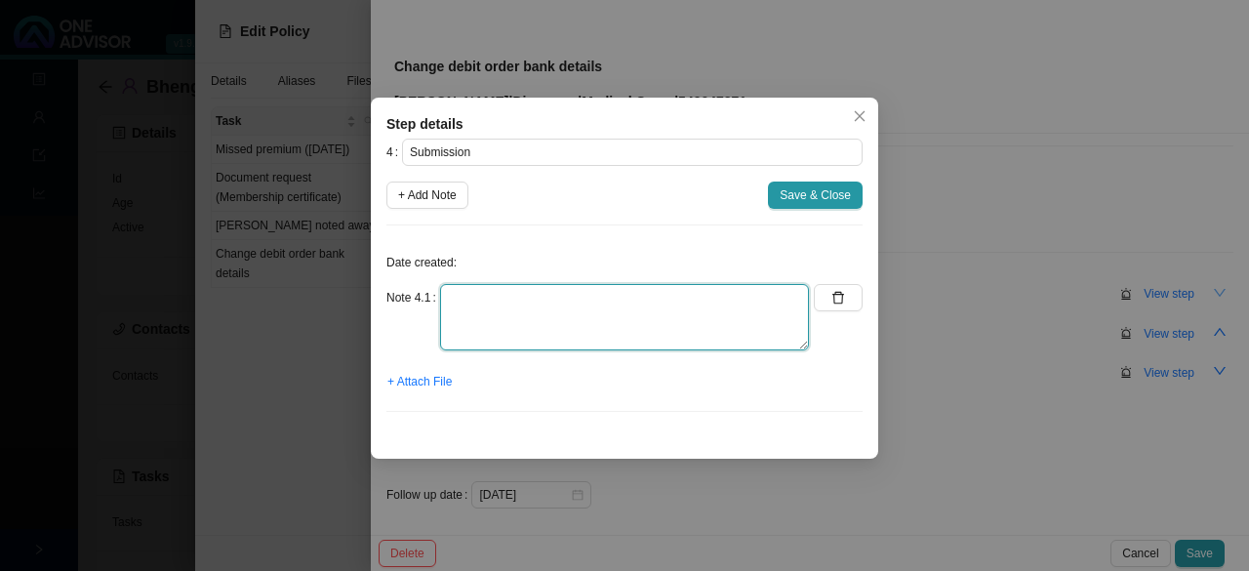
click at [487, 303] on textarea at bounding box center [624, 317] width 369 height 66
type textarea "N"
type textarea "Changes were not made through our office"
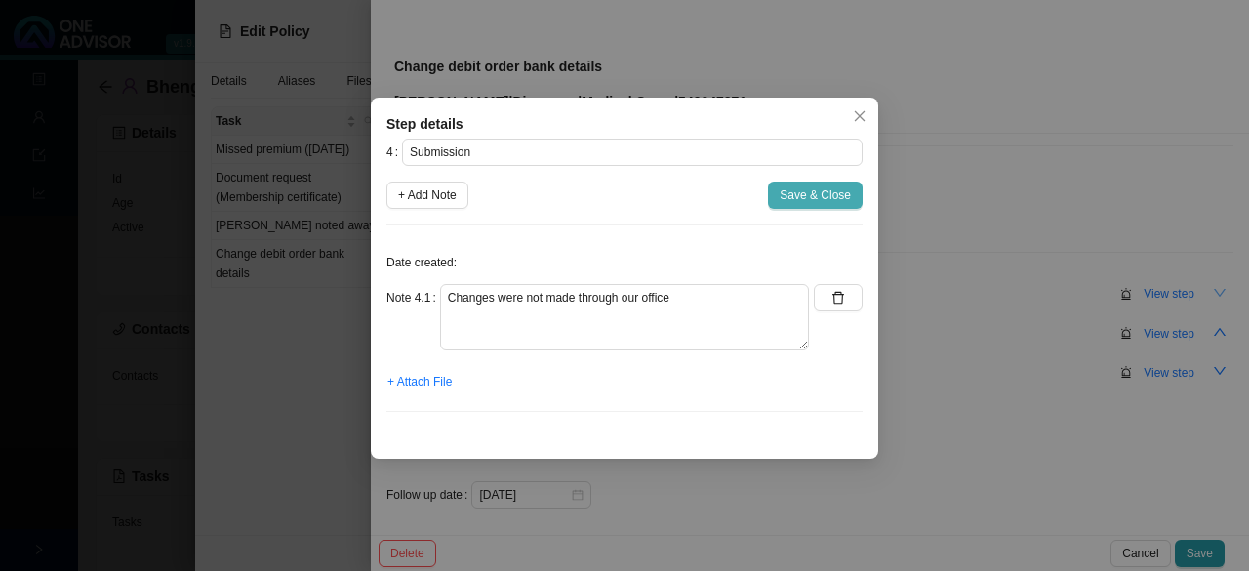
click at [621, 183] on button "Save & Close" at bounding box center [815, 194] width 95 height 27
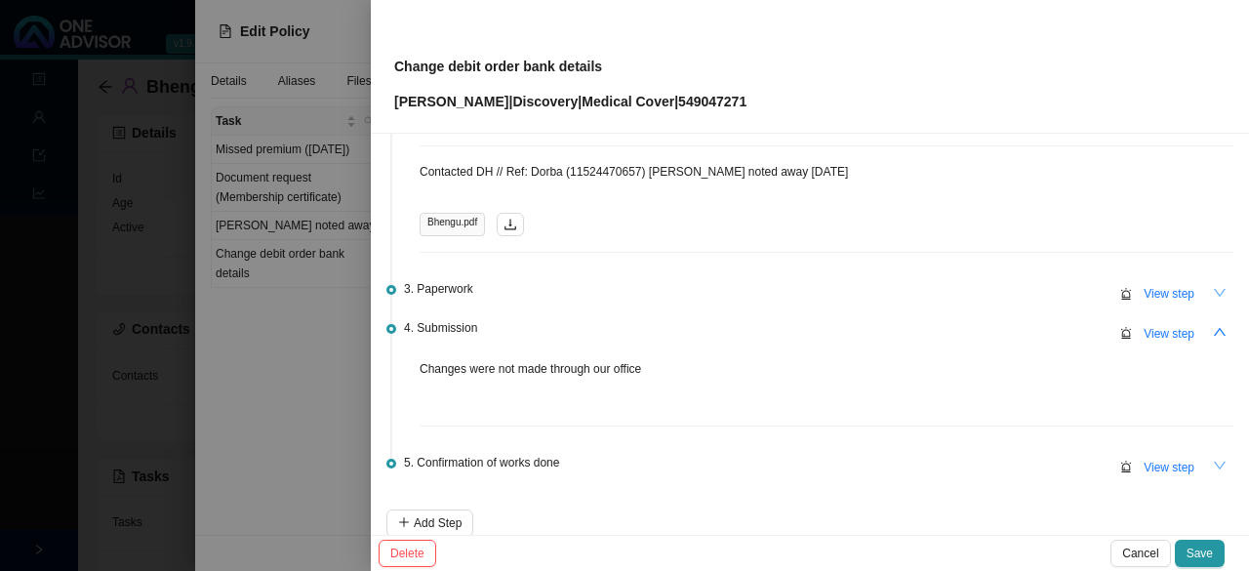
click at [621, 457] on button "button" at bounding box center [1219, 466] width 27 height 27
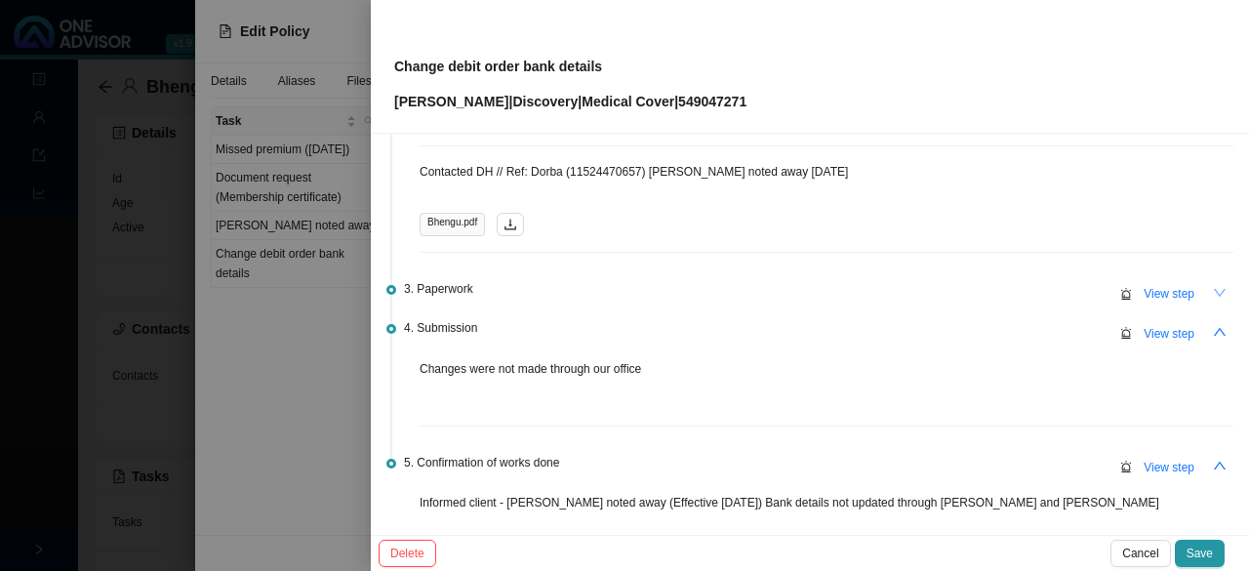
scroll to position [732, 0]
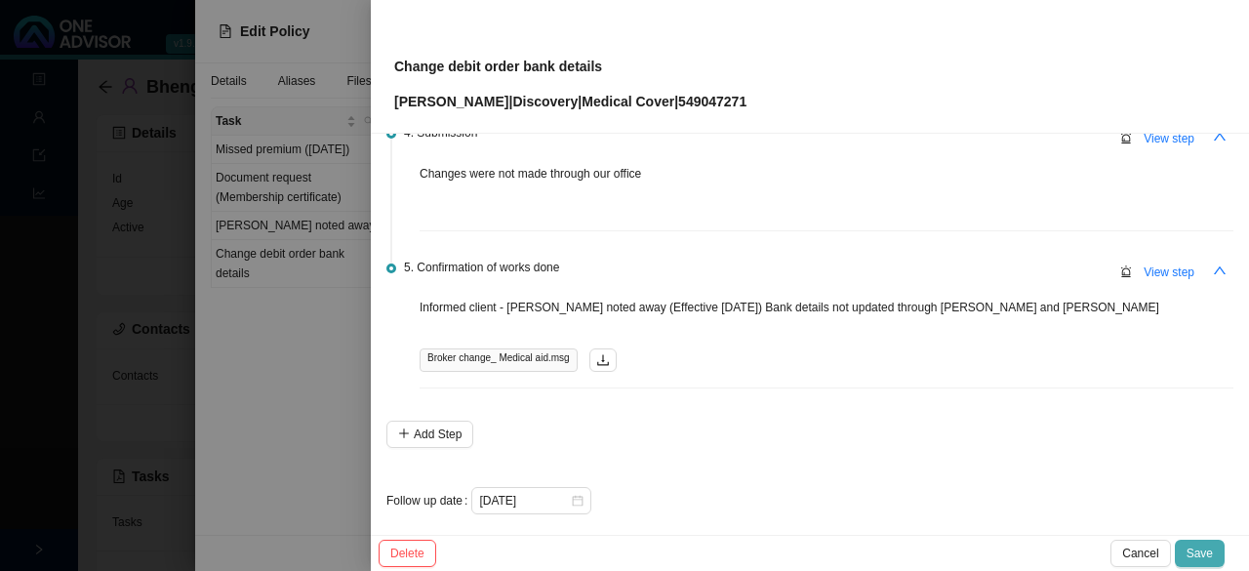
click at [621, 553] on span "Save" at bounding box center [1199, 553] width 26 height 20
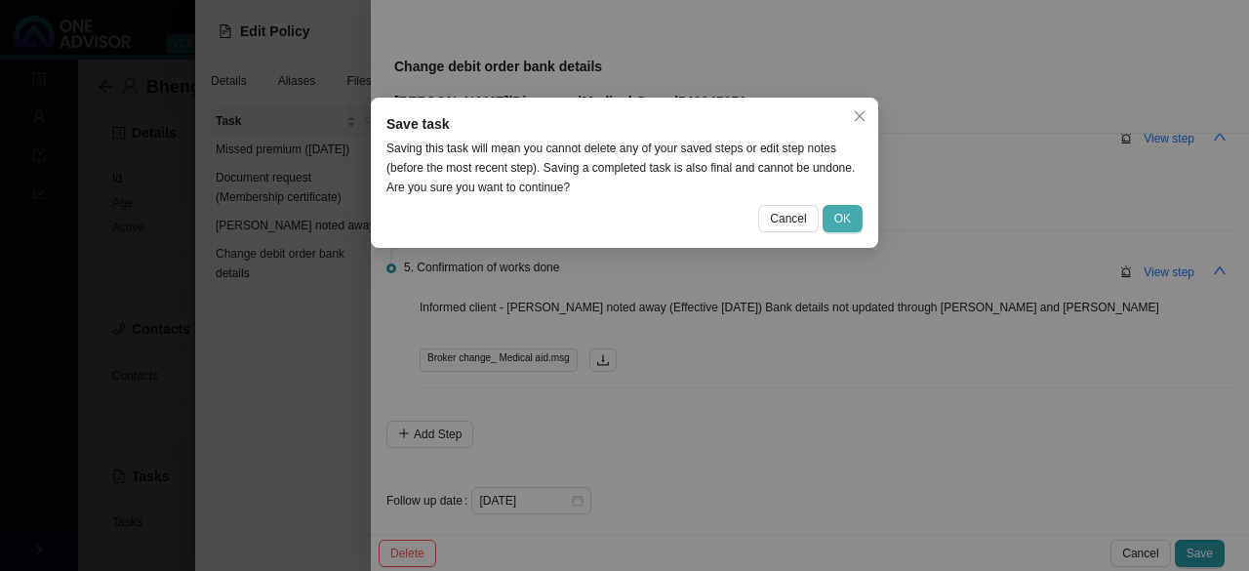
click at [621, 223] on span "OK" at bounding box center [842, 219] width 17 height 20
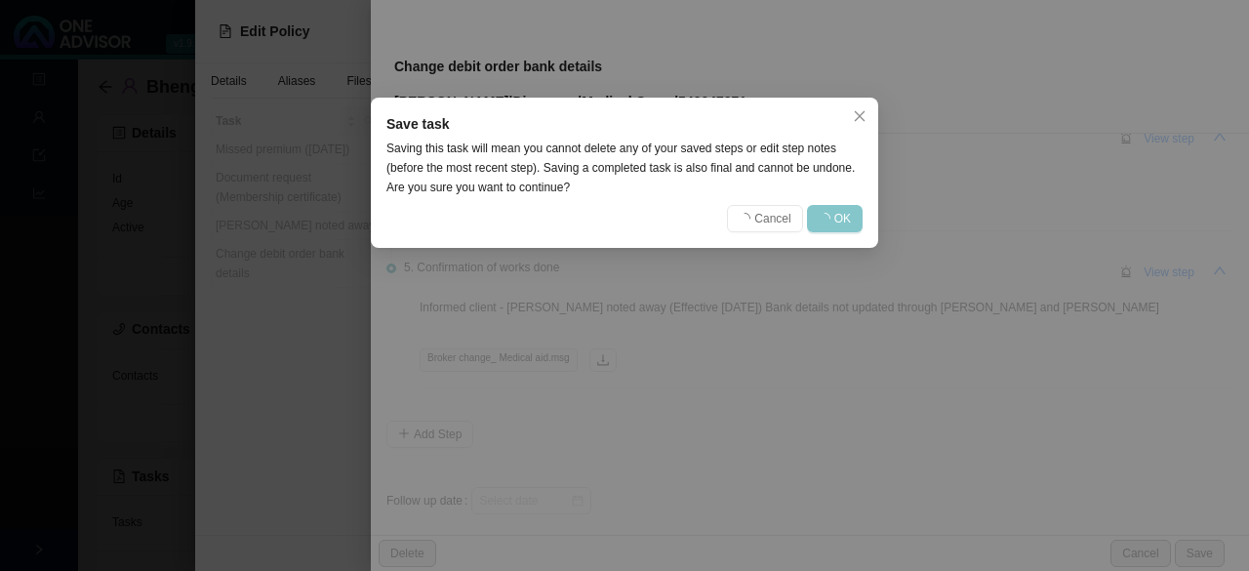
scroll to position [0, 0]
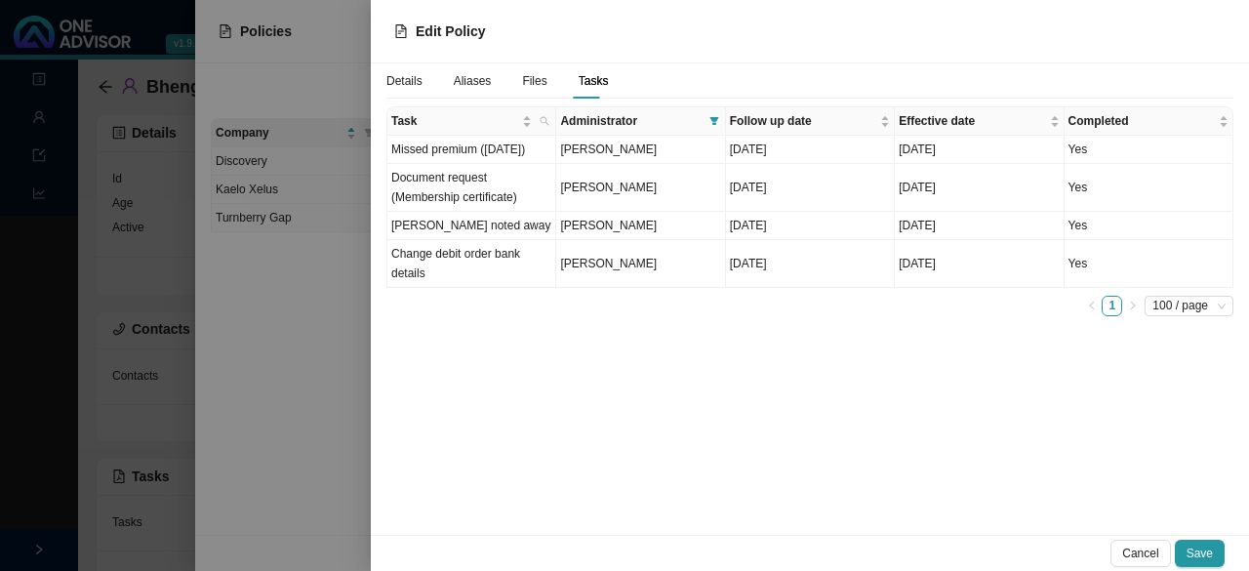
click at [400, 78] on span "Details" at bounding box center [404, 81] width 36 height 12
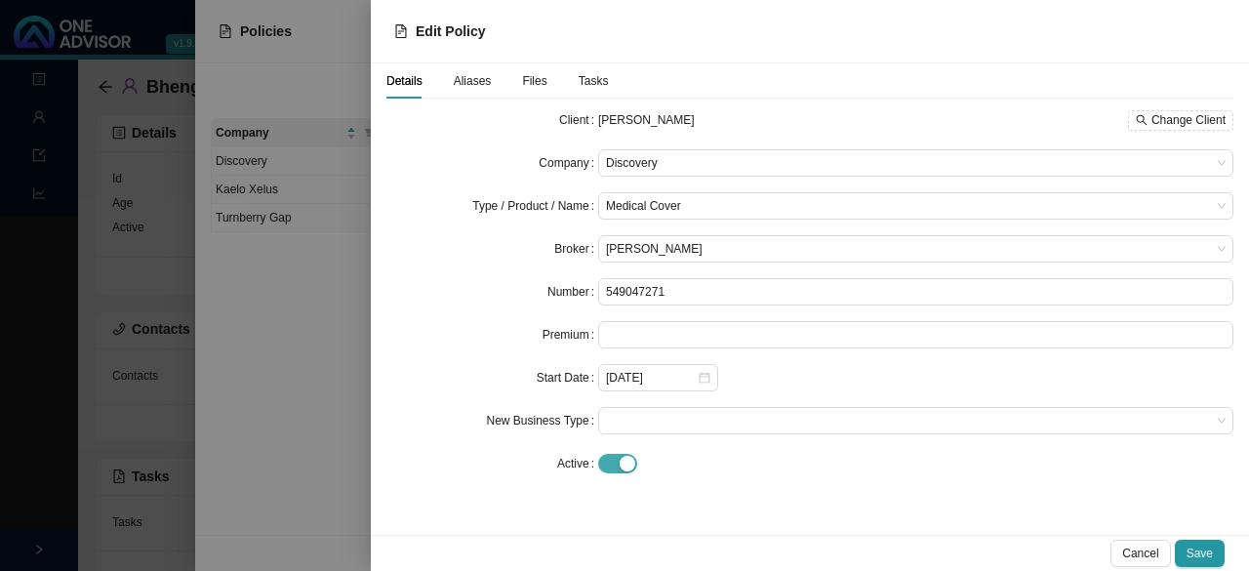
click at [605, 458] on span "button" at bounding box center [617, 464] width 39 height 20
drag, startPoint x: 1208, startPoint y: 549, endPoint x: 1180, endPoint y: 493, distance: 62.8
click at [621, 548] on span "Save" at bounding box center [1199, 553] width 26 height 20
